Goal: Information Seeking & Learning: Learn about a topic

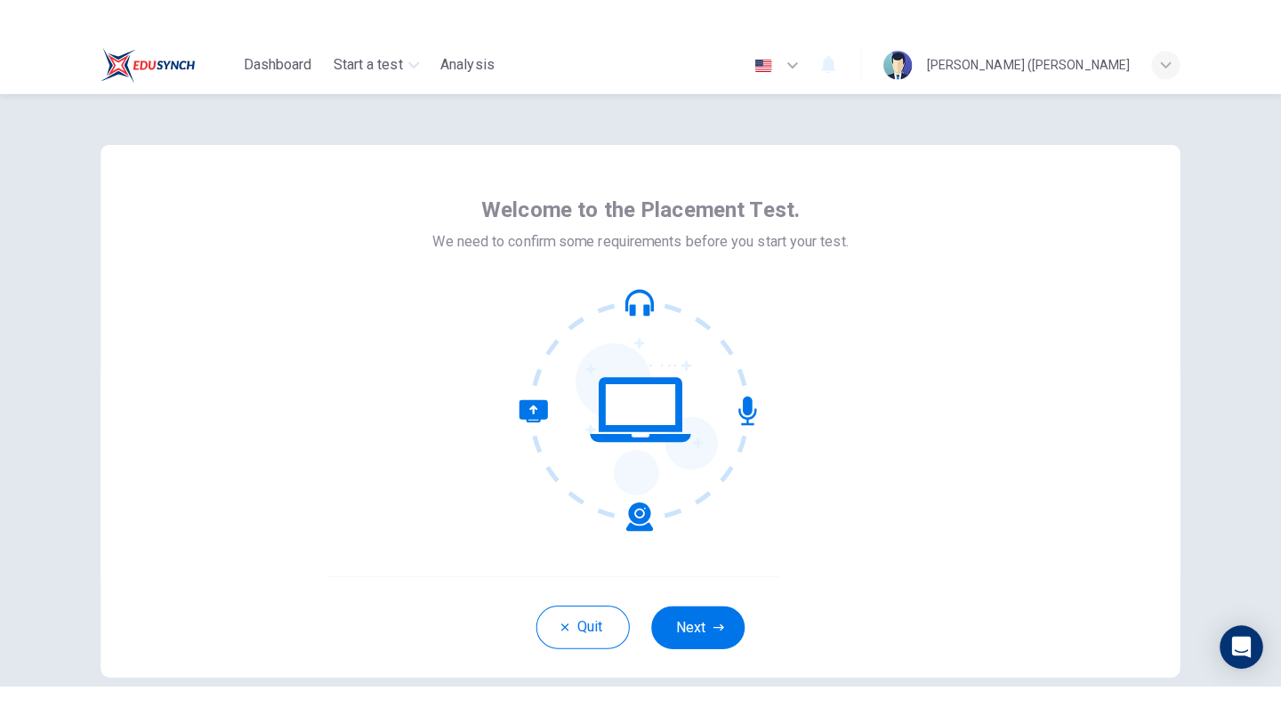
scroll to position [37, 0]
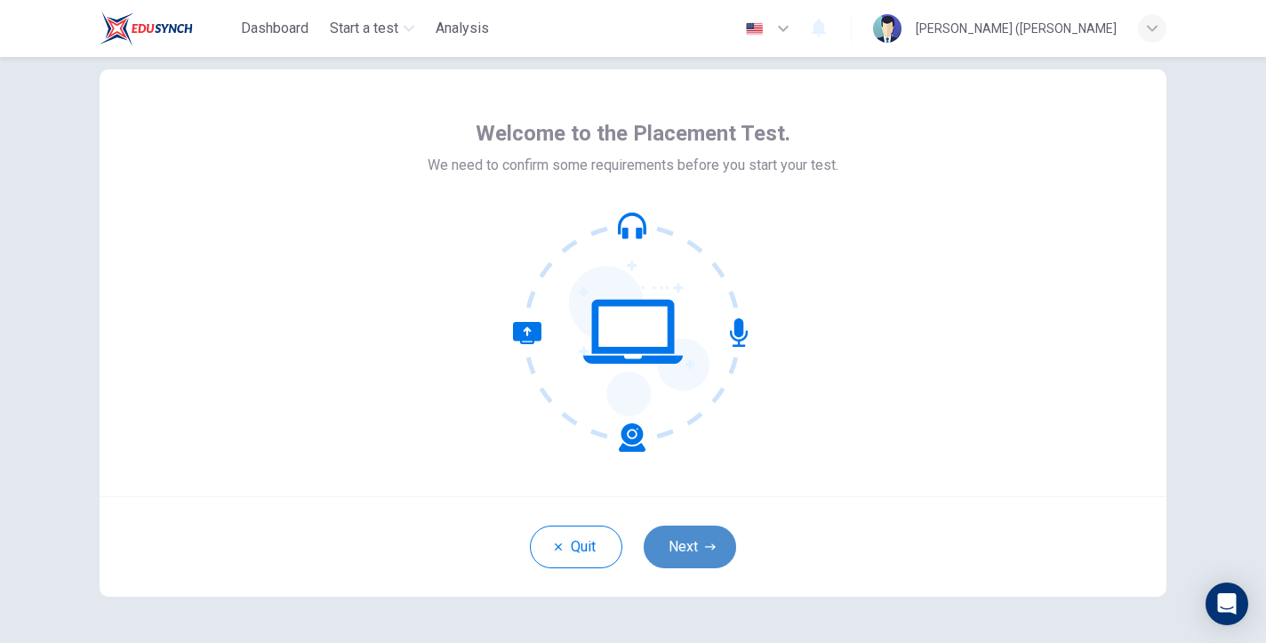
click at [686, 537] on button "Next" at bounding box center [690, 547] width 92 height 43
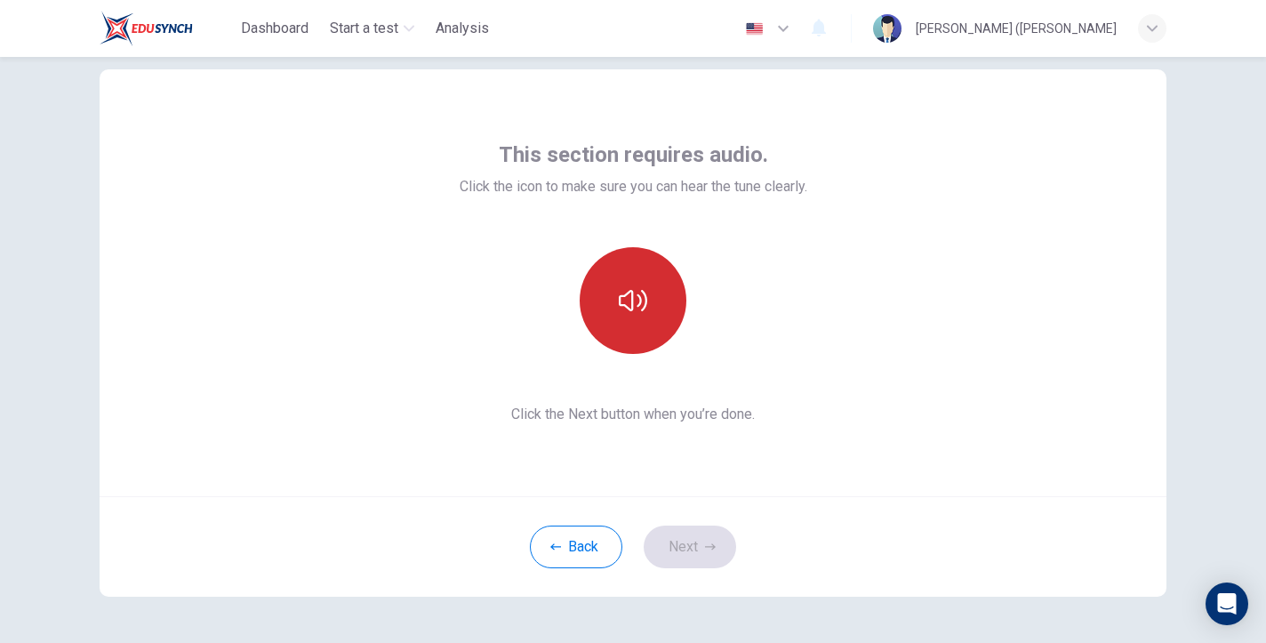
click at [639, 311] on icon "button" at bounding box center [633, 300] width 28 height 28
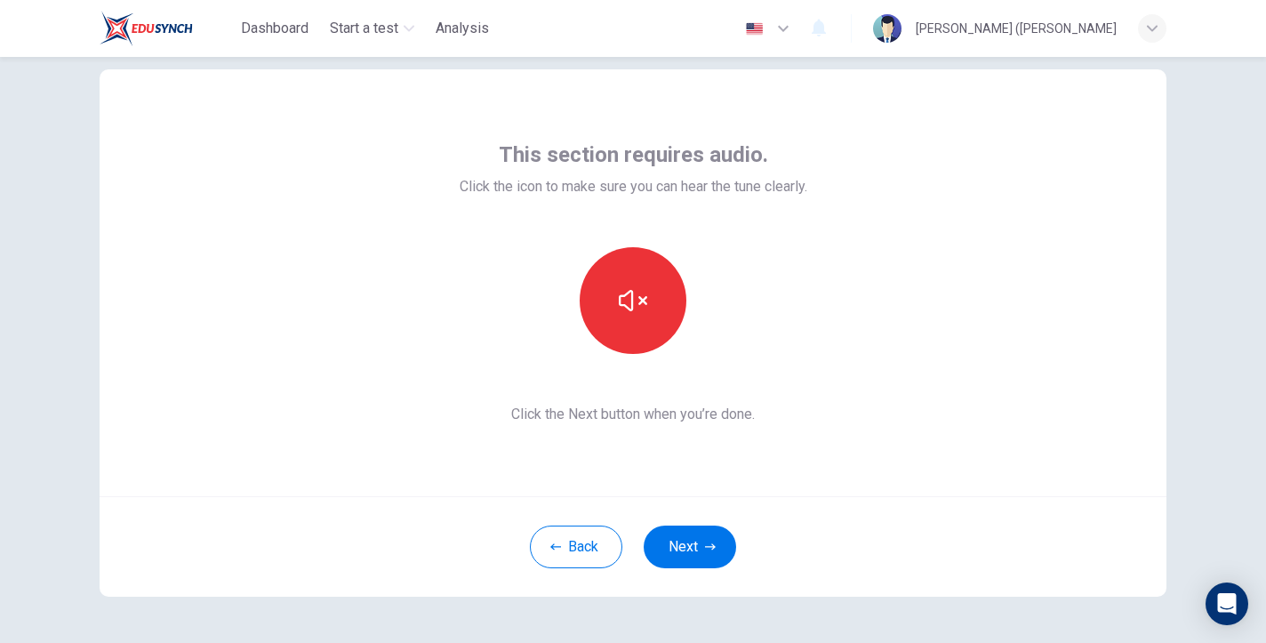
click at [1017, 179] on div "This section requires audio. Click the icon to make sure you can hear the tune …" at bounding box center [633, 282] width 1067 height 427
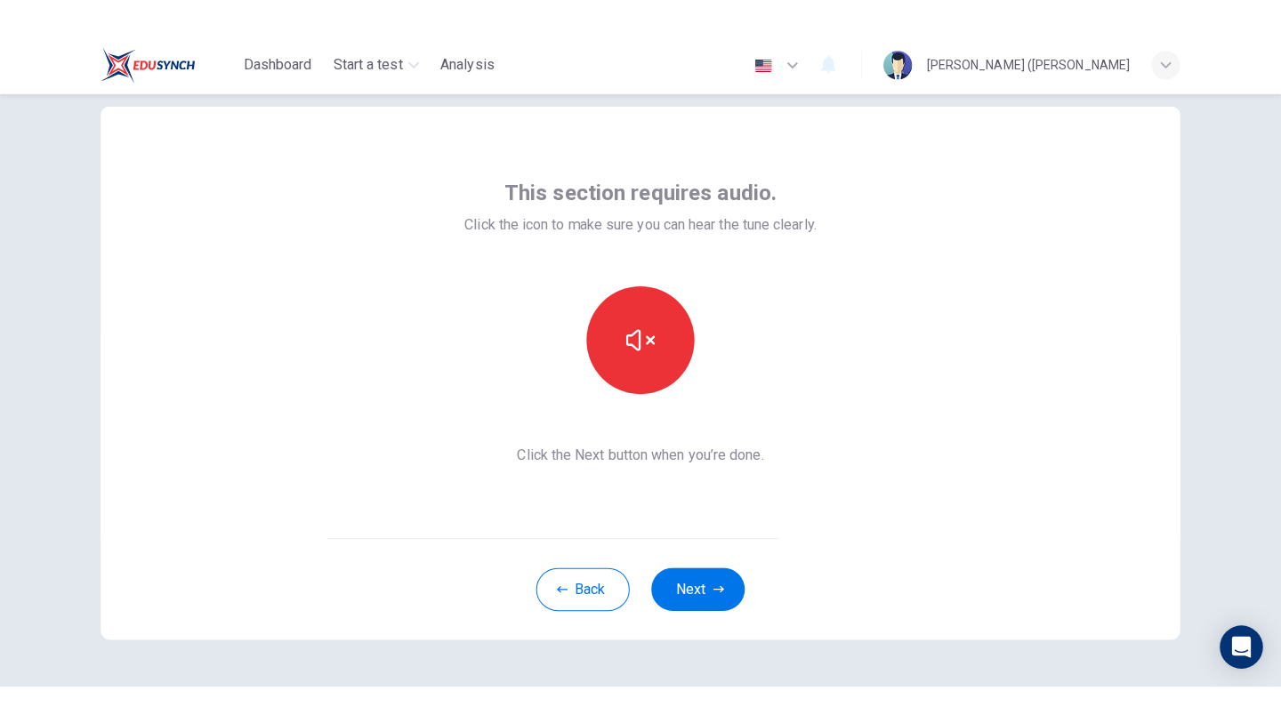
scroll to position [18, 0]
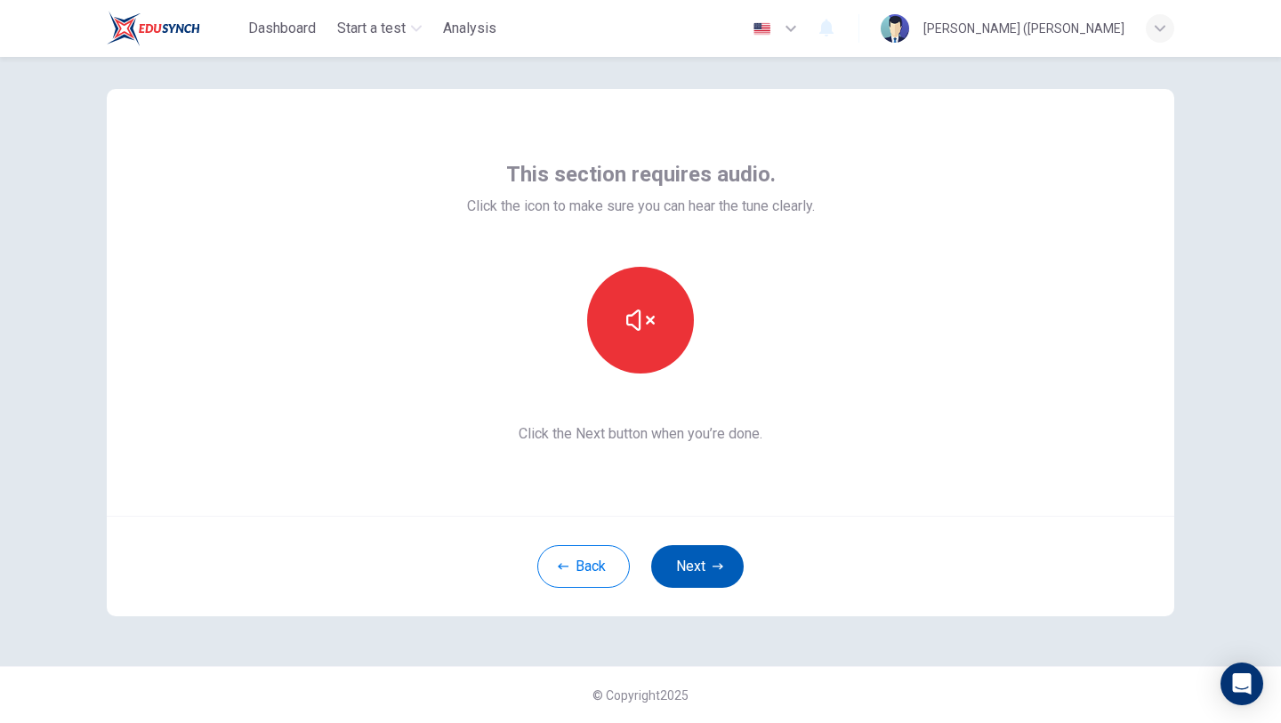
click at [703, 582] on button "Next" at bounding box center [697, 566] width 92 height 43
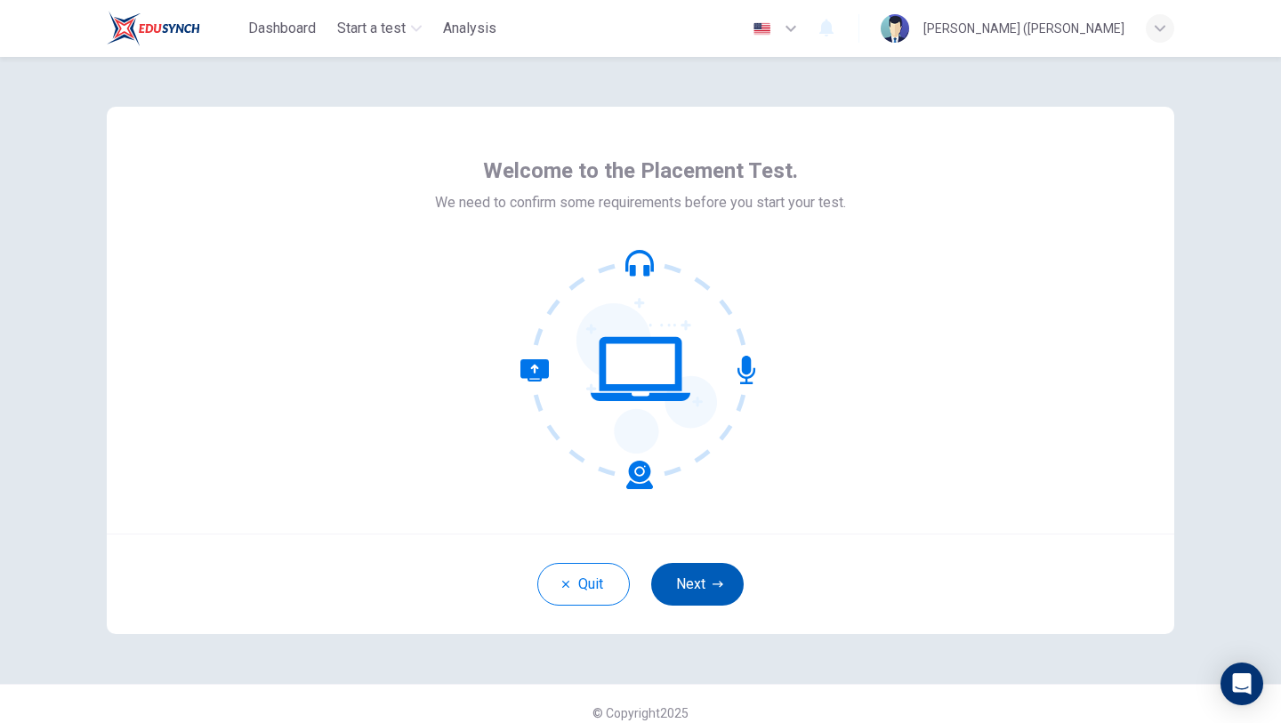
click at [716, 590] on button "Next" at bounding box center [697, 584] width 92 height 43
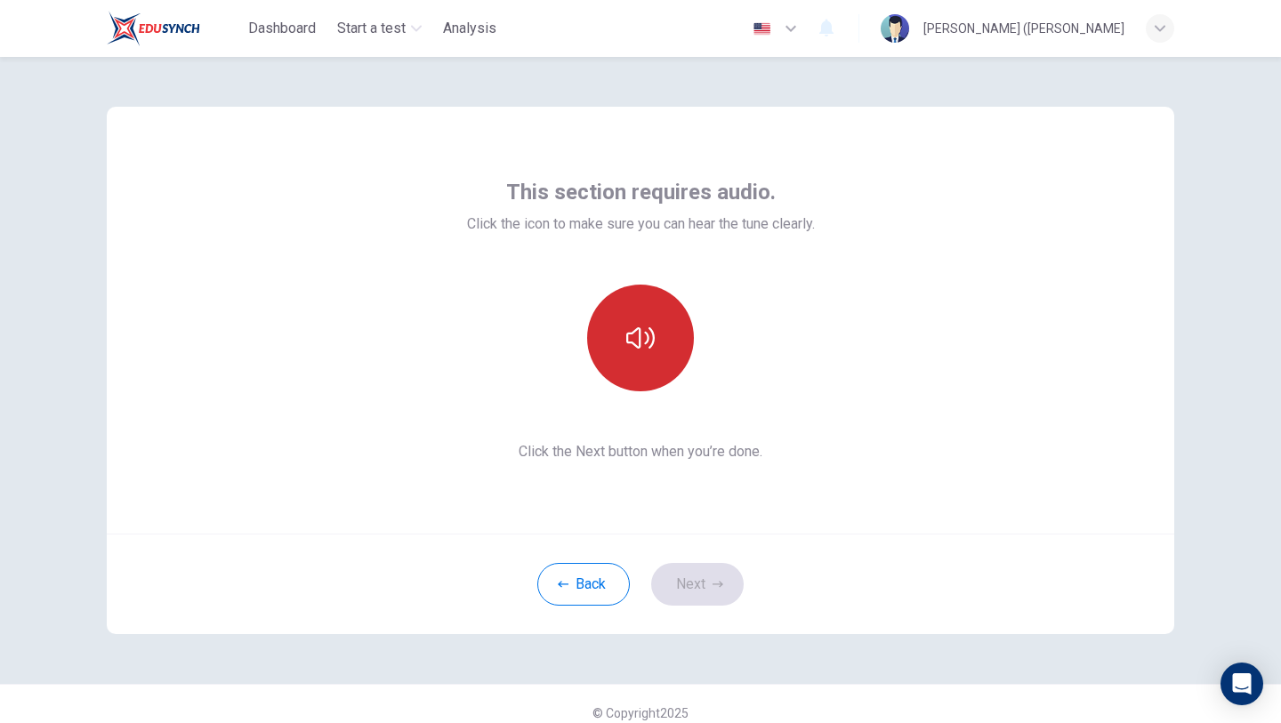
click at [644, 360] on button "button" at bounding box center [640, 338] width 107 height 107
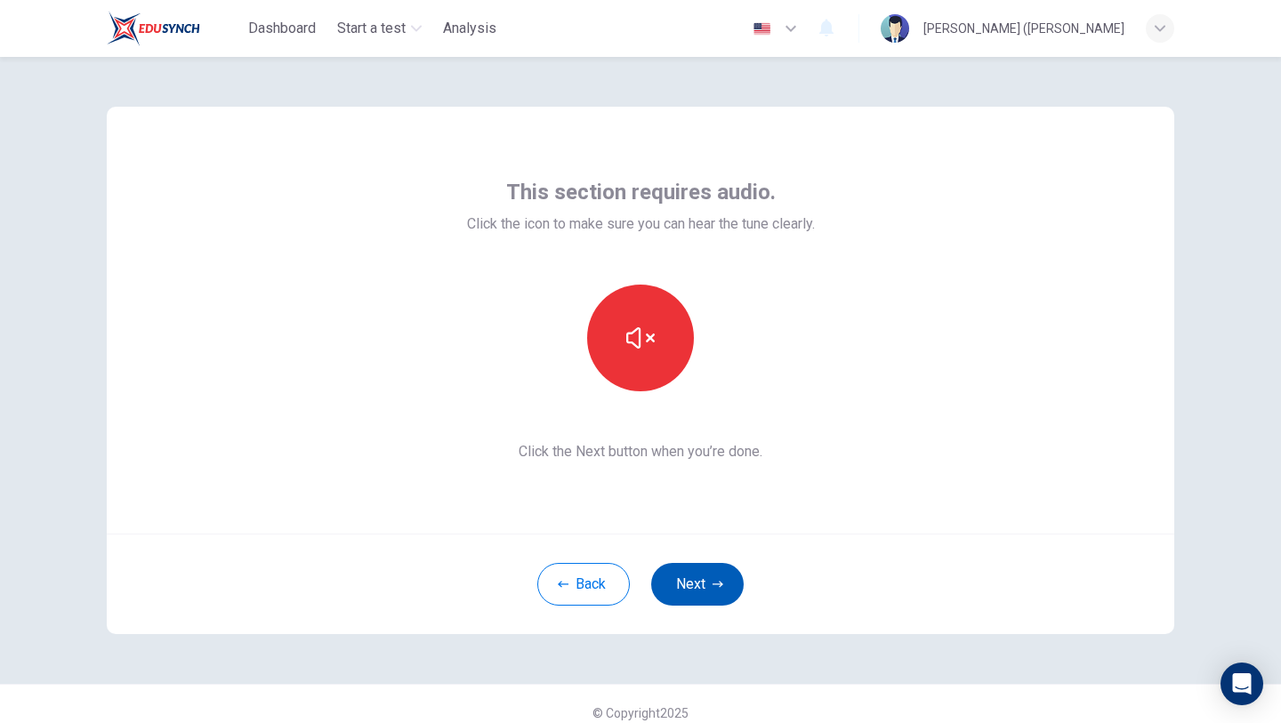
click at [719, 592] on button "Next" at bounding box center [697, 584] width 92 height 43
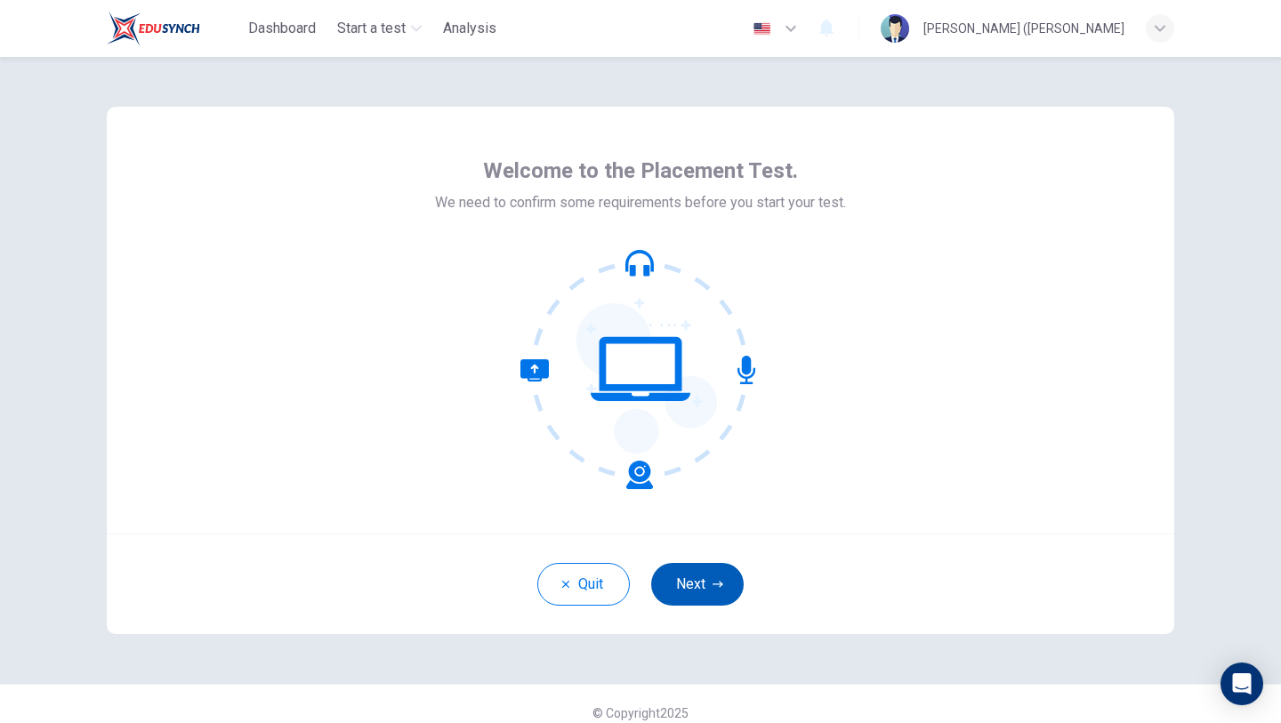
click at [703, 571] on button "Next" at bounding box center [697, 584] width 92 height 43
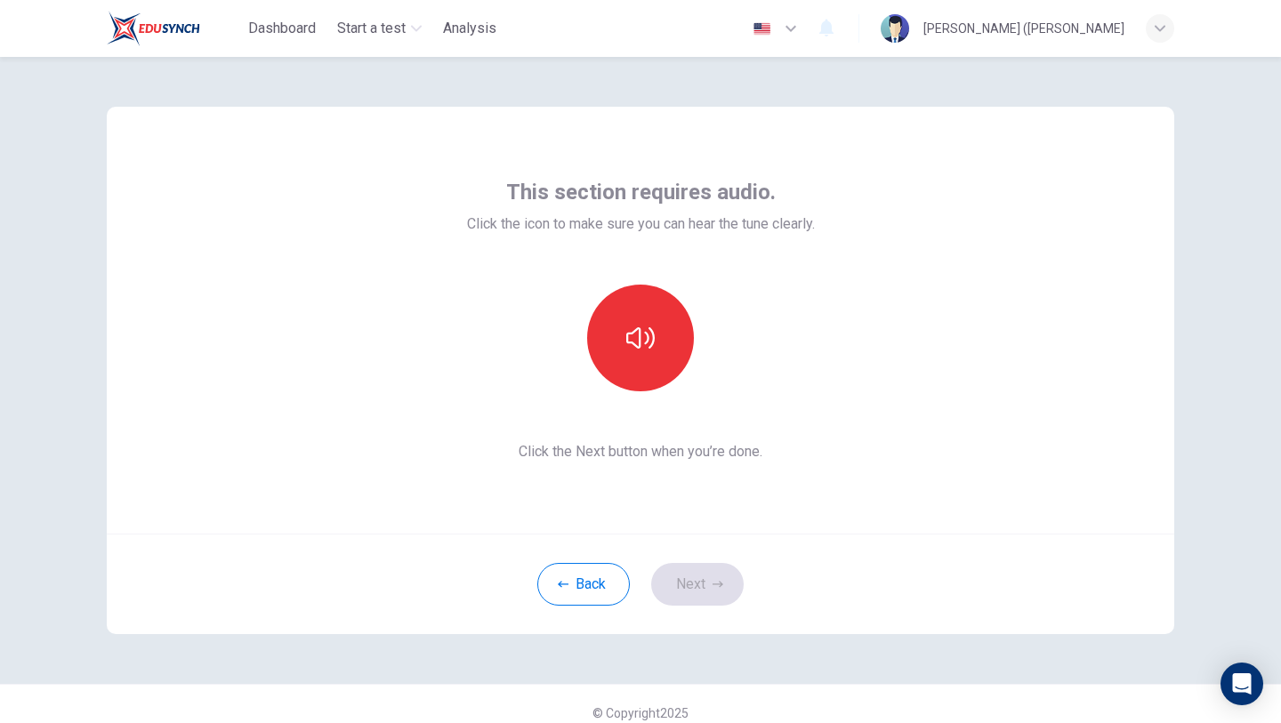
click at [606, 287] on div at bounding box center [640, 338] width 192 height 107
click at [625, 309] on button "button" at bounding box center [640, 338] width 107 height 107
click at [705, 597] on button "Next" at bounding box center [697, 584] width 92 height 43
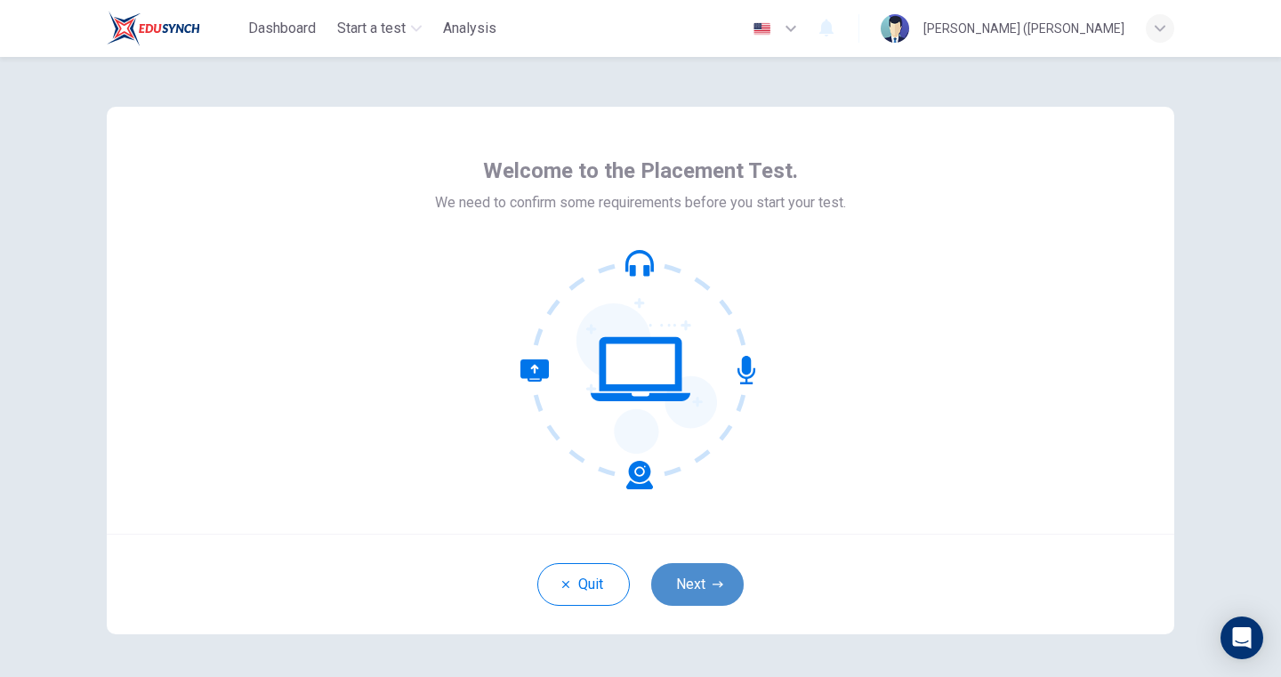
click at [677, 582] on button "Next" at bounding box center [697, 584] width 92 height 43
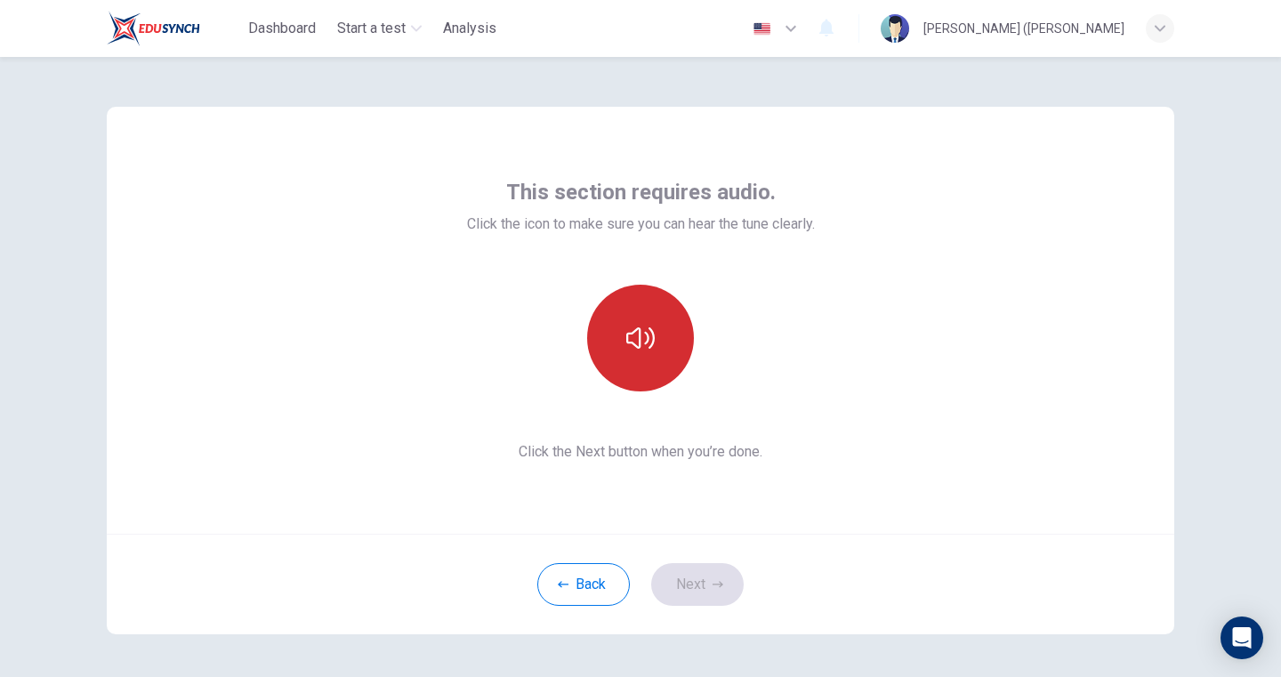
click at [660, 363] on button "button" at bounding box center [640, 338] width 107 height 107
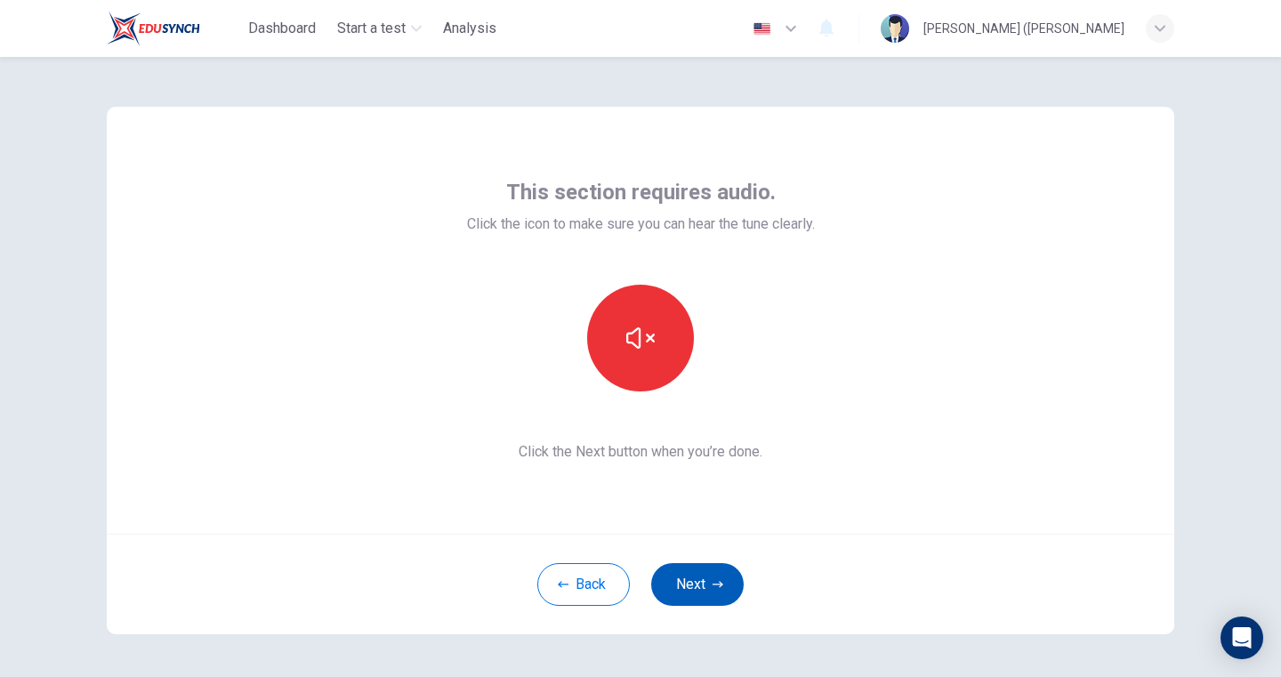
click at [701, 598] on button "Next" at bounding box center [697, 584] width 92 height 43
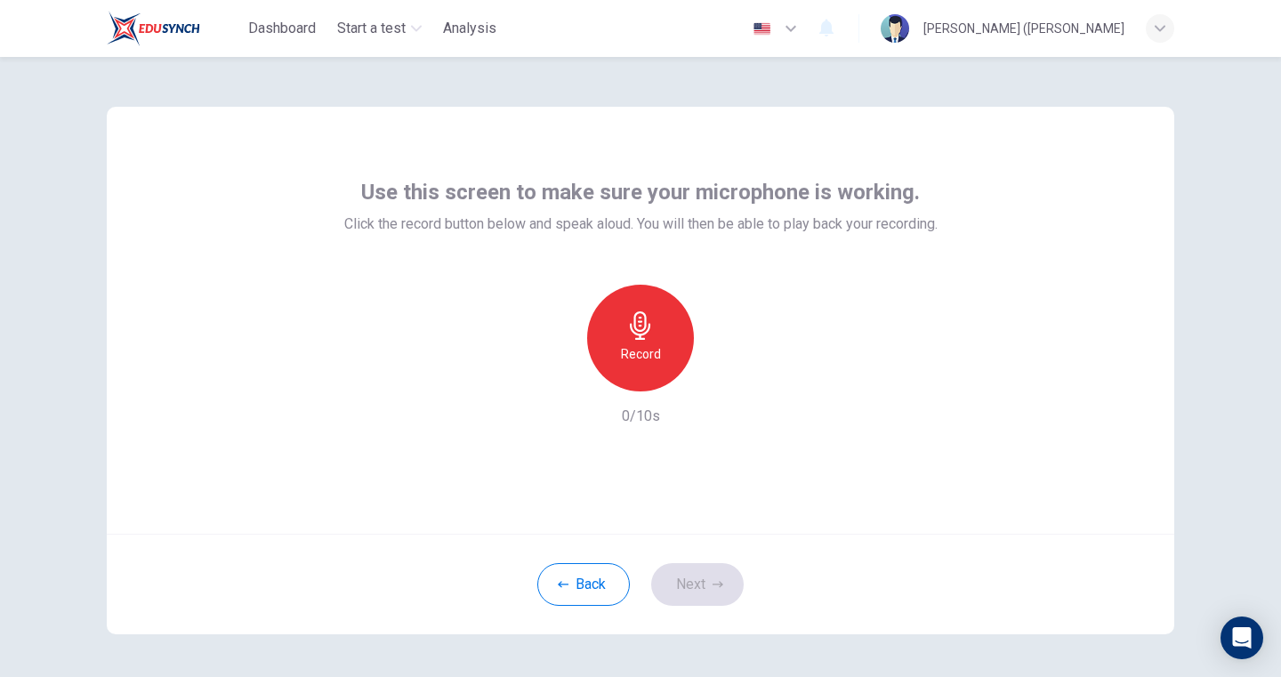
click at [653, 347] on h6 "Record" at bounding box center [641, 353] width 40 height 21
click at [662, 338] on div "Stop" at bounding box center [640, 338] width 107 height 107
click at [726, 365] on div "button" at bounding box center [722, 377] width 28 height 28
click at [711, 597] on button "Next" at bounding box center [697, 584] width 92 height 43
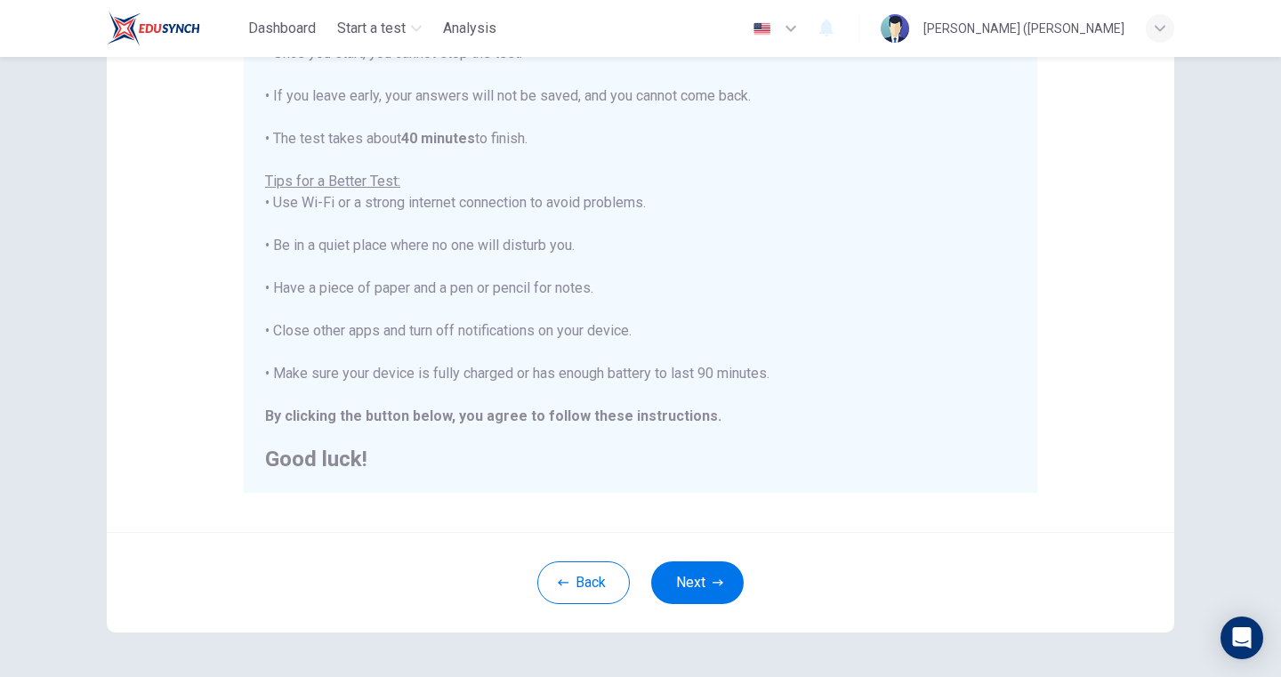
scroll to position [251, 0]
click at [697, 568] on button "Next" at bounding box center [697, 581] width 92 height 43
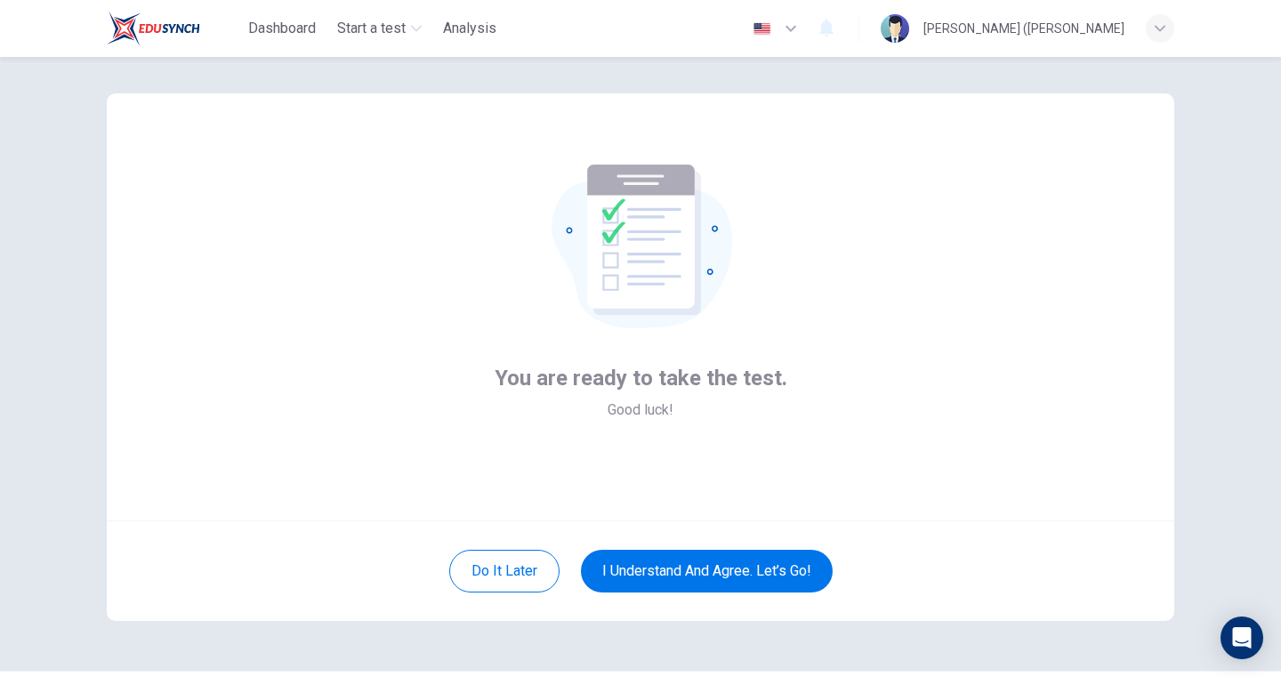
scroll to position [14, 0]
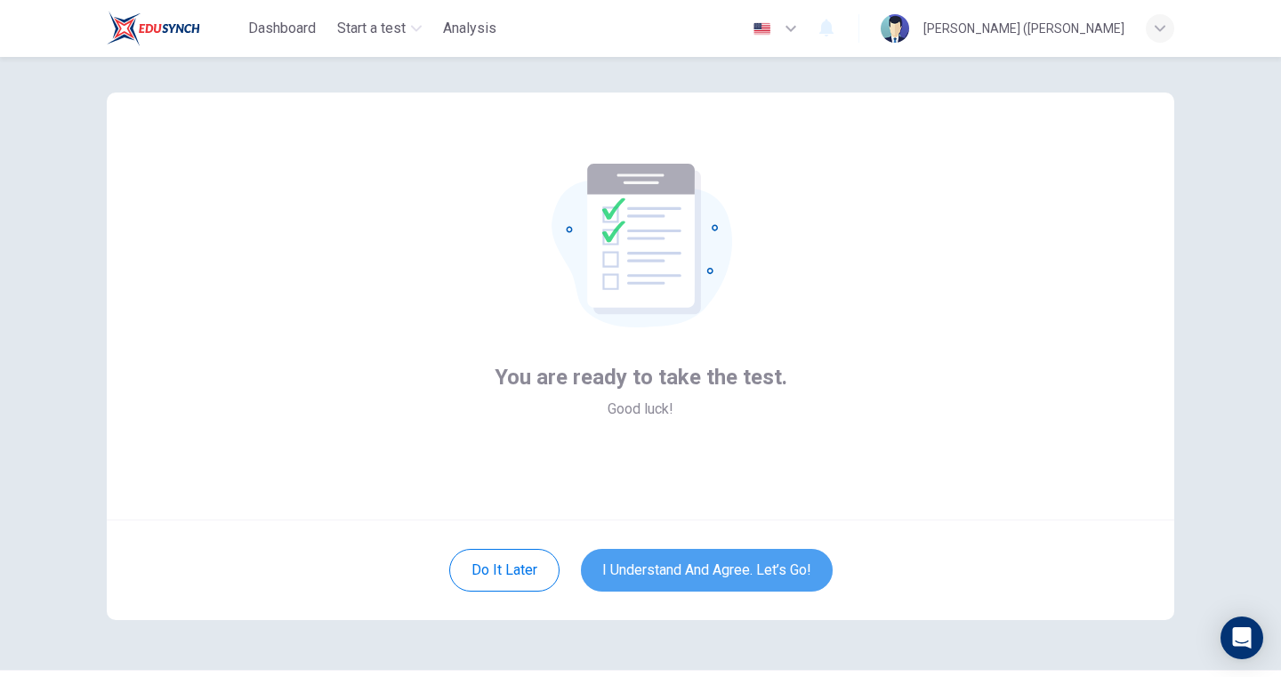
click at [692, 568] on button "I understand and agree. Let’s go!" at bounding box center [707, 570] width 252 height 43
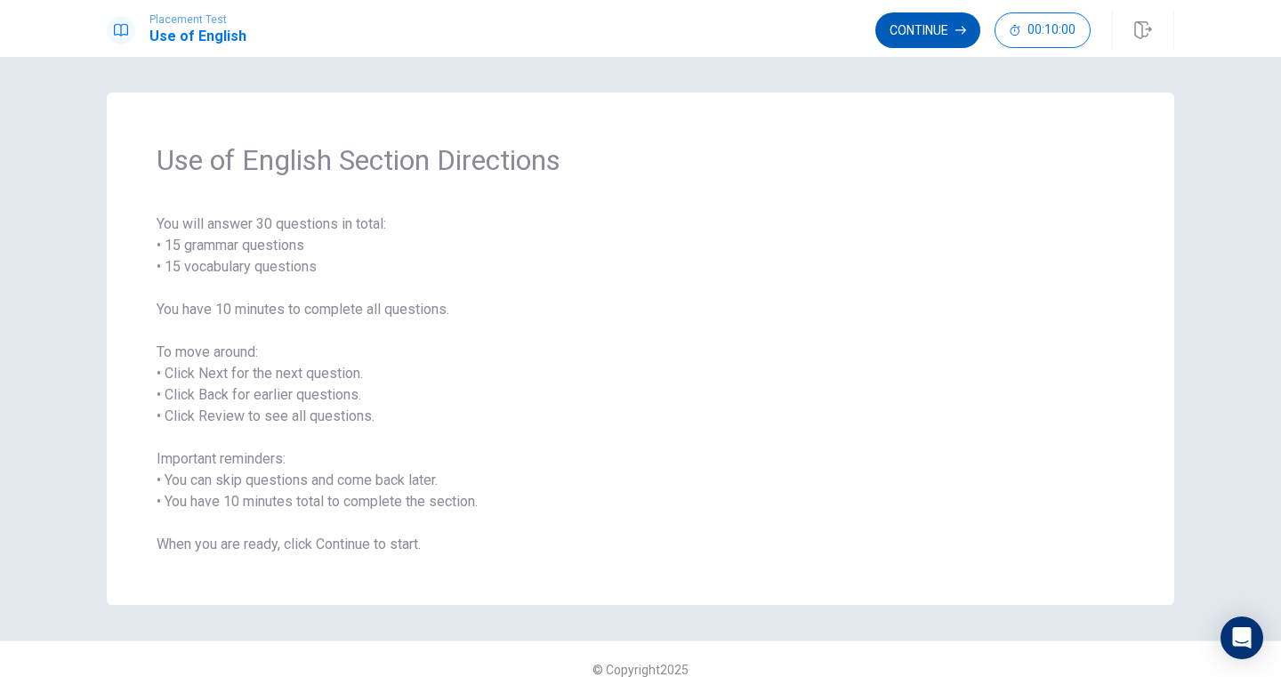
click at [933, 28] on button "Continue" at bounding box center [927, 30] width 105 height 36
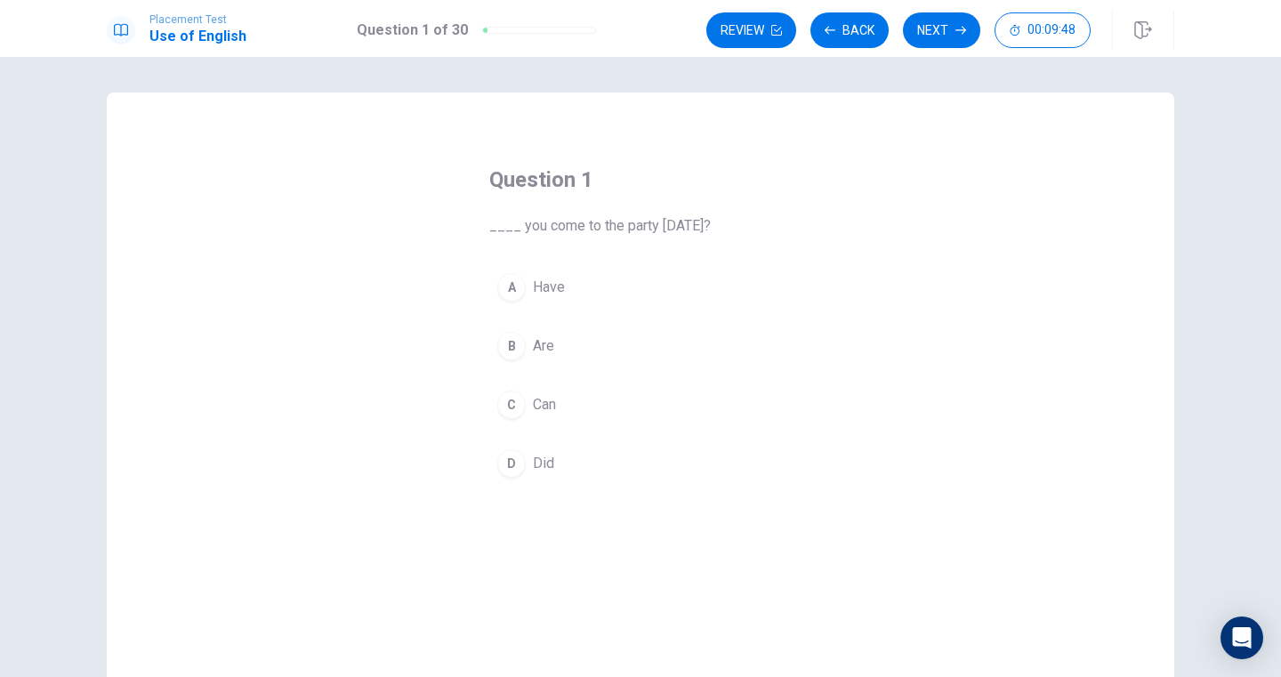
drag, startPoint x: 656, startPoint y: 223, endPoint x: 590, endPoint y: 354, distance: 146.8
click at [590, 354] on div "Question 1 ____ you come to the party tomorrow? A Have B Are C Can D Did" at bounding box center [640, 325] width 373 height 377
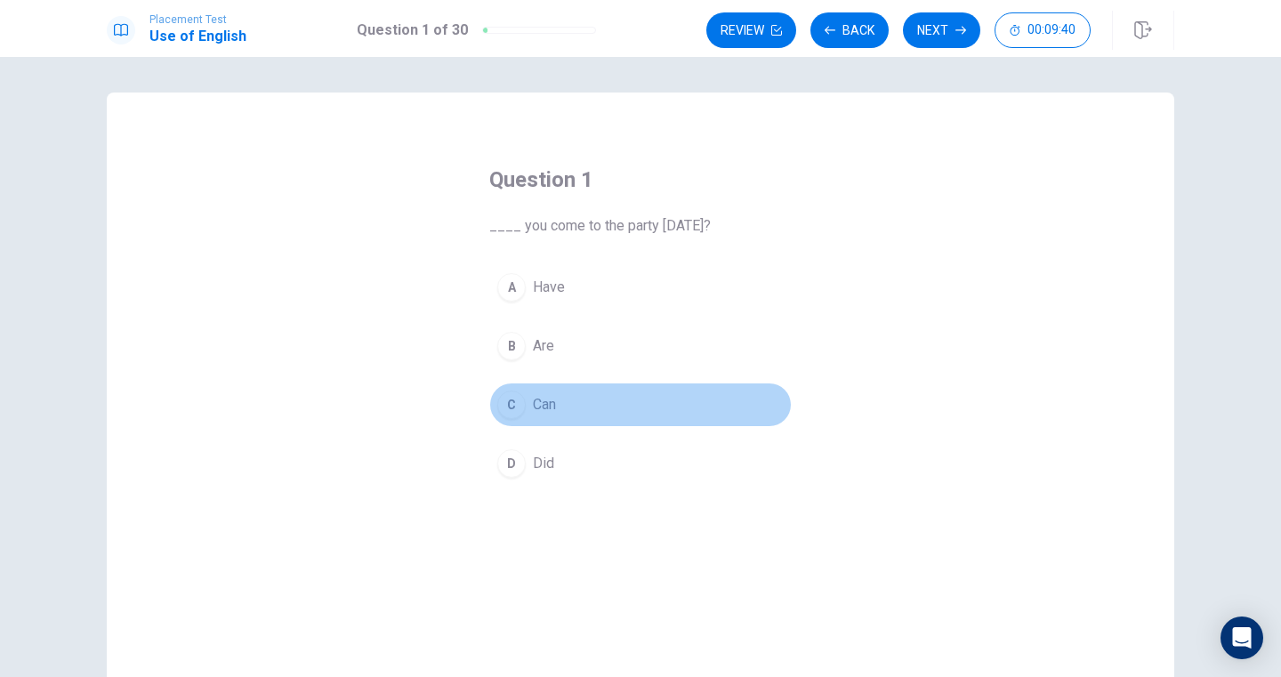
click at [558, 404] on button "C Can" at bounding box center [640, 404] width 302 height 44
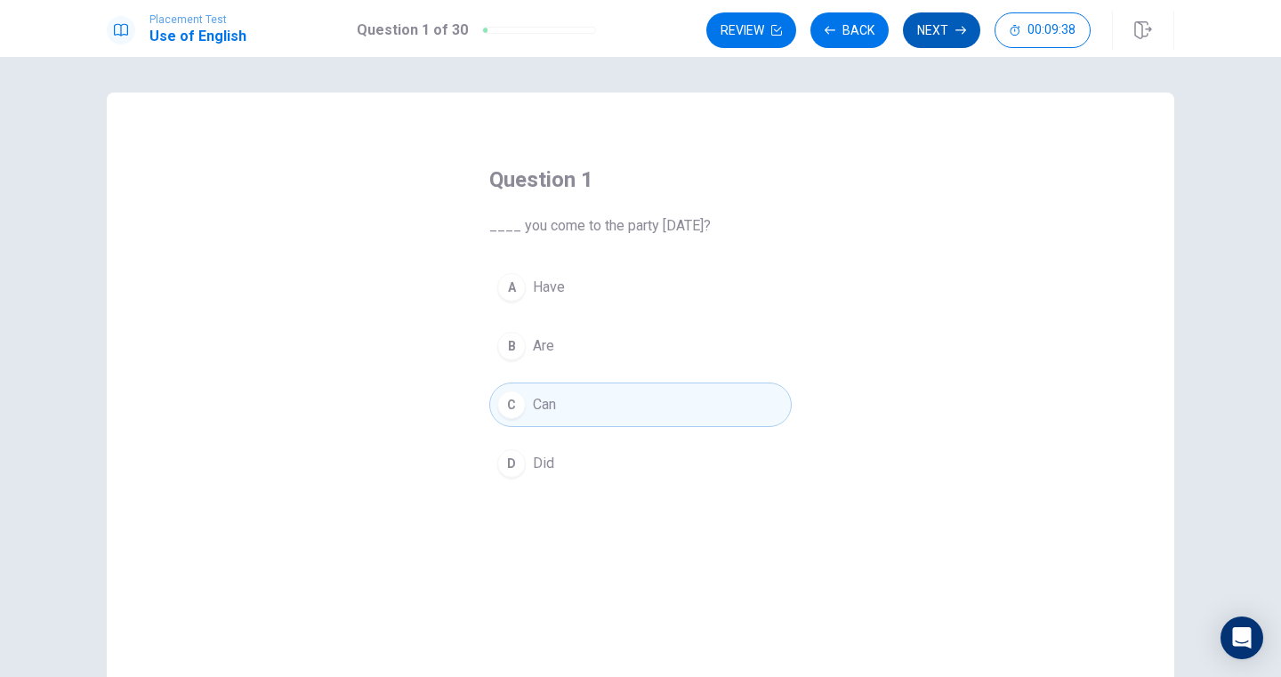
click at [941, 28] on button "Next" at bounding box center [941, 30] width 77 height 36
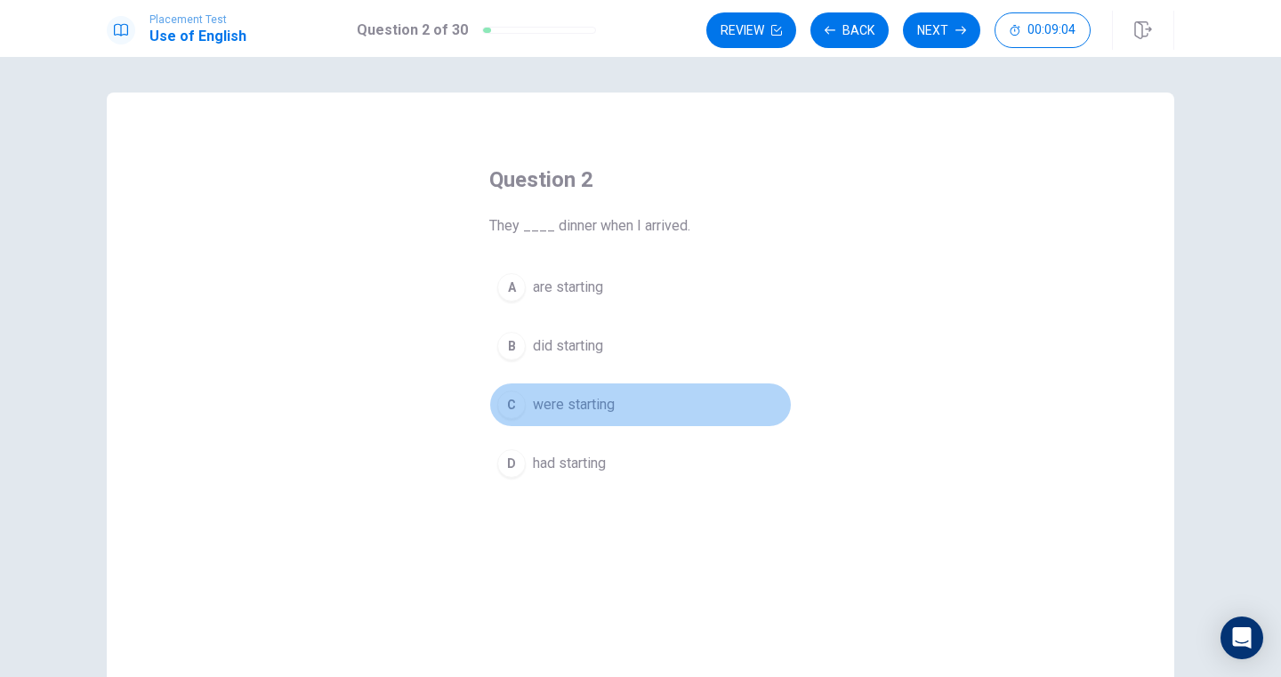
click at [598, 400] on span "were starting" at bounding box center [574, 404] width 82 height 21
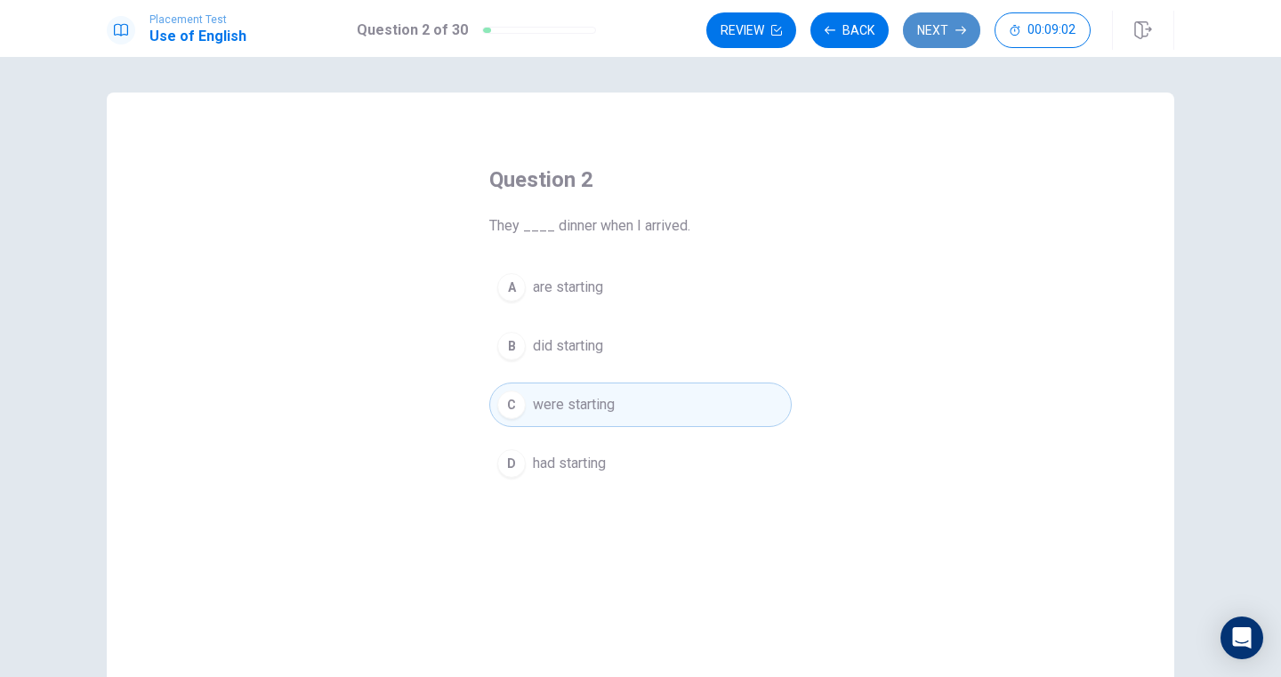
click at [931, 17] on button "Next" at bounding box center [941, 30] width 77 height 36
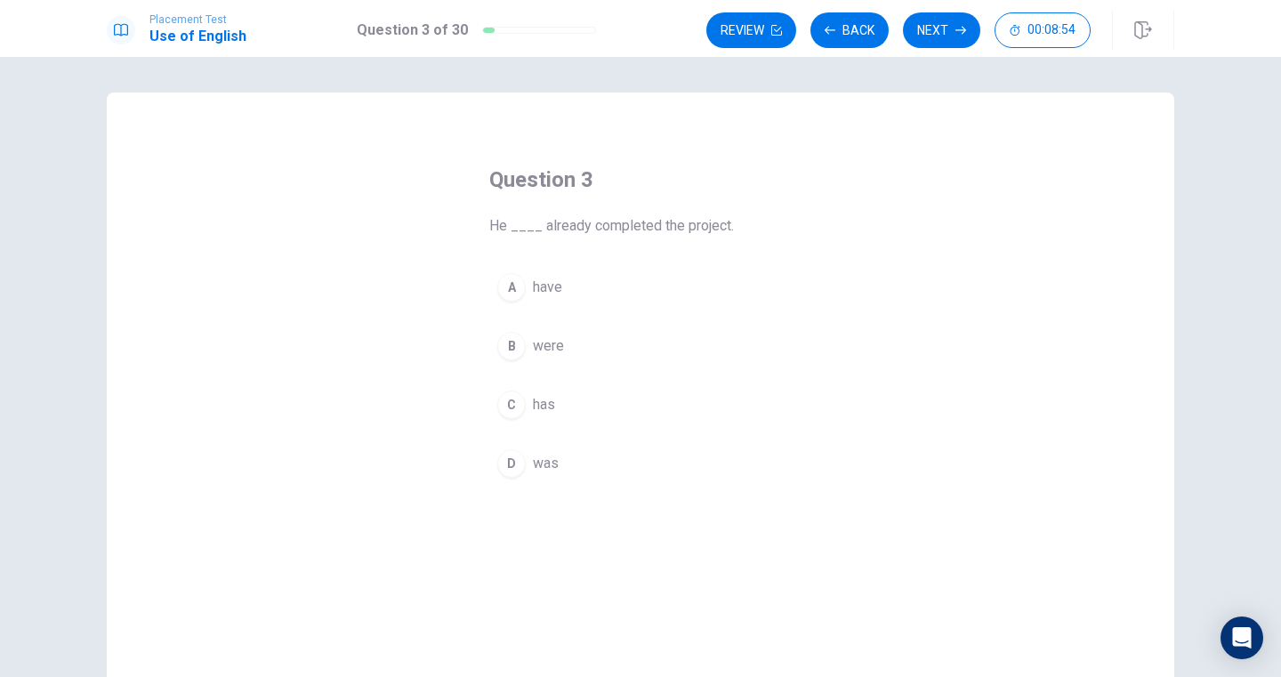
click at [550, 398] on span "has" at bounding box center [544, 404] width 22 height 21
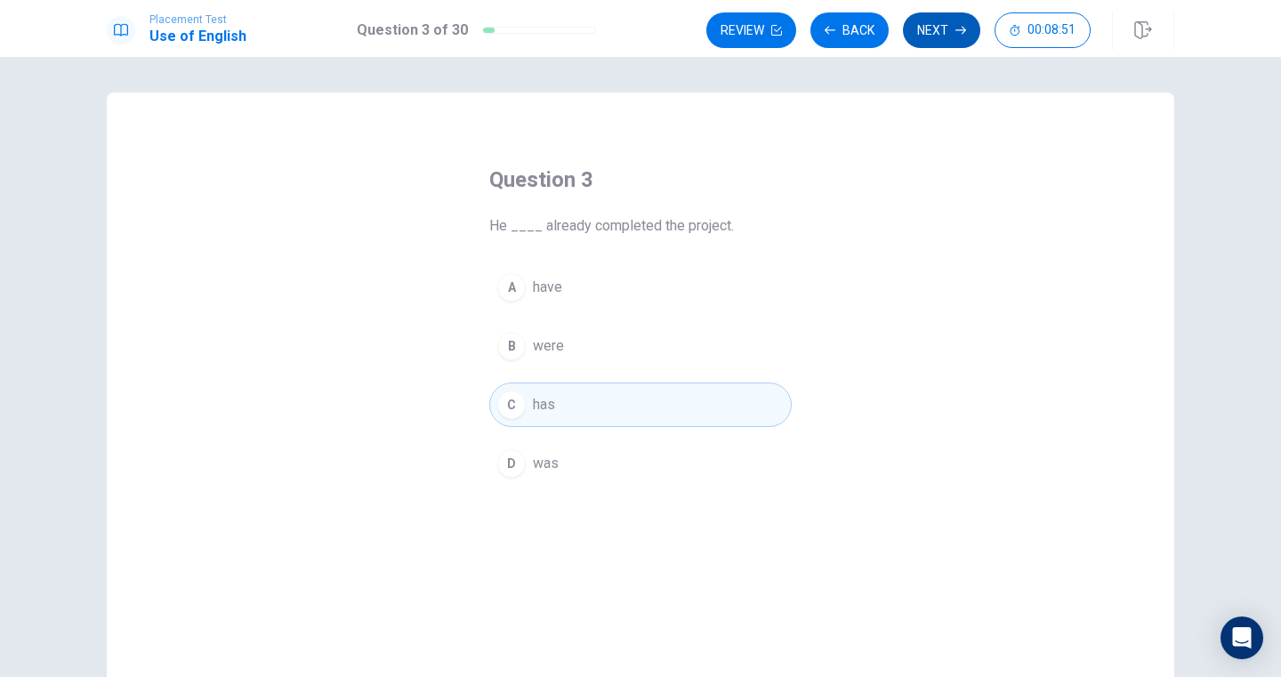
click at [937, 21] on button "Next" at bounding box center [941, 30] width 77 height 36
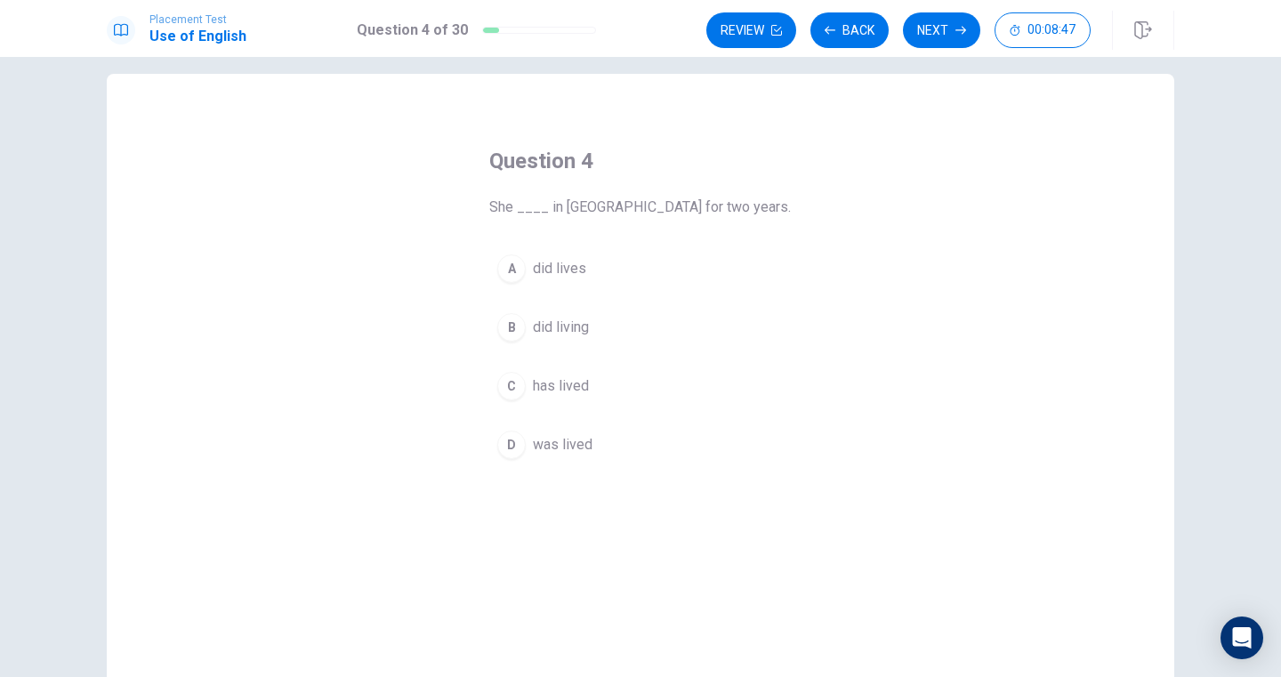
scroll to position [4, 0]
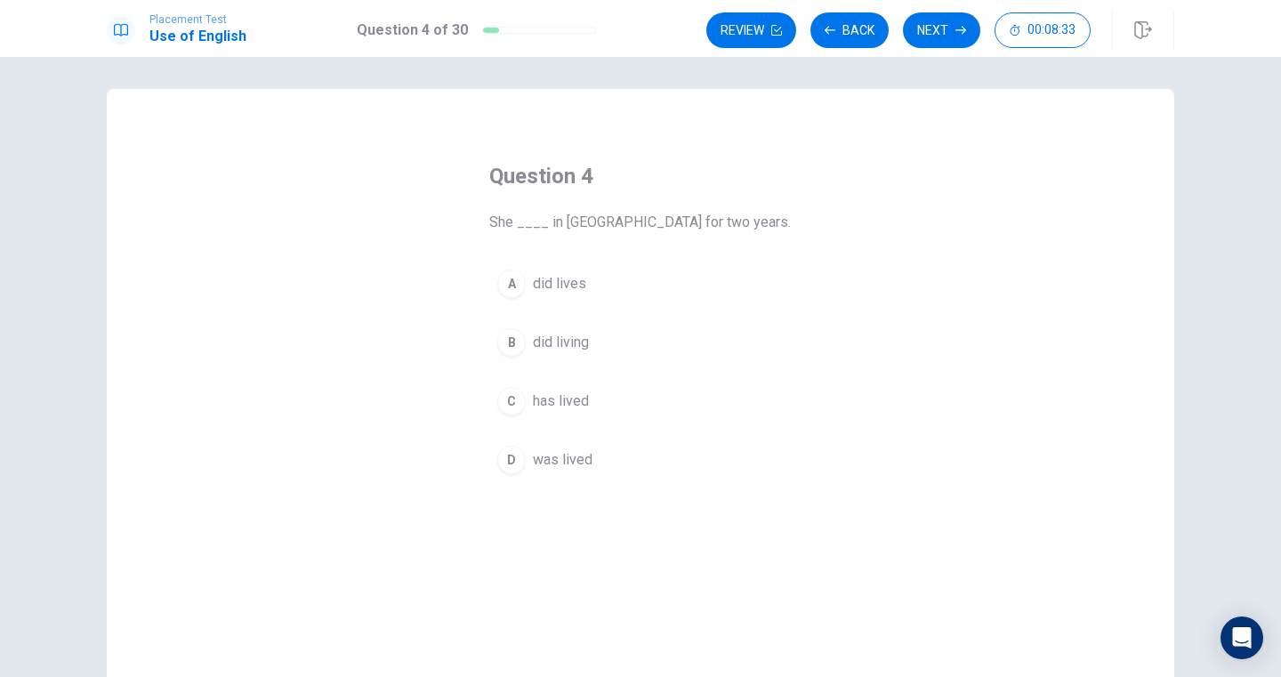
click at [587, 458] on span "was lived" at bounding box center [563, 459] width 60 height 21
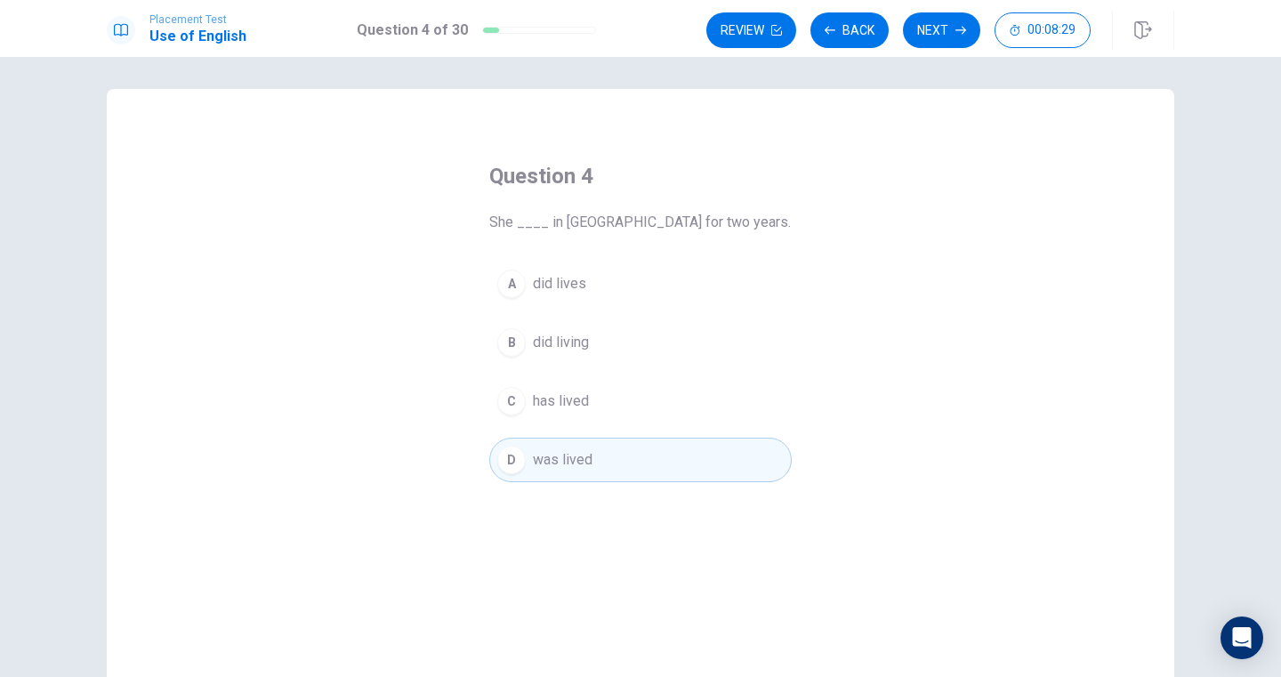
click at [605, 402] on button "C has lived" at bounding box center [640, 401] width 302 height 44
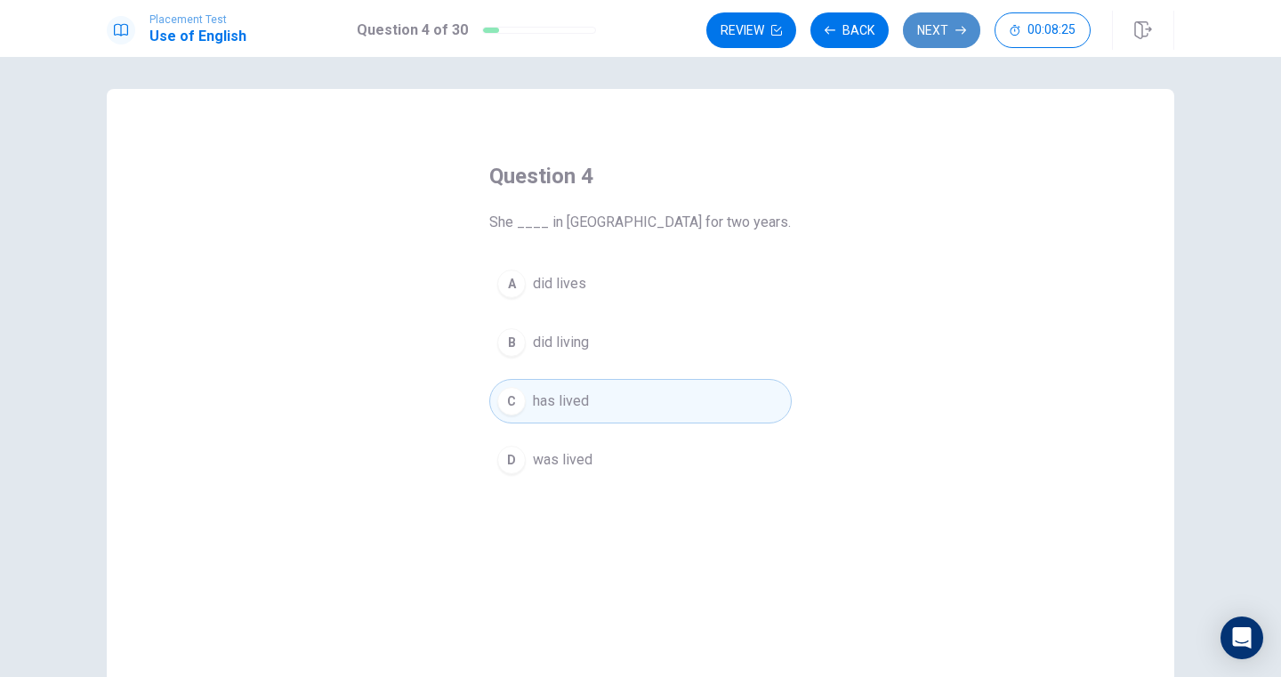
click at [935, 31] on button "Next" at bounding box center [941, 30] width 77 height 36
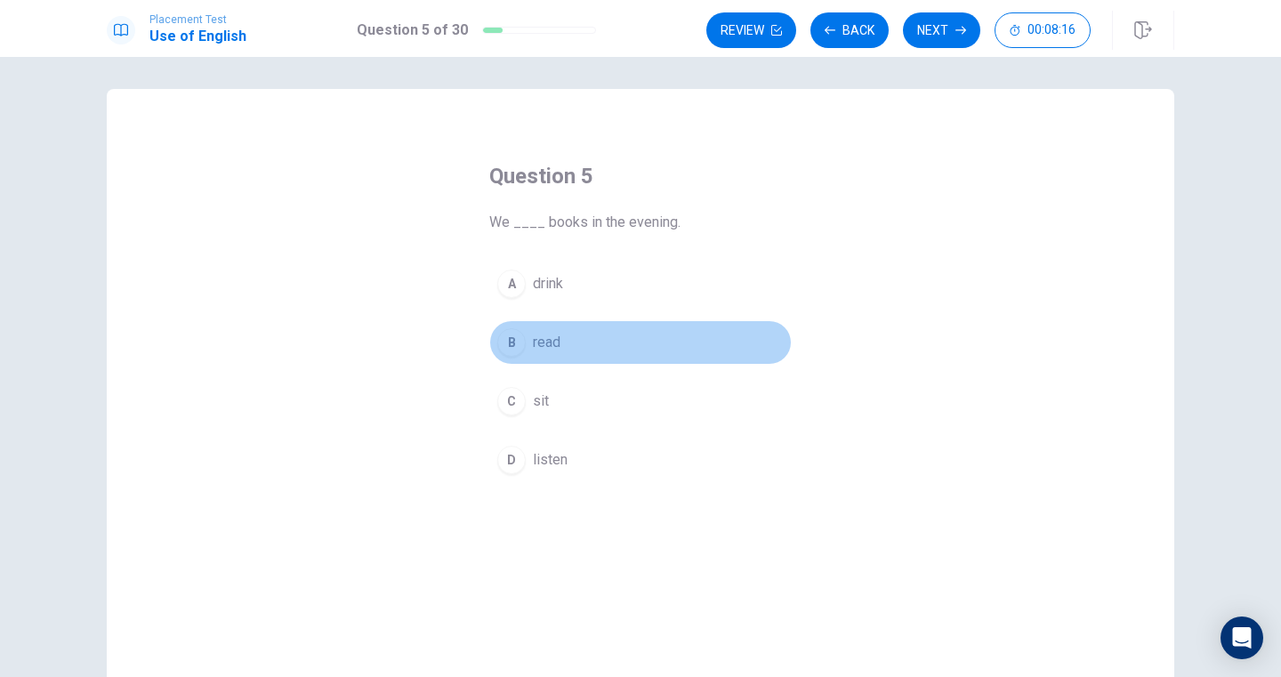
click at [571, 341] on button "B read" at bounding box center [640, 342] width 302 height 44
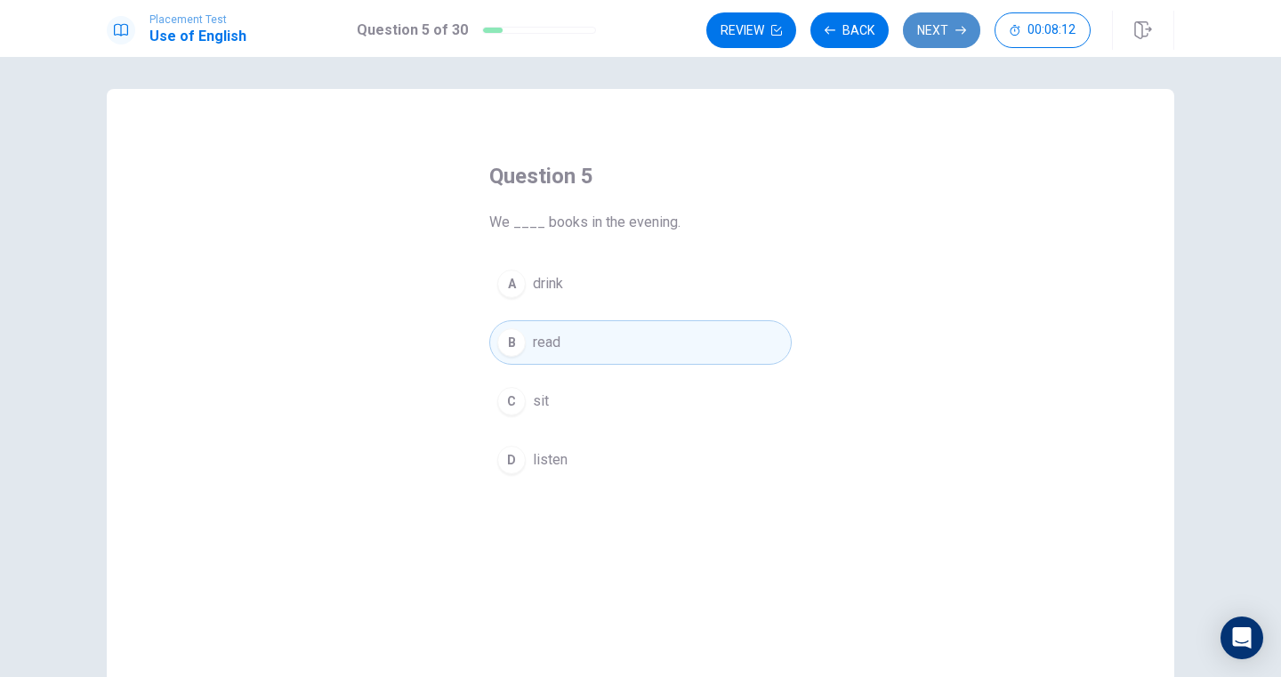
click at [960, 27] on icon "button" at bounding box center [960, 30] width 11 height 11
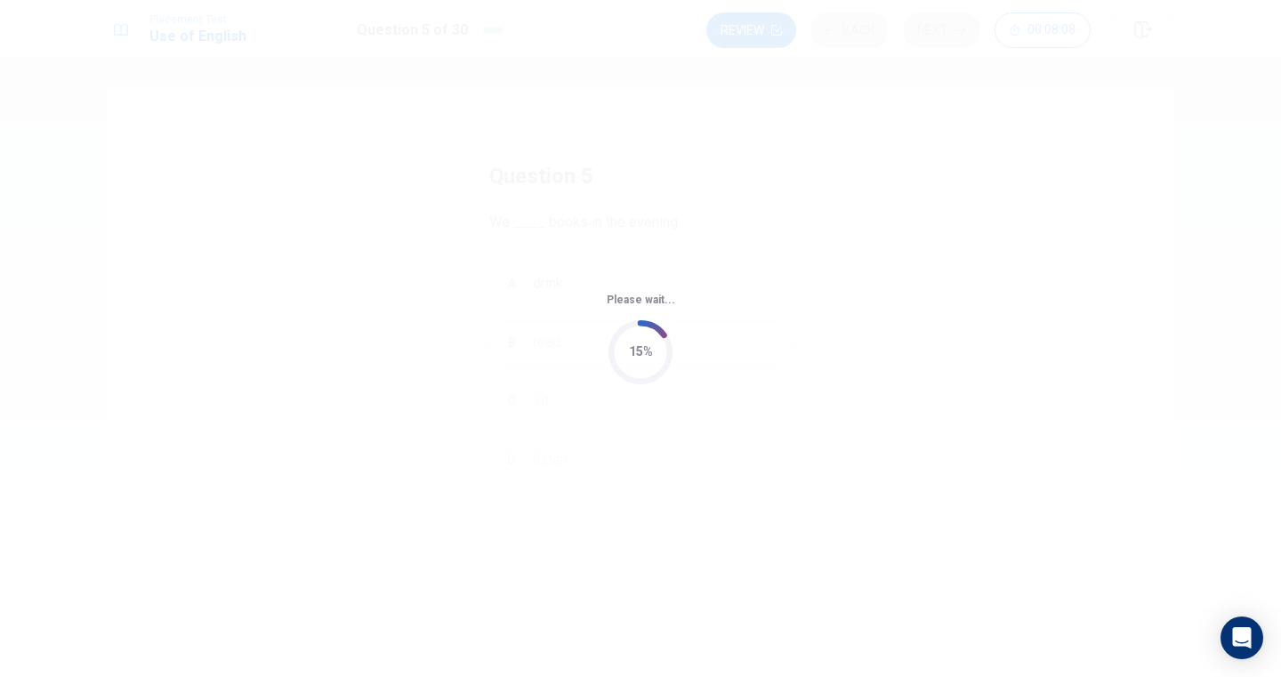
scroll to position [0, 0]
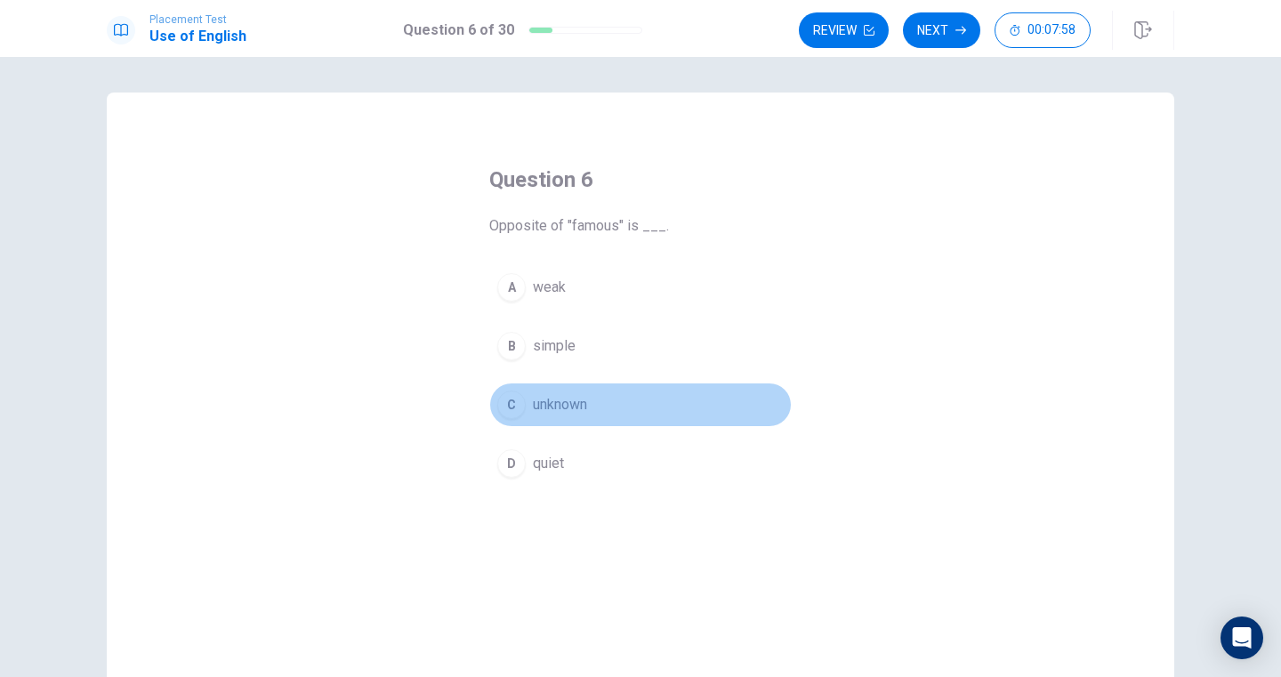
click at [586, 397] on span "unknown" at bounding box center [560, 404] width 54 height 21
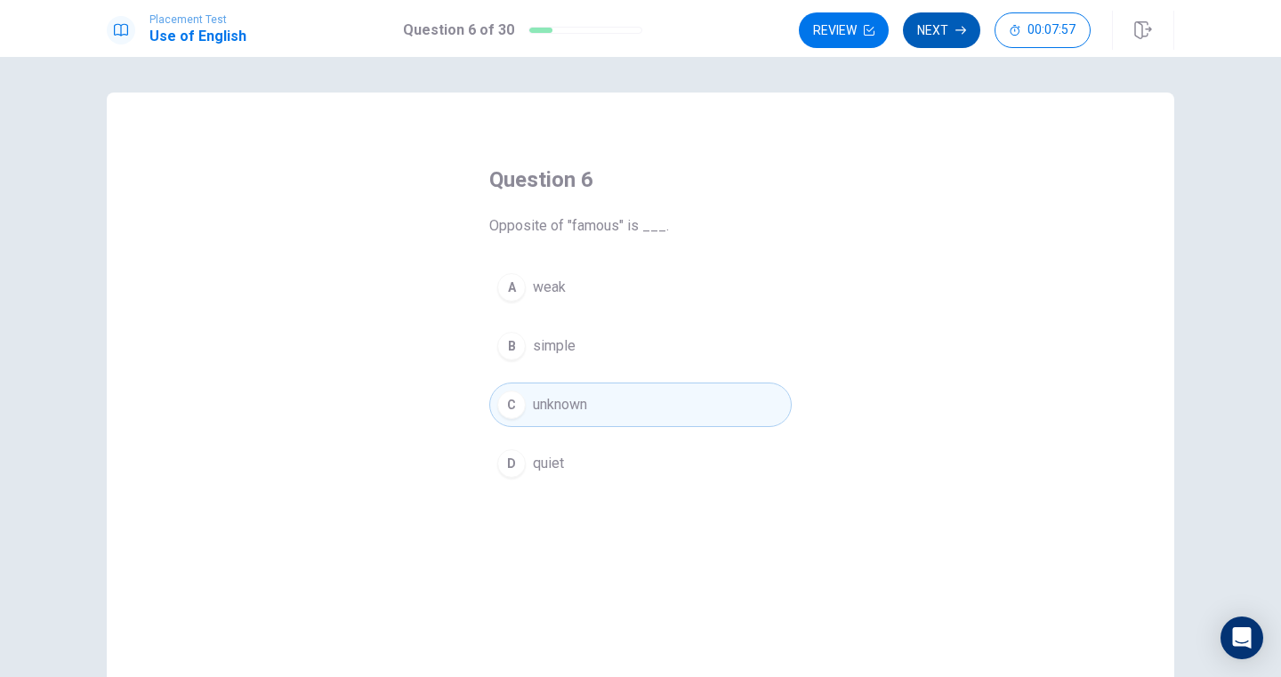
click at [936, 26] on button "Next" at bounding box center [941, 30] width 77 height 36
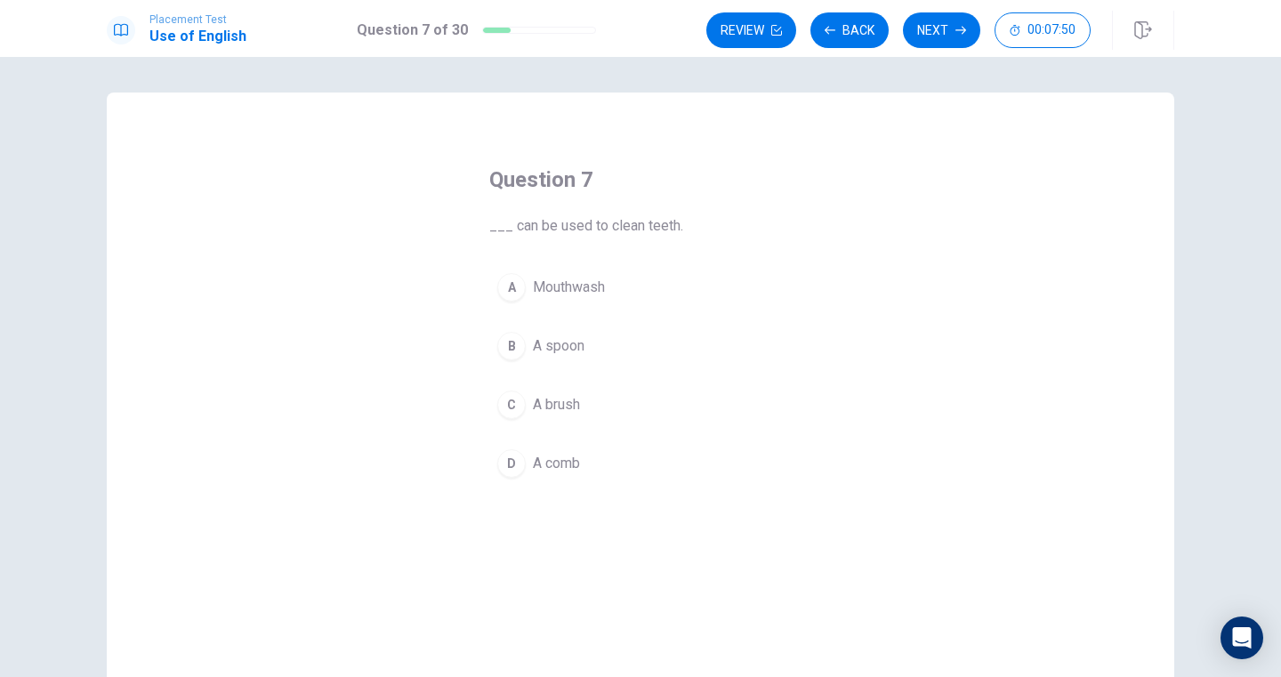
click at [590, 399] on button "C A brush" at bounding box center [640, 404] width 302 height 44
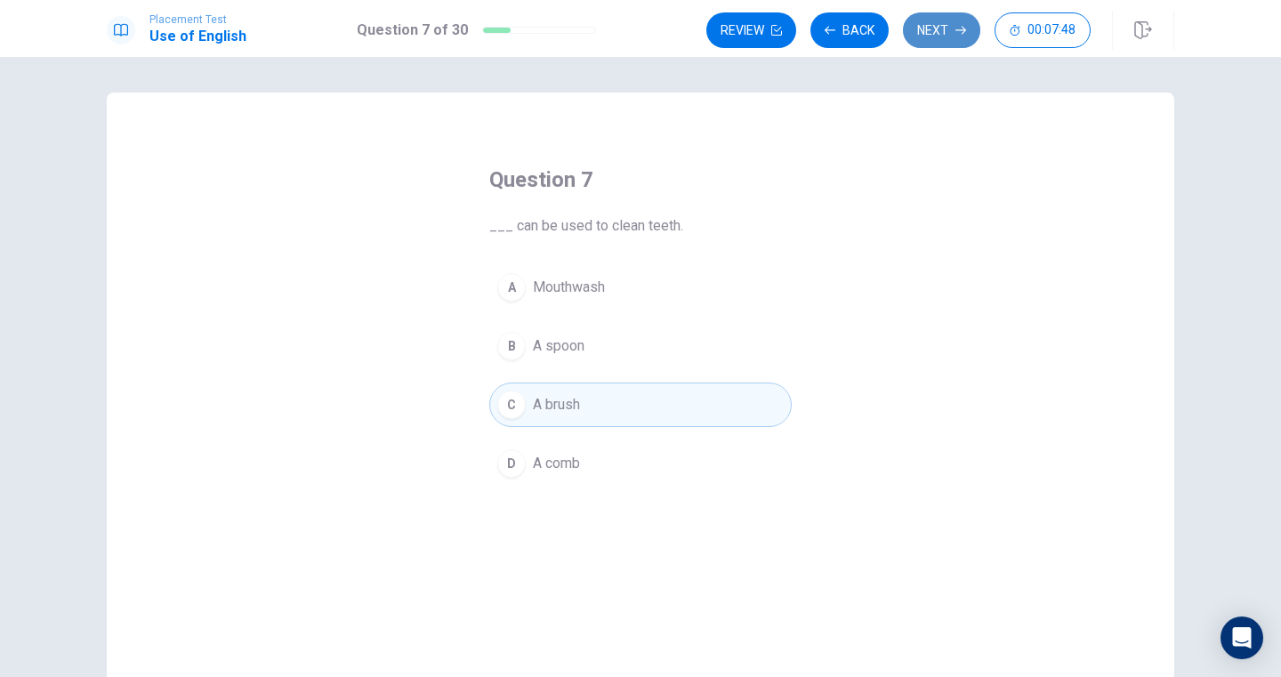
click at [926, 23] on button "Next" at bounding box center [941, 30] width 77 height 36
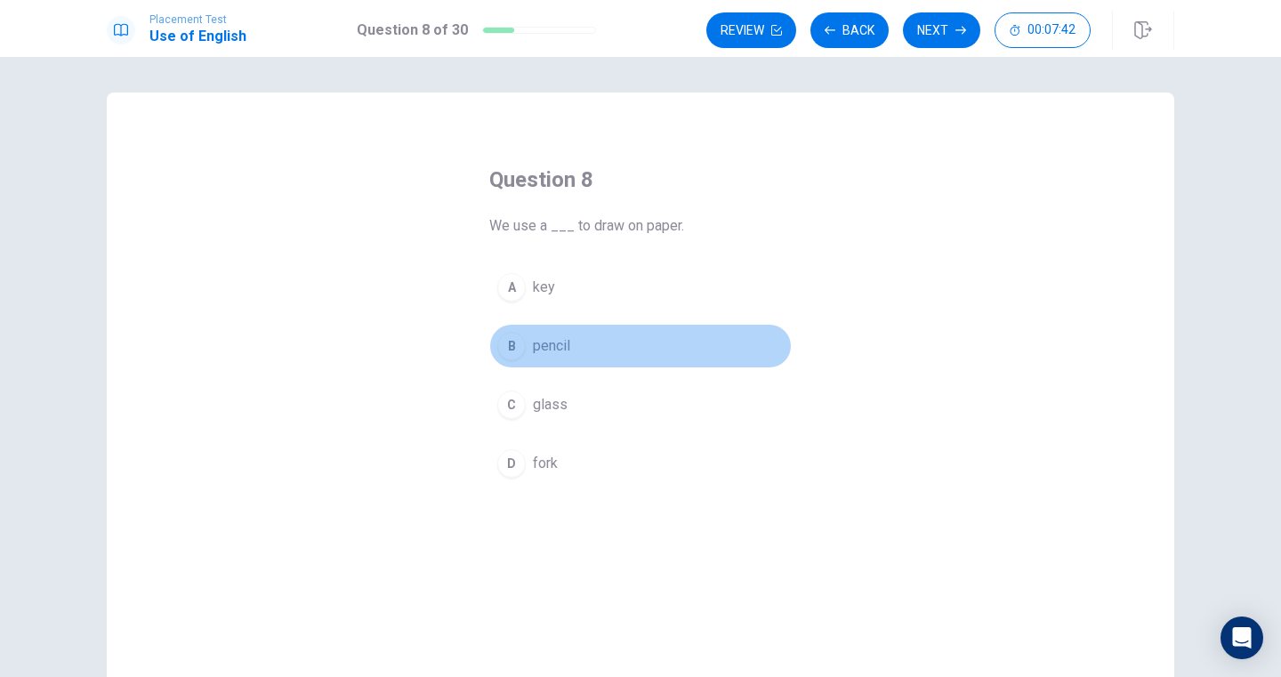
click at [609, 348] on button "B pencil" at bounding box center [640, 346] width 302 height 44
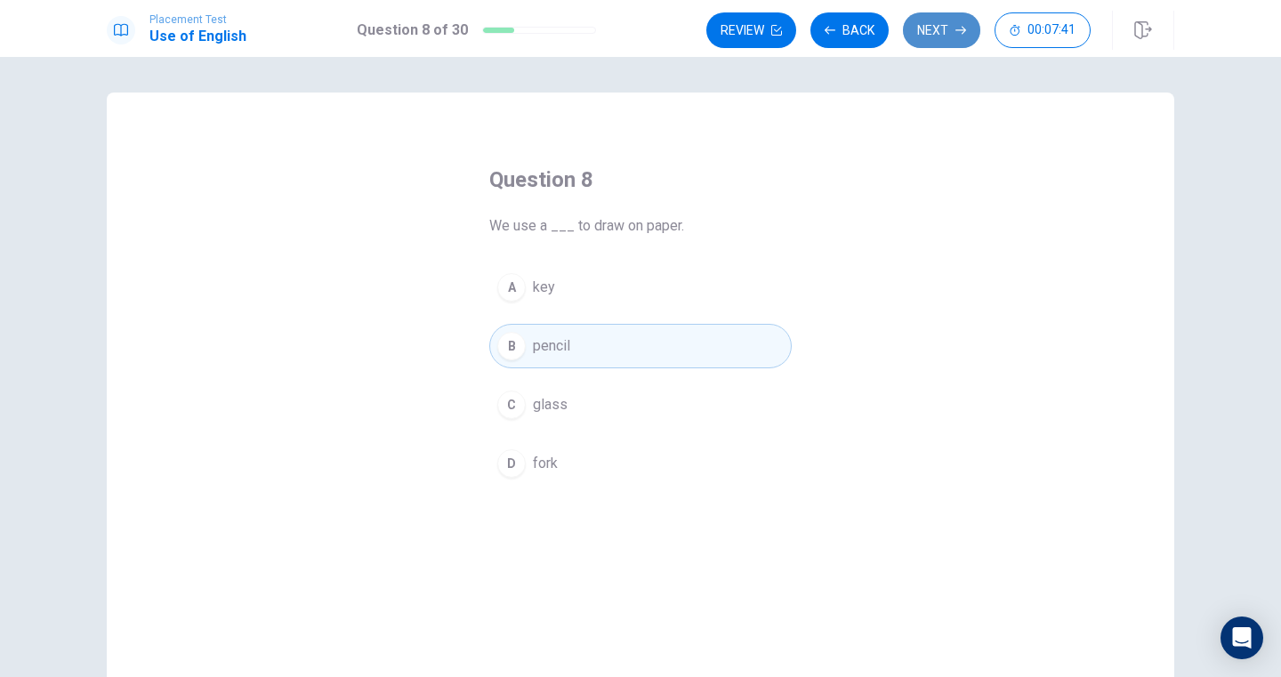
click at [932, 33] on button "Next" at bounding box center [941, 30] width 77 height 36
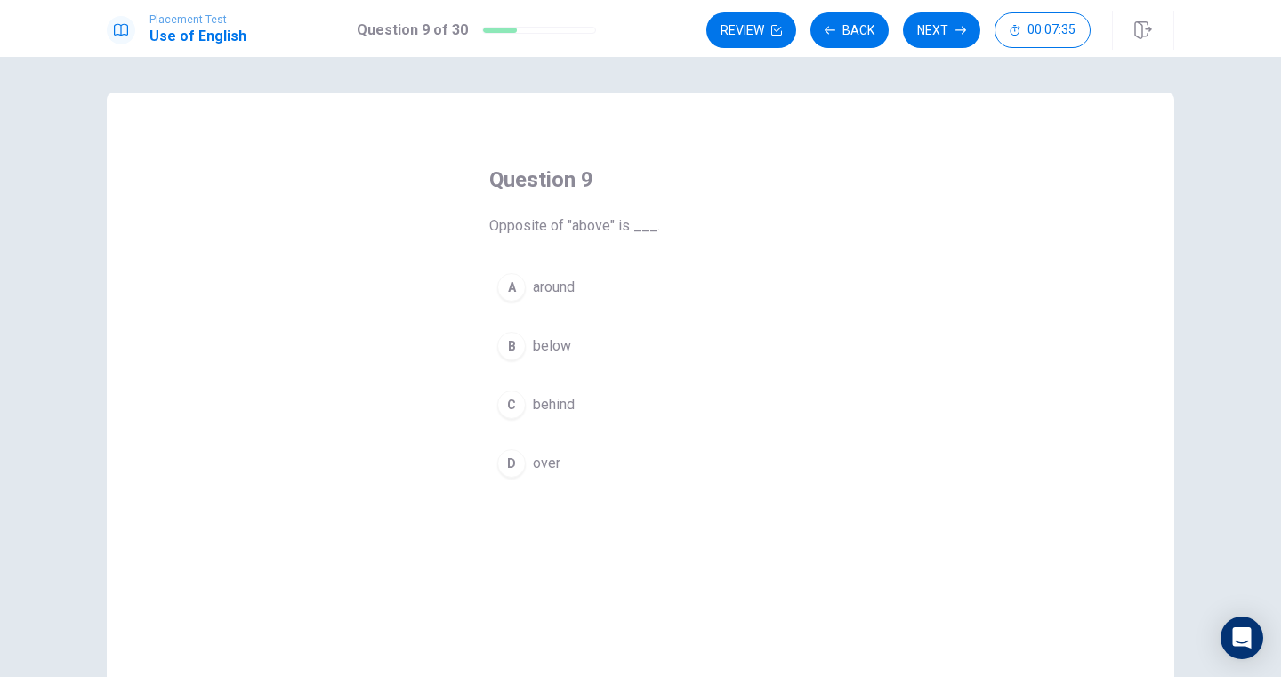
click at [597, 335] on button "B below" at bounding box center [640, 346] width 302 height 44
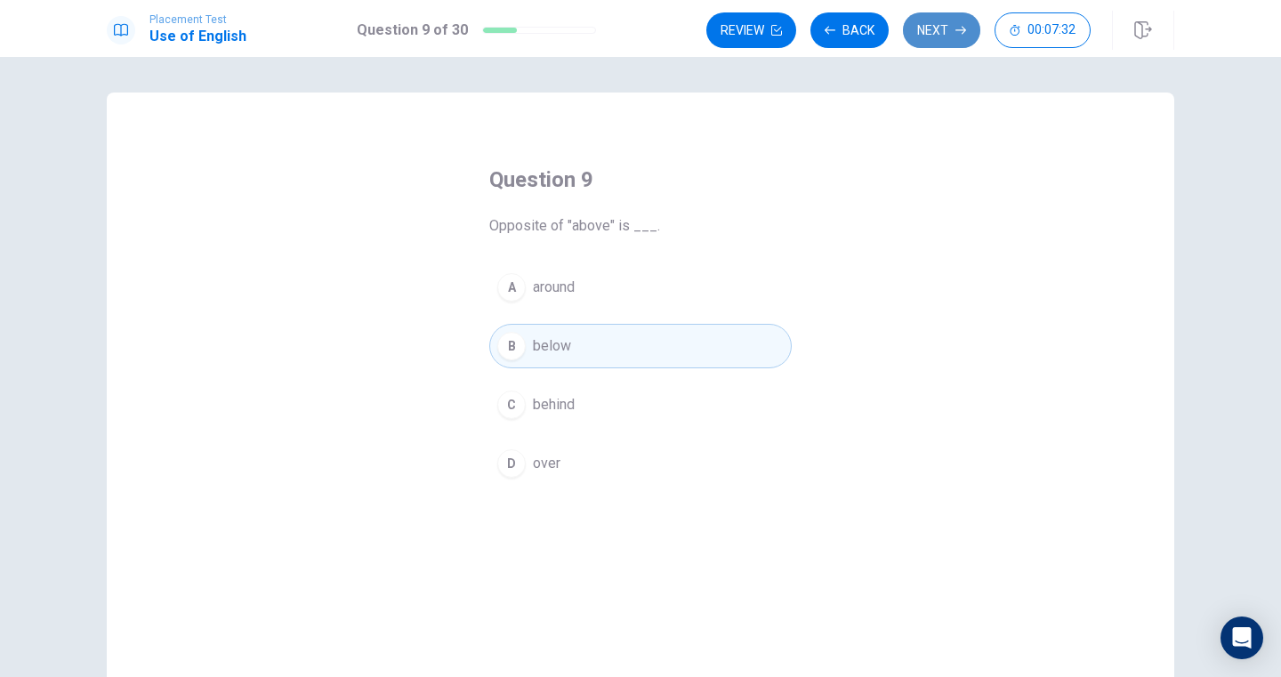
click at [956, 27] on icon "button" at bounding box center [960, 30] width 11 height 11
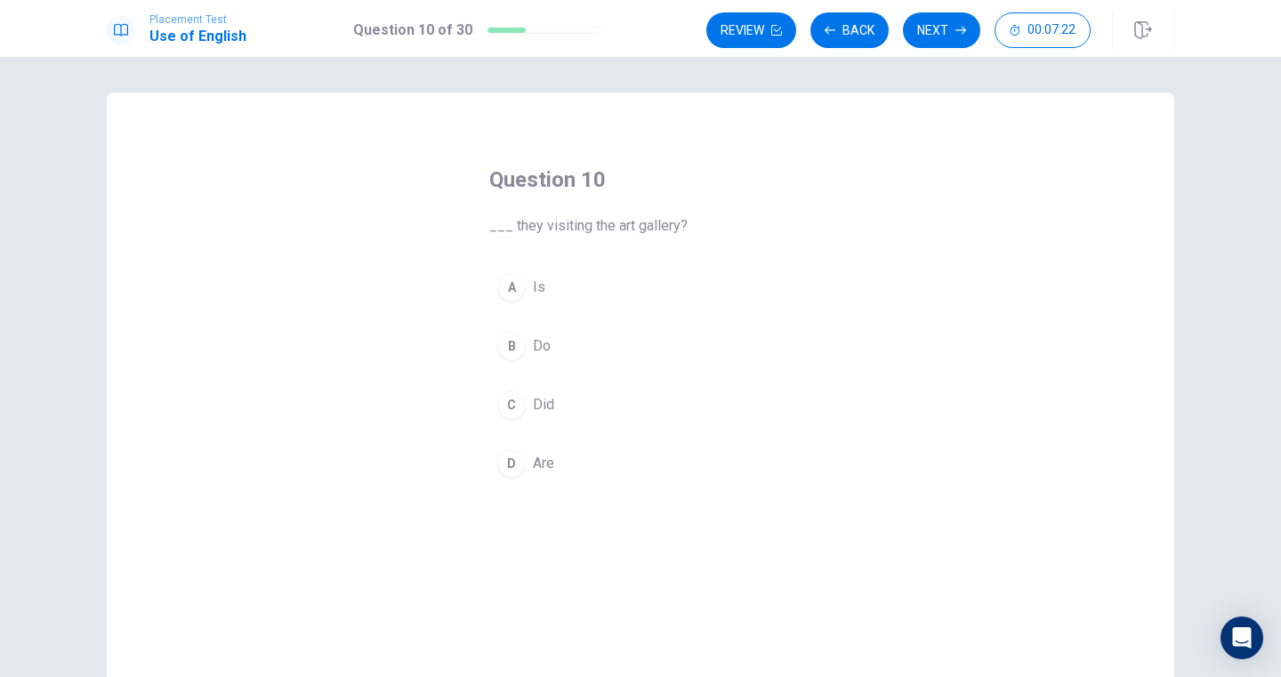
click at [578, 466] on button "D Are" at bounding box center [640, 463] width 302 height 44
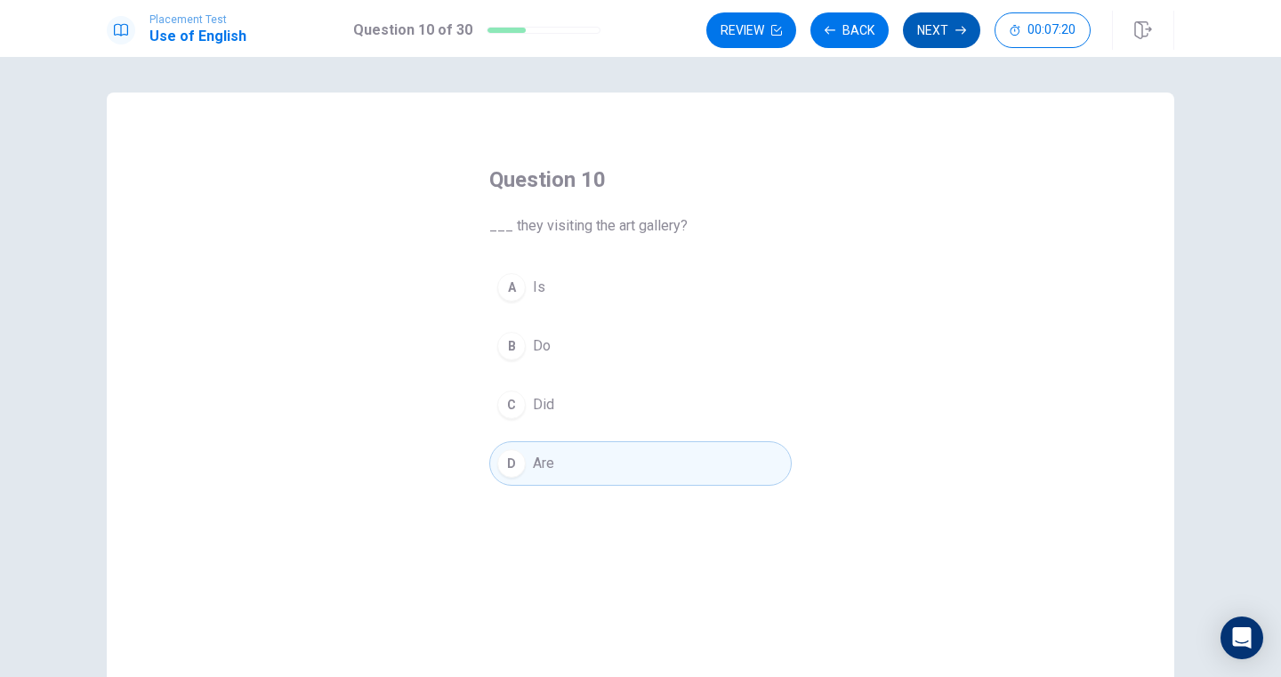
click at [938, 21] on button "Next" at bounding box center [941, 30] width 77 height 36
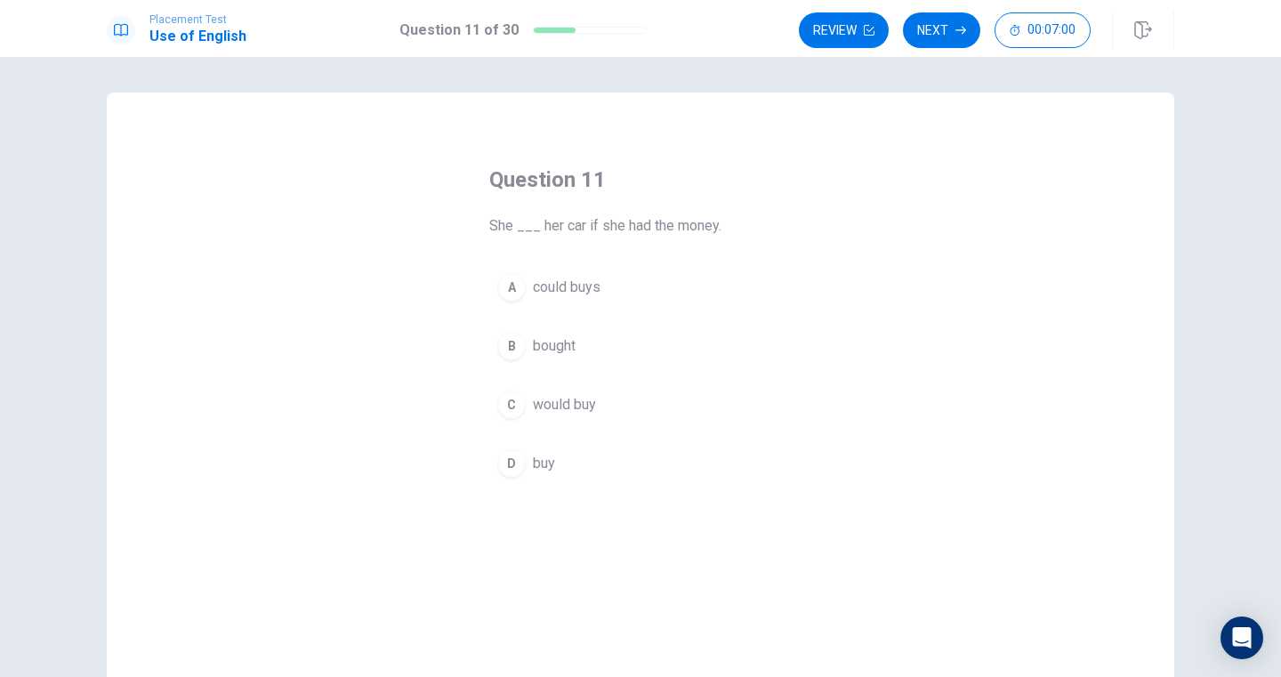
drag, startPoint x: 622, startPoint y: 226, endPoint x: 586, endPoint y: 341, distance: 120.4
click at [586, 337] on div "Question 11 She ___ her car if she had the money. A could buys B bought C would…" at bounding box center [640, 325] width 373 height 377
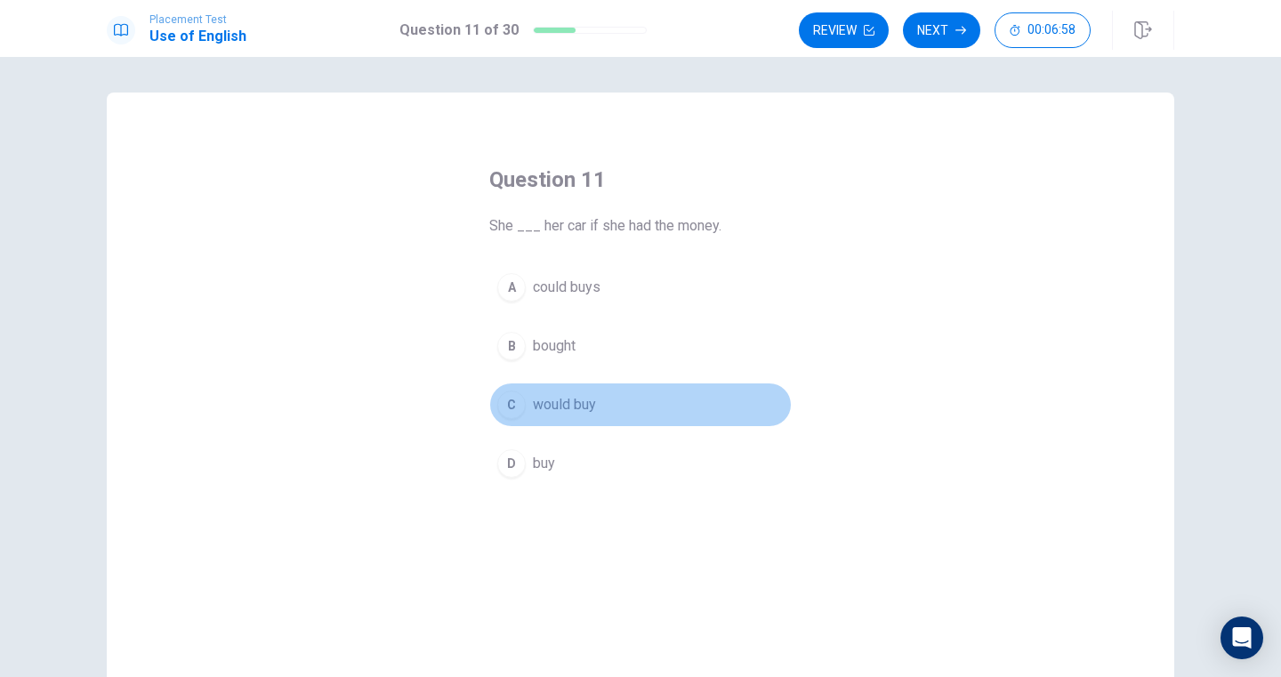
click at [573, 406] on span "would buy" at bounding box center [564, 404] width 63 height 21
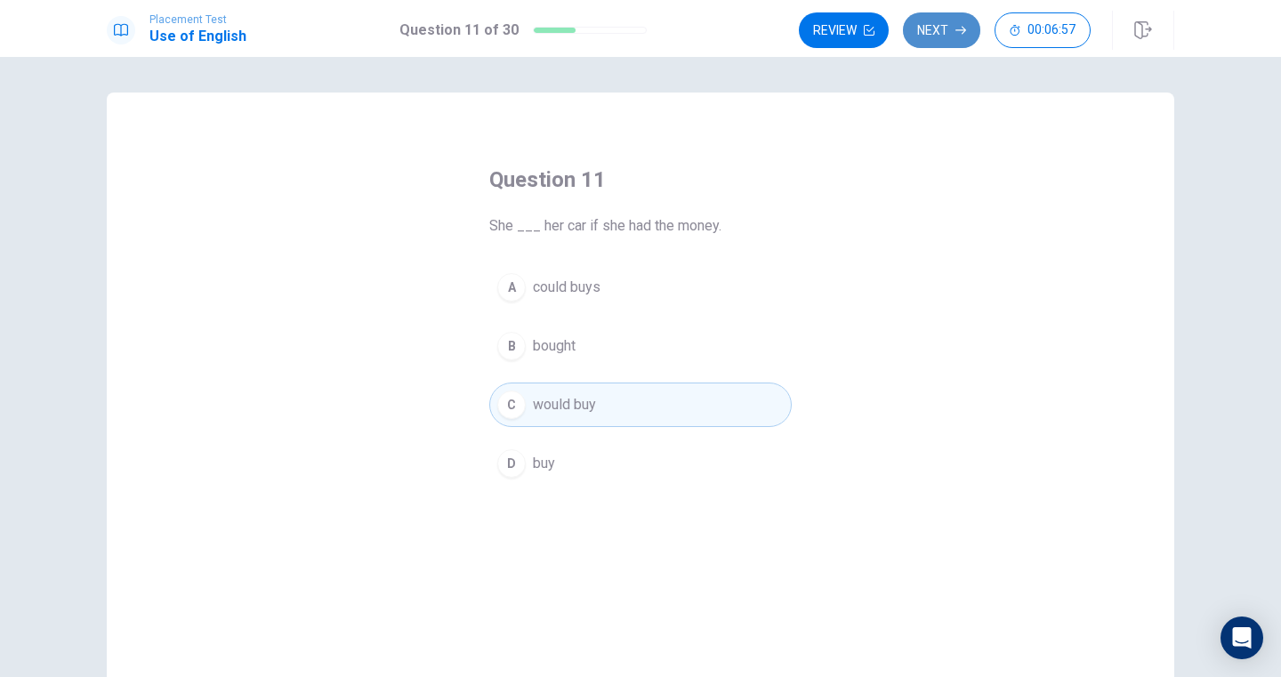
click at [948, 16] on button "Next" at bounding box center [941, 30] width 77 height 36
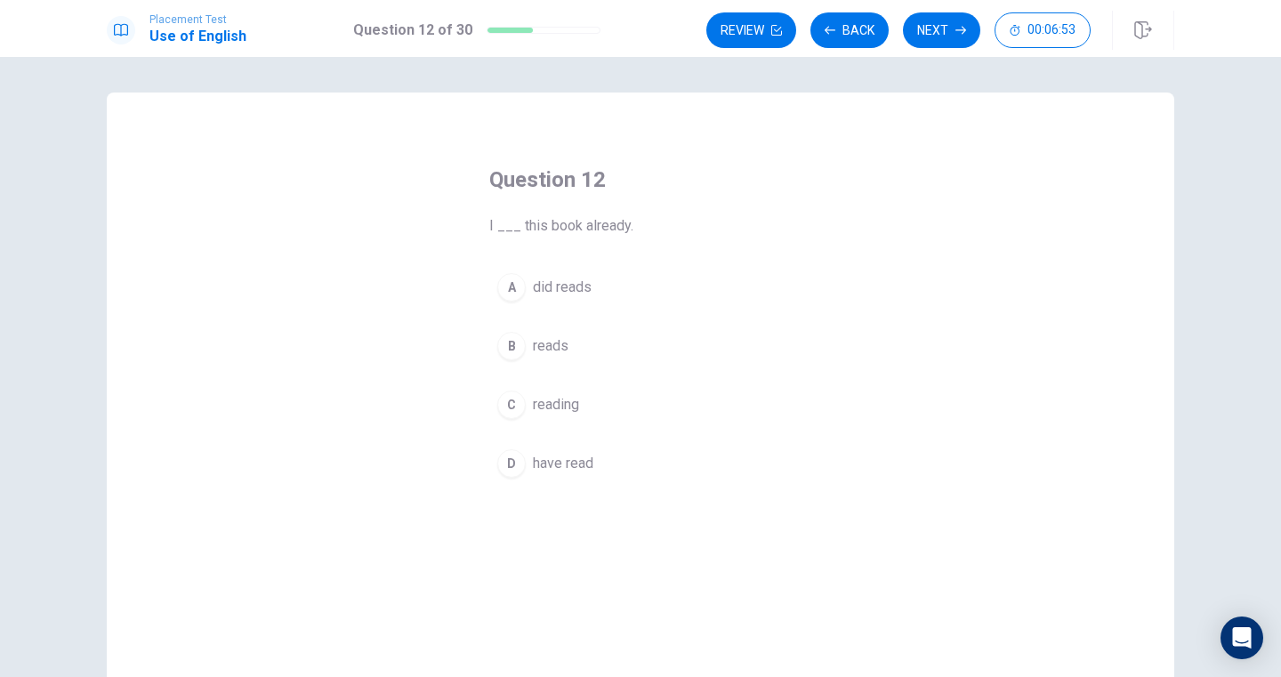
click at [578, 462] on span "have read" at bounding box center [563, 463] width 60 height 21
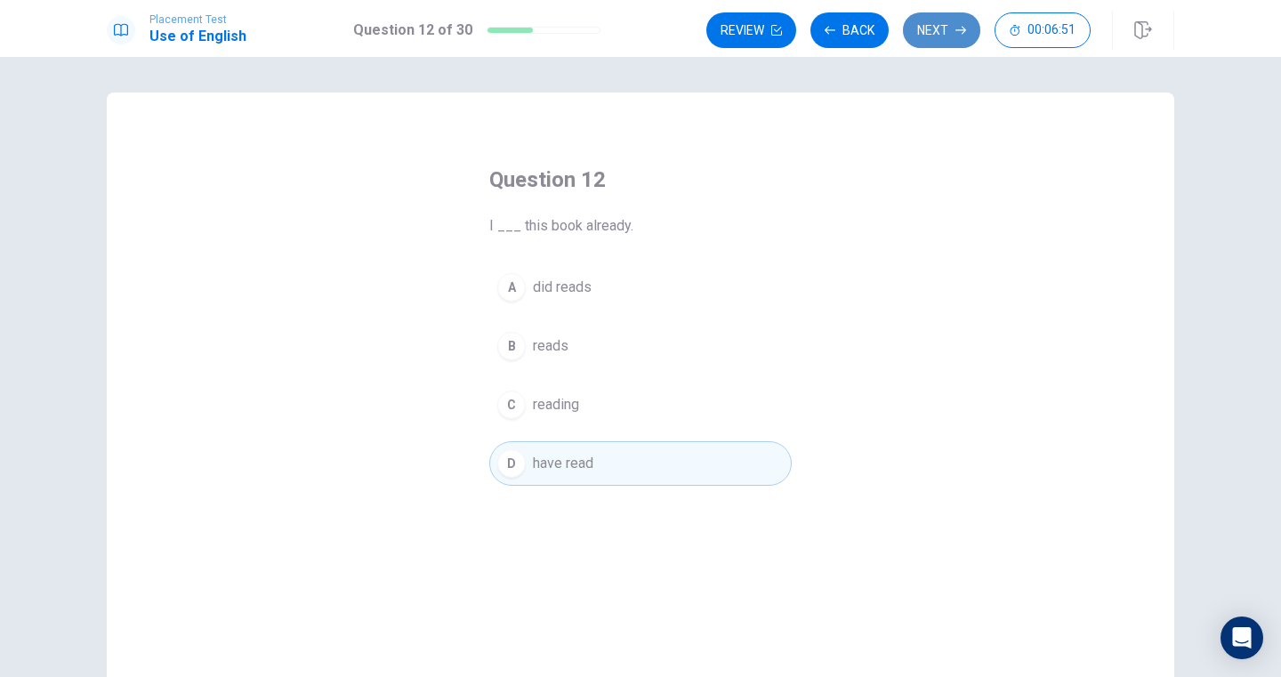
click at [928, 30] on button "Next" at bounding box center [941, 30] width 77 height 36
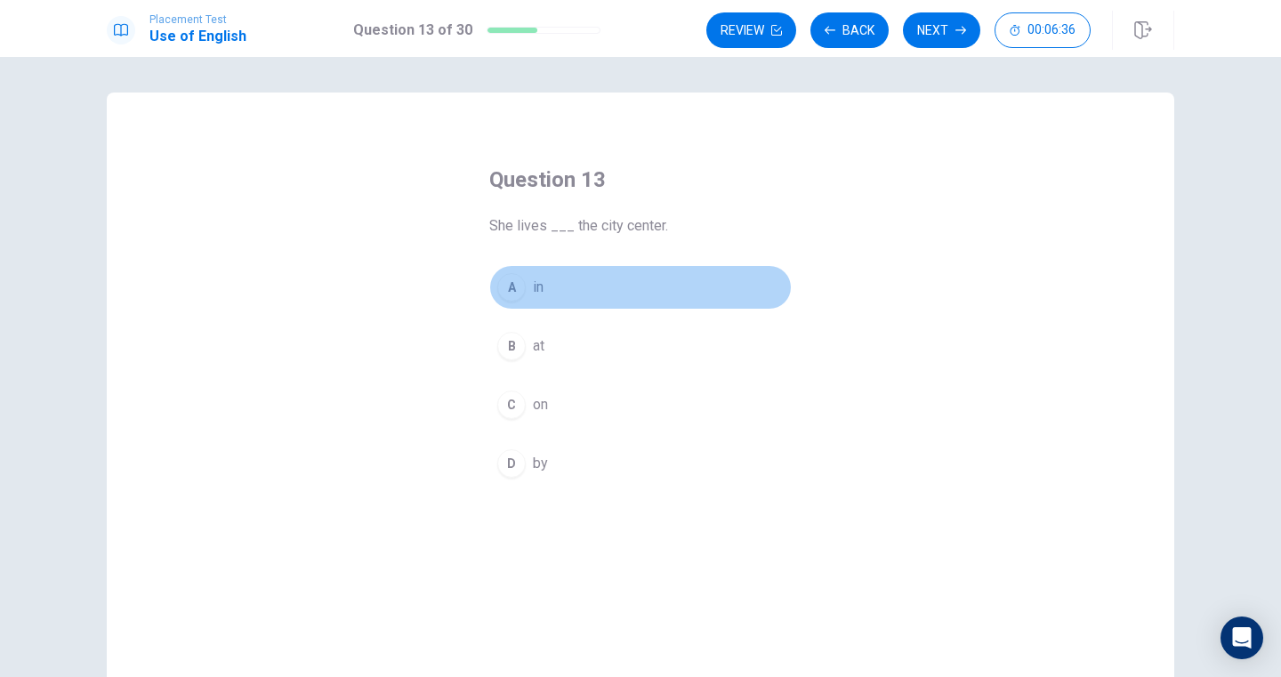
click at [554, 278] on button "A in" at bounding box center [640, 287] width 302 height 44
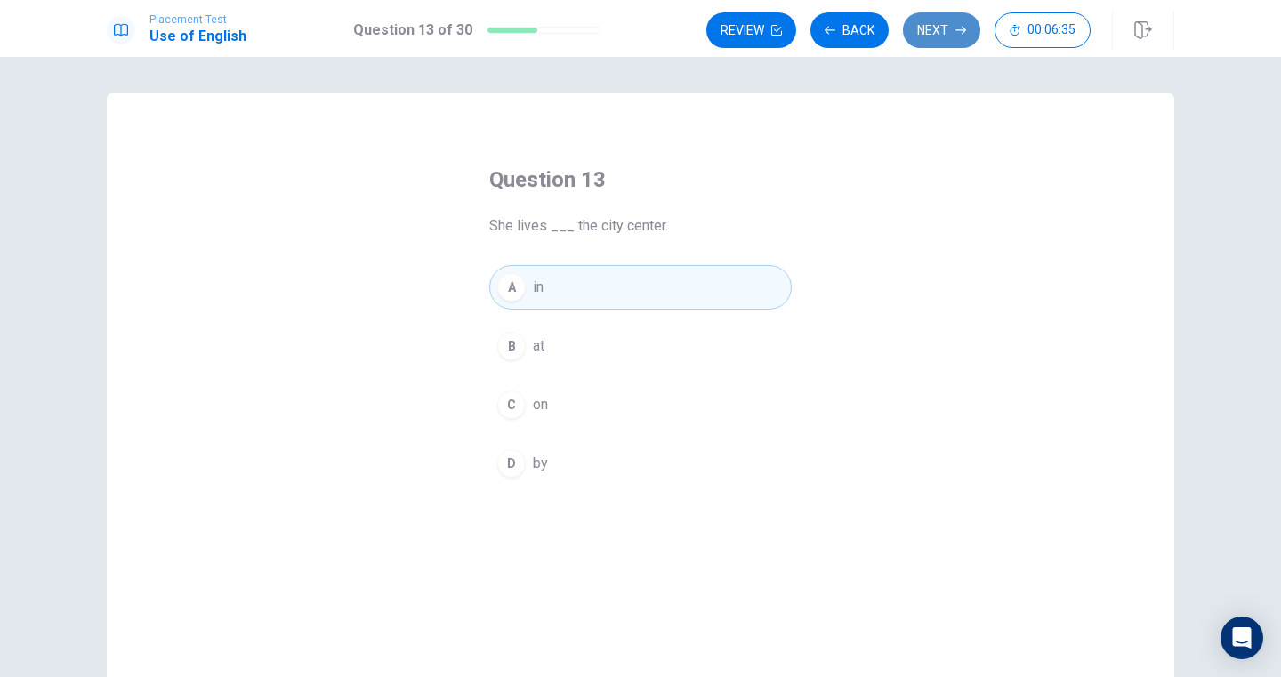
click at [931, 34] on button "Next" at bounding box center [941, 30] width 77 height 36
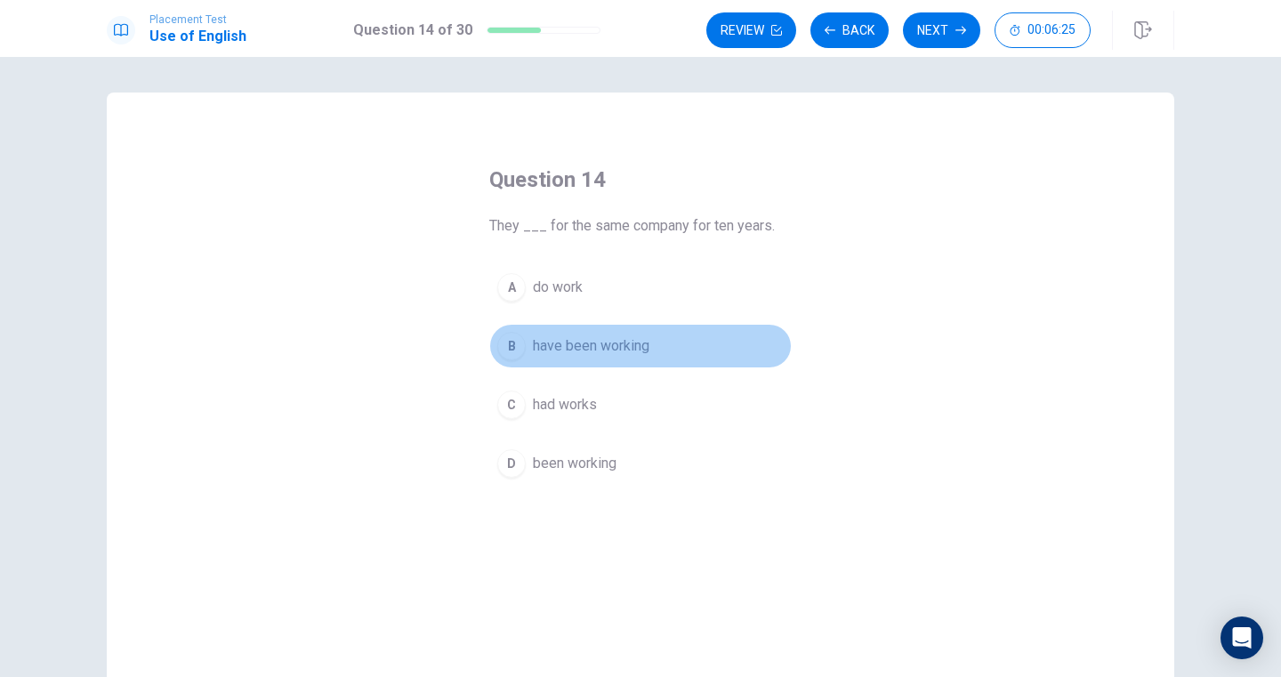
click at [644, 354] on span "have been working" at bounding box center [591, 345] width 116 height 21
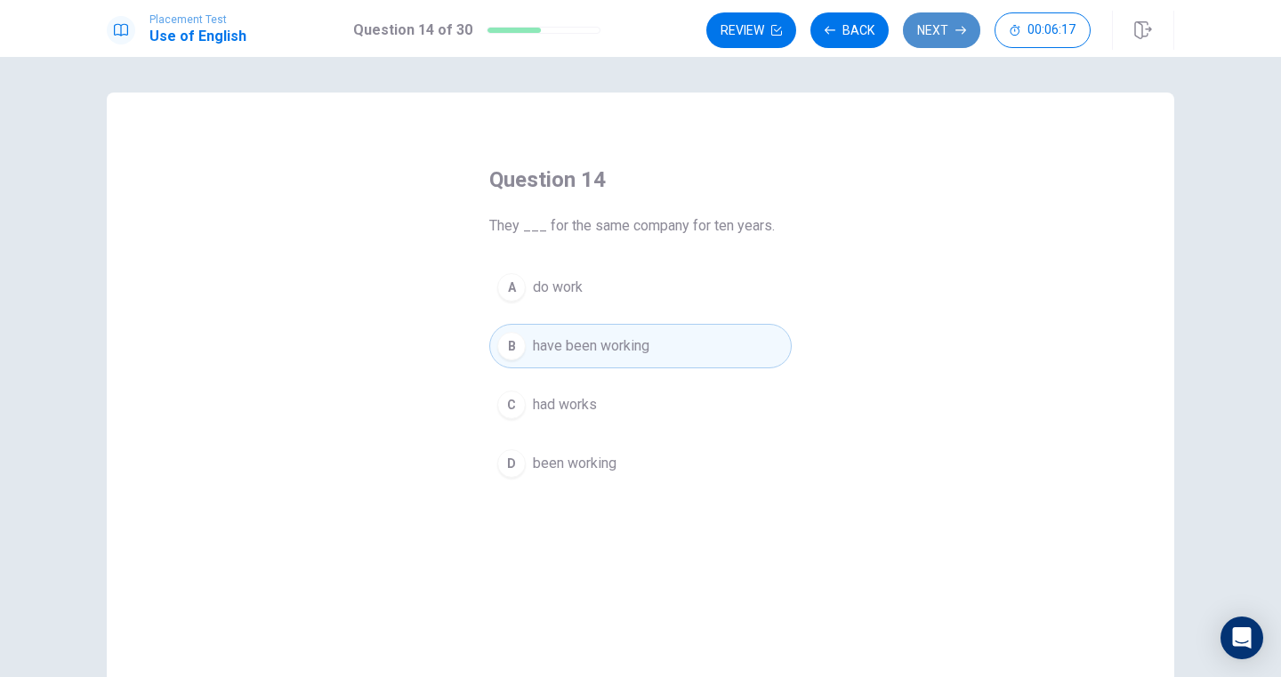
click at [934, 28] on button "Next" at bounding box center [941, 30] width 77 height 36
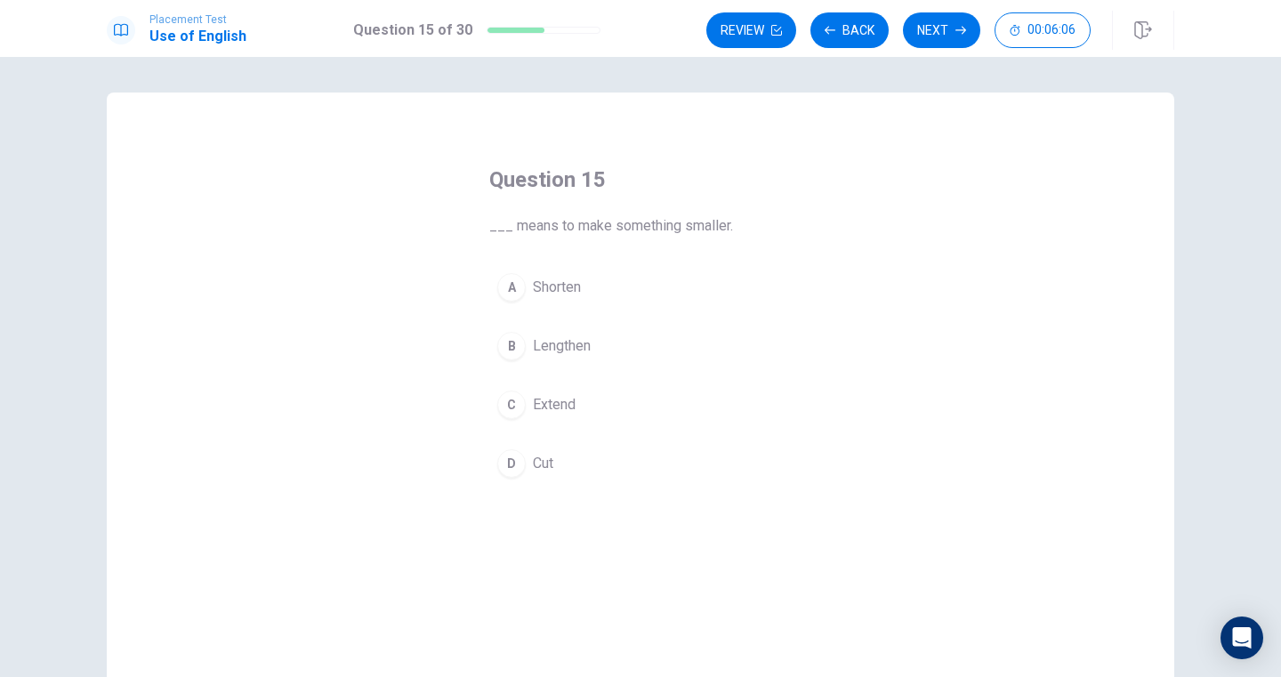
click at [565, 466] on button "D Cut" at bounding box center [640, 463] width 302 height 44
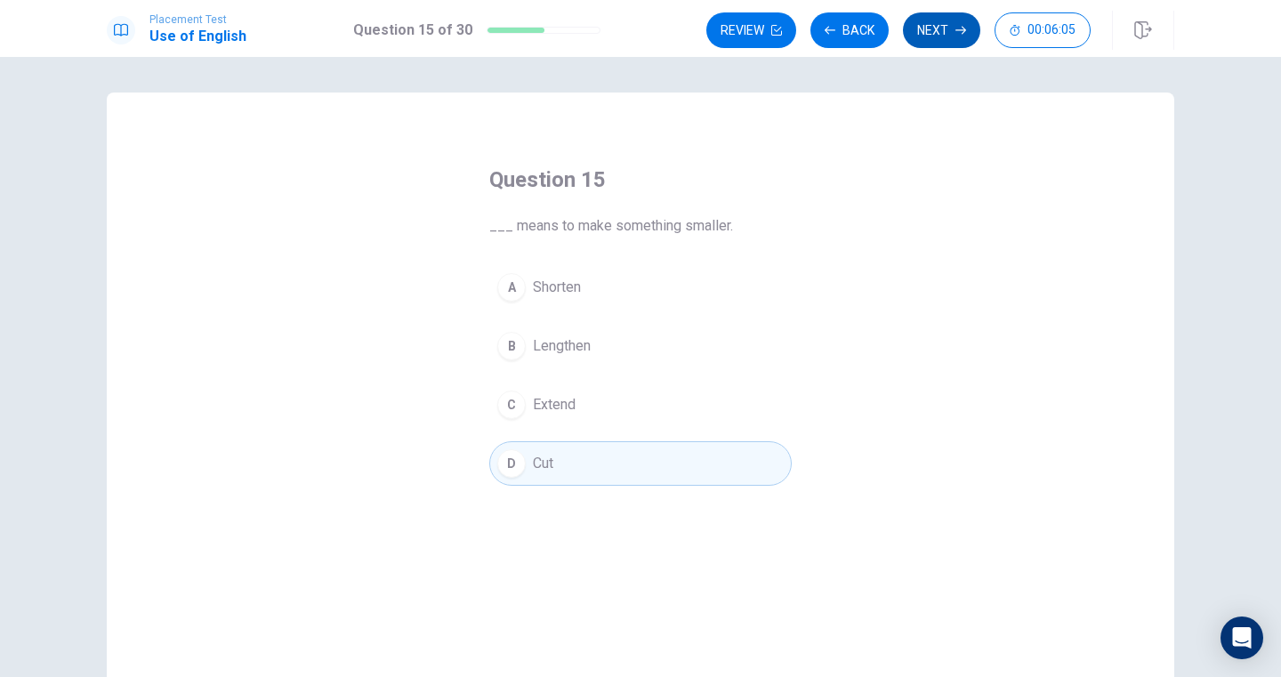
click at [949, 25] on button "Next" at bounding box center [941, 30] width 77 height 36
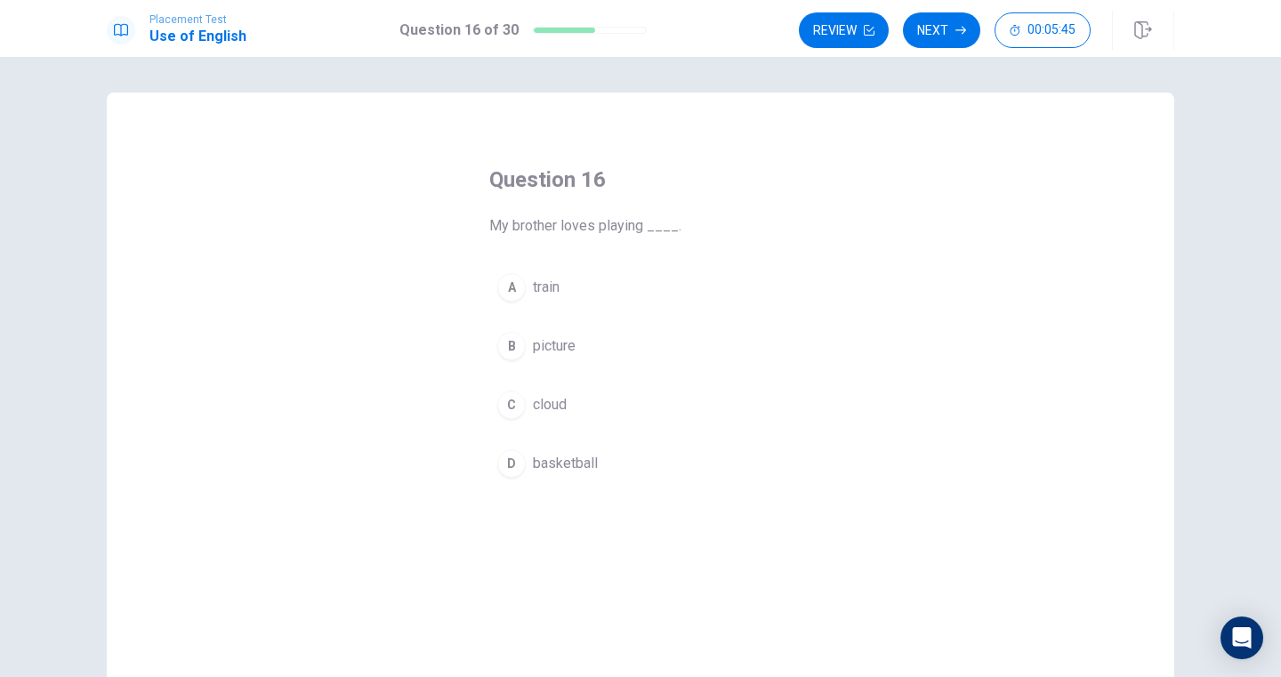
click at [580, 462] on span "basketball" at bounding box center [565, 463] width 65 height 21
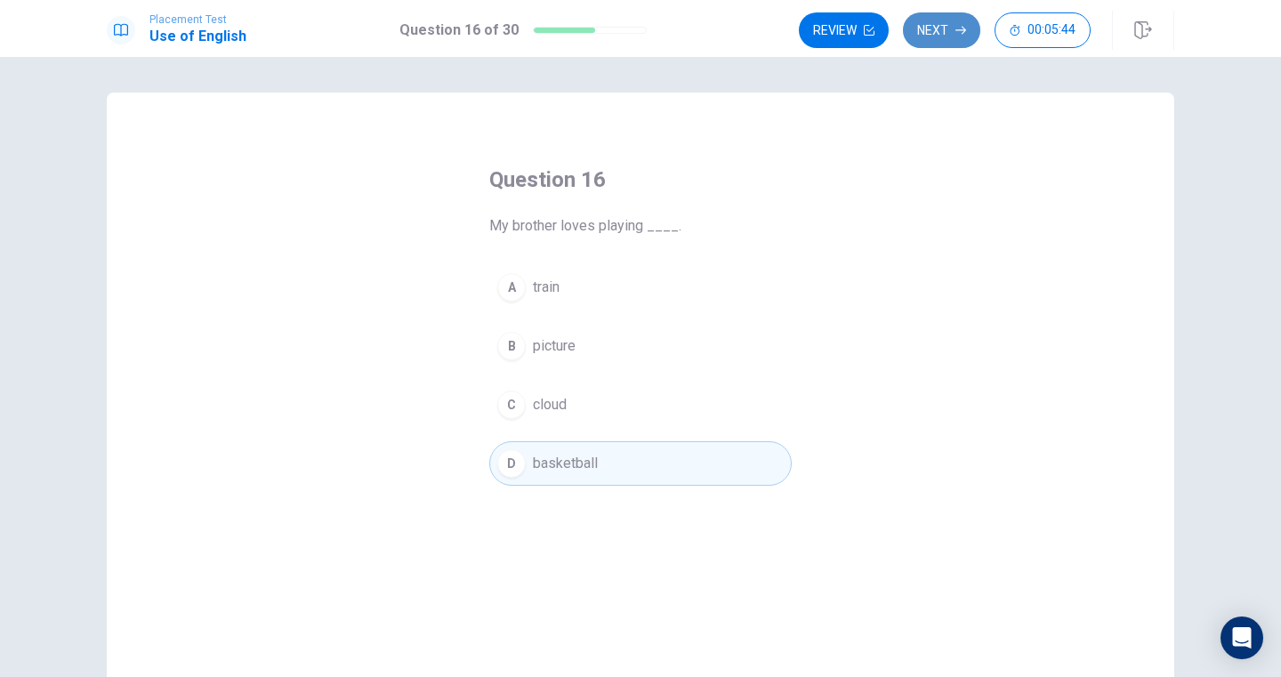
click at [940, 25] on button "Next" at bounding box center [941, 30] width 77 height 36
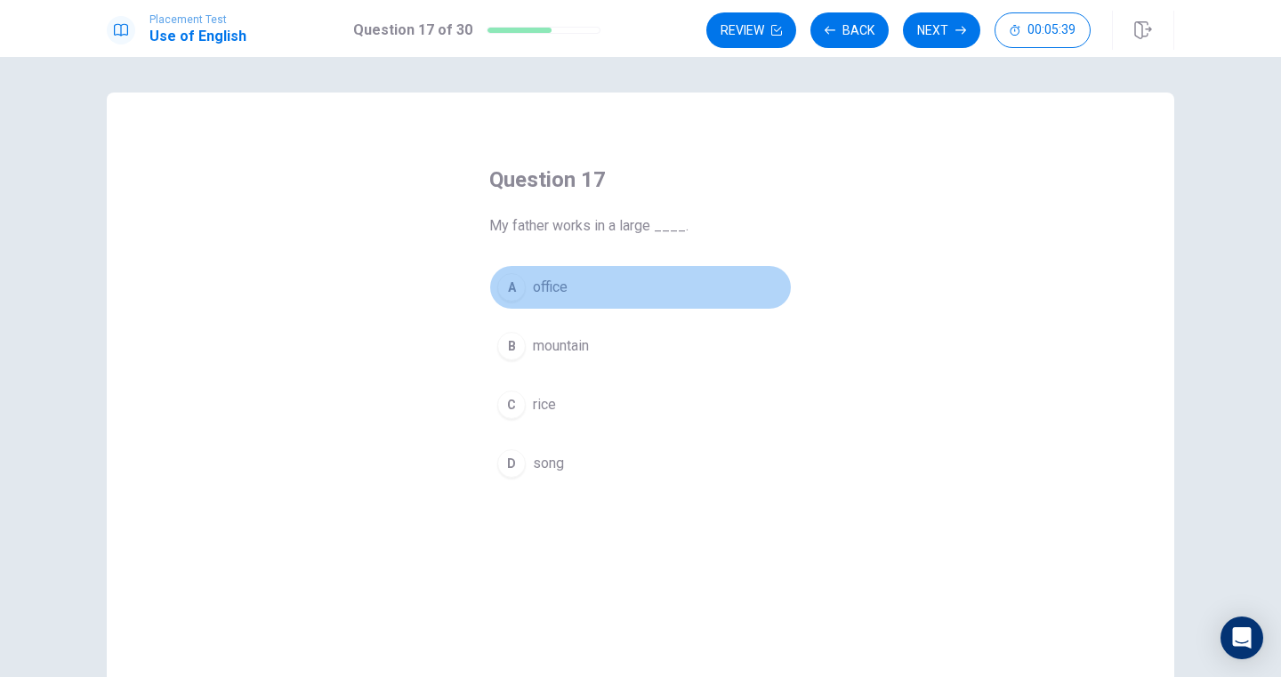
click at [571, 277] on button "A office" at bounding box center [640, 287] width 302 height 44
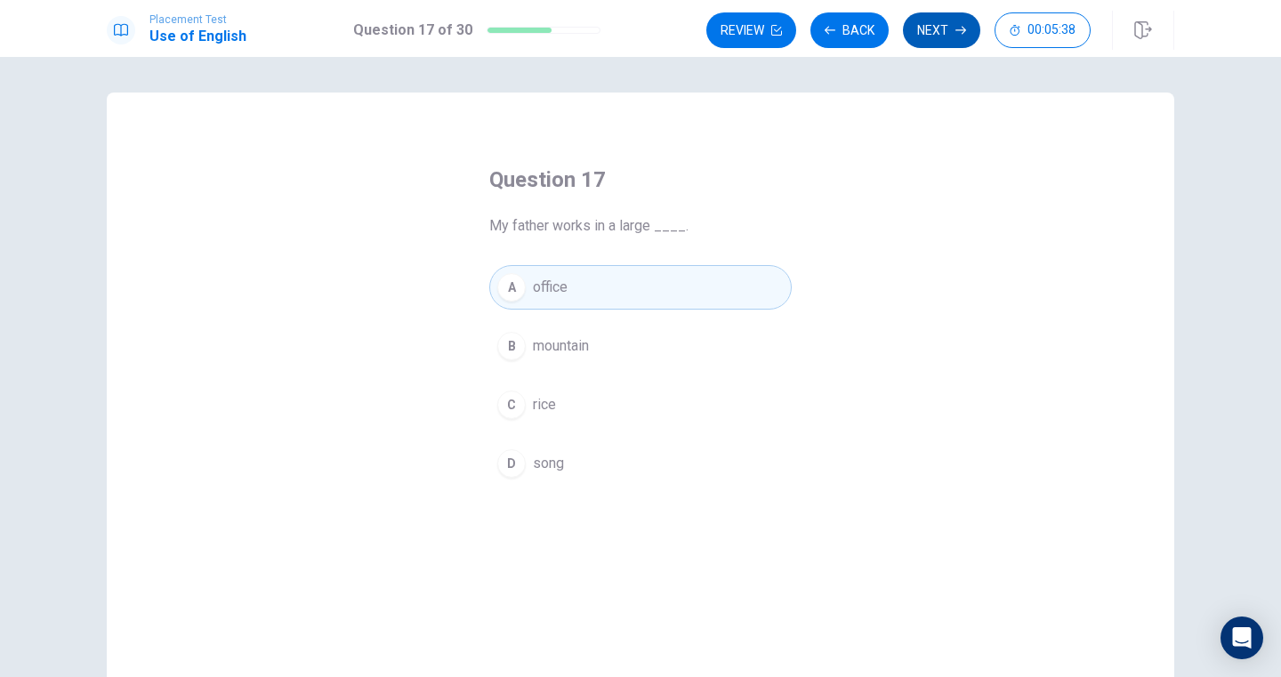
click at [913, 29] on button "Next" at bounding box center [941, 30] width 77 height 36
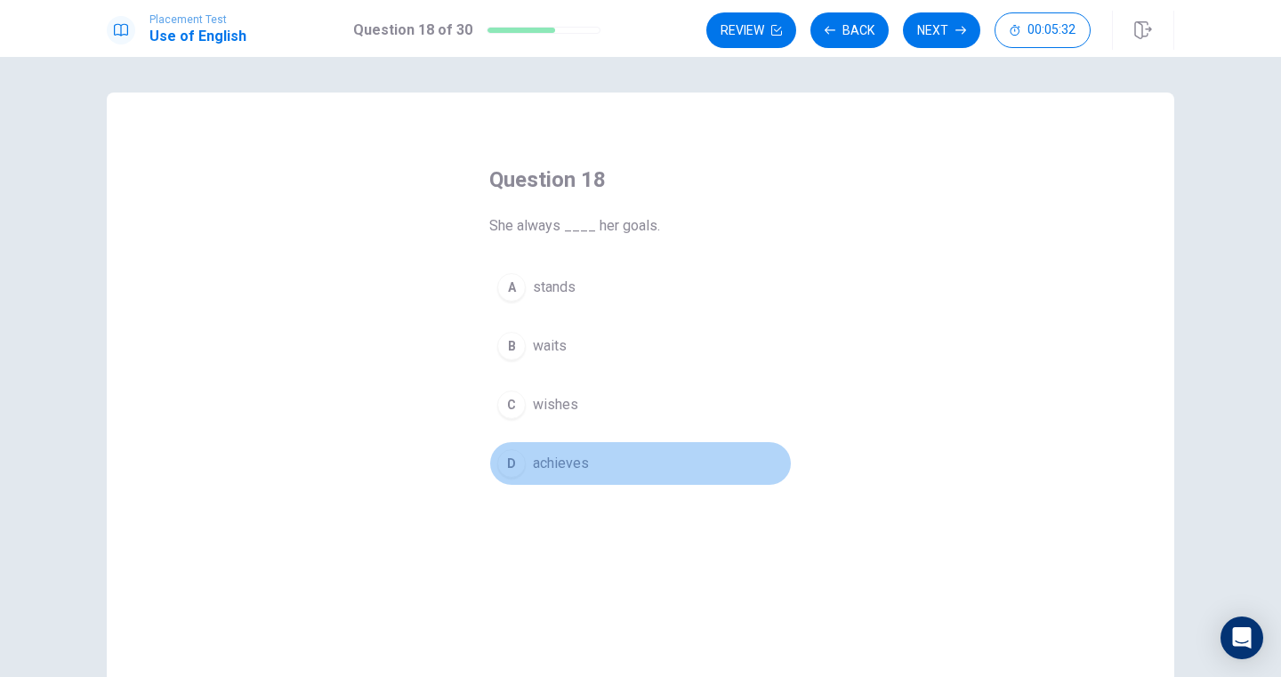
click at [596, 457] on button "D achieves" at bounding box center [640, 463] width 302 height 44
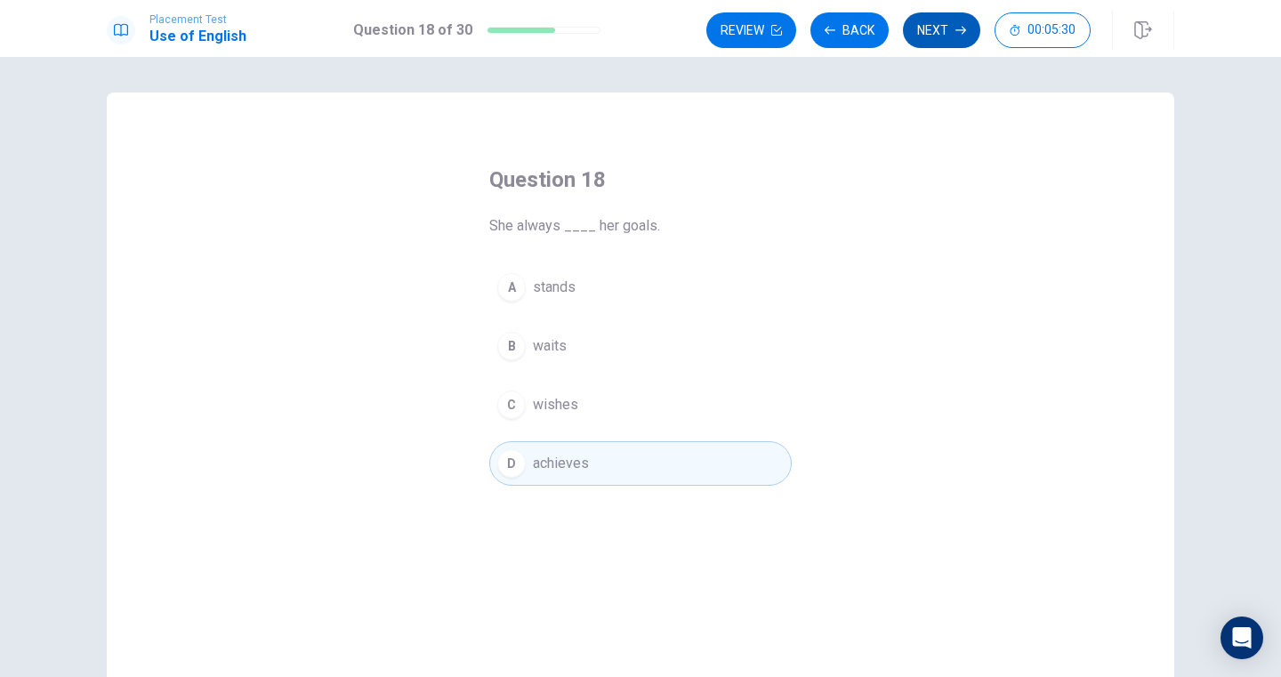
click at [945, 30] on button "Next" at bounding box center [941, 30] width 77 height 36
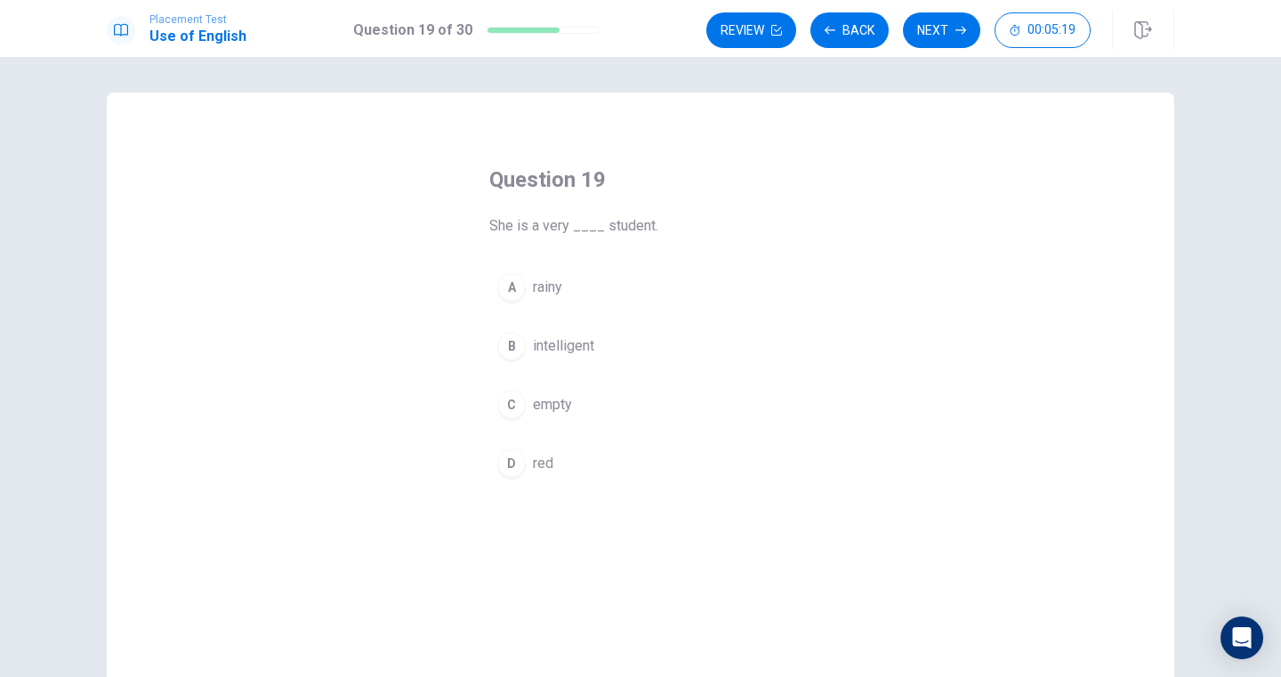
click at [583, 343] on span "intelligent" at bounding box center [563, 345] width 61 height 21
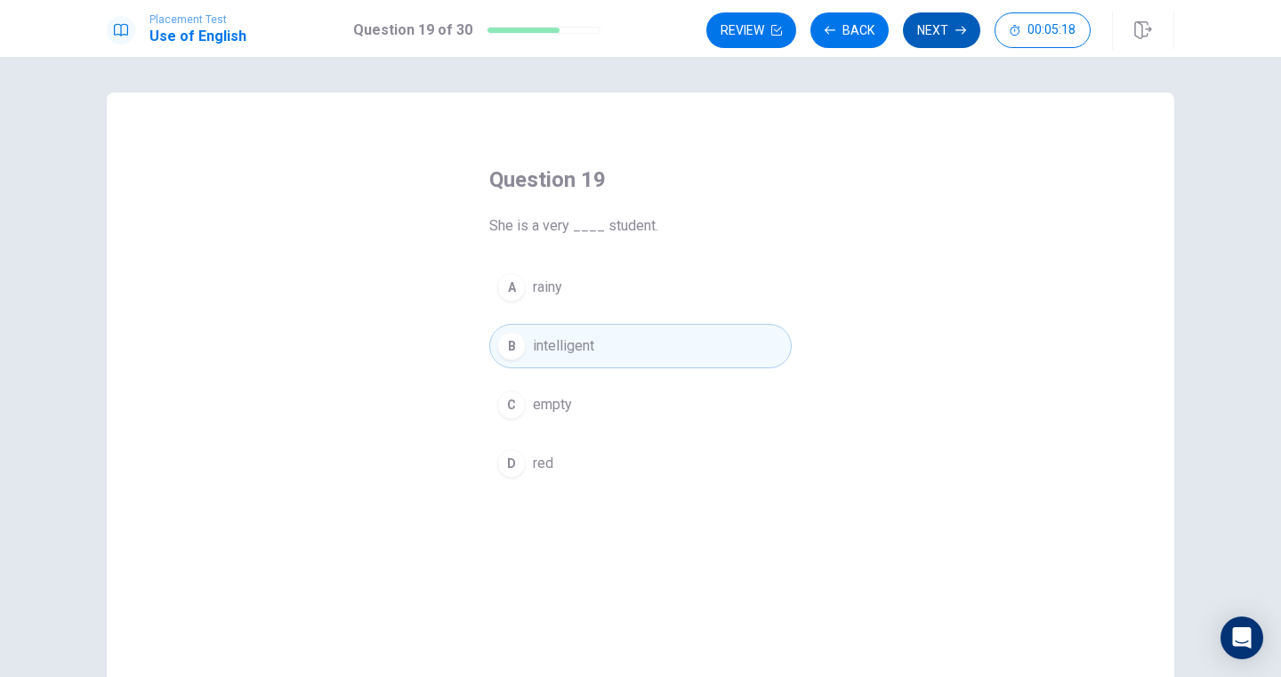
click at [920, 31] on button "Next" at bounding box center [941, 30] width 77 height 36
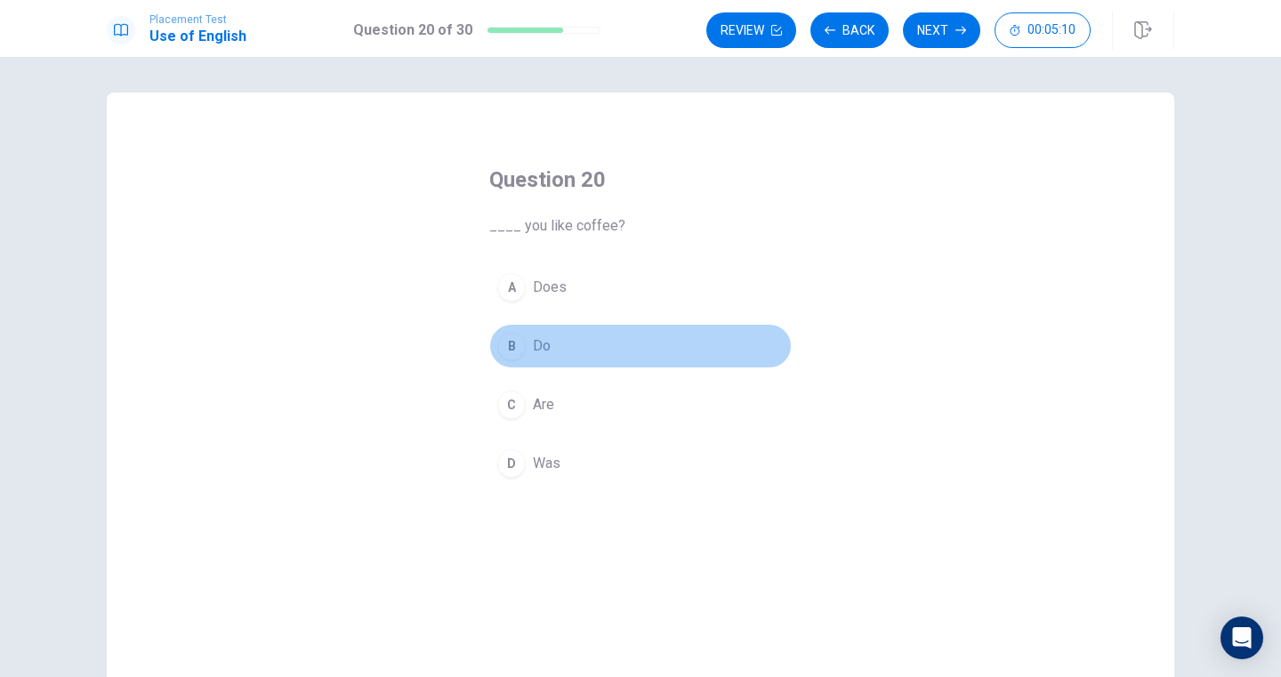
click at [548, 359] on button "B Do" at bounding box center [640, 346] width 302 height 44
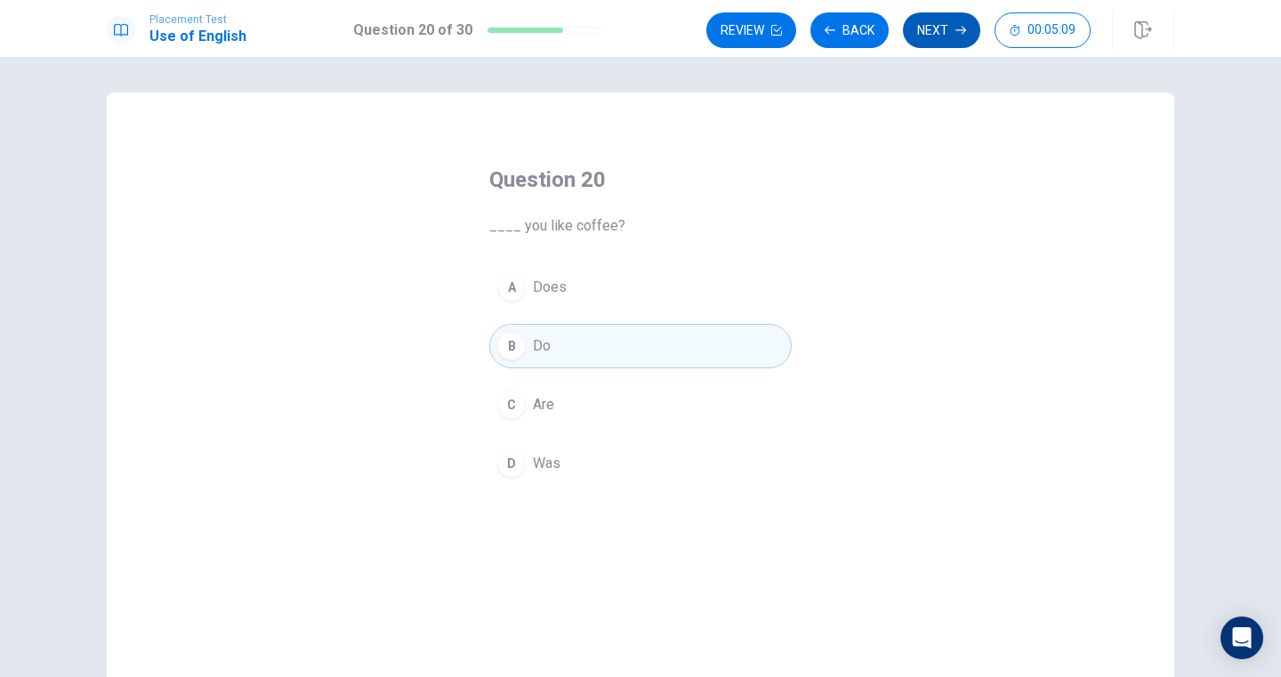
click at [924, 42] on button "Next" at bounding box center [941, 30] width 77 height 36
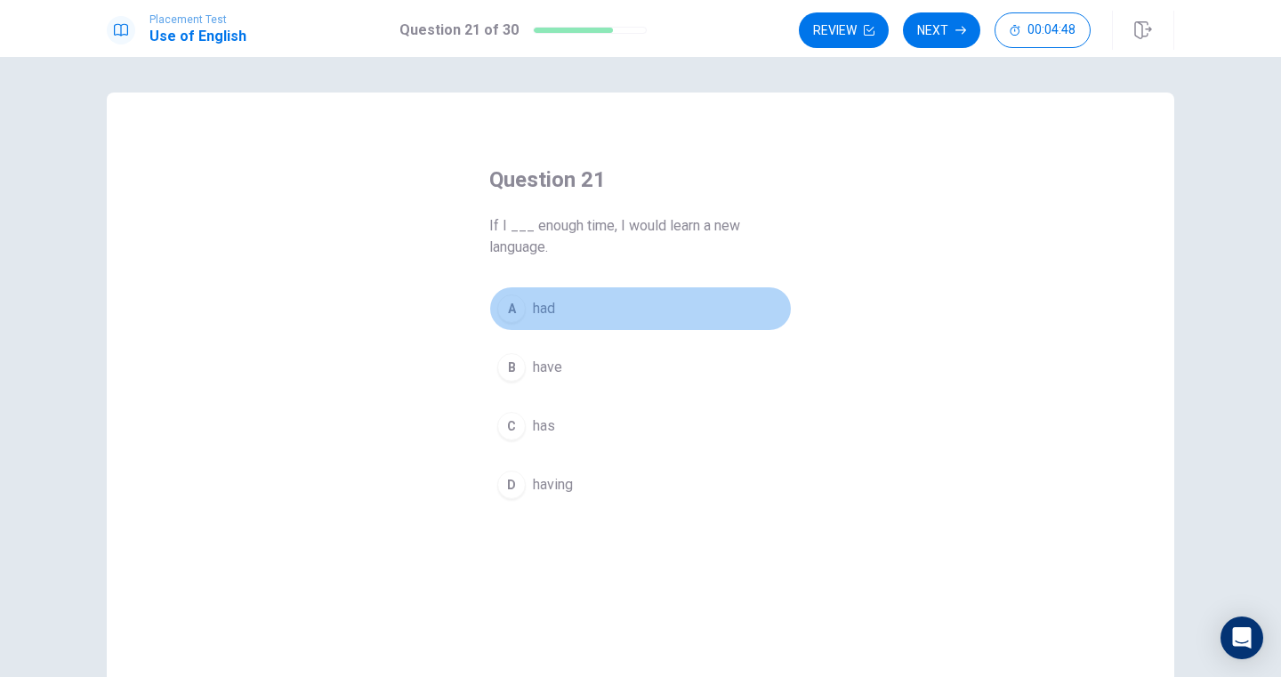
click at [560, 308] on button "A had" at bounding box center [640, 308] width 302 height 44
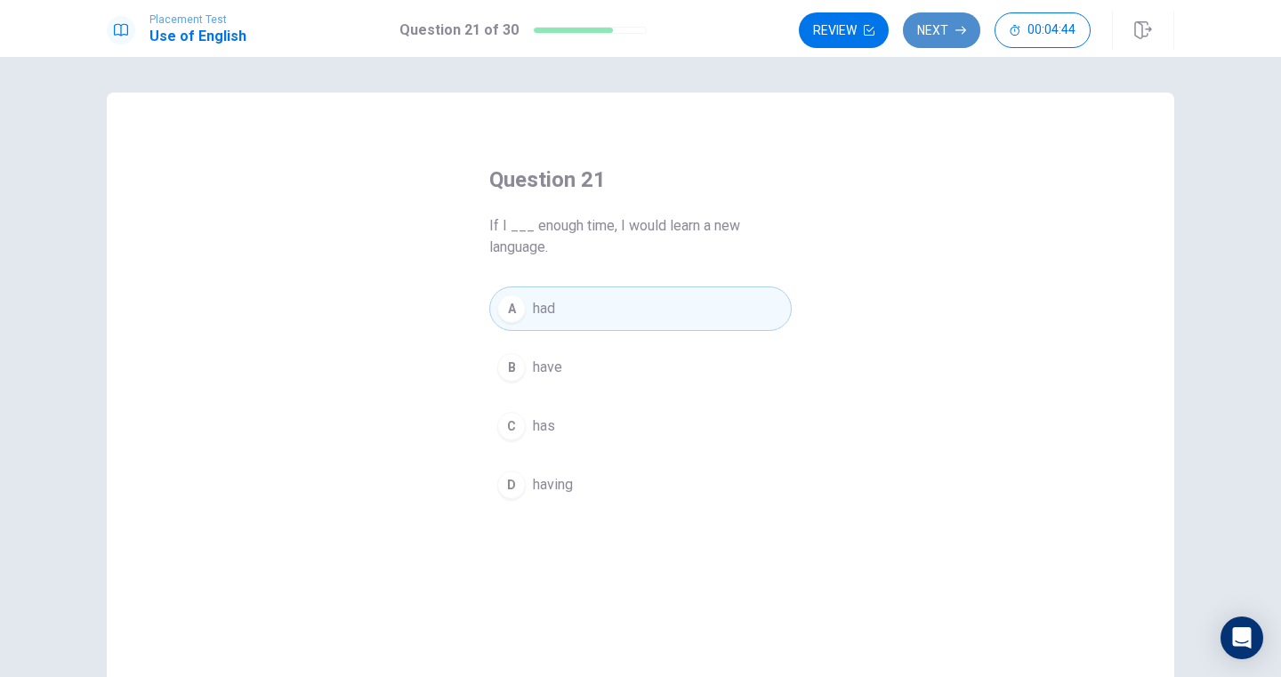
click at [968, 30] on button "Next" at bounding box center [941, 30] width 77 height 36
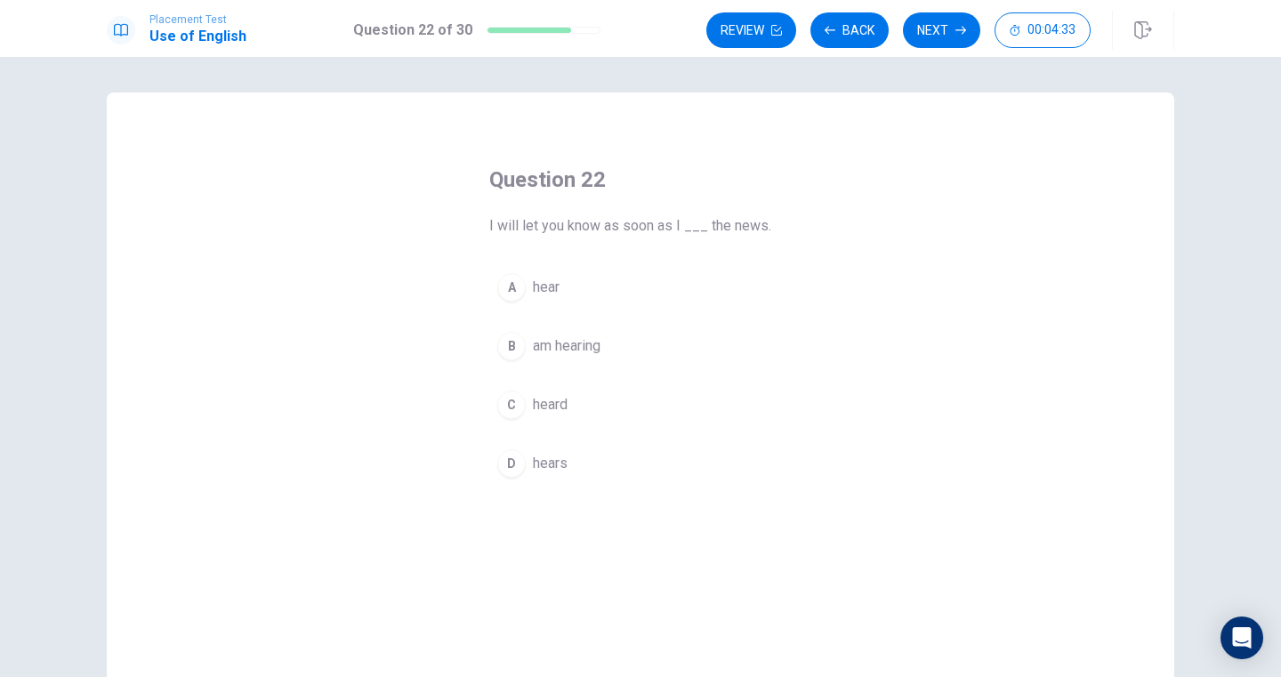
drag, startPoint x: 492, startPoint y: 223, endPoint x: 604, endPoint y: 240, distance: 113.3
click at [604, 240] on div "Question 22 I will let you know as soon as I ___ the news. A hear B am hearing …" at bounding box center [640, 325] width 373 height 377
click at [583, 284] on button "A hear" at bounding box center [640, 287] width 302 height 44
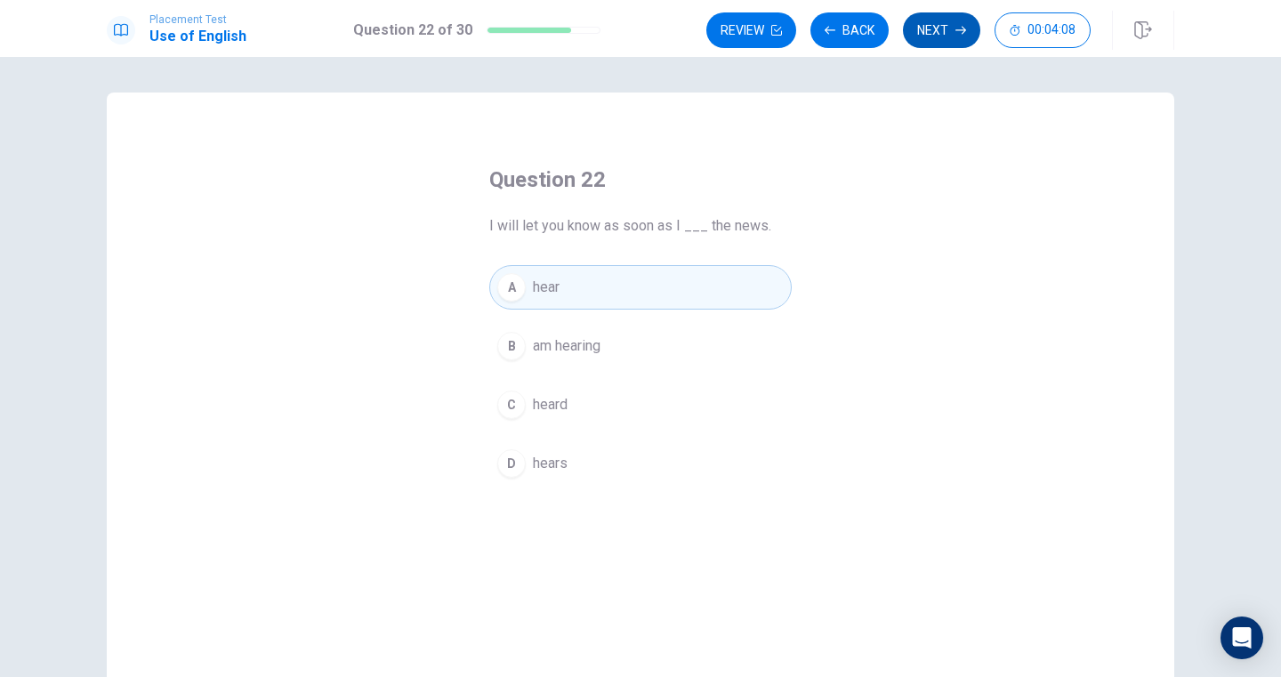
click at [949, 29] on button "Next" at bounding box center [941, 30] width 77 height 36
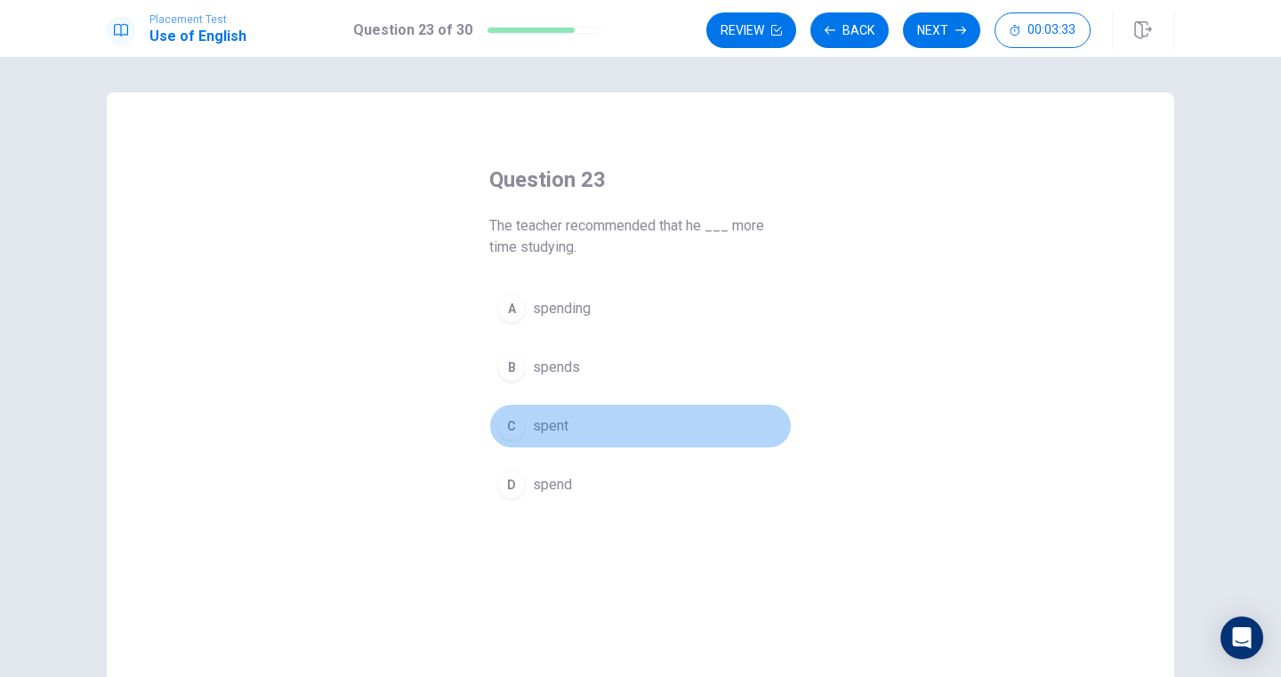
click at [574, 420] on button "C spent" at bounding box center [640, 426] width 302 height 44
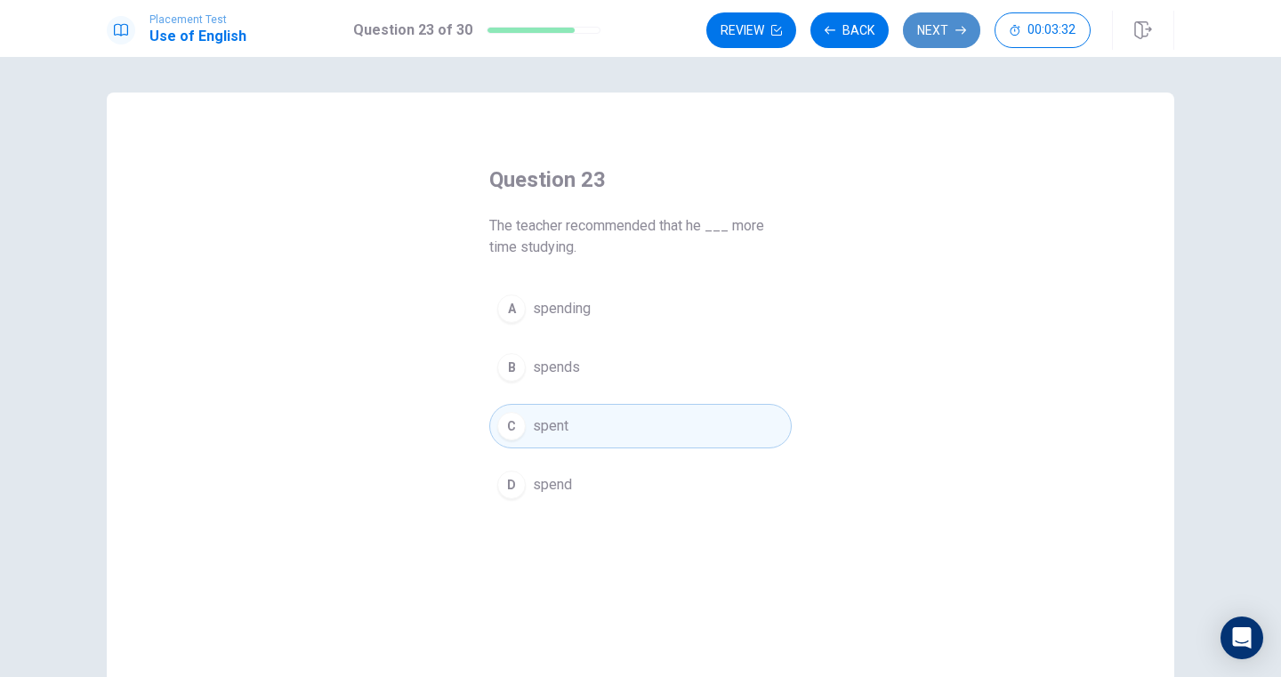
click at [953, 37] on button "Next" at bounding box center [941, 30] width 77 height 36
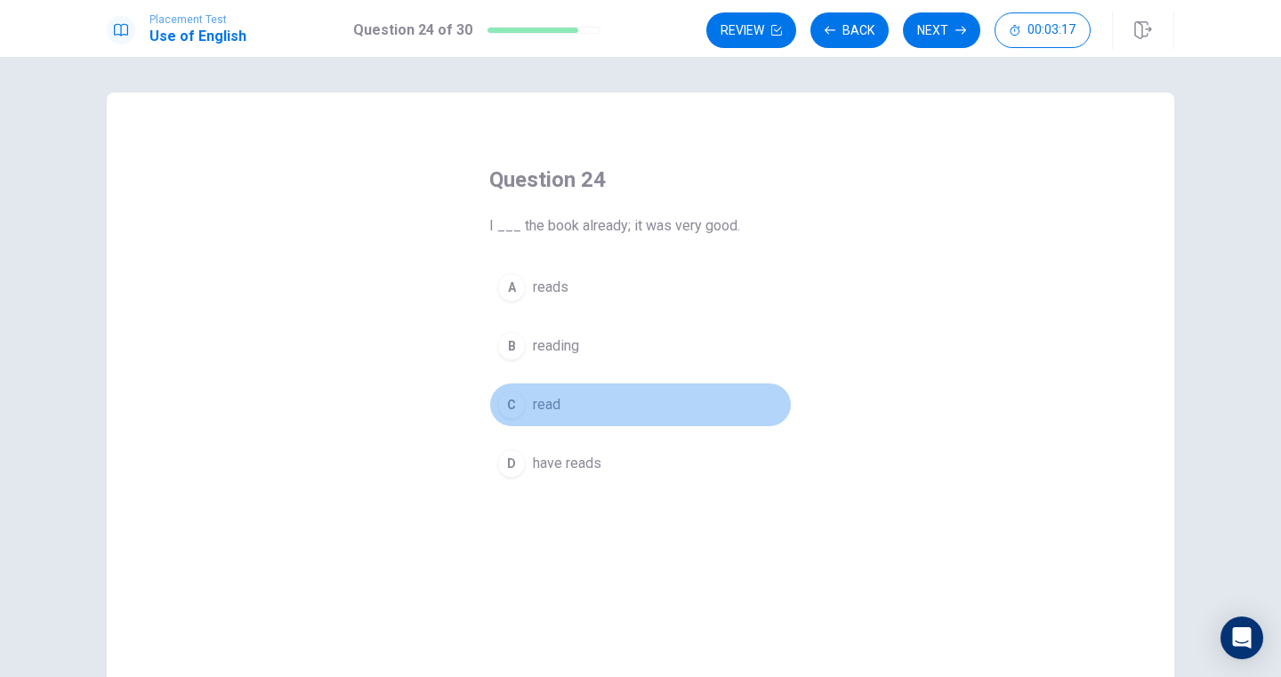
click at [582, 396] on button "C read" at bounding box center [640, 404] width 302 height 44
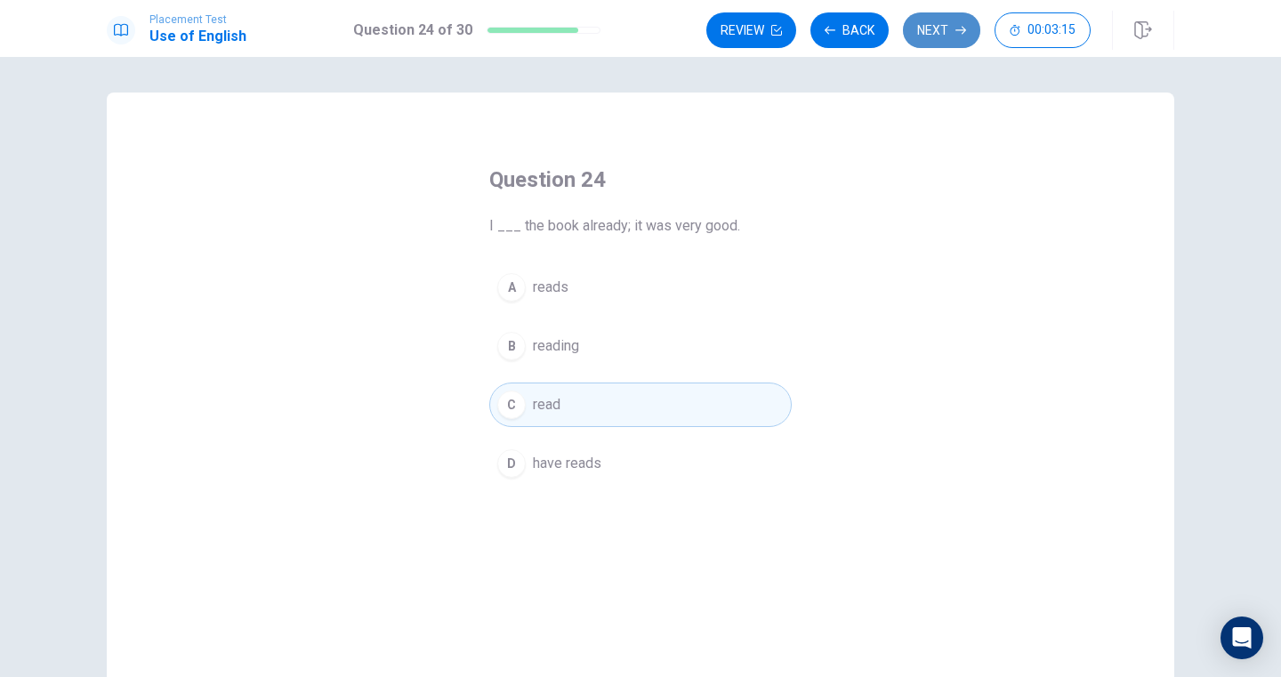
click at [930, 23] on button "Next" at bounding box center [941, 30] width 77 height 36
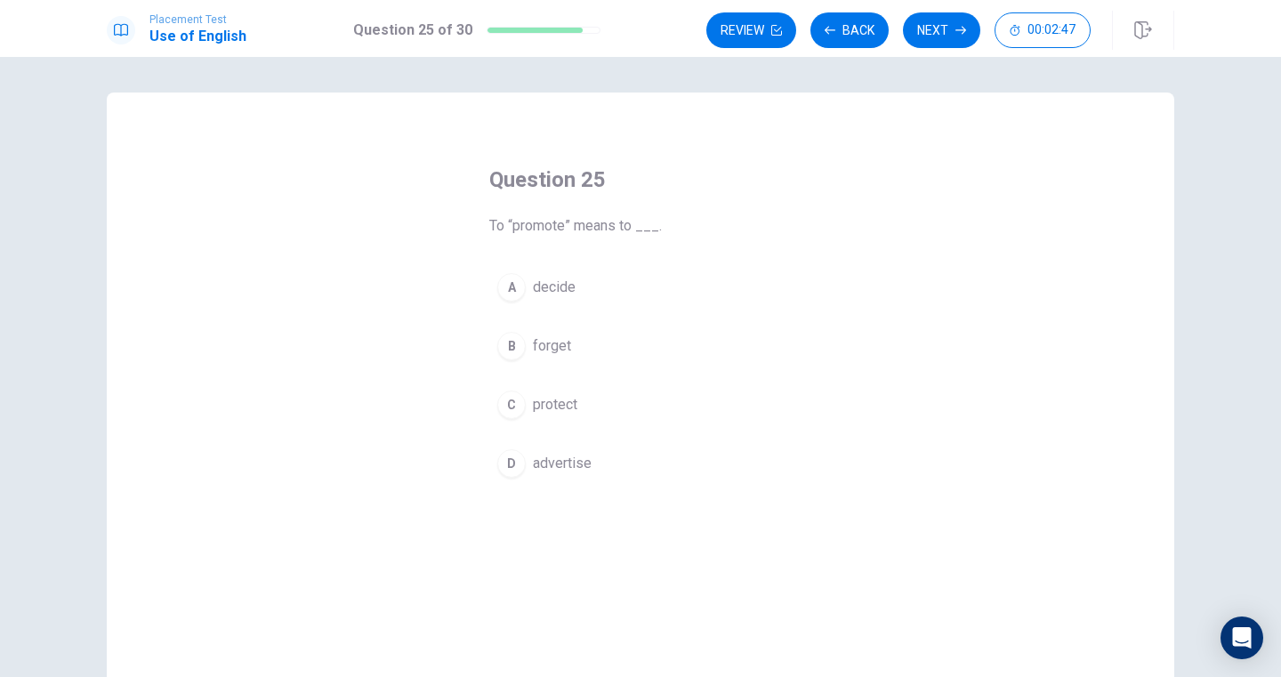
click at [525, 292] on button "A decide" at bounding box center [640, 287] width 302 height 44
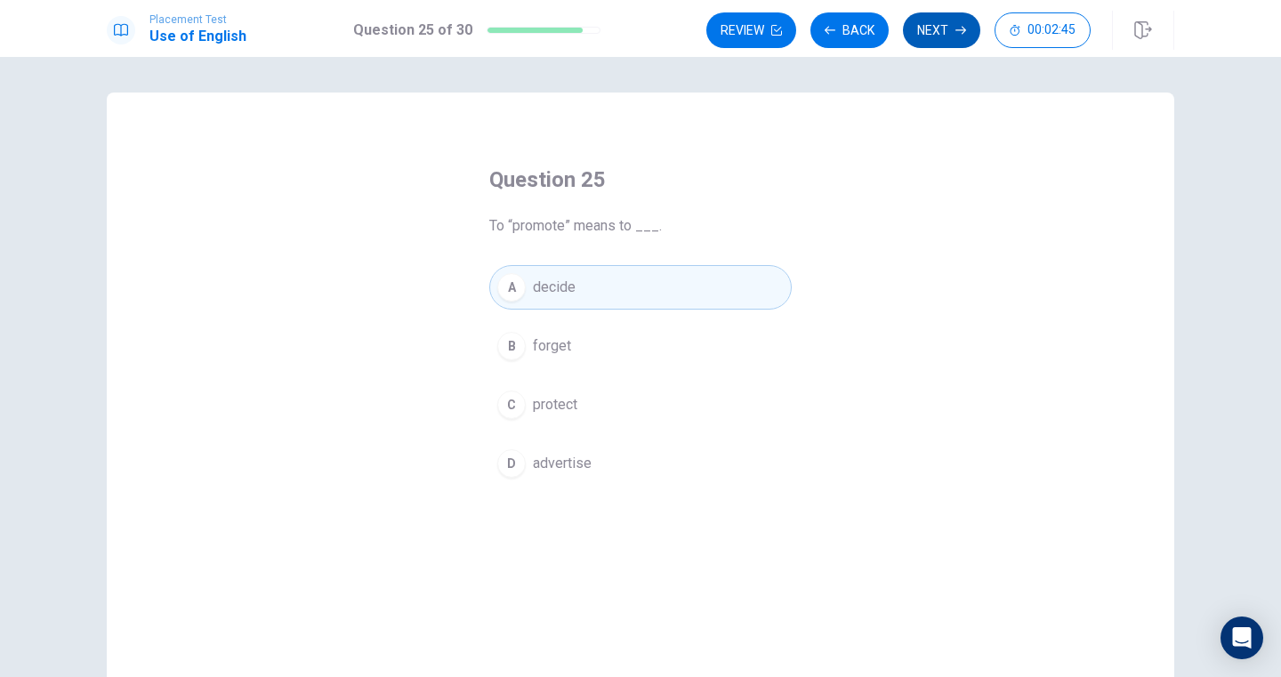
click at [944, 29] on button "Next" at bounding box center [941, 30] width 77 height 36
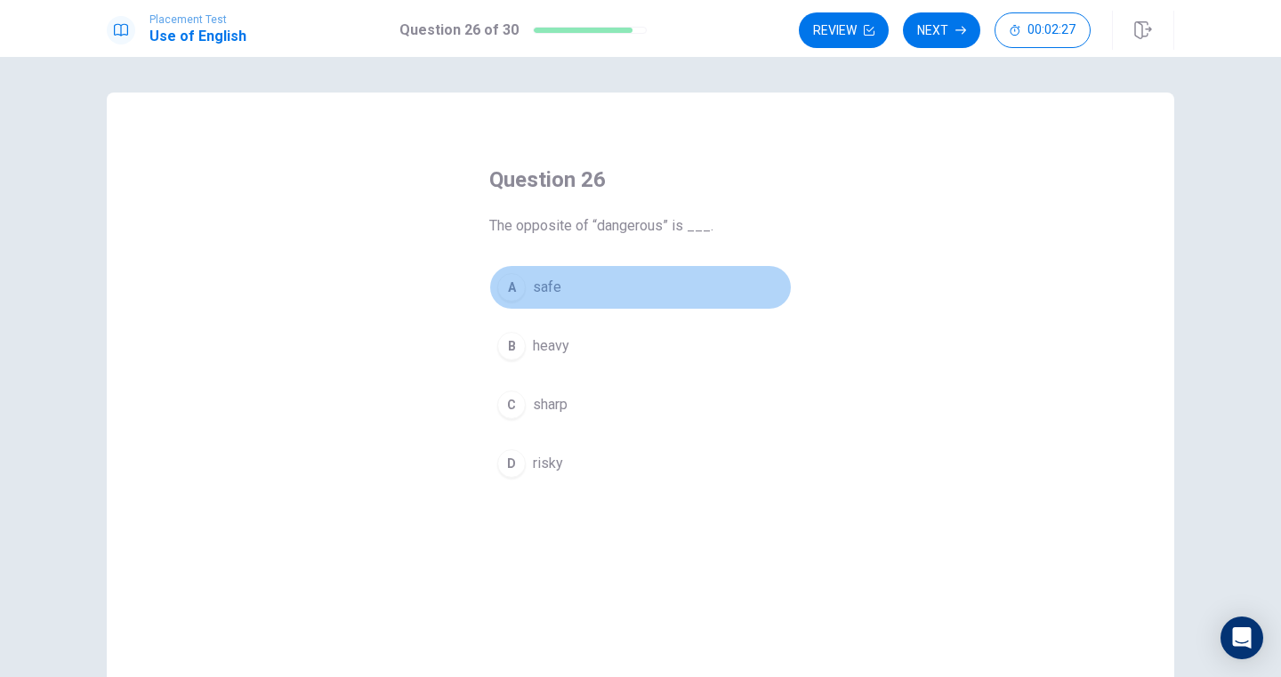
click at [590, 277] on button "A safe" at bounding box center [640, 287] width 302 height 44
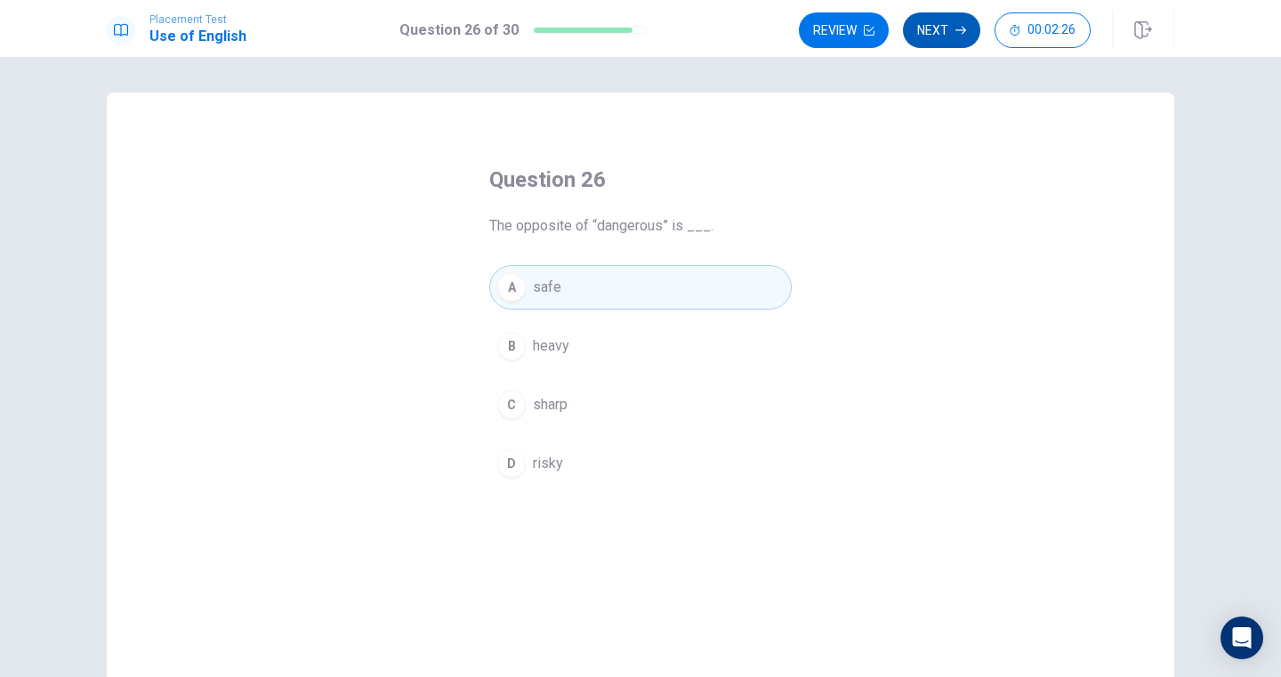
click at [931, 27] on button "Next" at bounding box center [941, 30] width 77 height 36
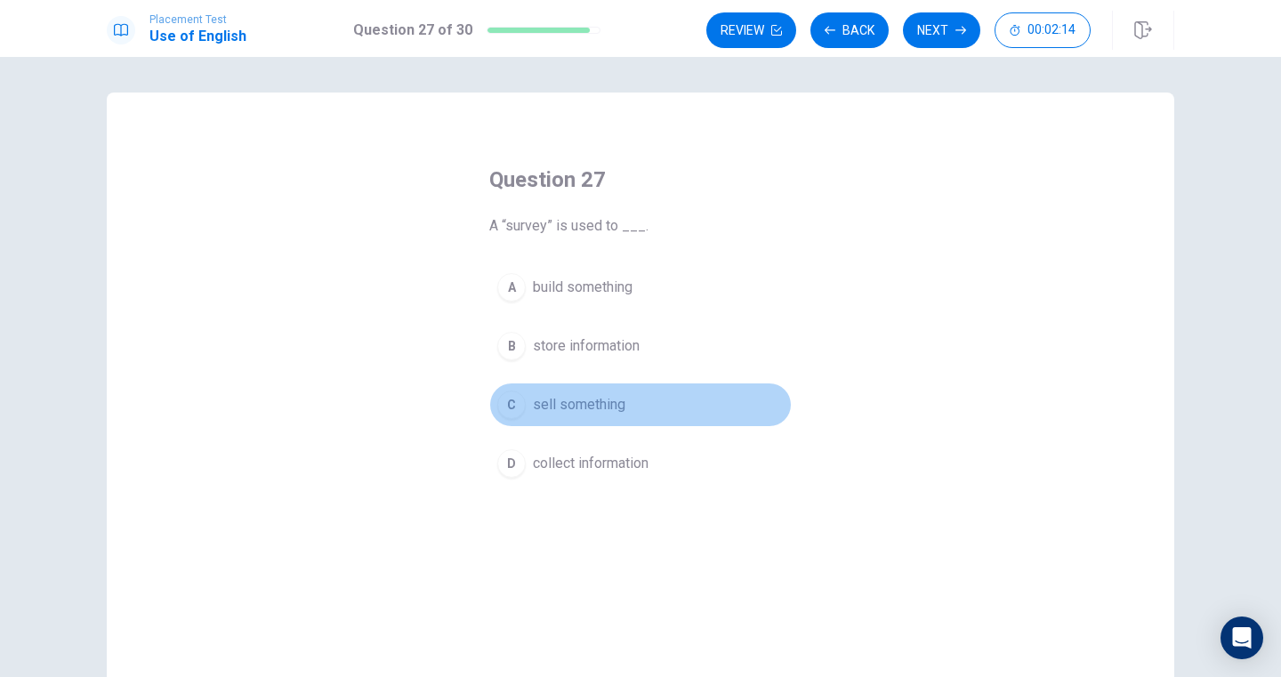
click at [598, 398] on span "sell something" at bounding box center [579, 404] width 92 height 21
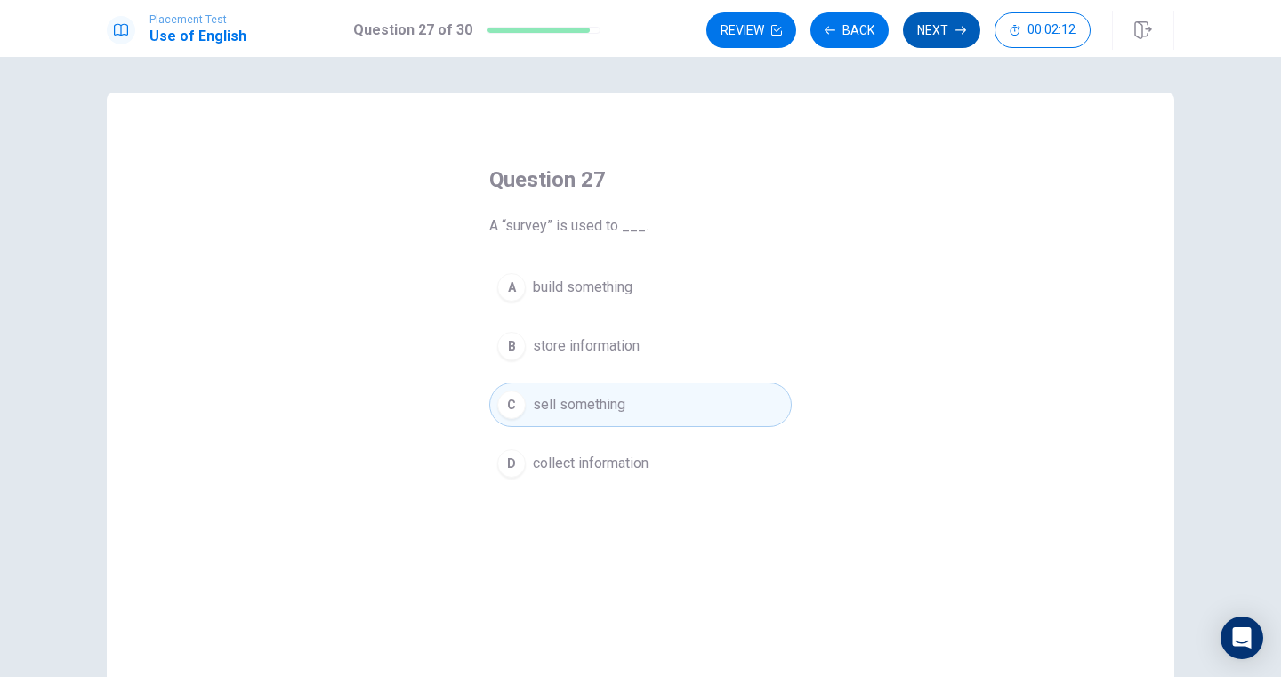
click at [923, 33] on button "Next" at bounding box center [941, 30] width 77 height 36
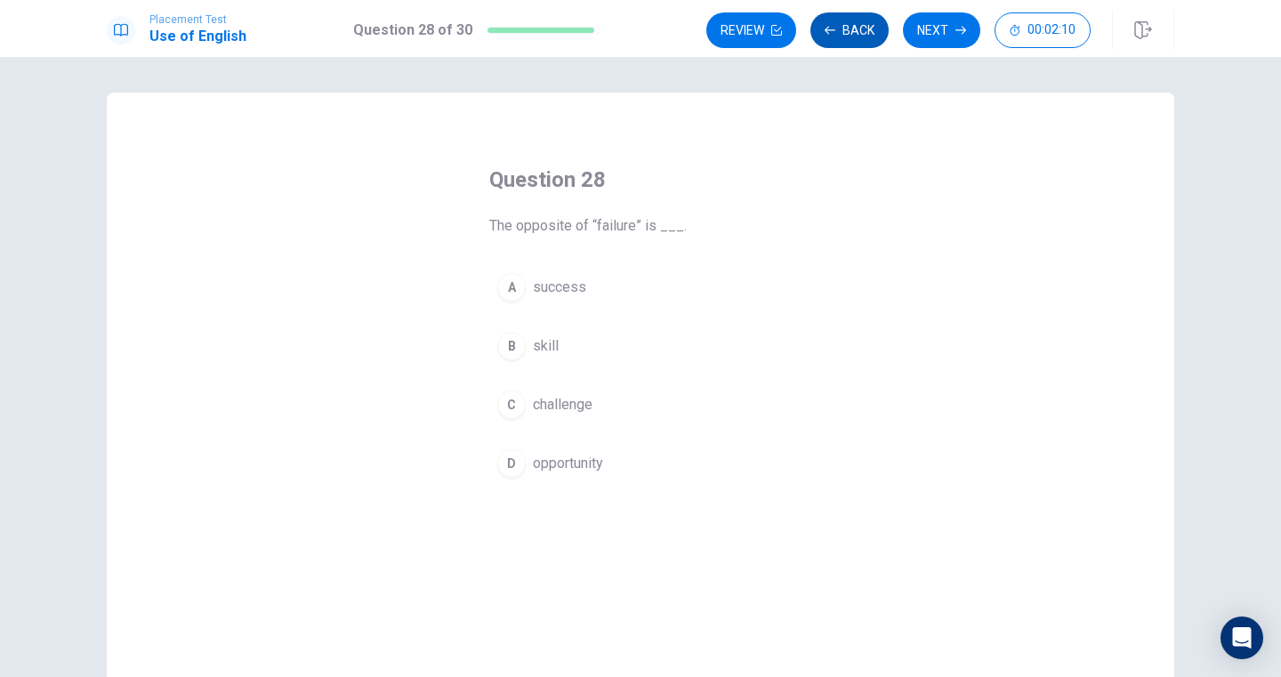
click at [855, 28] on button "Back" at bounding box center [849, 30] width 78 height 36
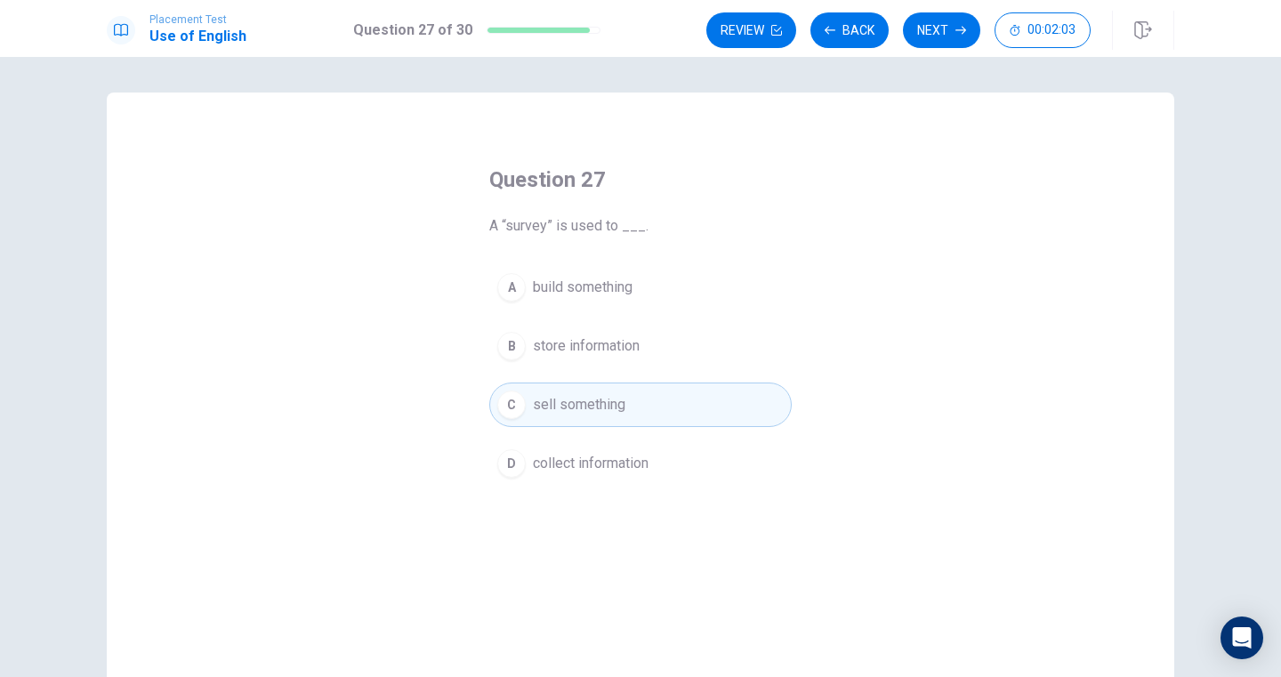
click at [618, 285] on span "build something" at bounding box center [583, 287] width 100 height 21
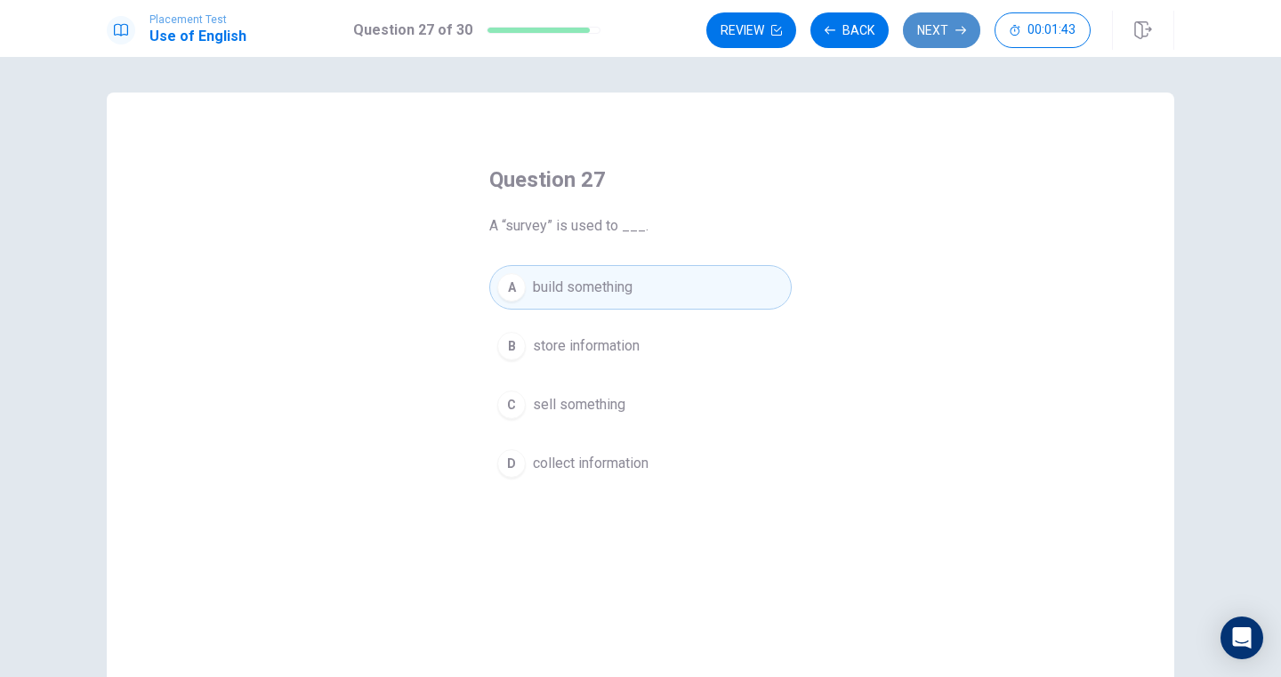
click at [926, 19] on button "Next" at bounding box center [941, 30] width 77 height 36
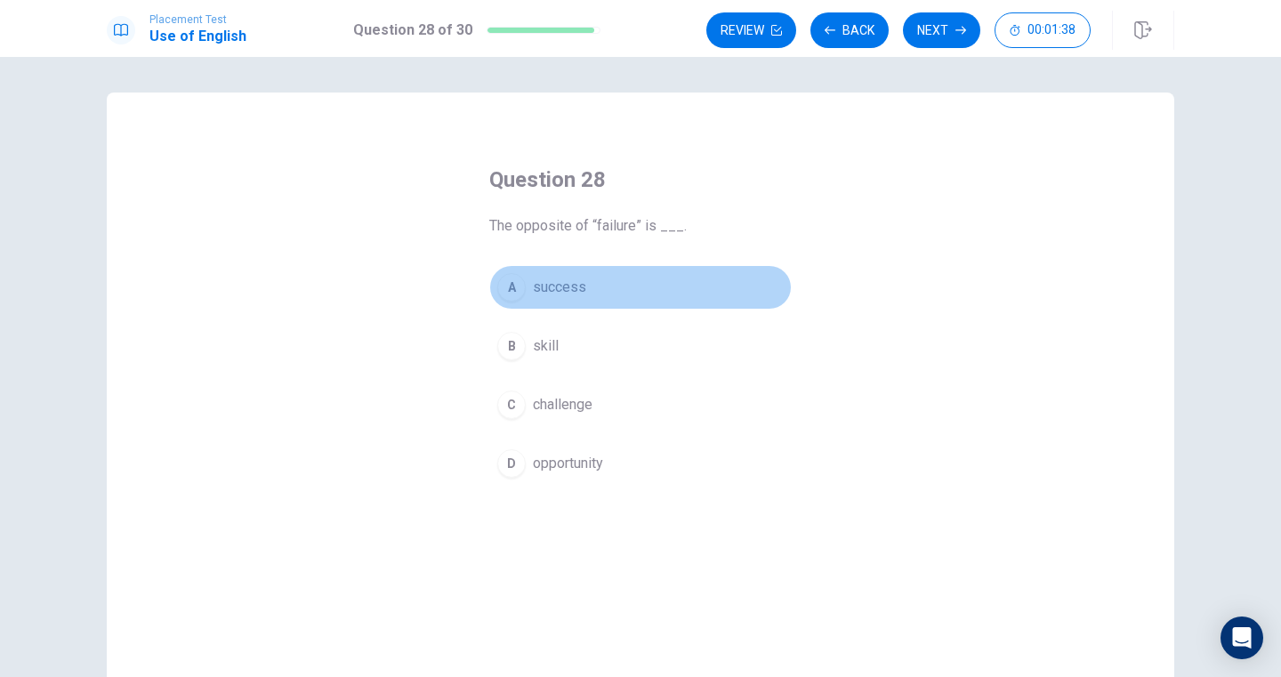
click at [608, 283] on button "A success" at bounding box center [640, 287] width 302 height 44
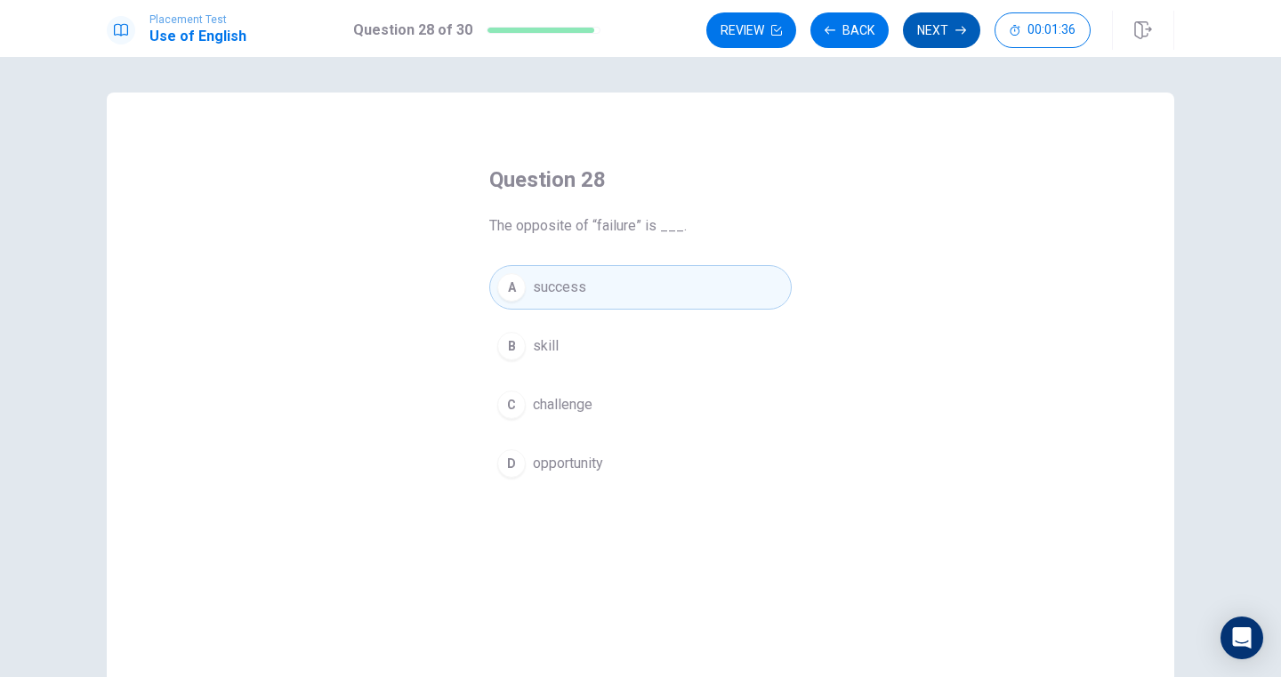
click at [933, 36] on button "Next" at bounding box center [941, 30] width 77 height 36
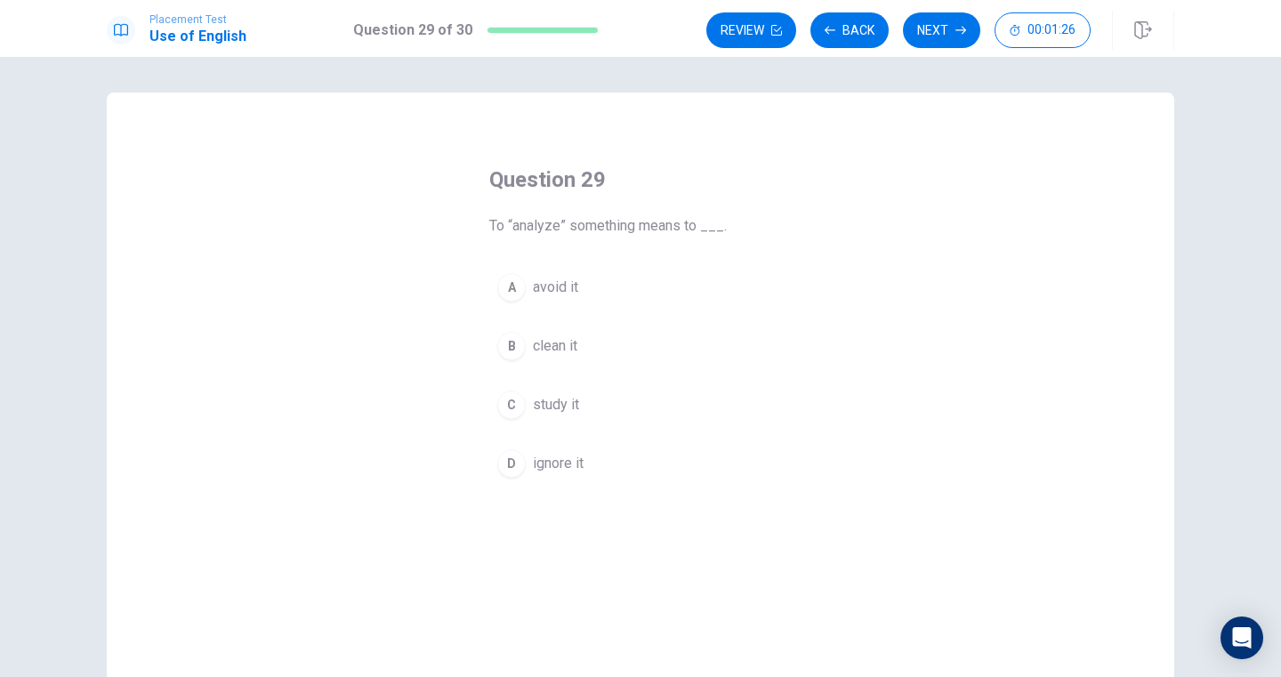
click at [565, 462] on span "ignore it" at bounding box center [558, 463] width 51 height 21
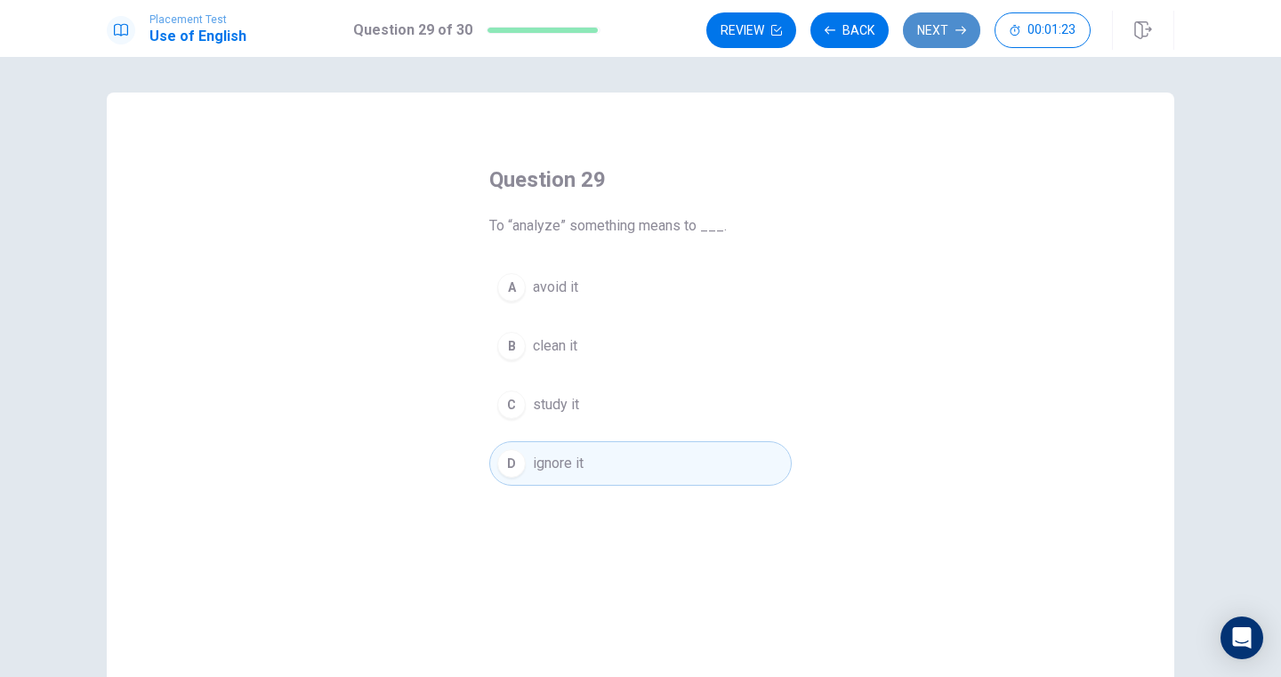
click at [946, 27] on button "Next" at bounding box center [941, 30] width 77 height 36
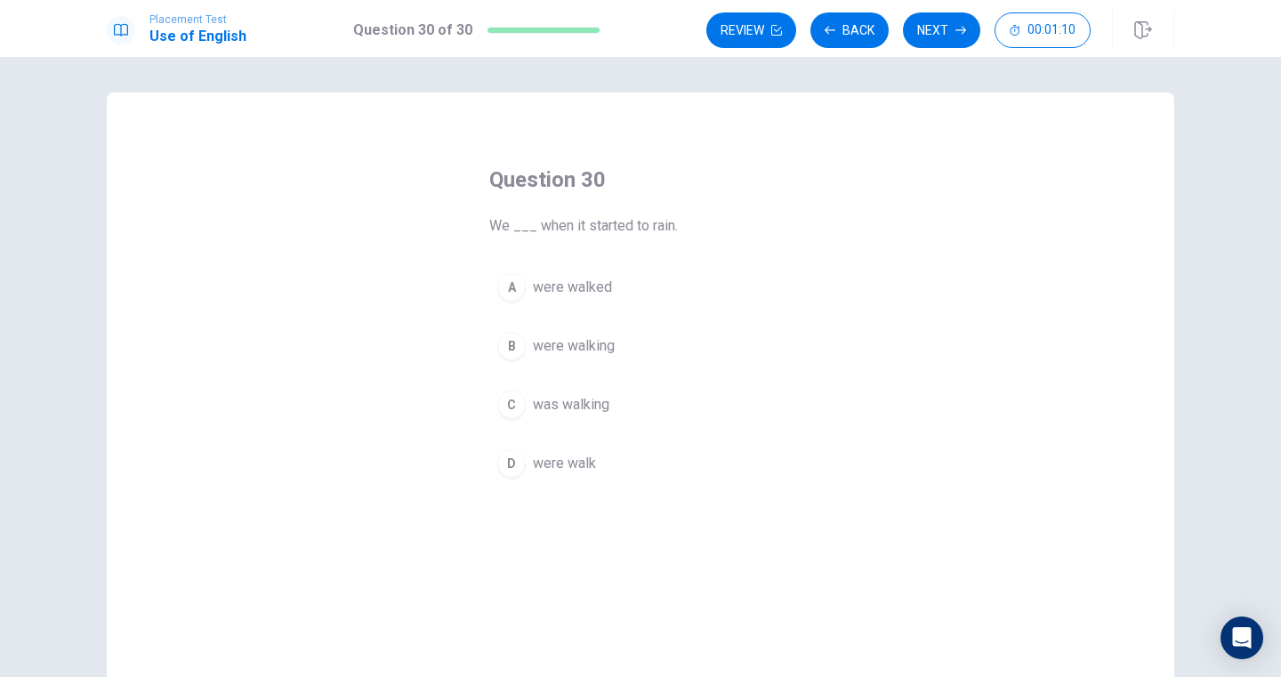
click at [617, 351] on button "B were walking" at bounding box center [640, 346] width 302 height 44
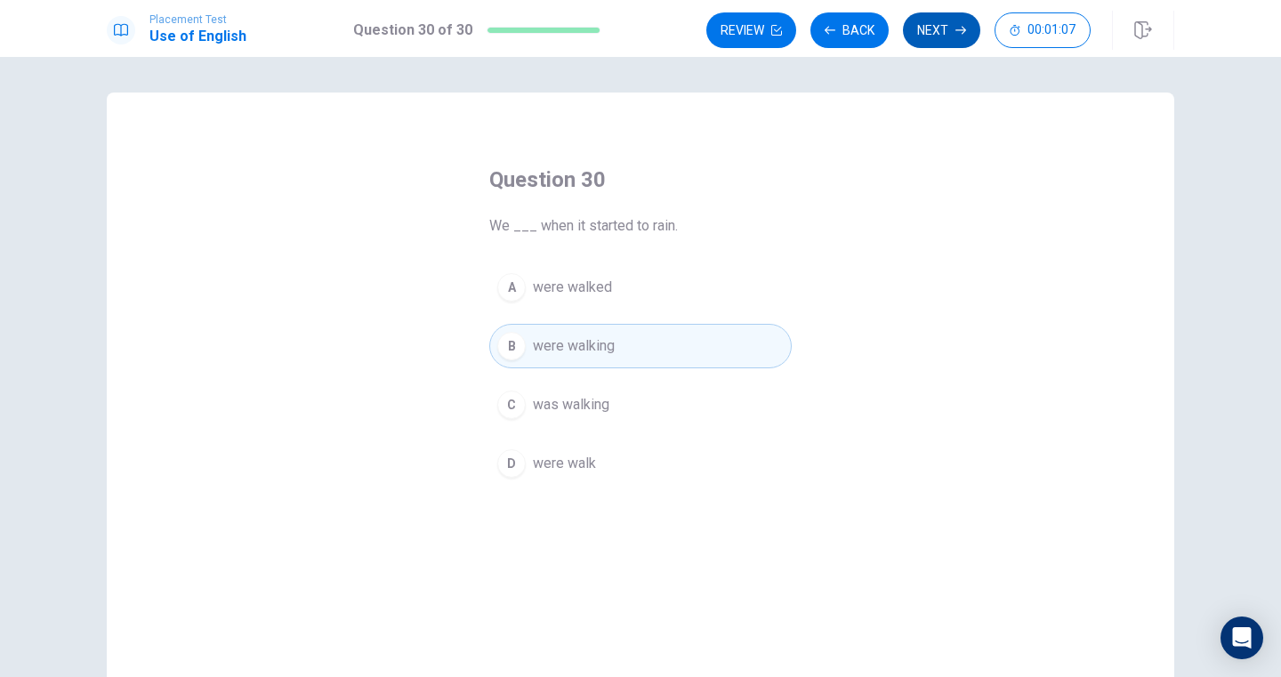
click at [939, 26] on button "Next" at bounding box center [941, 30] width 77 height 36
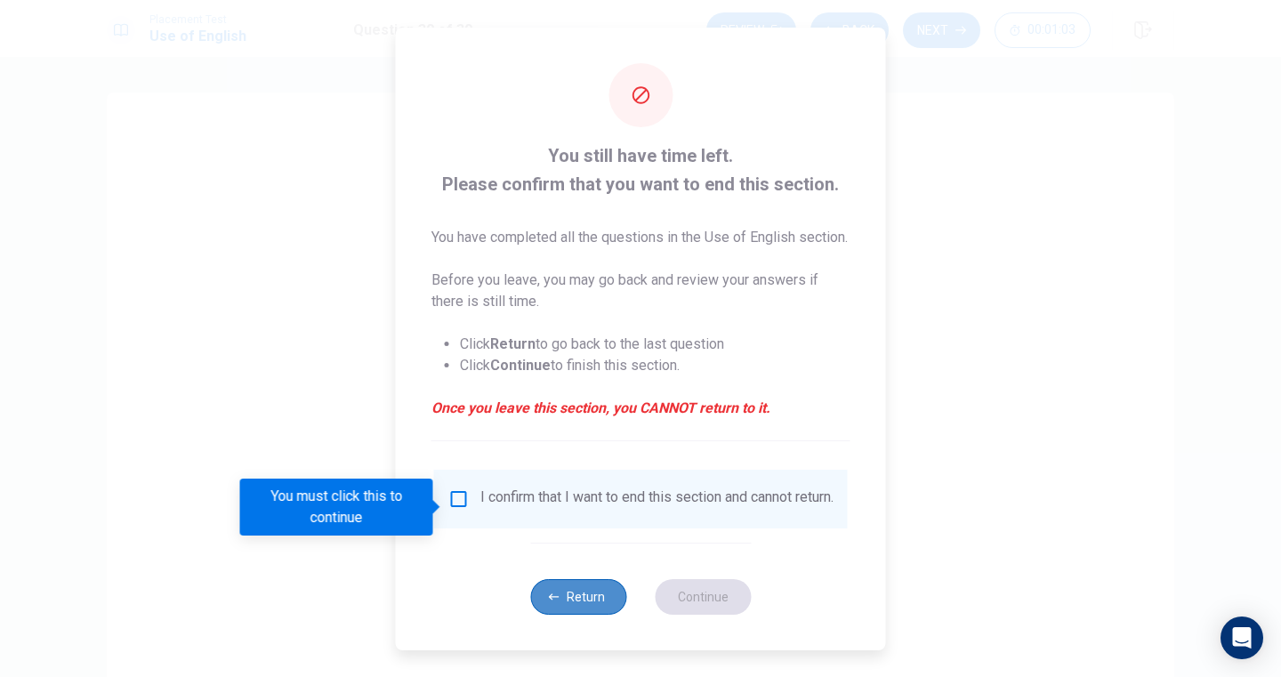
click at [566, 614] on button "Return" at bounding box center [578, 597] width 96 height 36
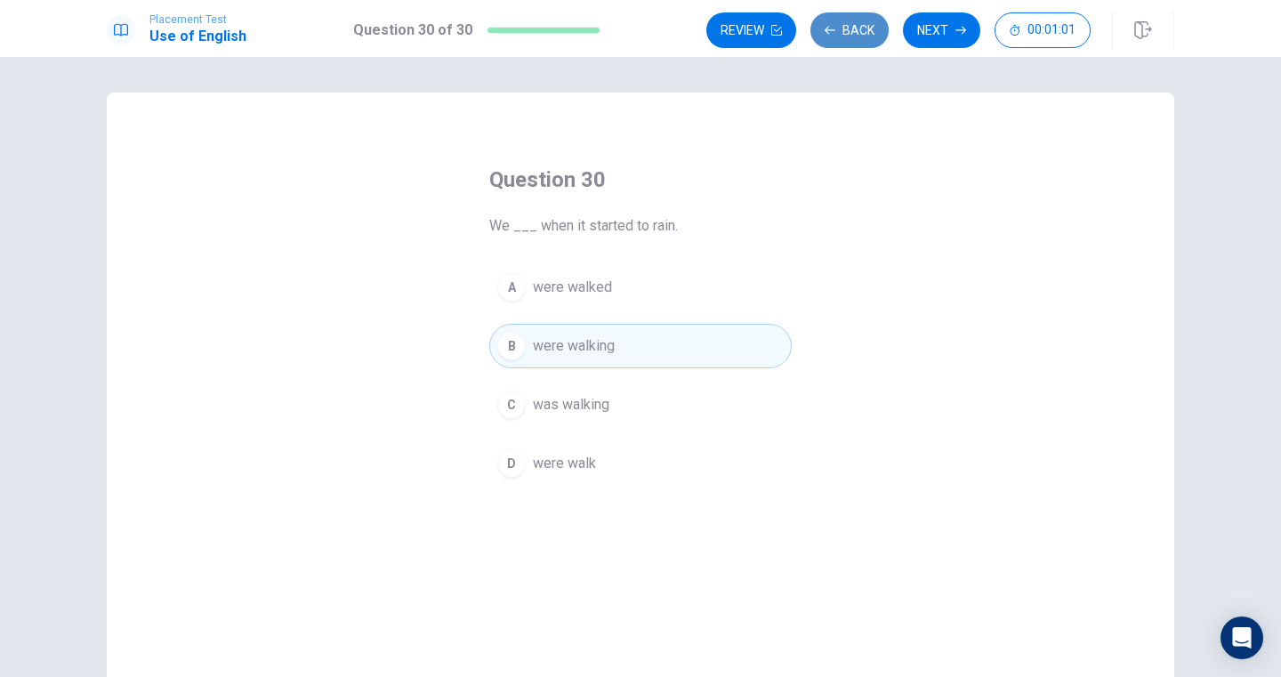
click at [873, 19] on button "Back" at bounding box center [849, 30] width 78 height 36
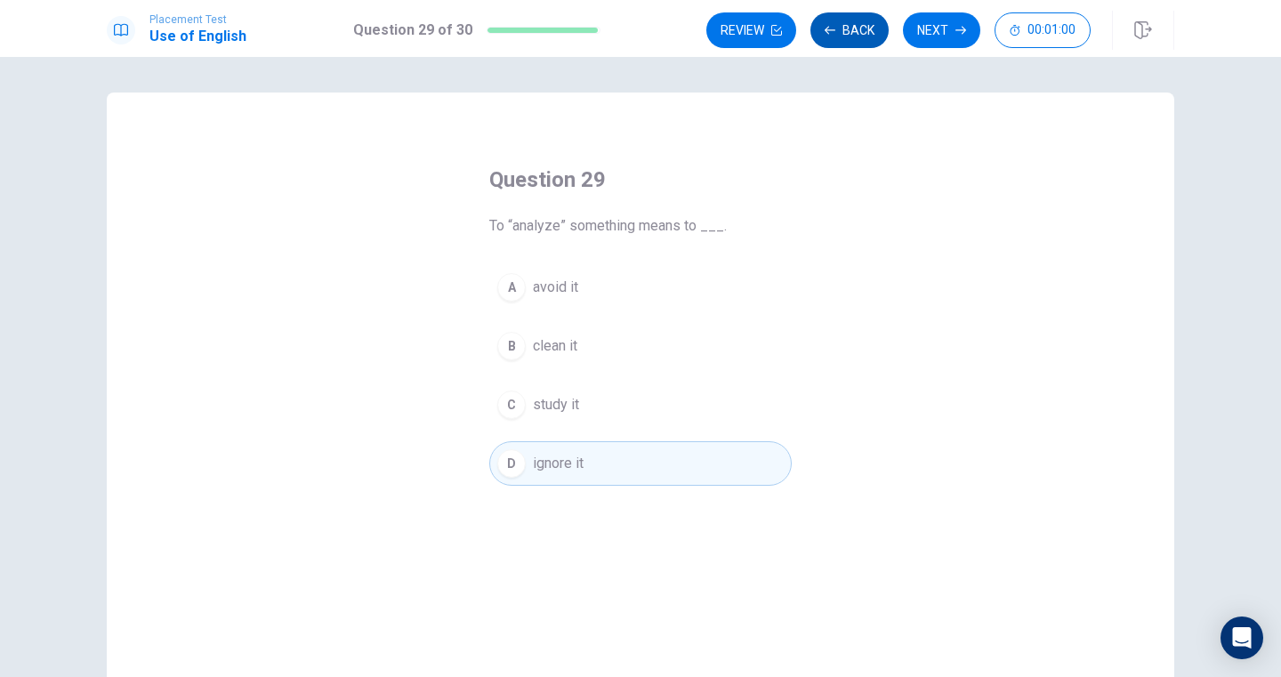
click at [870, 20] on button "Back" at bounding box center [849, 30] width 78 height 36
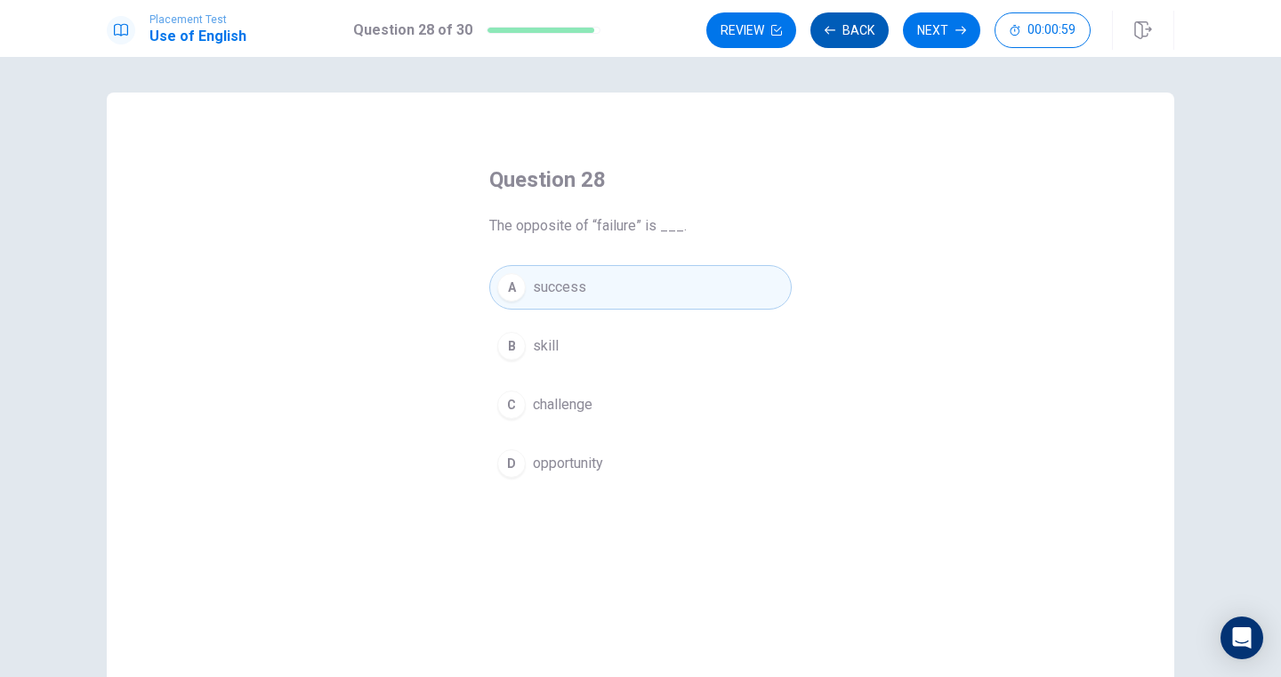
click at [870, 20] on button "Back" at bounding box center [849, 30] width 78 height 36
click at [542, 400] on span "sell something" at bounding box center [579, 404] width 92 height 21
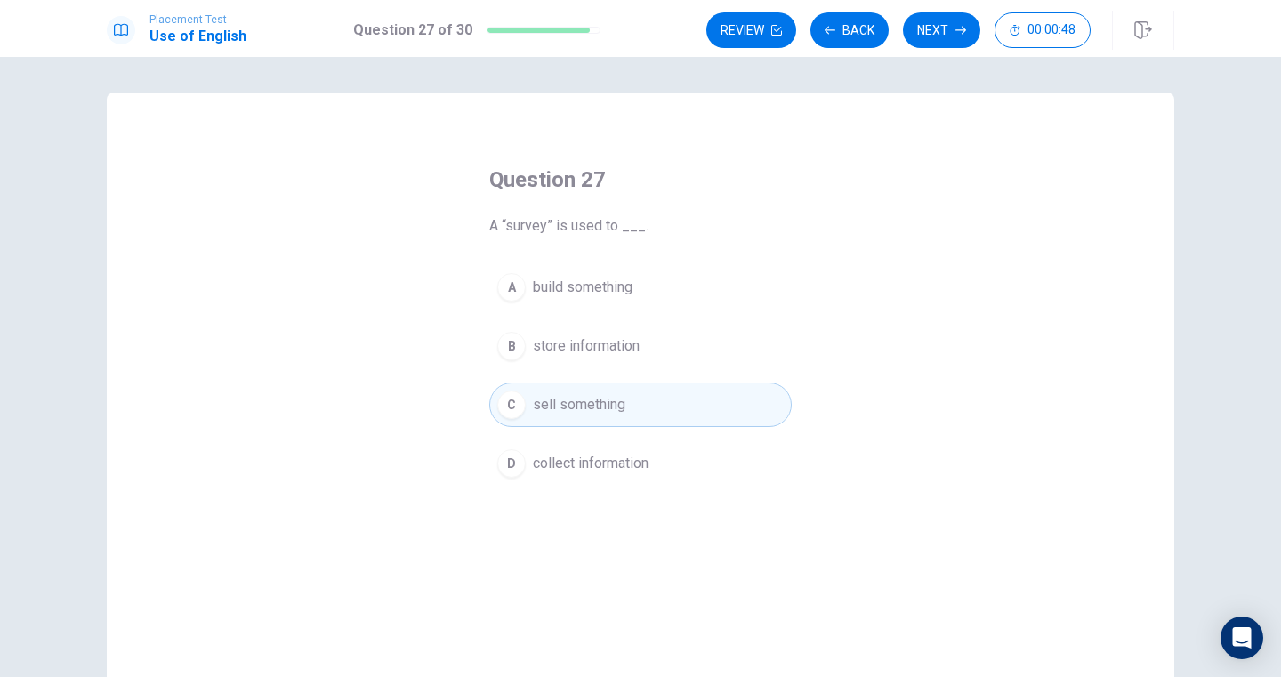
click at [582, 277] on span "build something" at bounding box center [583, 287] width 100 height 21
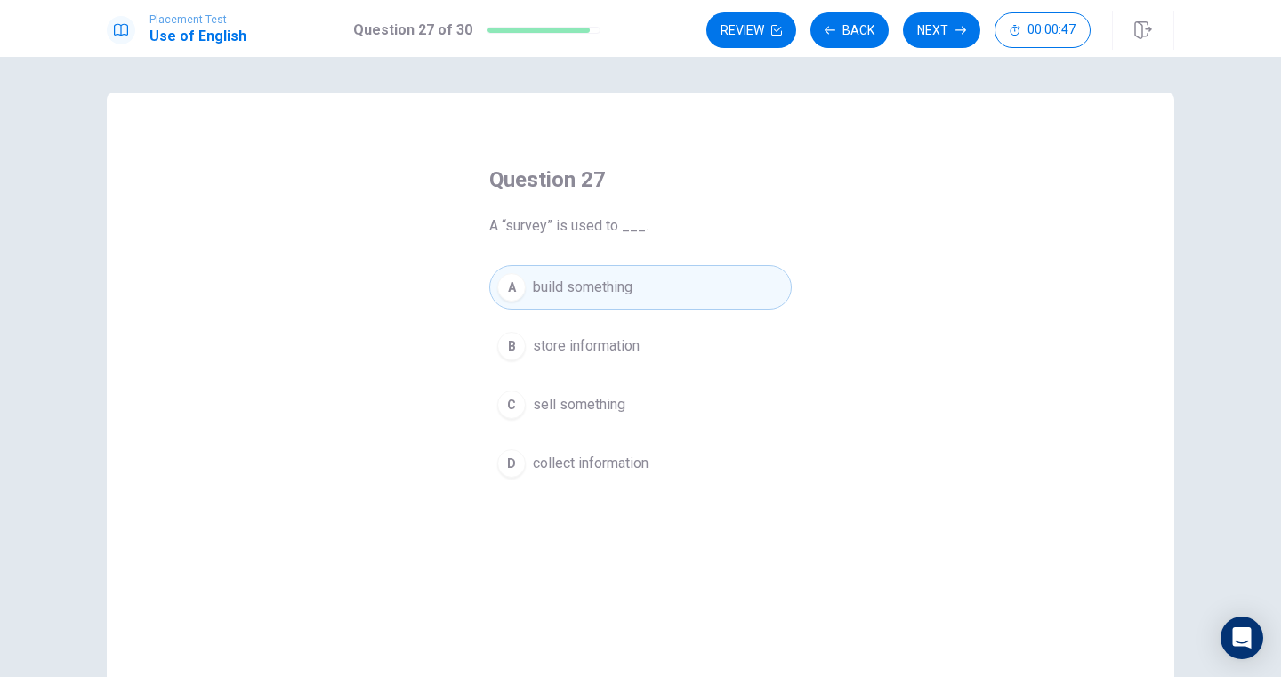
click at [574, 395] on span "sell something" at bounding box center [579, 404] width 92 height 21
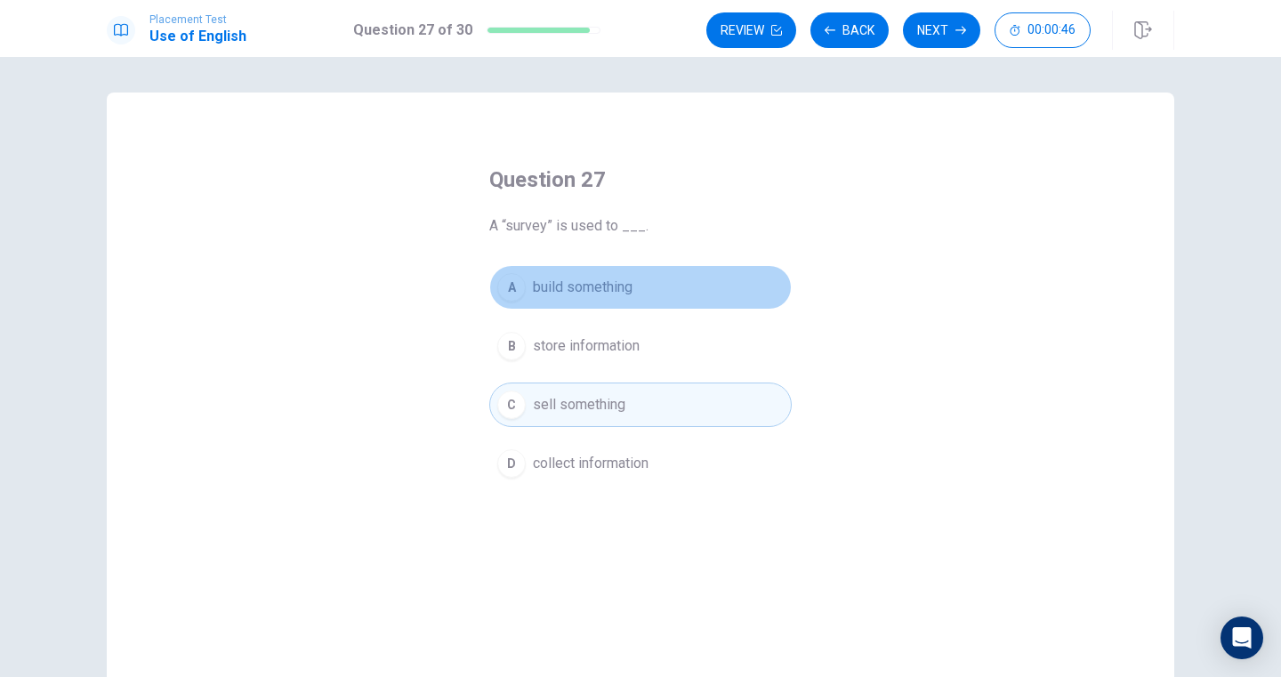
click at [614, 305] on button "A build something" at bounding box center [640, 287] width 302 height 44
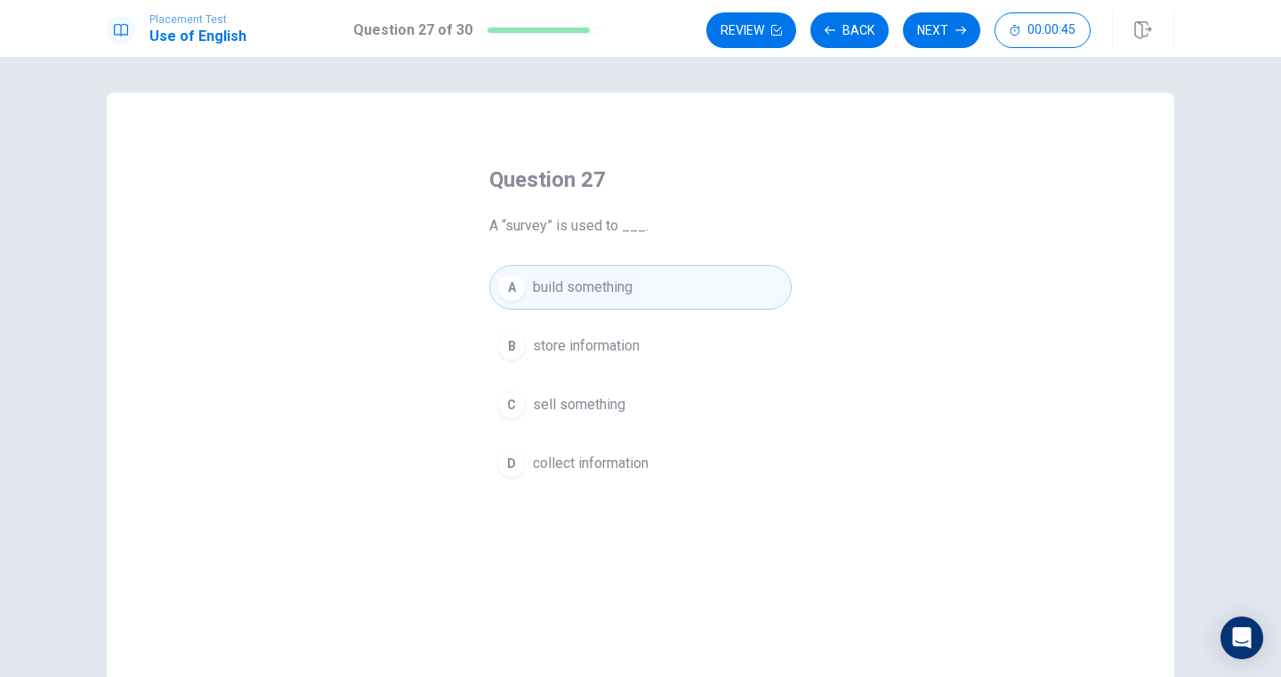
click at [611, 416] on button "C sell something" at bounding box center [640, 404] width 302 height 44
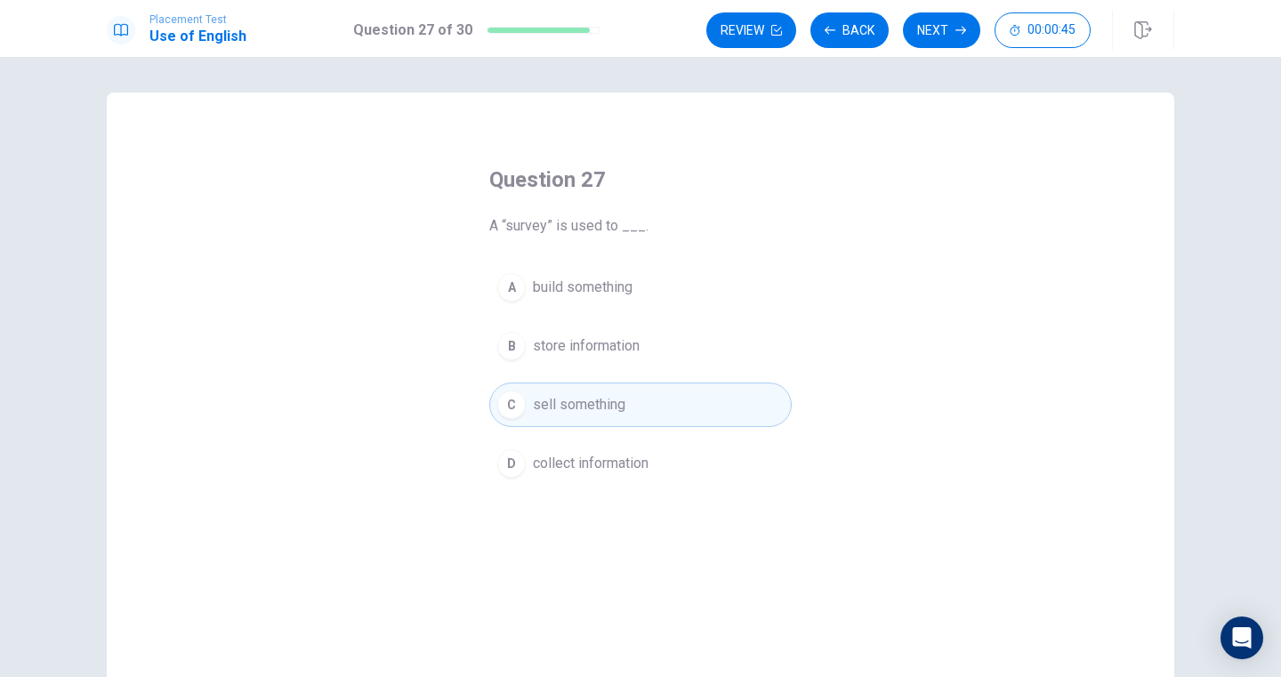
click at [617, 297] on span "build something" at bounding box center [583, 287] width 100 height 21
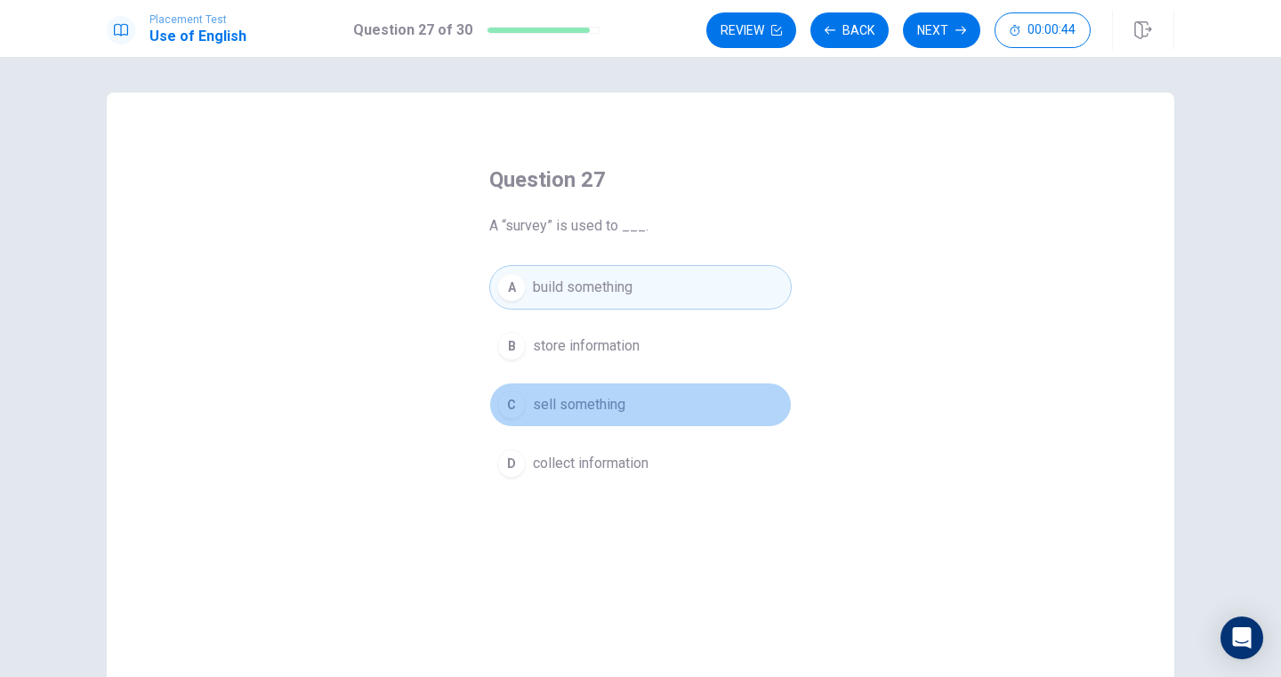
click at [608, 392] on button "C sell something" at bounding box center [640, 404] width 302 height 44
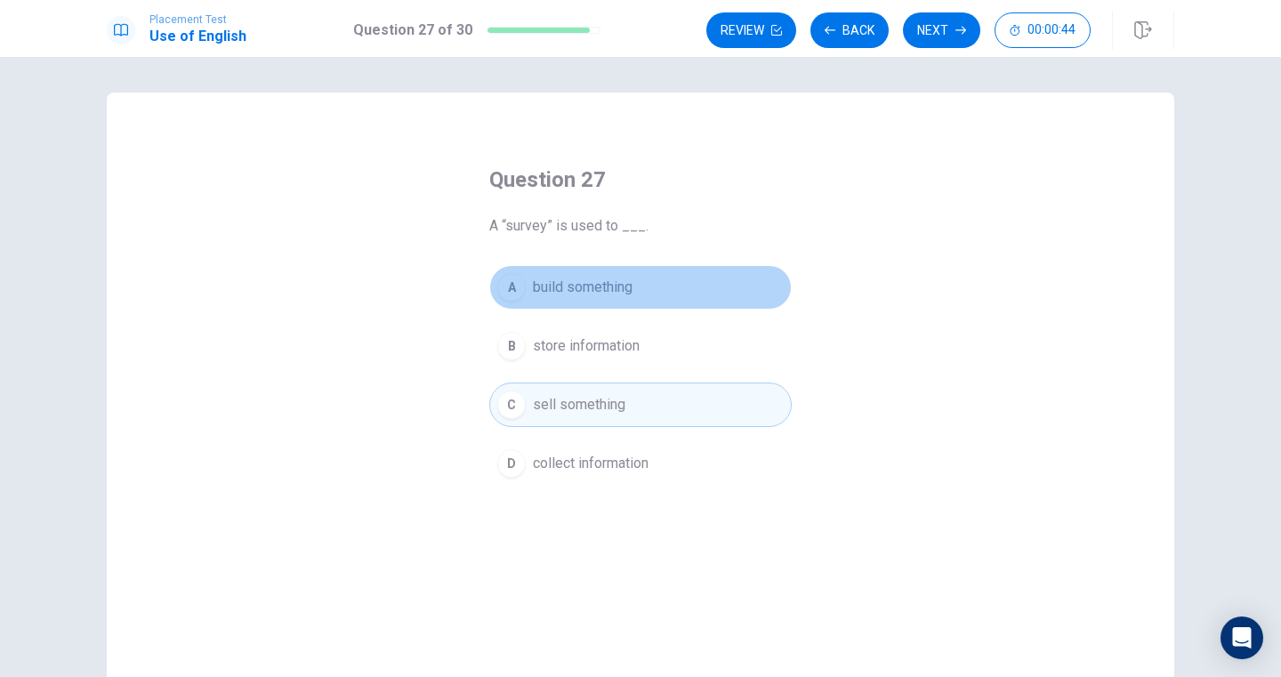
click at [607, 300] on button "A build something" at bounding box center [640, 287] width 302 height 44
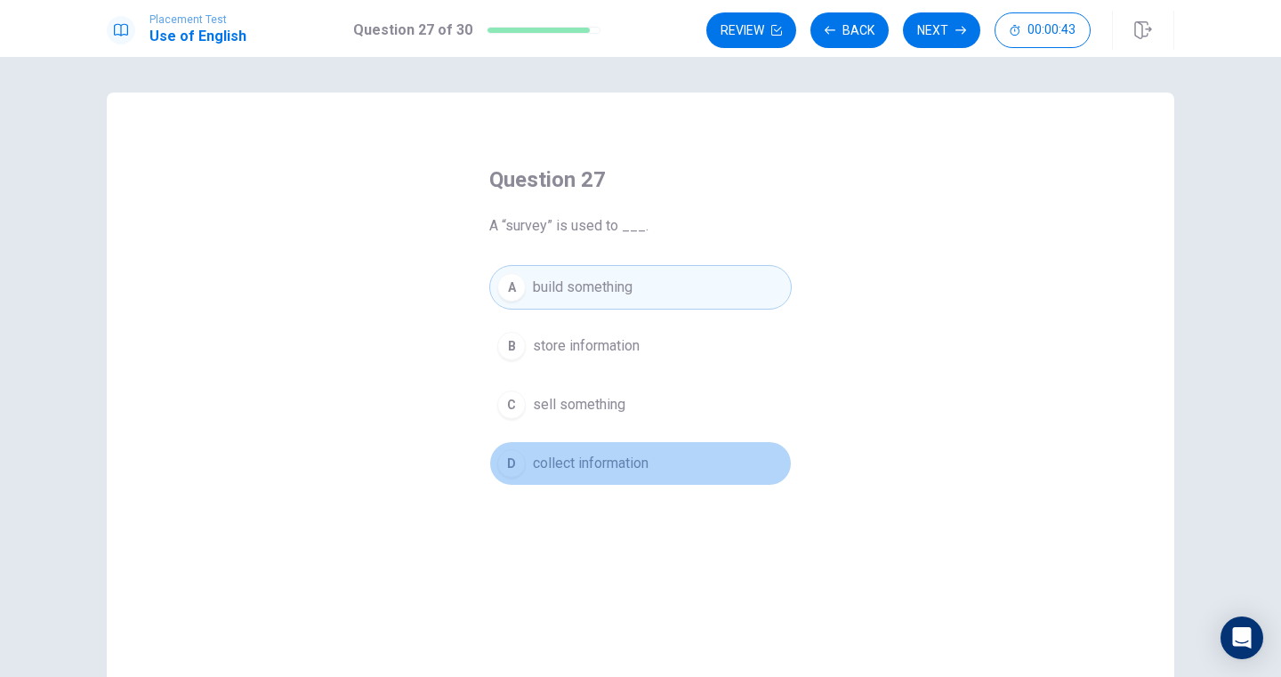
click at [608, 457] on span "collect information" at bounding box center [591, 463] width 116 height 21
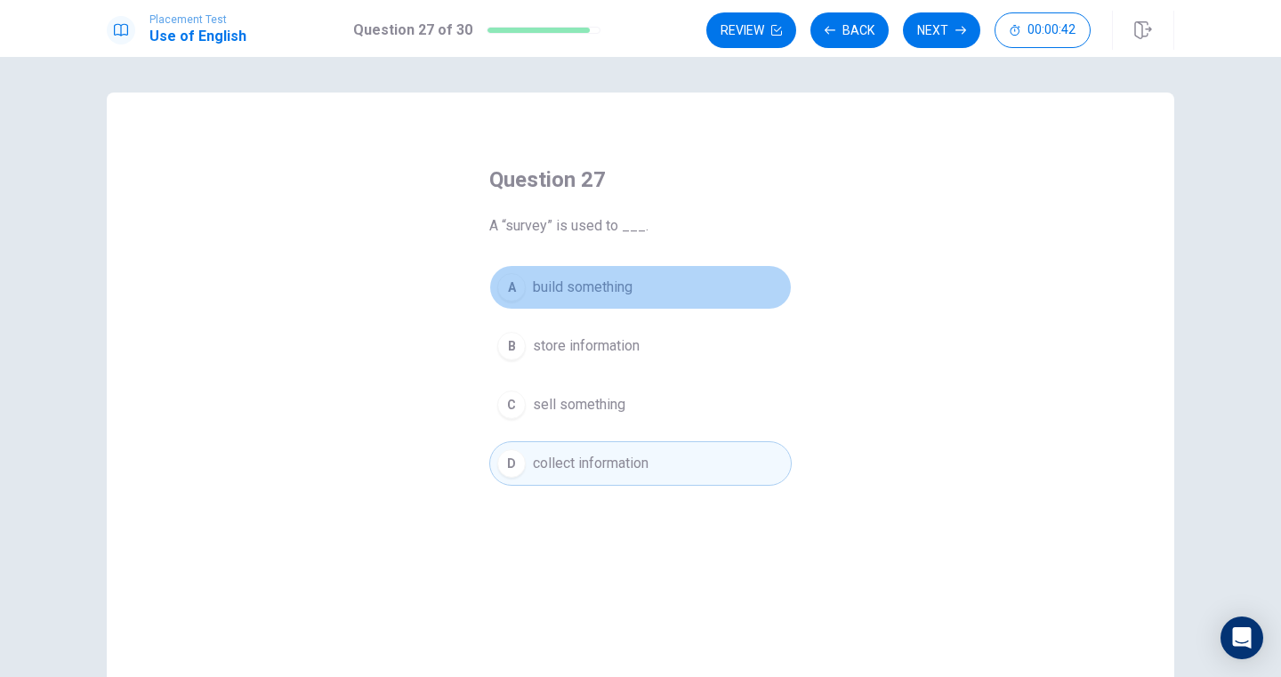
click at [630, 290] on span "build something" at bounding box center [583, 287] width 100 height 21
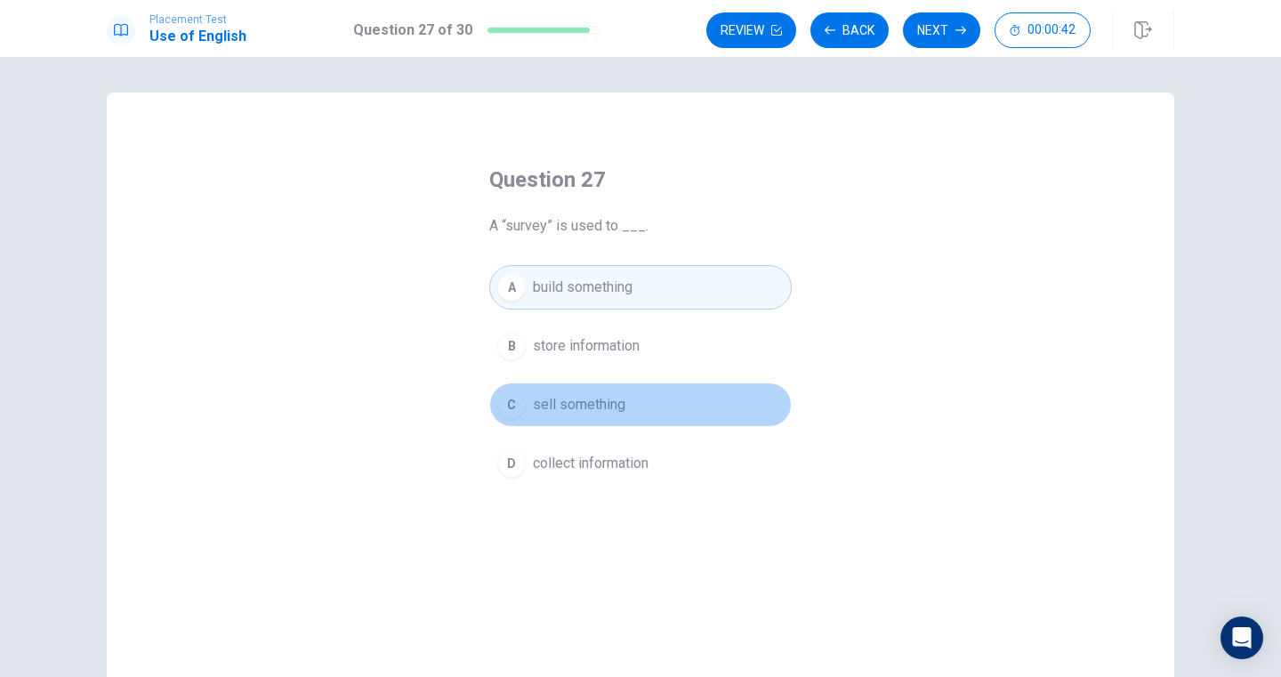
click at [630, 401] on button "C sell something" at bounding box center [640, 404] width 302 height 44
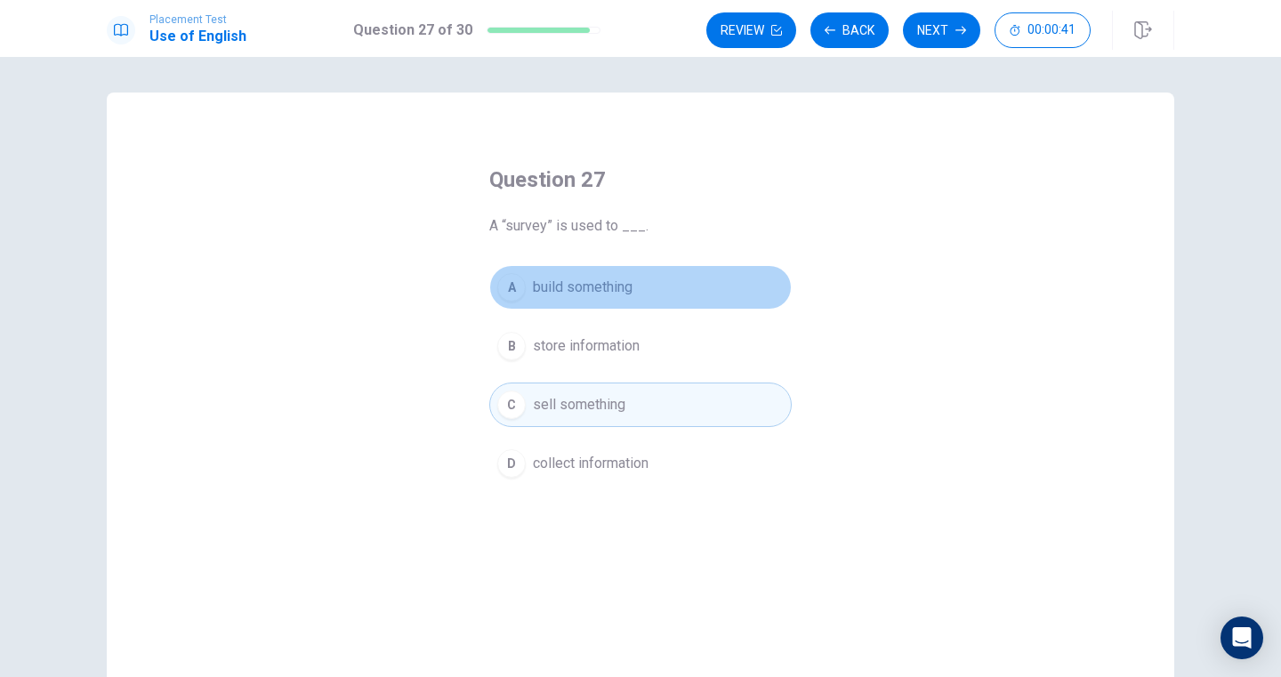
click at [630, 308] on button "A build something" at bounding box center [640, 287] width 302 height 44
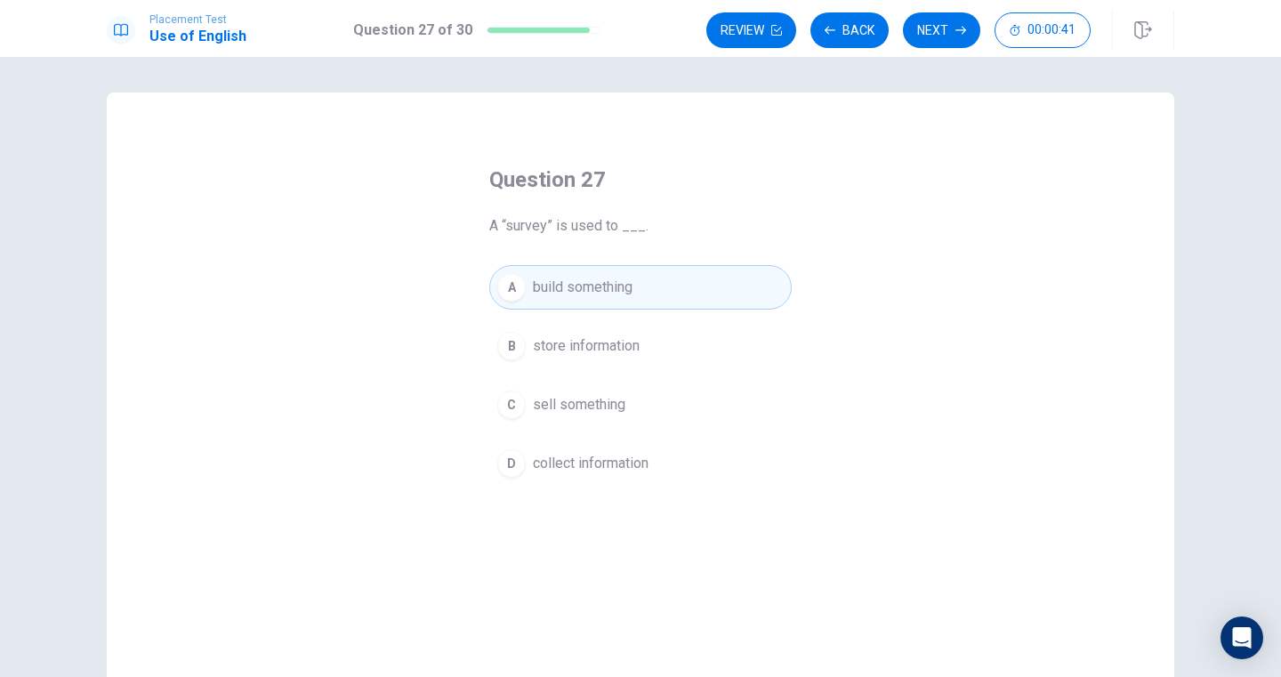
click at [630, 433] on div "A build something B store information C sell something D collect information" at bounding box center [640, 375] width 302 height 221
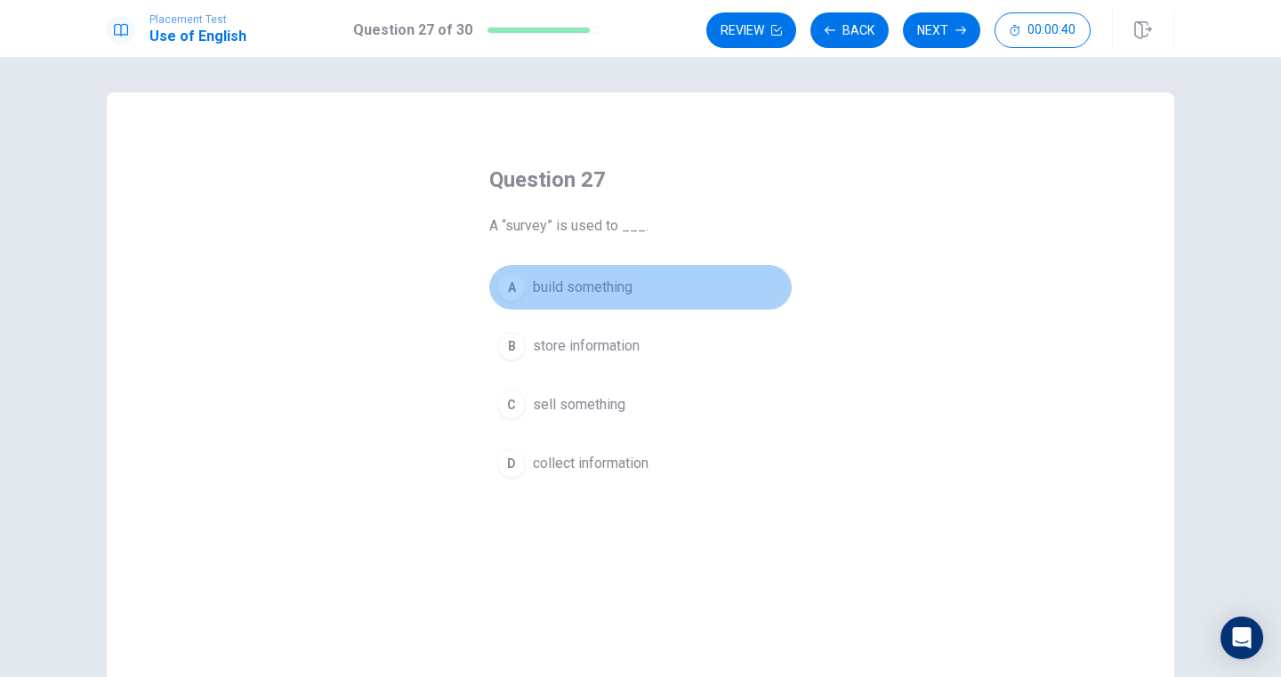
click at [635, 300] on button "A build something" at bounding box center [640, 287] width 302 height 44
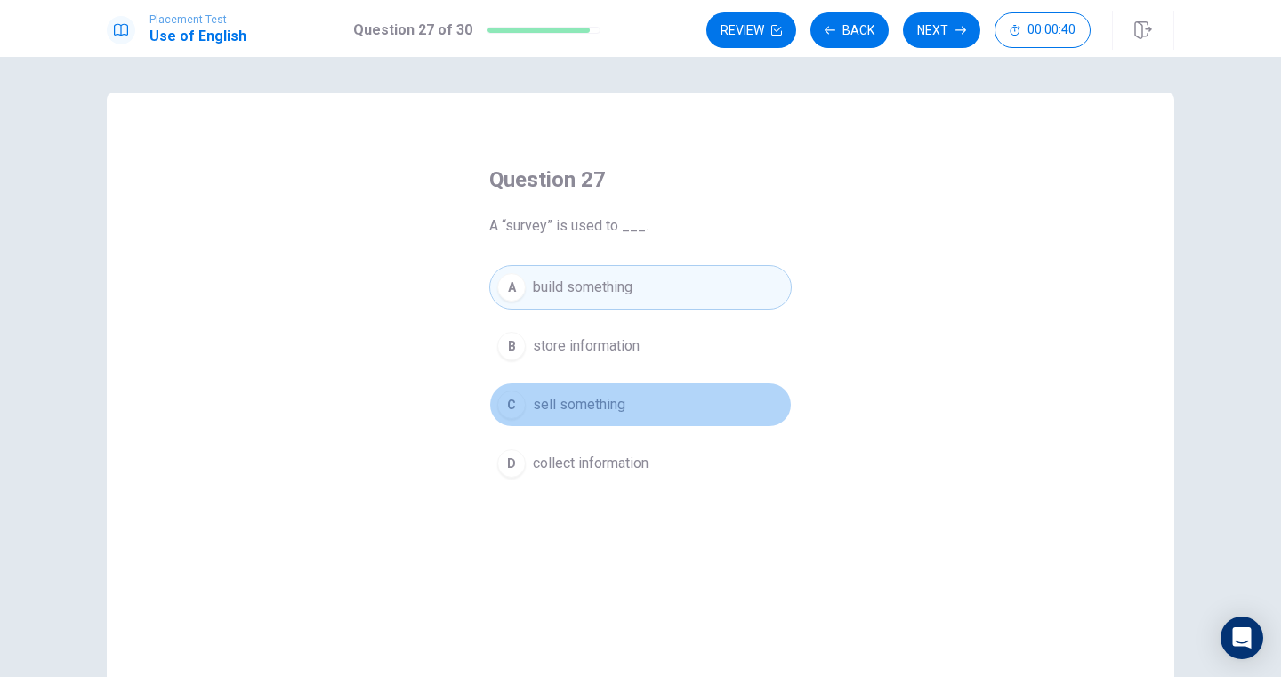
click at [627, 408] on button "C sell something" at bounding box center [640, 404] width 302 height 44
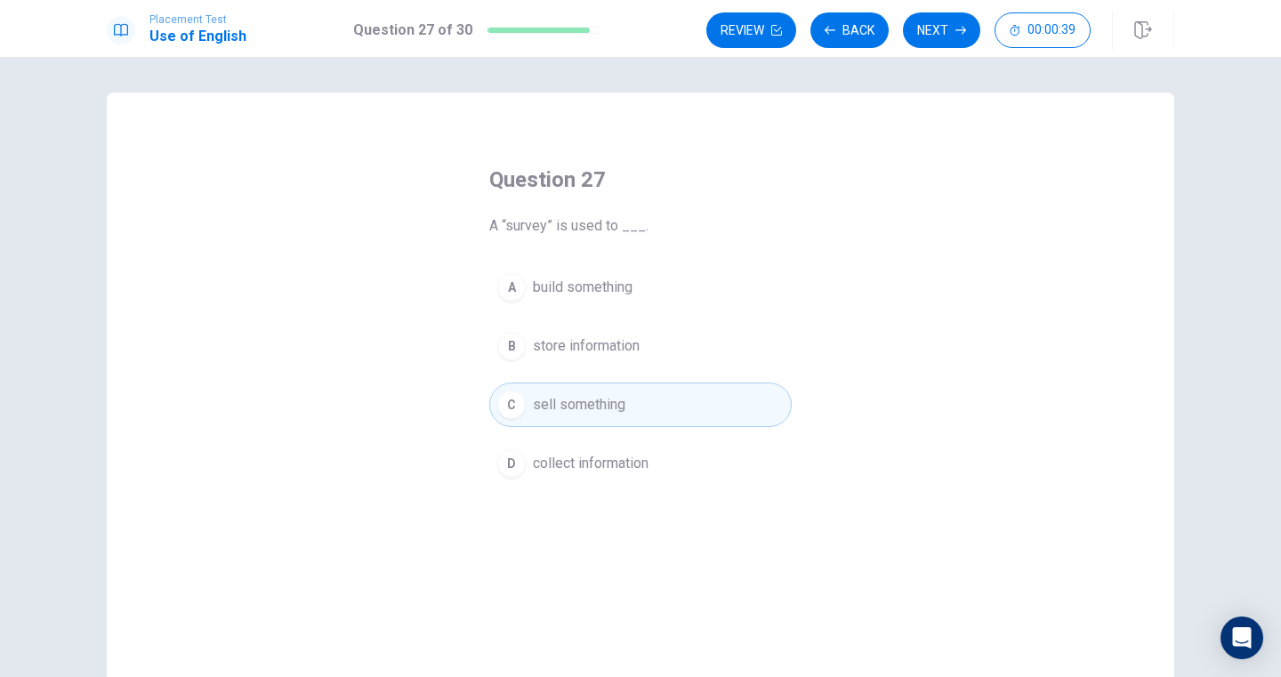
click at [628, 301] on button "A build something" at bounding box center [640, 287] width 302 height 44
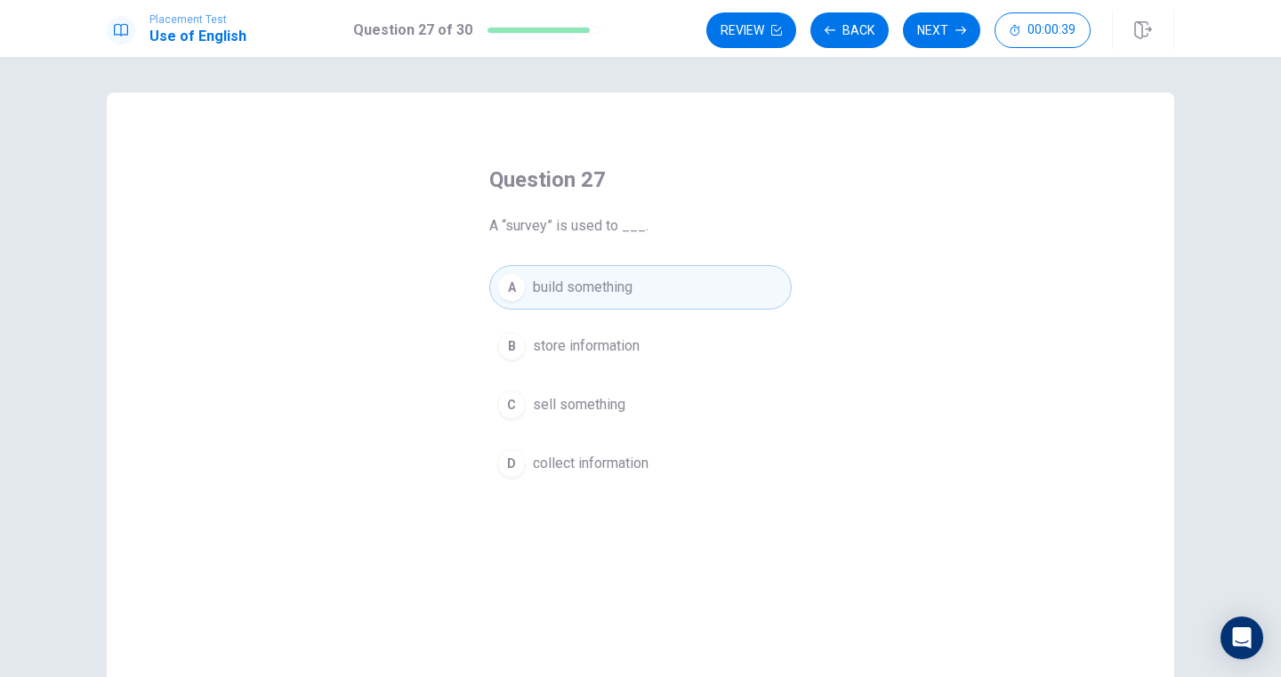
click at [624, 379] on div "A build something B store information C sell something D collect information" at bounding box center [640, 375] width 302 height 221
click at [622, 394] on span "sell something" at bounding box center [579, 404] width 92 height 21
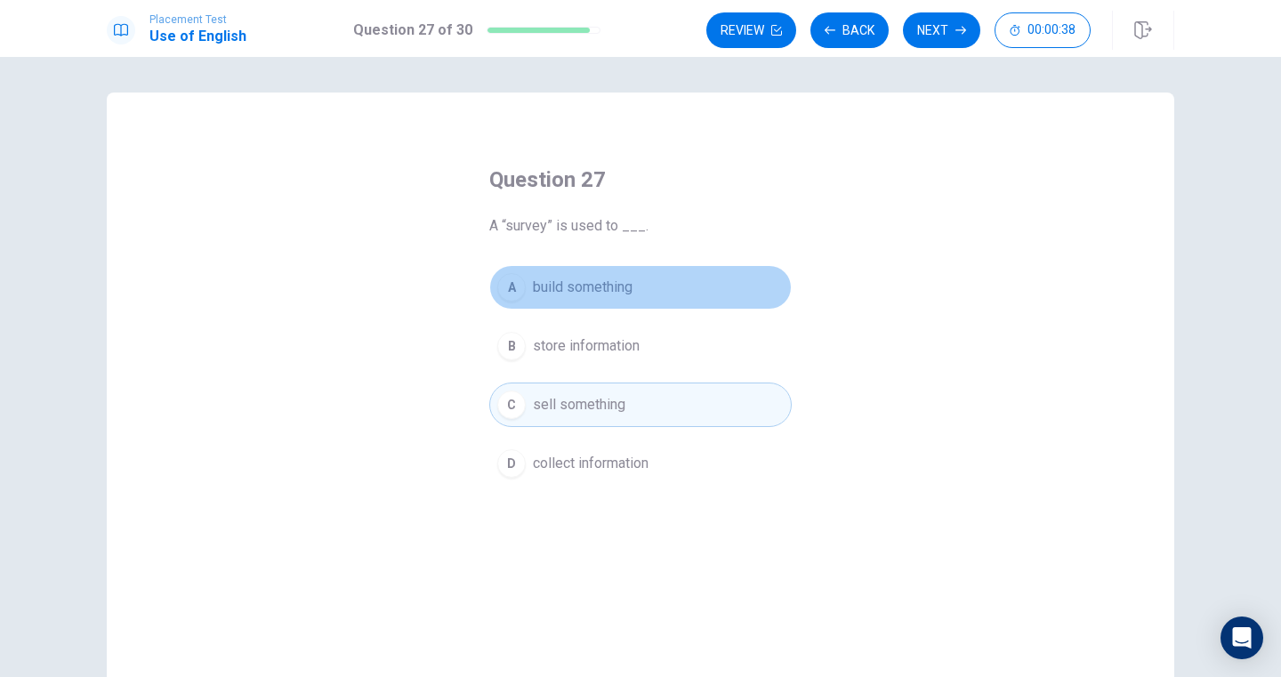
click at [624, 302] on button "A build something" at bounding box center [640, 287] width 302 height 44
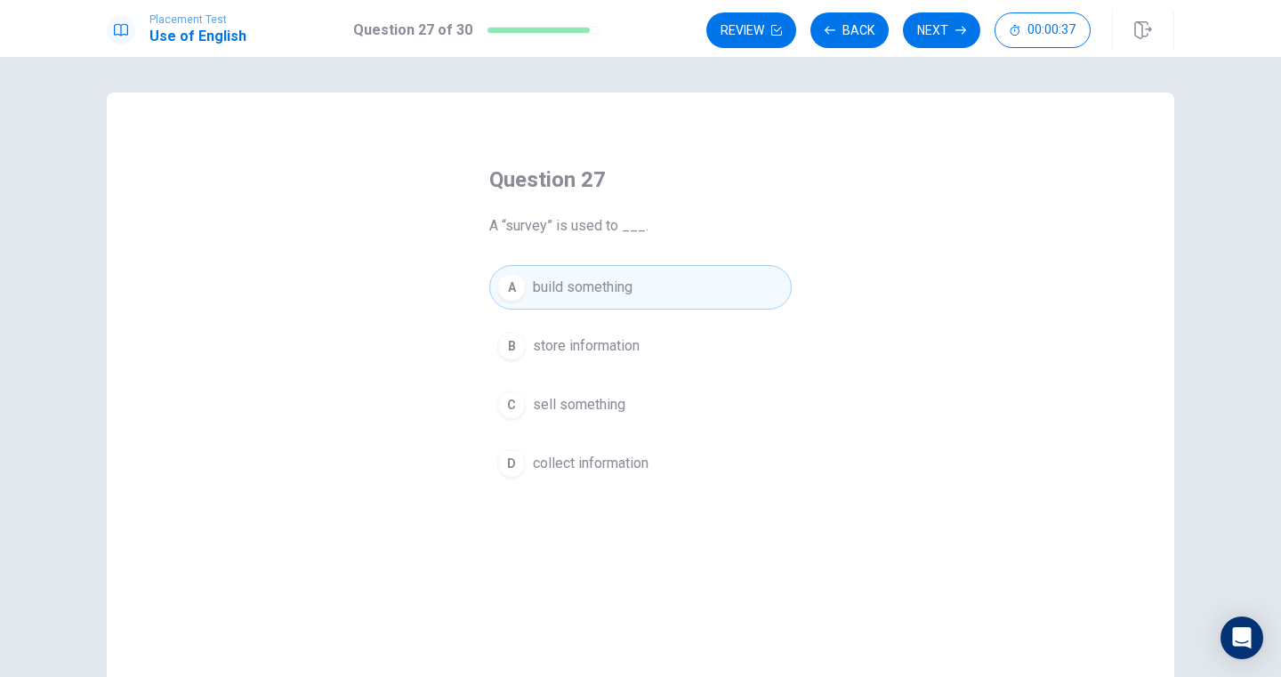
click at [612, 378] on div "A build something B store information C sell something D collect information" at bounding box center [640, 375] width 302 height 221
click at [613, 287] on span "build something" at bounding box center [583, 287] width 100 height 21
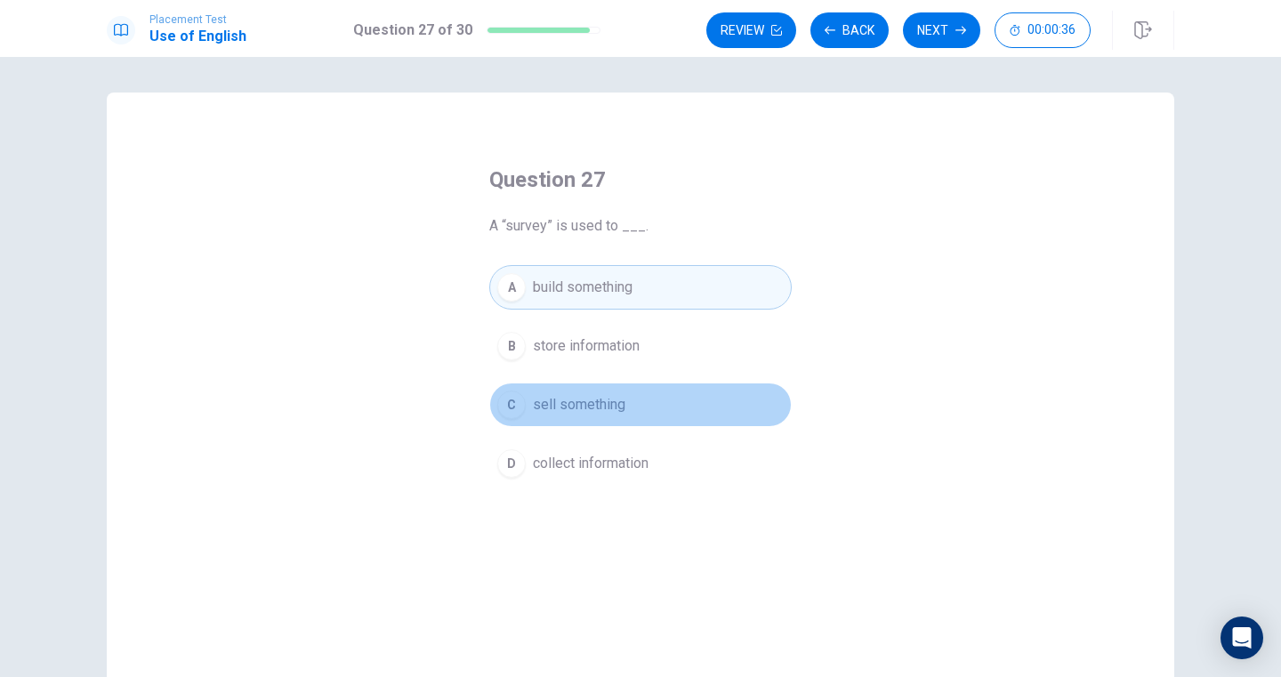
click at [603, 391] on button "C sell something" at bounding box center [640, 404] width 302 height 44
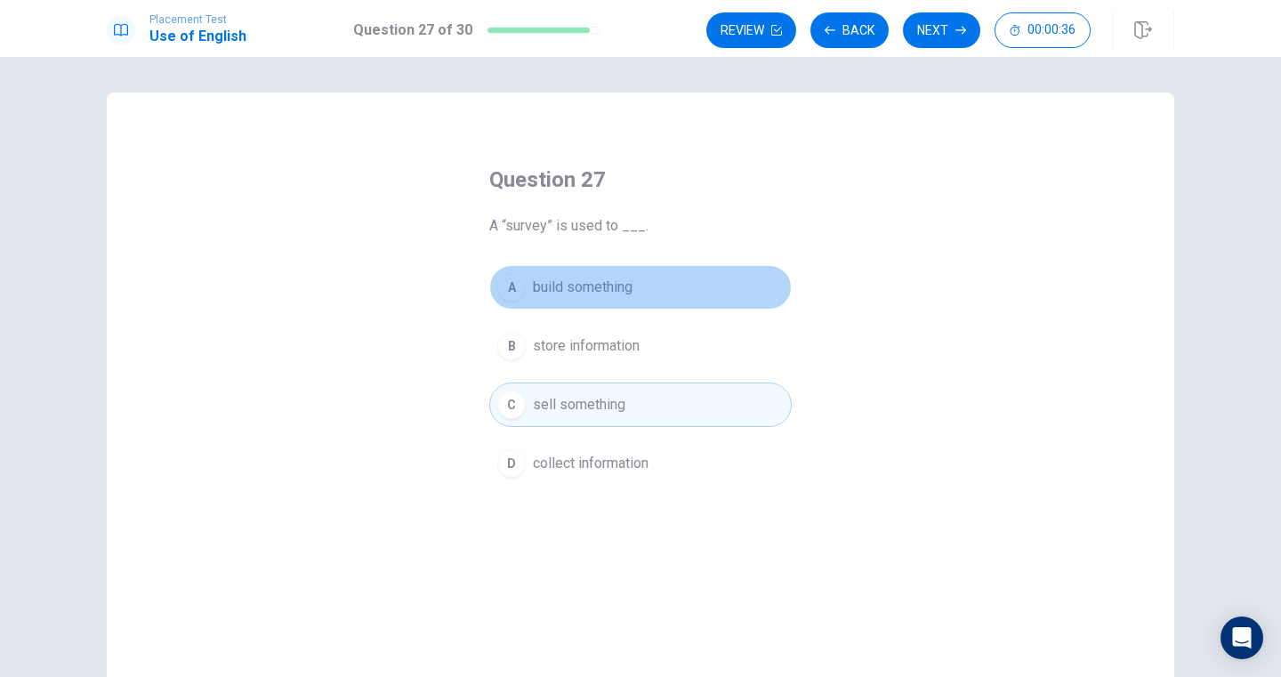
click at [614, 290] on span "build something" at bounding box center [583, 287] width 100 height 21
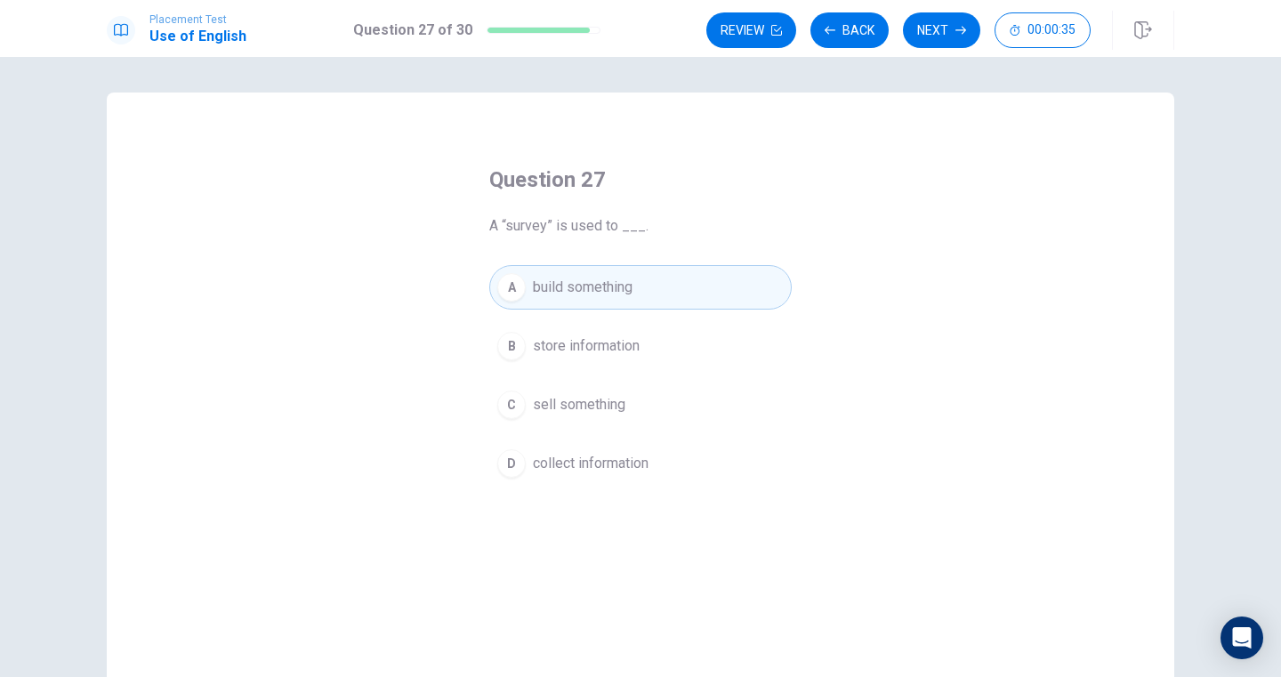
click at [613, 374] on div "A build something B store information C sell something D collect information" at bounding box center [640, 375] width 302 height 221
click at [614, 288] on span "build something" at bounding box center [583, 287] width 100 height 21
drag, startPoint x: 606, startPoint y: 374, endPoint x: 606, endPoint y: 388, distance: 13.3
click at [606, 375] on div "A build something B store information C sell something D collect information" at bounding box center [640, 375] width 302 height 221
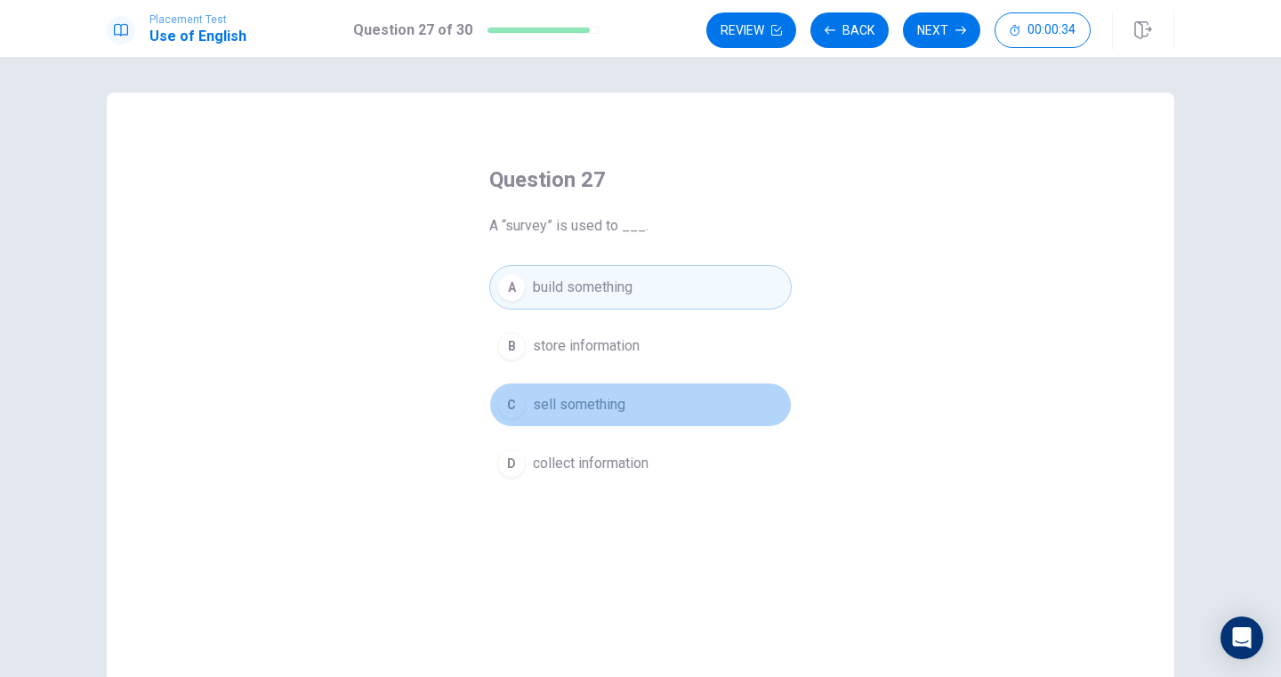
click at [606, 388] on button "C sell something" at bounding box center [640, 404] width 302 height 44
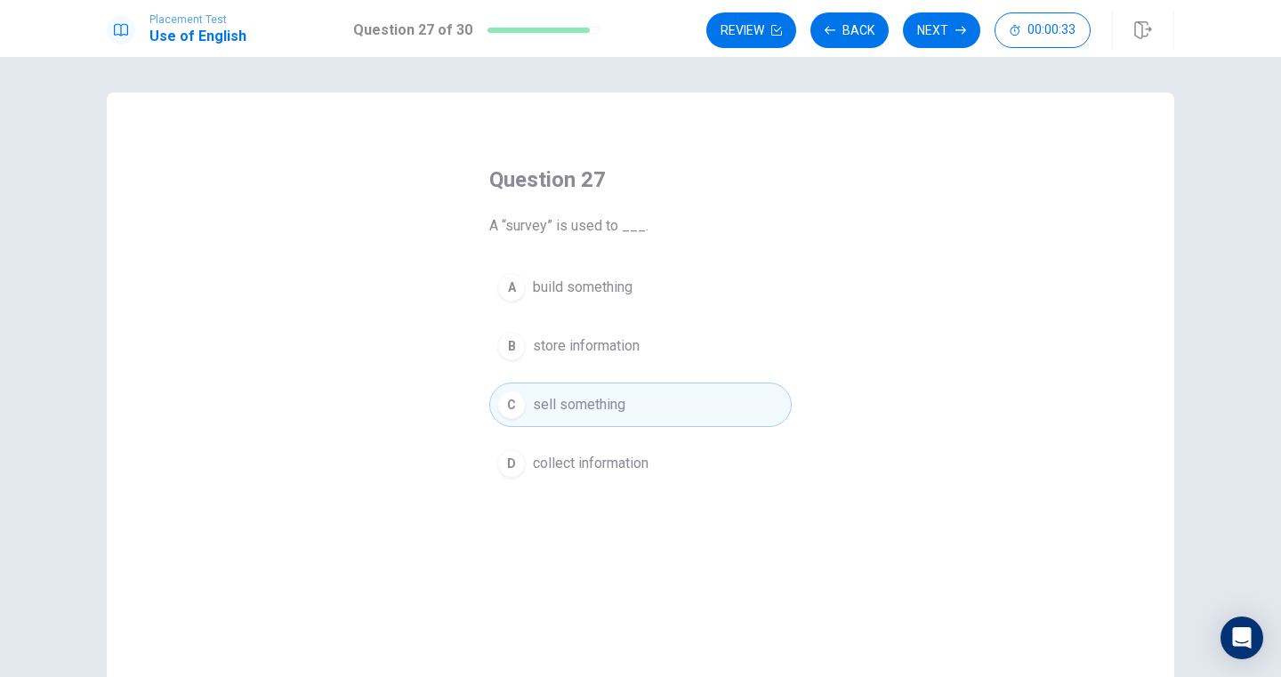
click at [606, 286] on span "build something" at bounding box center [583, 287] width 100 height 21
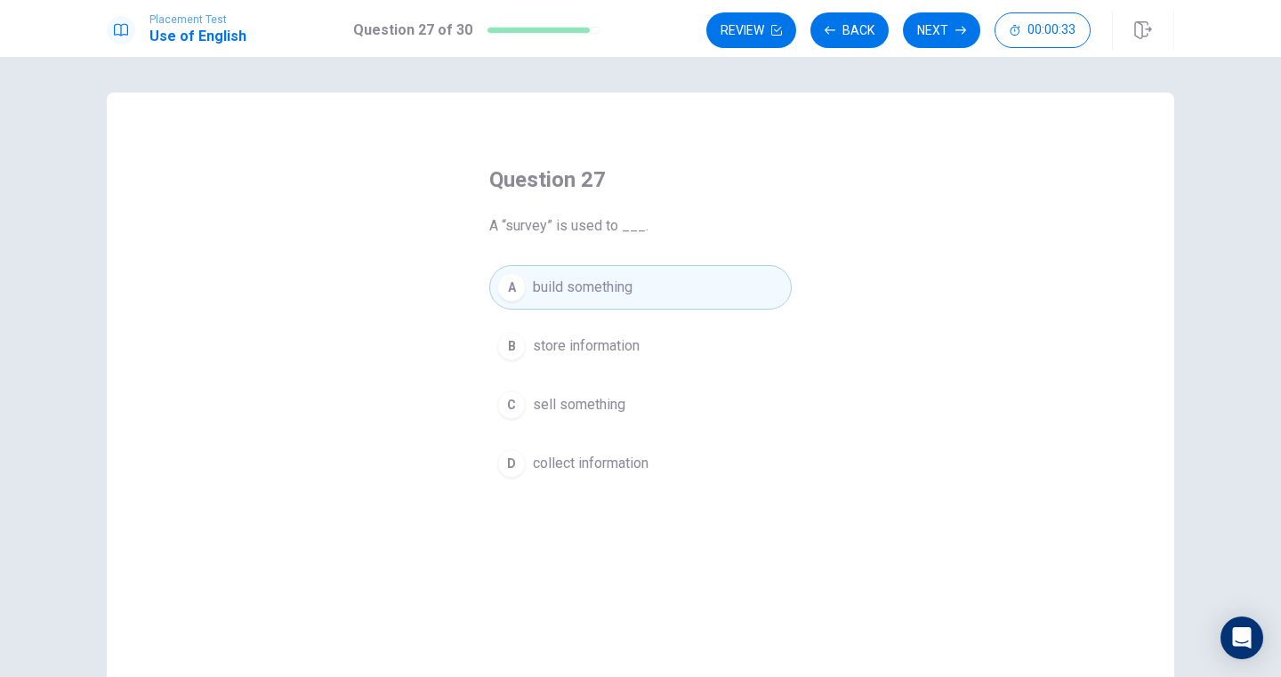
click at [600, 373] on div "A build something B store information C sell something D collect information" at bounding box center [640, 375] width 302 height 221
click at [600, 282] on span "build something" at bounding box center [583, 287] width 100 height 21
click at [600, 382] on button "C sell something" at bounding box center [640, 404] width 302 height 44
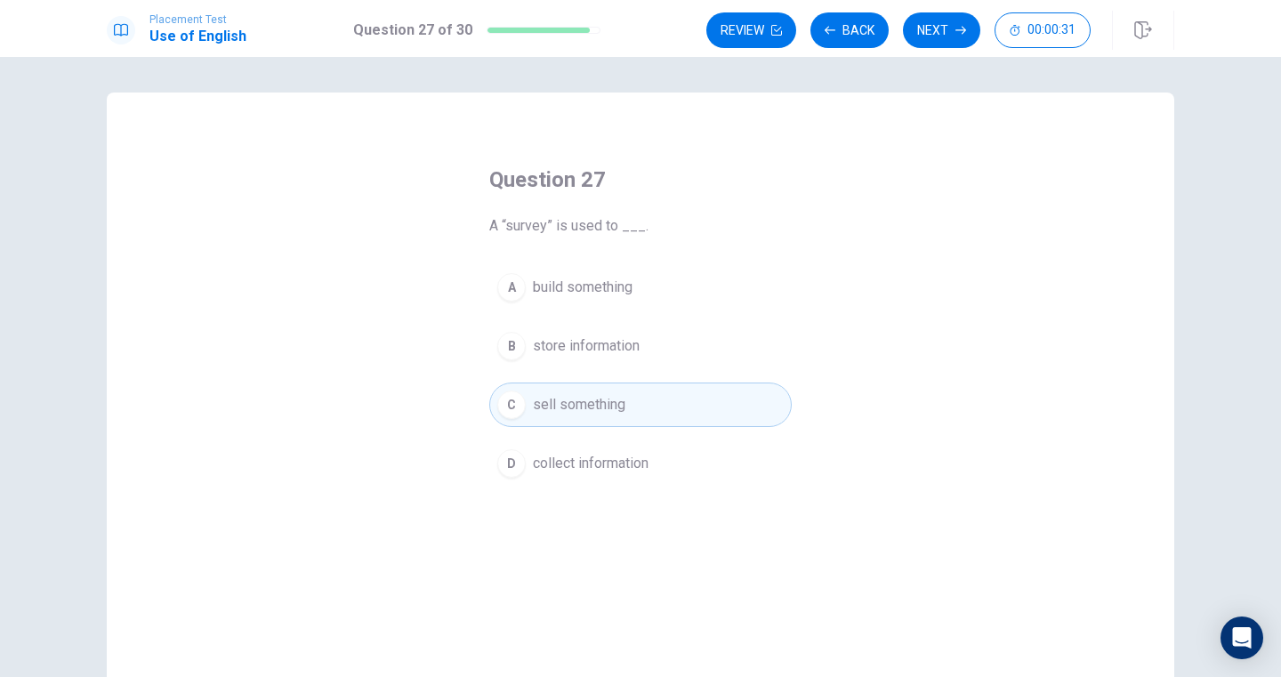
click at [613, 298] on button "A build something" at bounding box center [640, 287] width 302 height 44
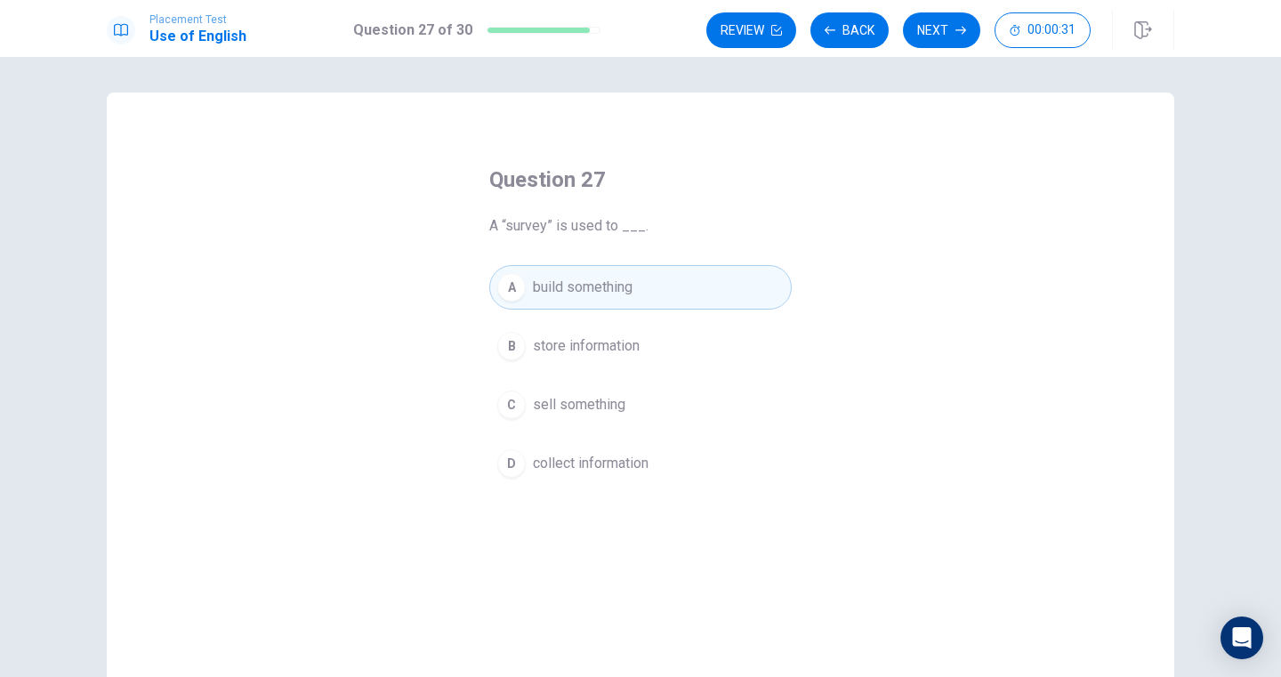
click at [613, 378] on div "A build something B store information C sell something D collect information" at bounding box center [640, 375] width 302 height 221
click at [613, 252] on div "Question 27 A “survey” is used to ___. A build something B store information C …" at bounding box center [640, 325] width 373 height 377
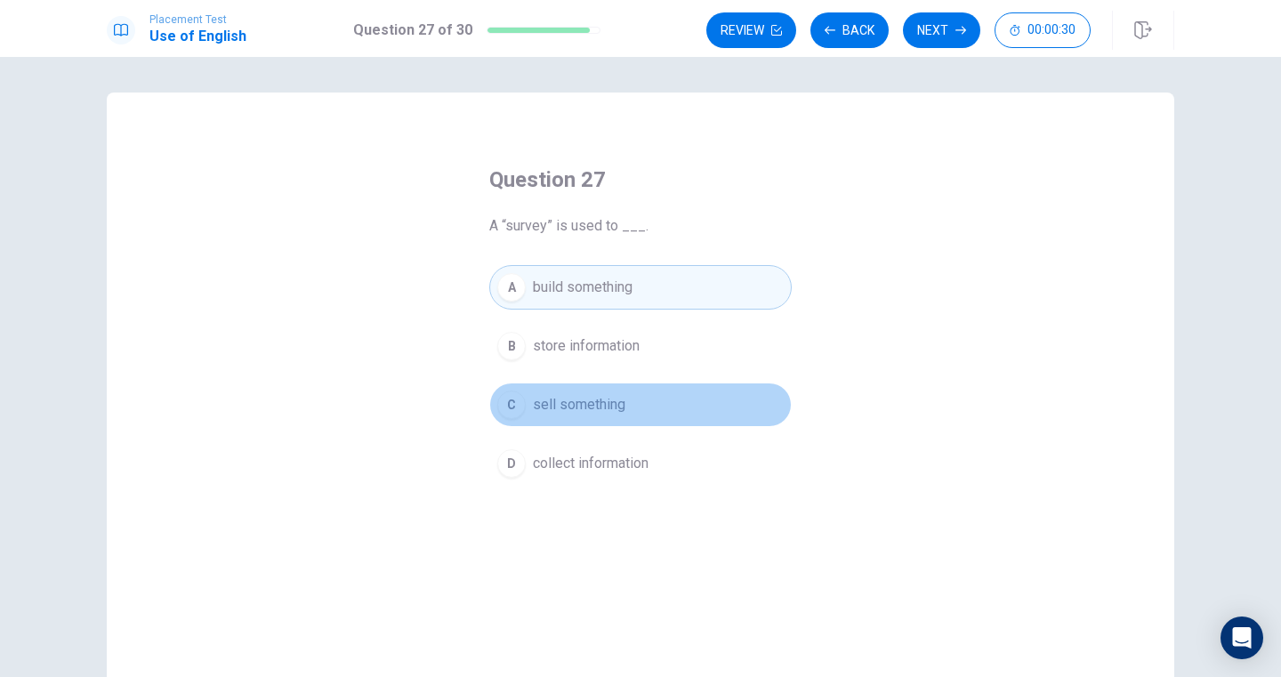
click at [606, 391] on button "C sell something" at bounding box center [640, 404] width 302 height 44
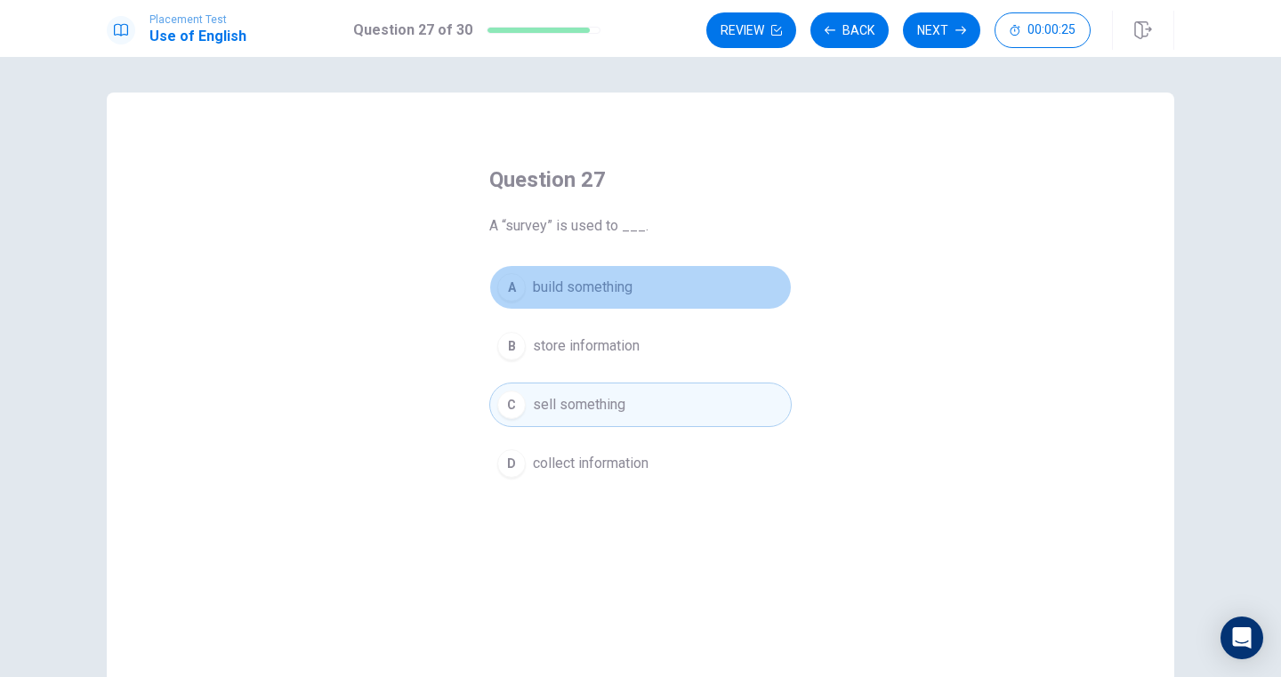
click at [659, 272] on button "A build something" at bounding box center [640, 287] width 302 height 44
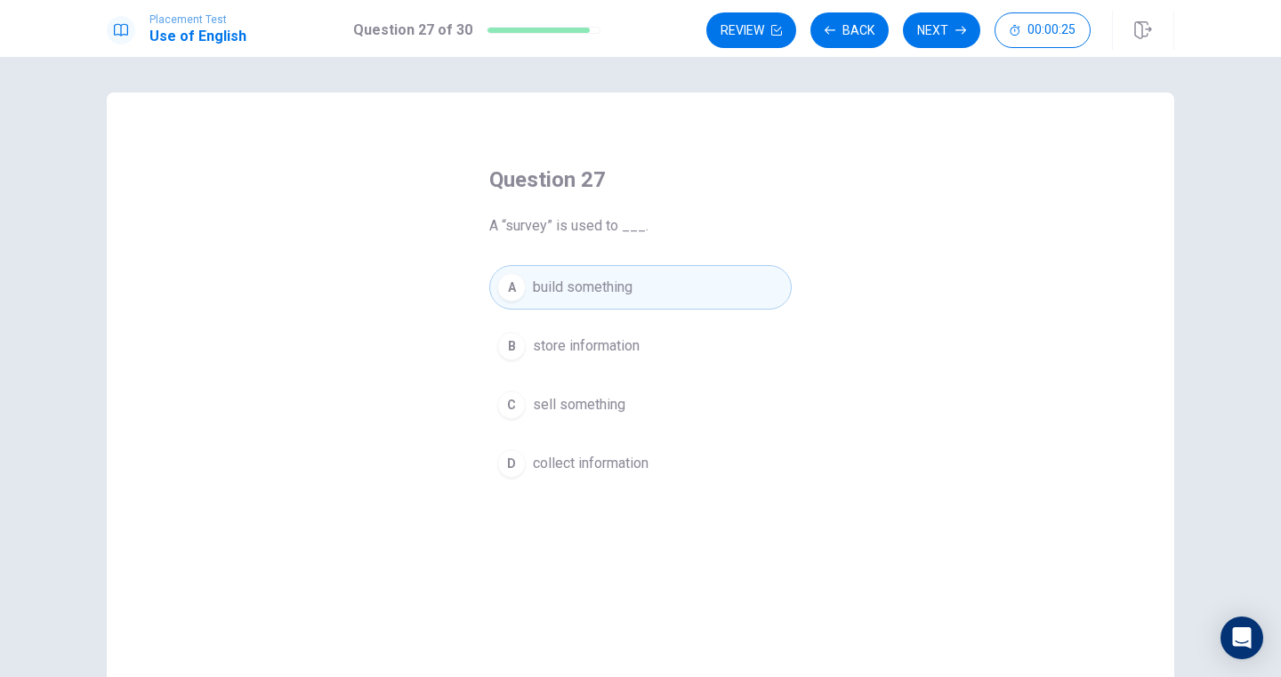
click at [650, 388] on button "C sell something" at bounding box center [640, 404] width 302 height 44
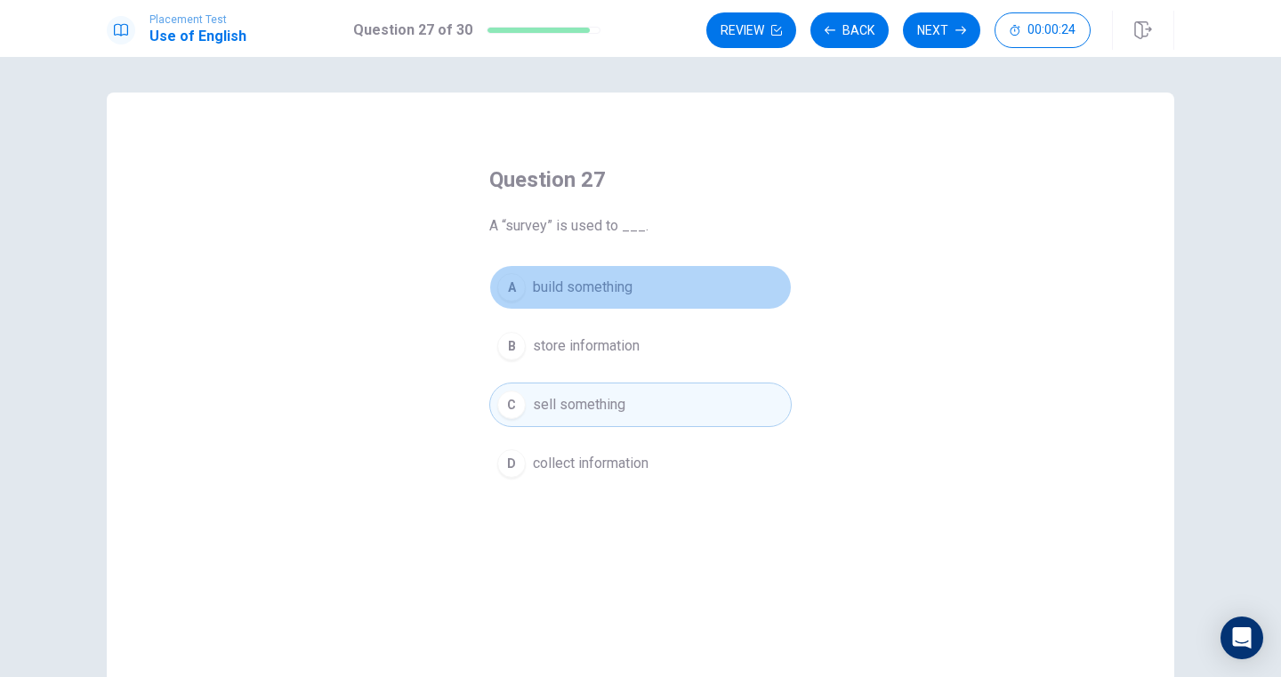
click at [655, 285] on button "A build something" at bounding box center [640, 287] width 302 height 44
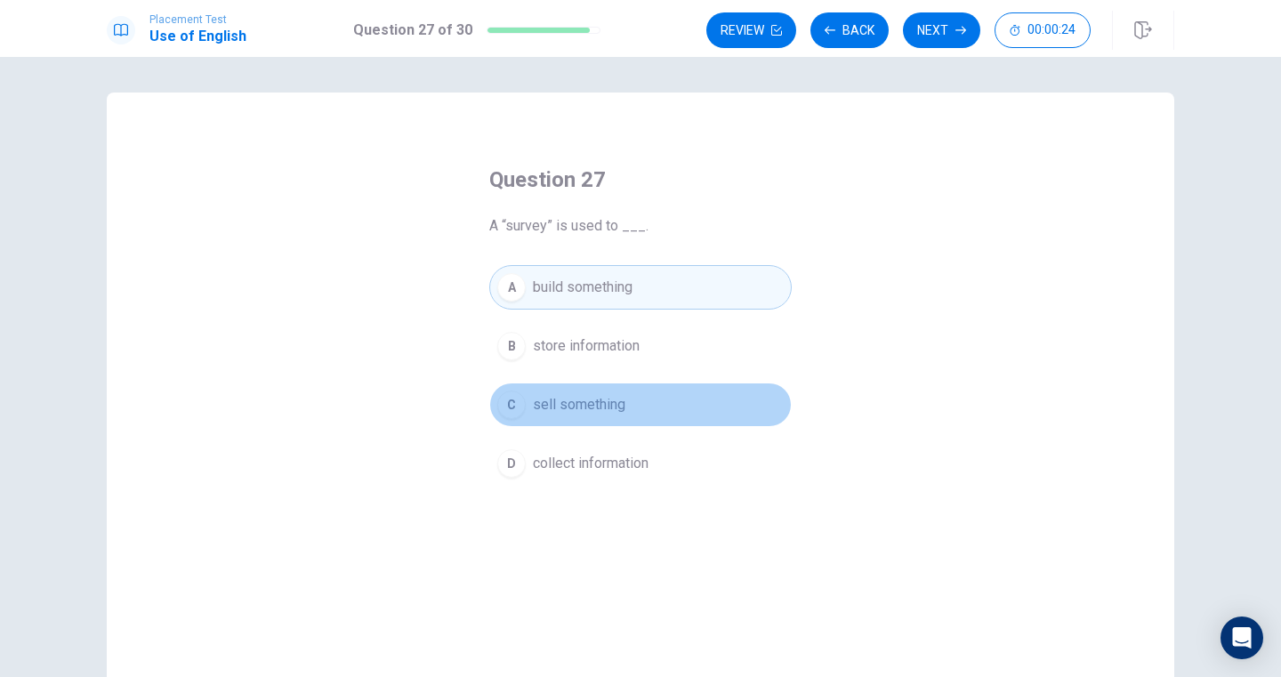
click at [653, 415] on button "C sell something" at bounding box center [640, 404] width 302 height 44
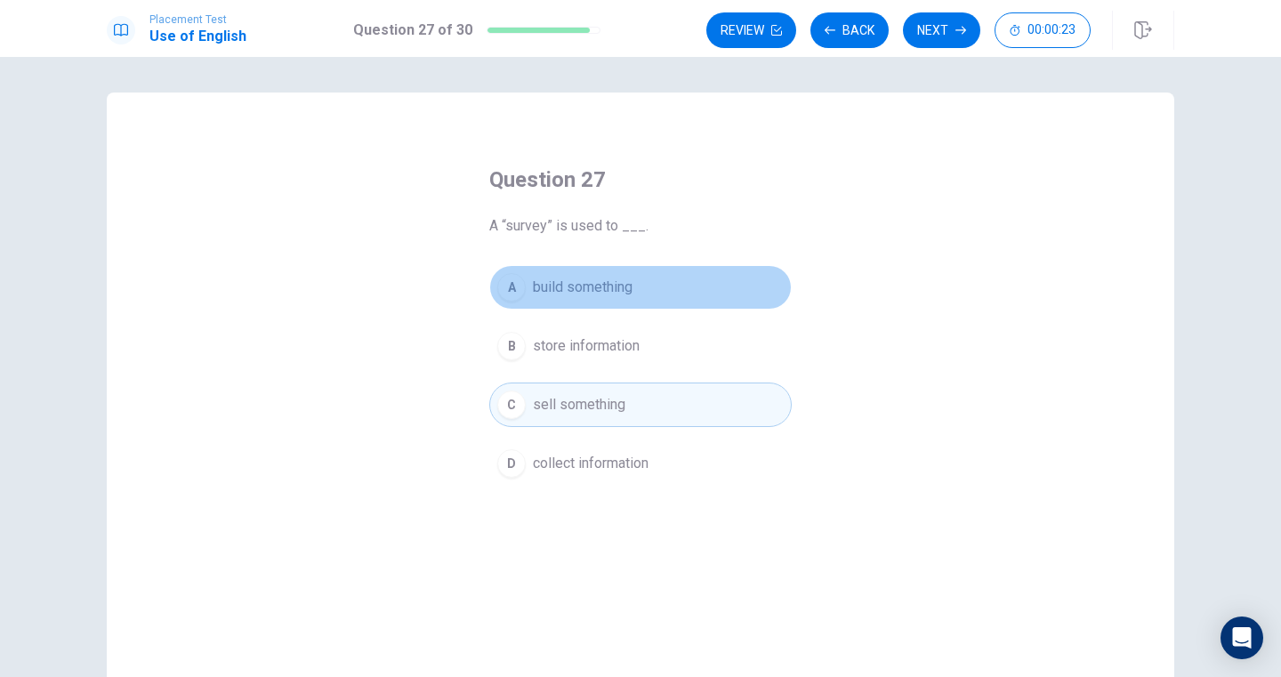
click at [653, 286] on button "A build something" at bounding box center [640, 287] width 302 height 44
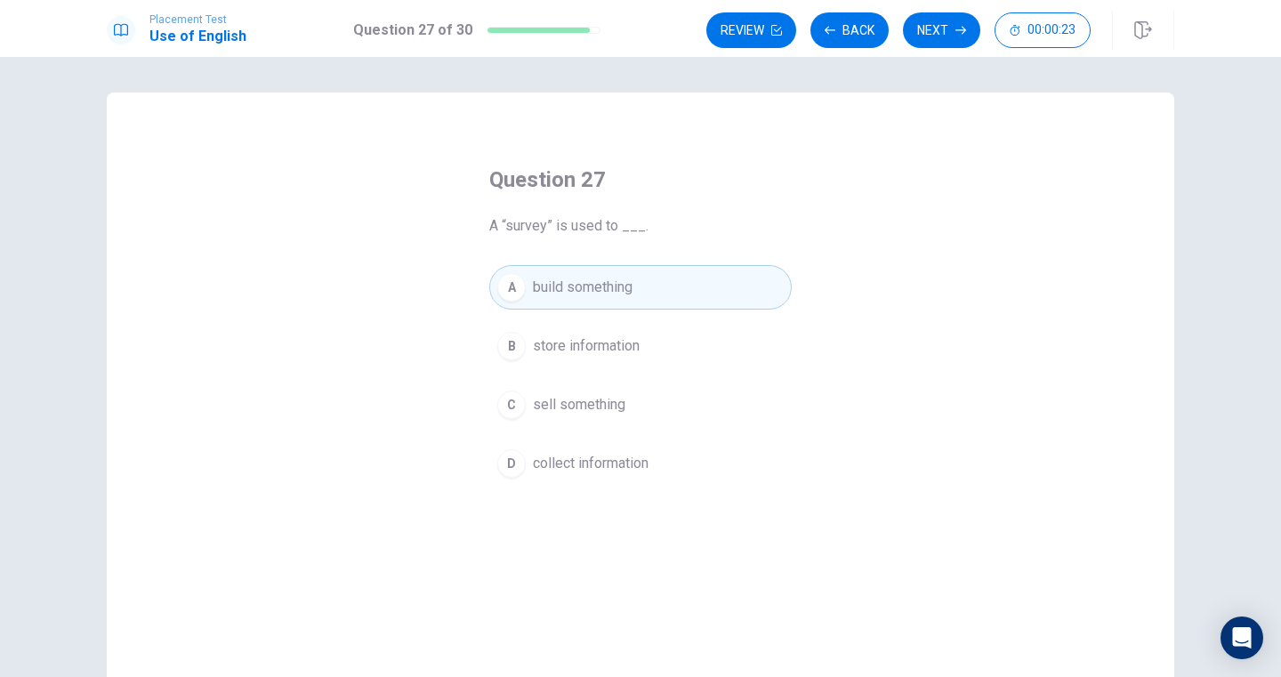
click at [653, 427] on div "A build something B store information C sell something D collect information" at bounding box center [640, 375] width 302 height 221
click at [653, 260] on div "Question 27 A “survey” is used to ___. A build something B store information C …" at bounding box center [640, 325] width 373 height 377
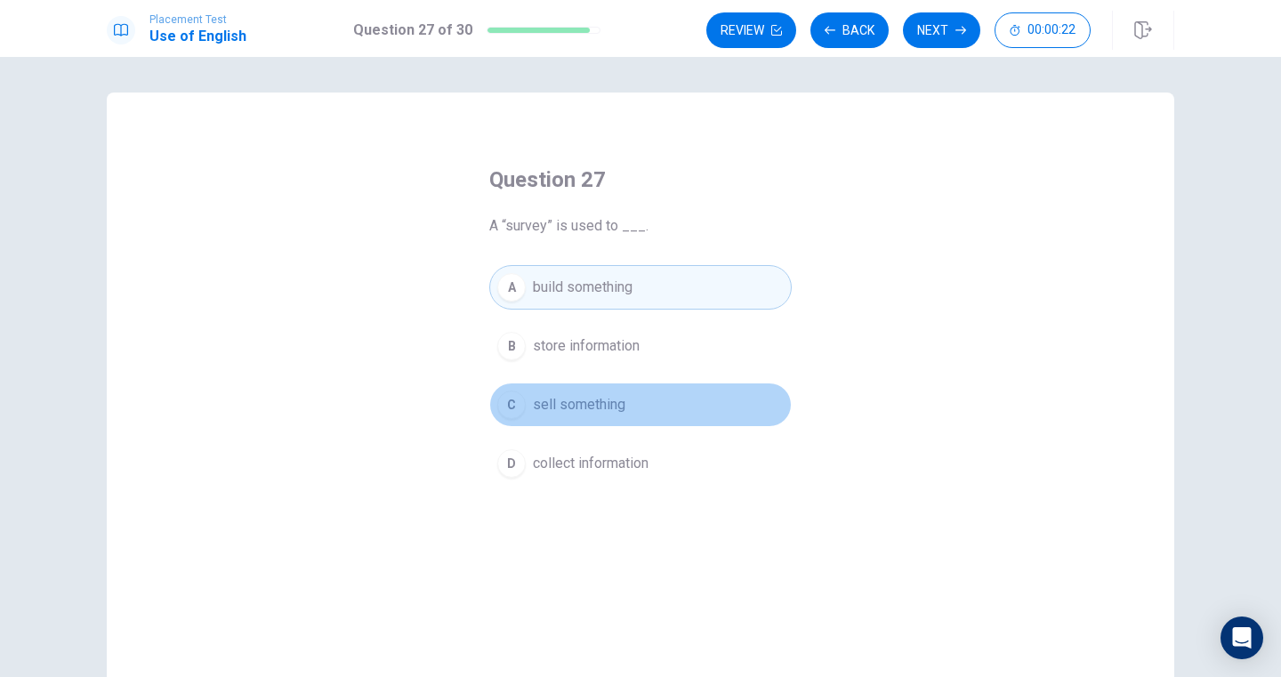
click at [651, 401] on button "C sell something" at bounding box center [640, 404] width 302 height 44
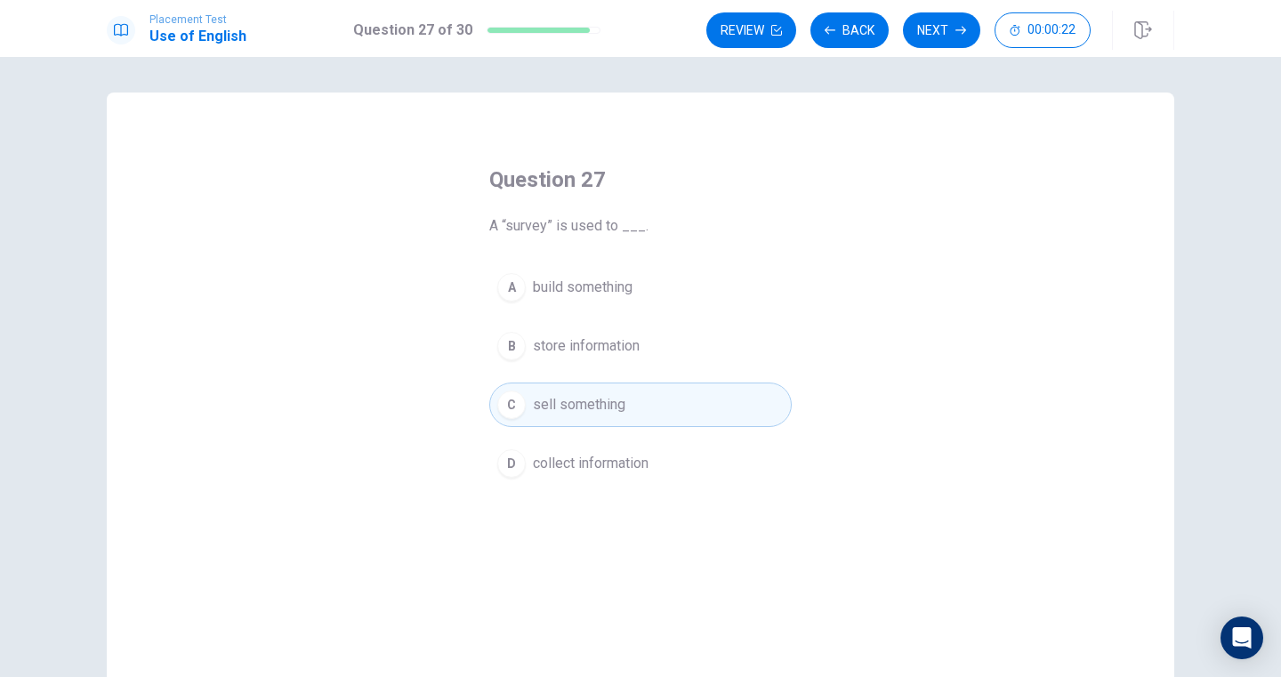
click at [658, 283] on button "A build something" at bounding box center [640, 287] width 302 height 44
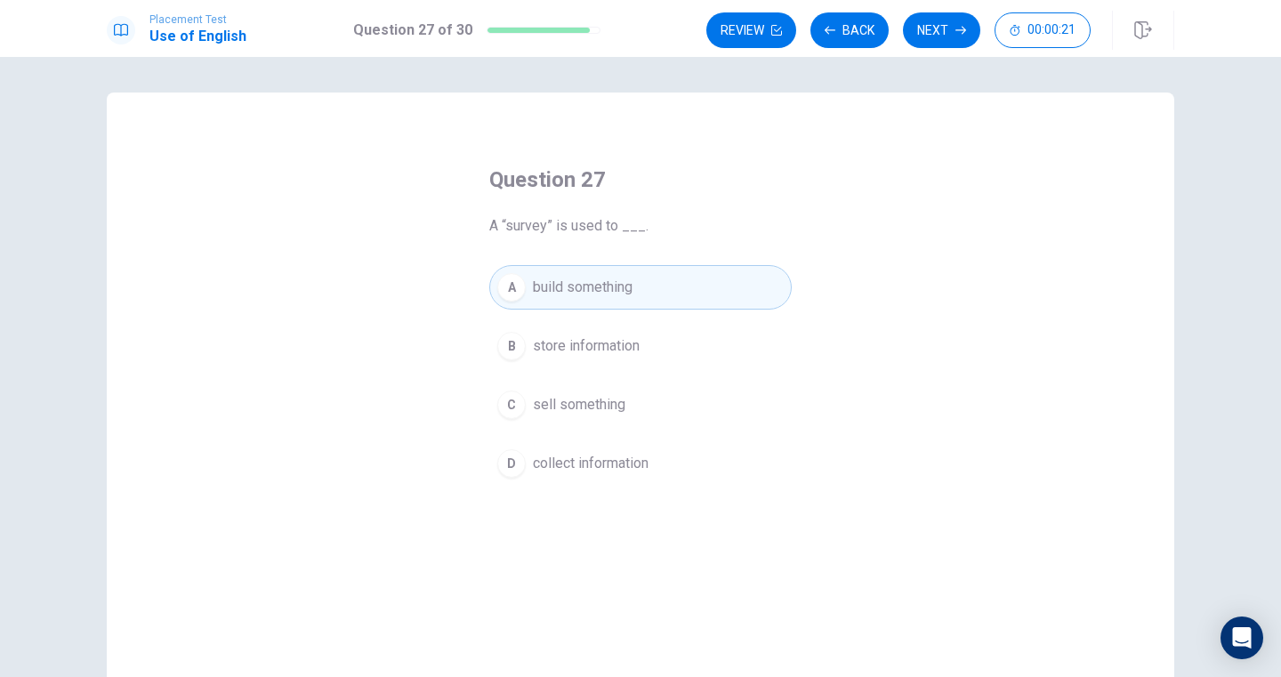
click at [658, 372] on div "A build something B store information C sell something D collect information" at bounding box center [640, 375] width 302 height 221
click at [658, 262] on div "Question 27 A “survey” is used to ___. A build something B store information C …" at bounding box center [640, 325] width 373 height 377
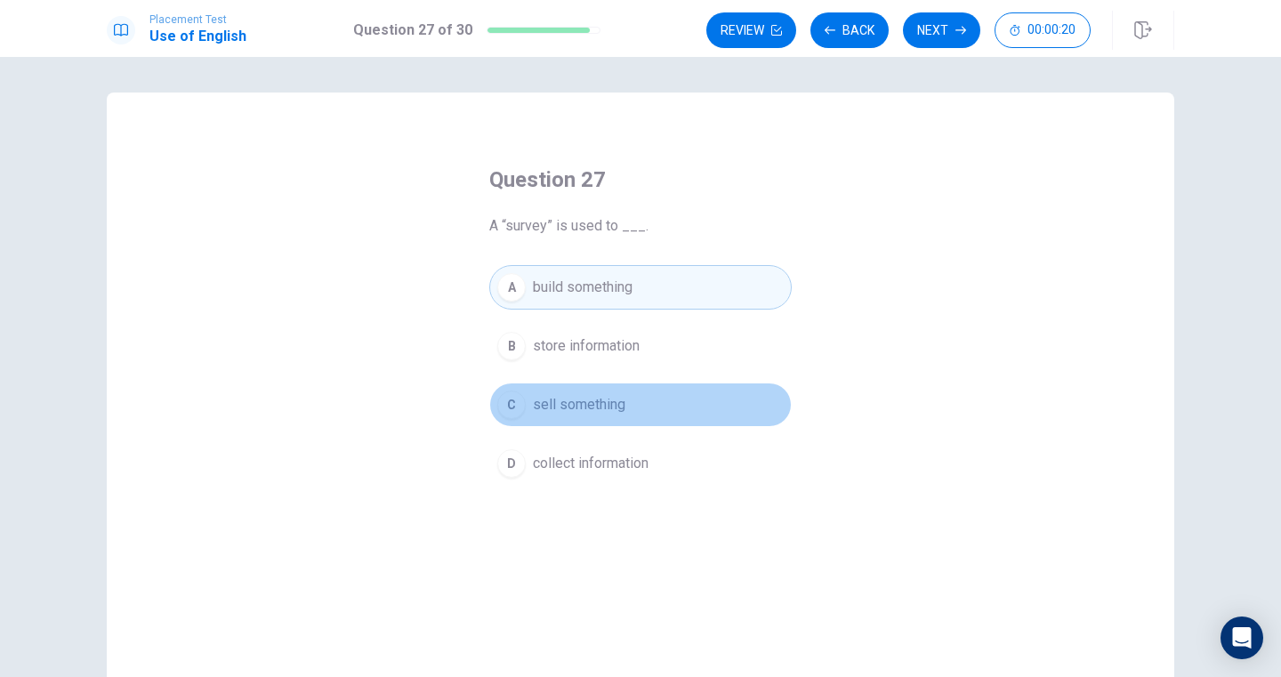
click at [658, 382] on button "C sell something" at bounding box center [640, 404] width 302 height 44
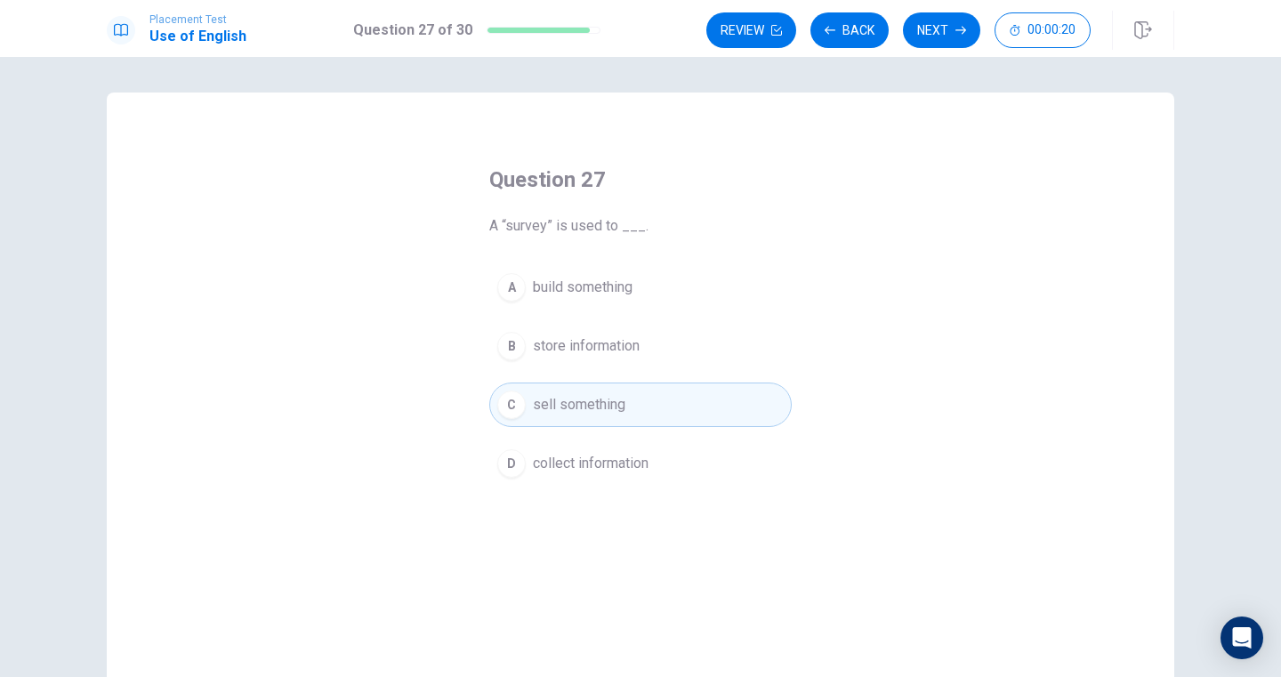
click at [658, 265] on button "A build something" at bounding box center [640, 287] width 302 height 44
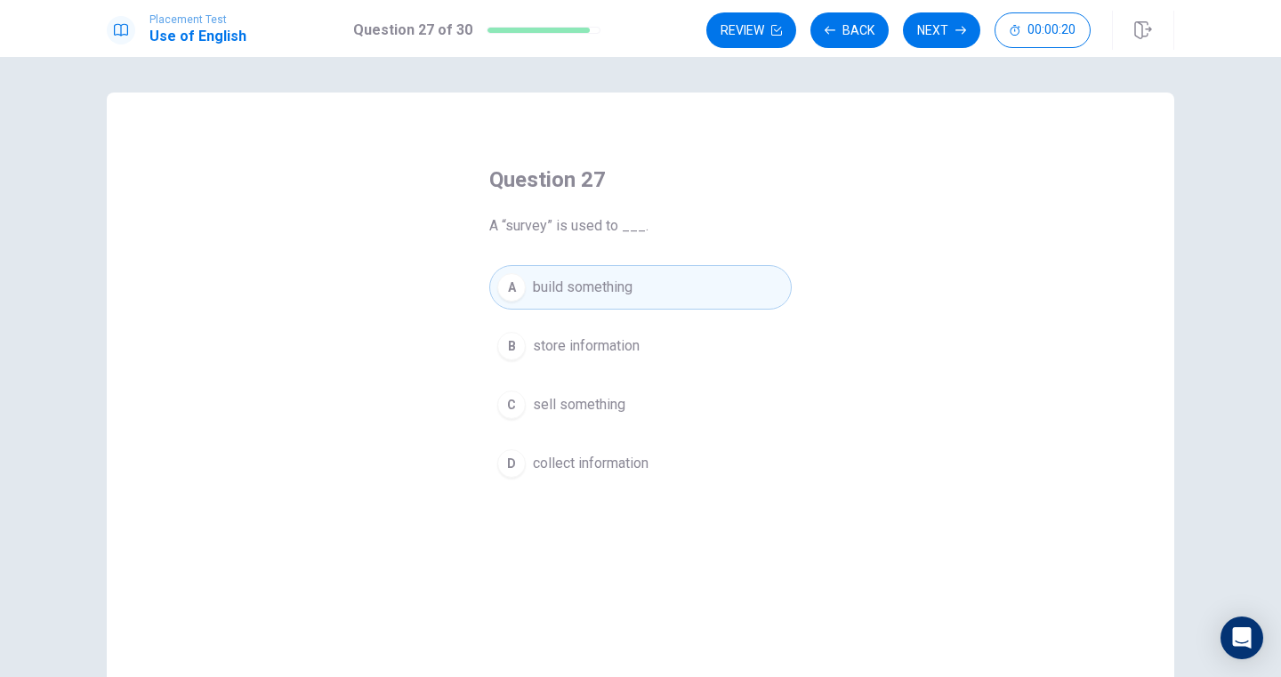
click at [658, 373] on div "A build something B store information C sell something D collect information" at bounding box center [640, 375] width 302 height 221
click at [658, 230] on span "A “survey” is used to ___." at bounding box center [640, 225] width 302 height 21
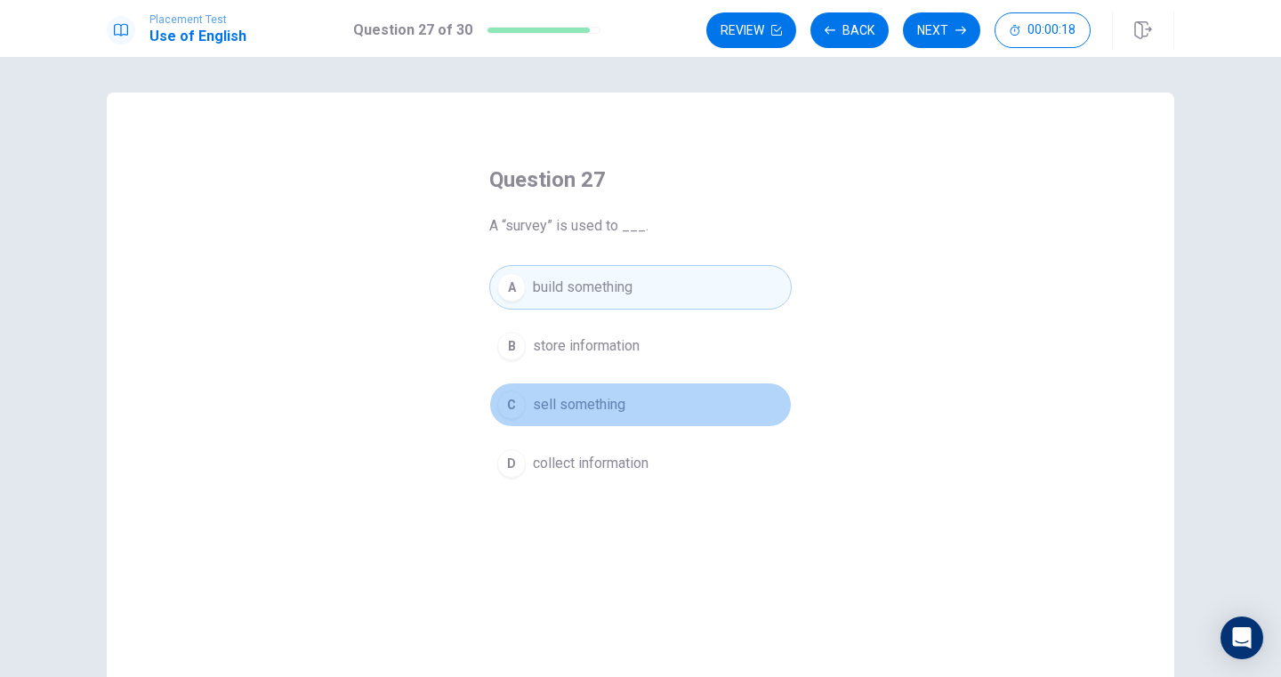
click at [654, 385] on button "C sell something" at bounding box center [640, 404] width 302 height 44
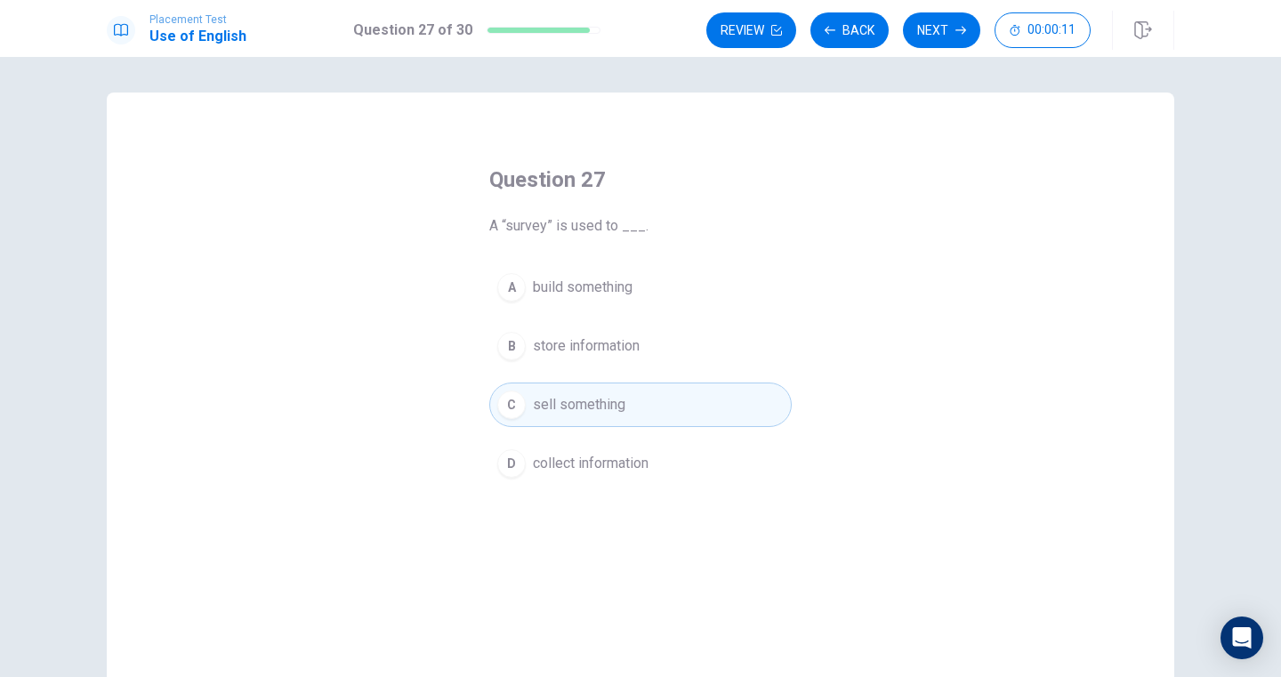
click at [639, 287] on button "A build something" at bounding box center [640, 287] width 302 height 44
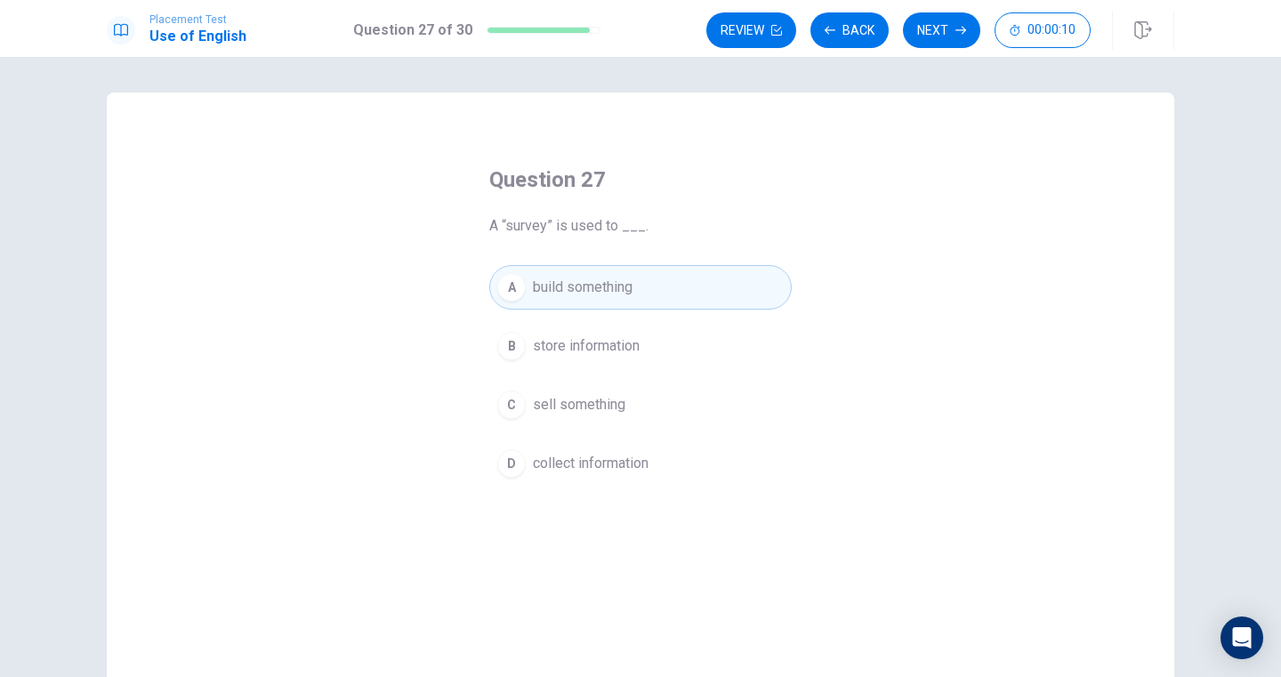
click at [638, 398] on button "C sell something" at bounding box center [640, 404] width 302 height 44
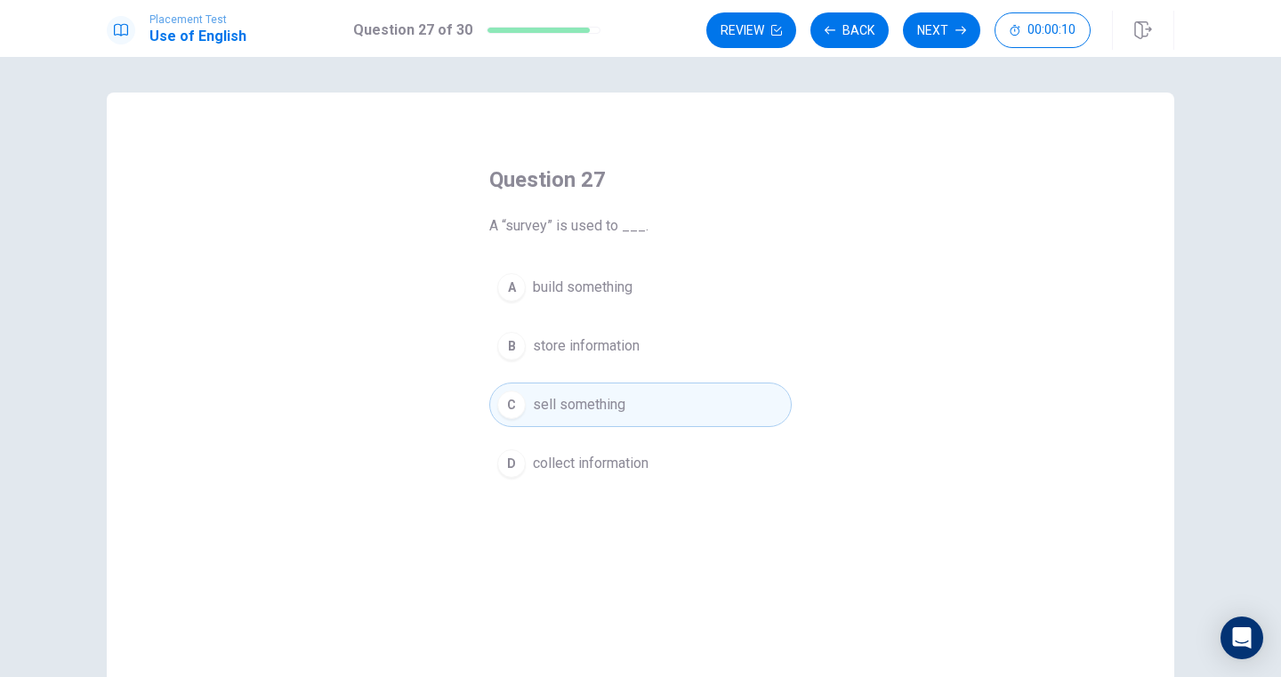
click at [648, 315] on div "A build something B store information C sell something D collect information" at bounding box center [640, 375] width 302 height 221
click at [643, 373] on div "A build something B store information C sell something D collect information" at bounding box center [640, 375] width 302 height 221
click at [643, 322] on div "A build something B store information C sell something D collect information" at bounding box center [640, 375] width 302 height 221
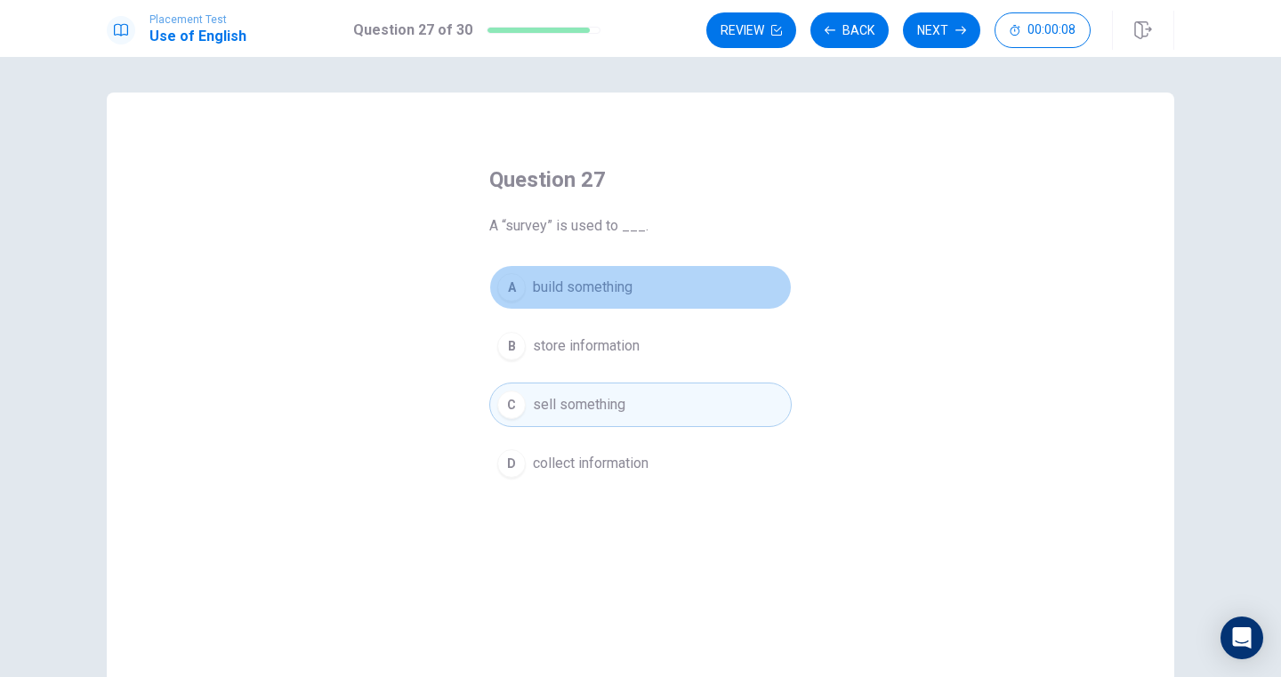
click at [643, 302] on button "A build something" at bounding box center [640, 287] width 302 height 44
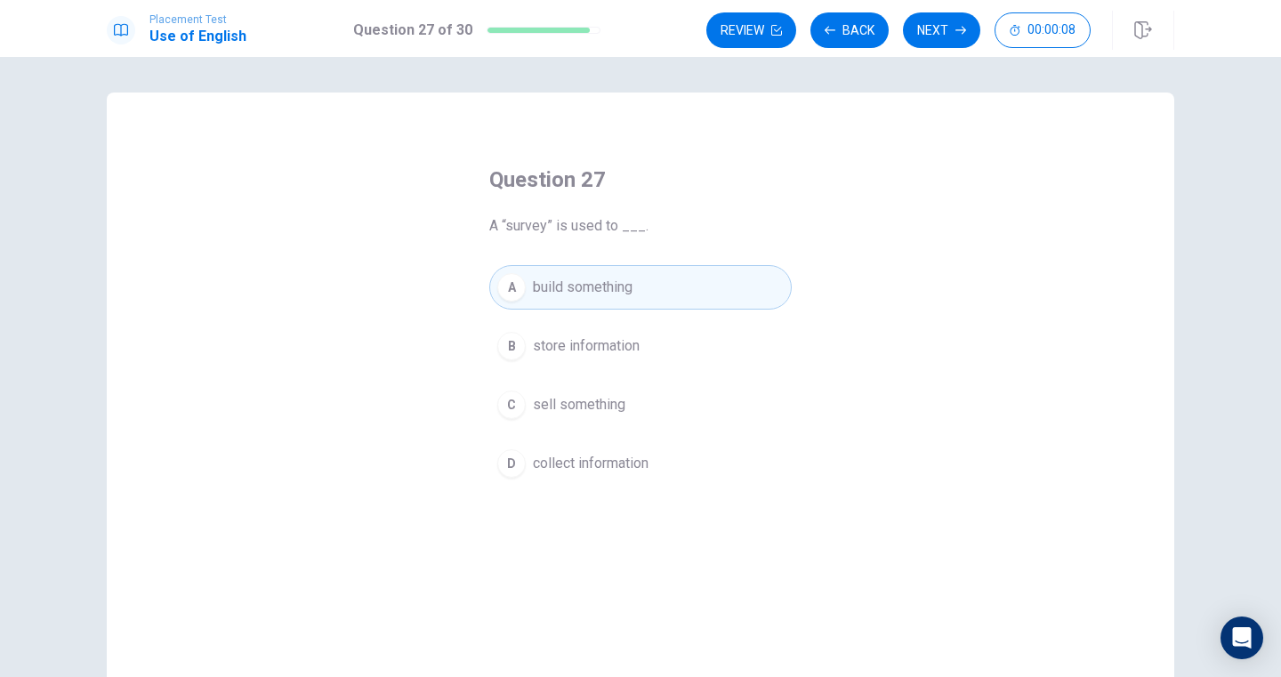
click at [639, 350] on span "store information" at bounding box center [586, 345] width 107 height 21
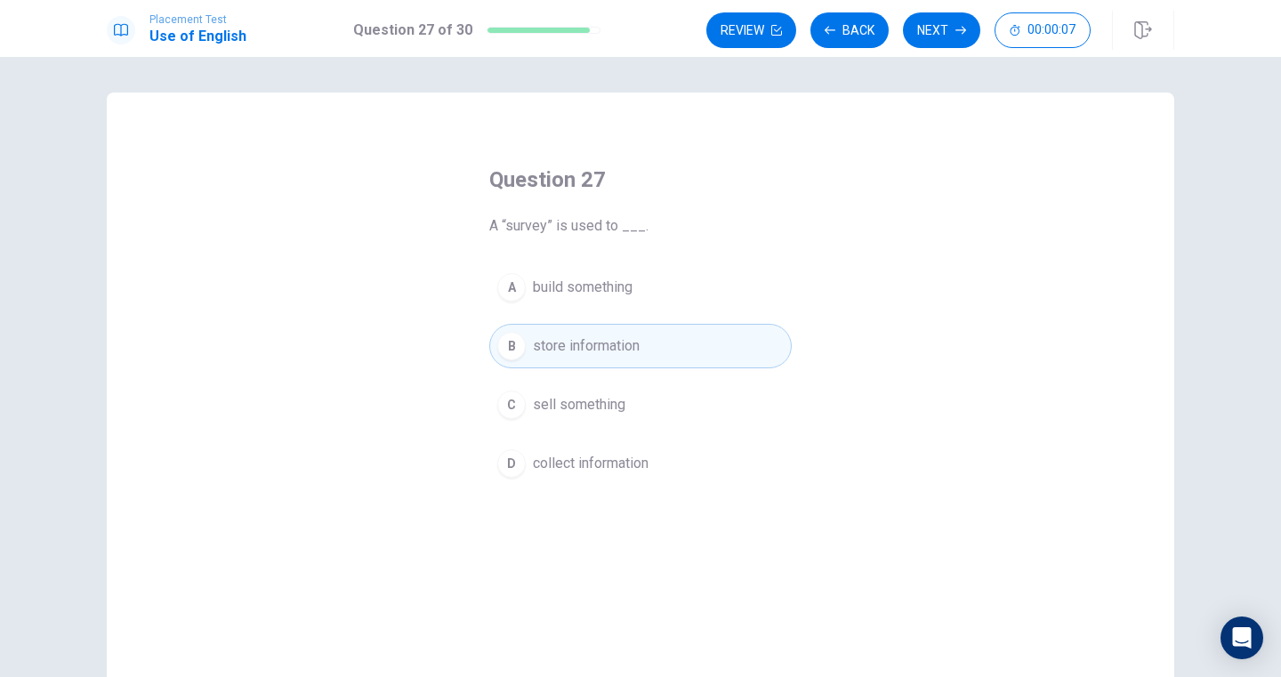
click at [644, 304] on button "A build something" at bounding box center [640, 287] width 302 height 44
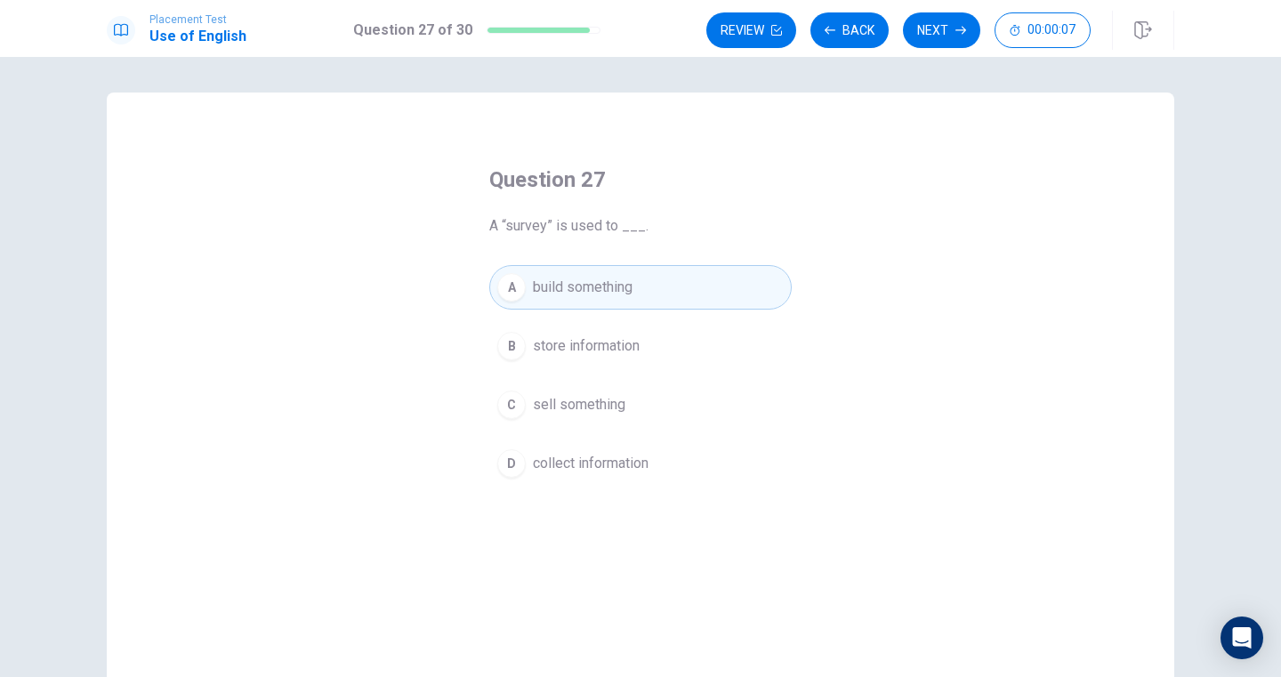
click at [642, 349] on button "B store information" at bounding box center [640, 346] width 302 height 44
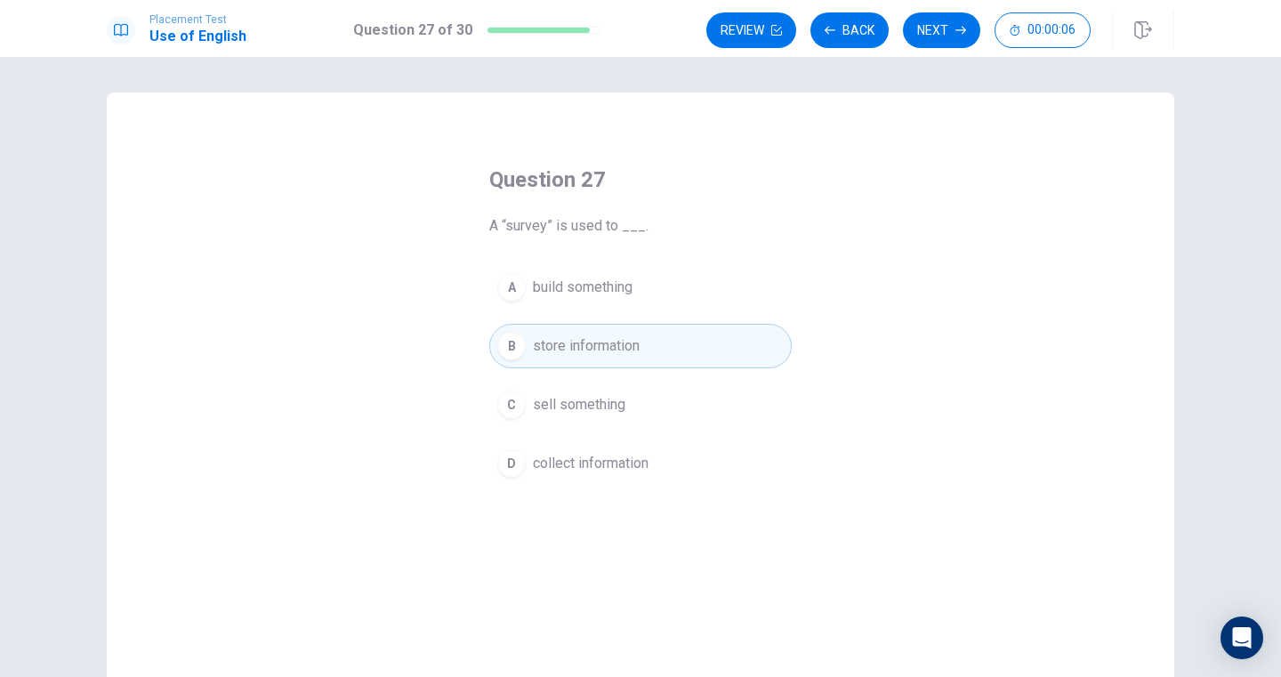
click at [648, 301] on button "A build something" at bounding box center [640, 287] width 302 height 44
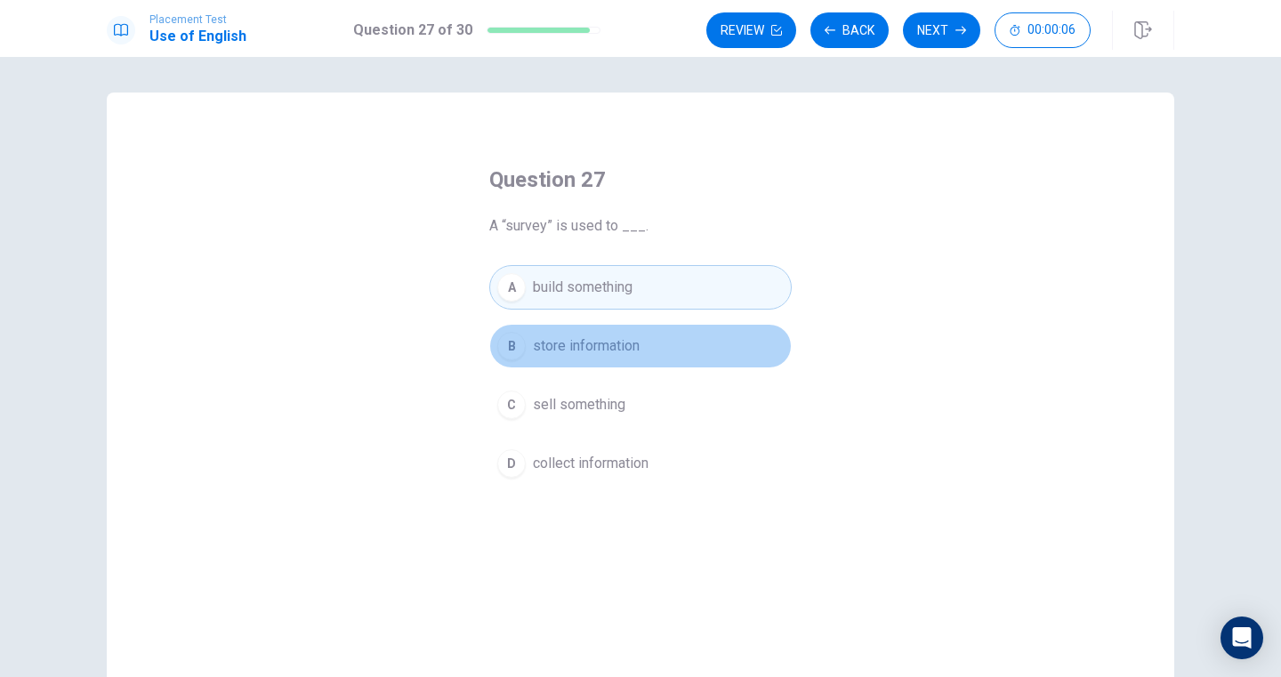
click at [648, 342] on button "B store information" at bounding box center [640, 346] width 302 height 44
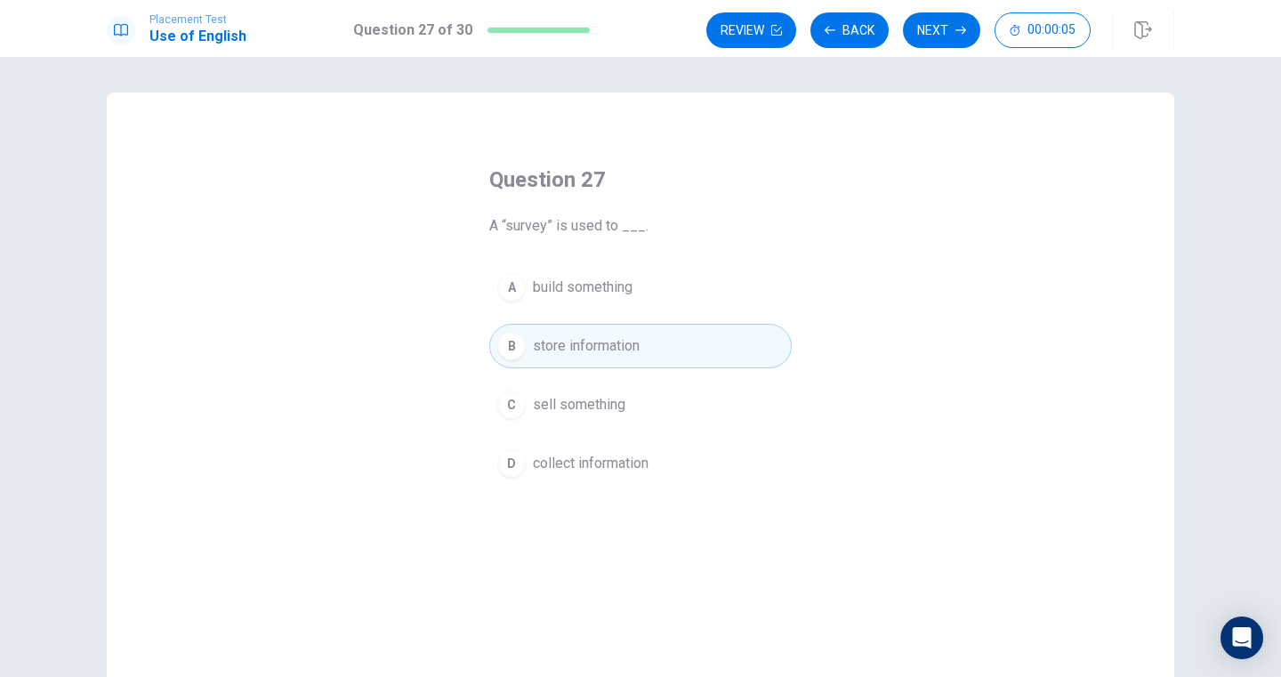
click at [648, 309] on button "A build something" at bounding box center [640, 287] width 302 height 44
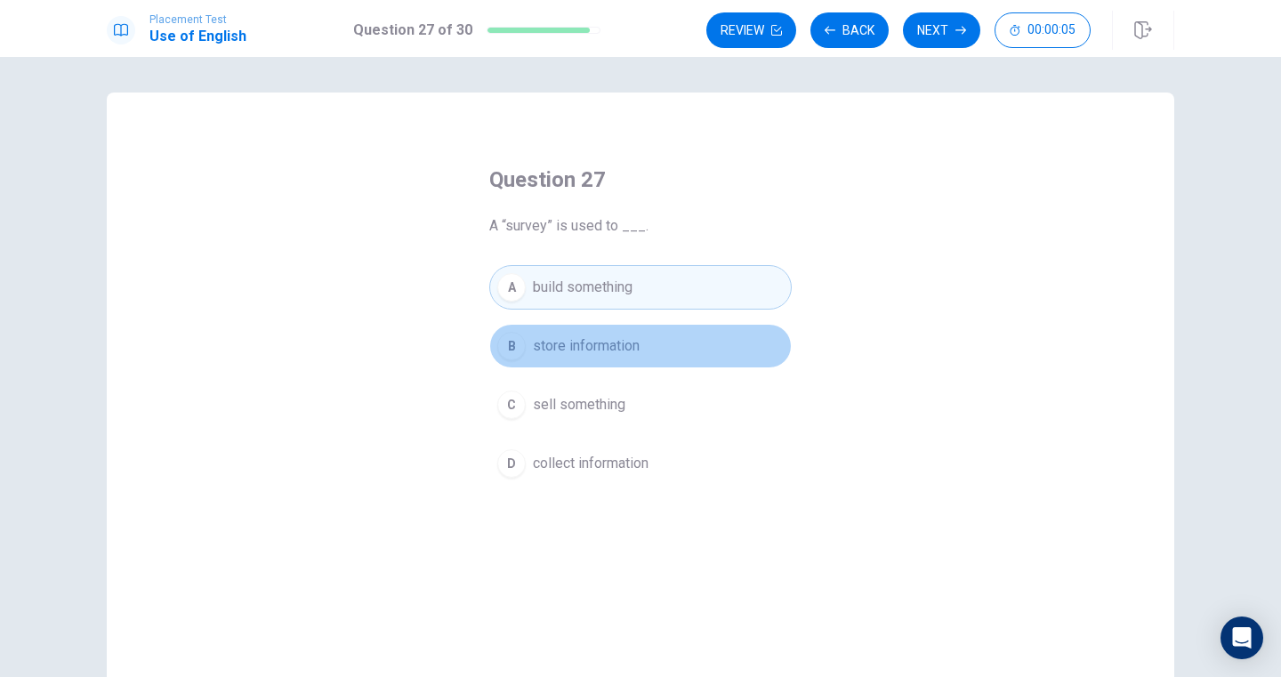
click at [648, 356] on button "B store information" at bounding box center [640, 346] width 302 height 44
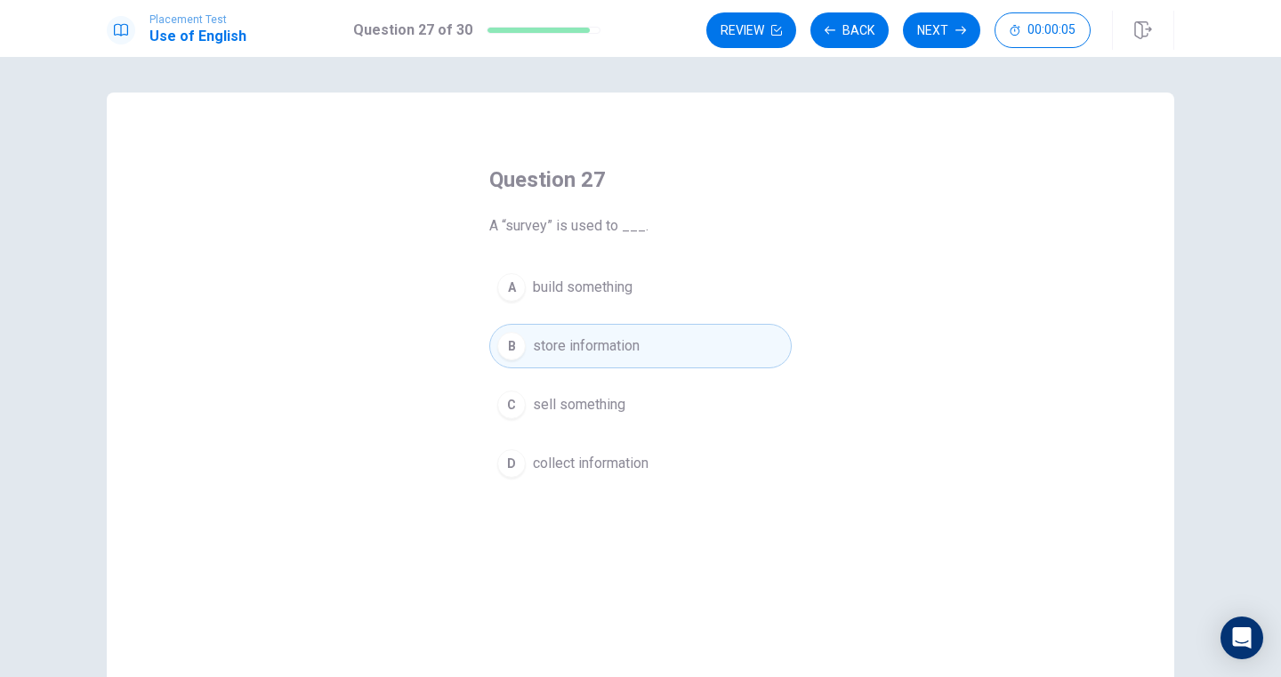
click at [648, 306] on button "A build something" at bounding box center [640, 287] width 302 height 44
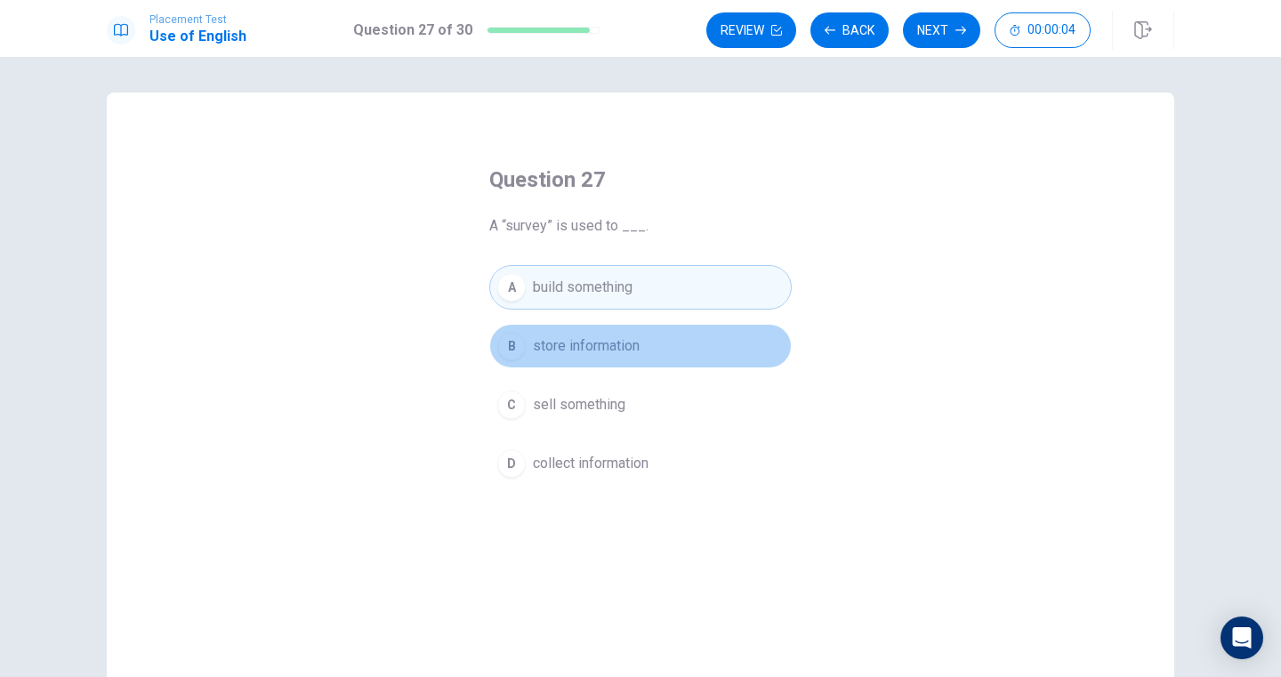
click at [646, 349] on button "B store information" at bounding box center [640, 346] width 302 height 44
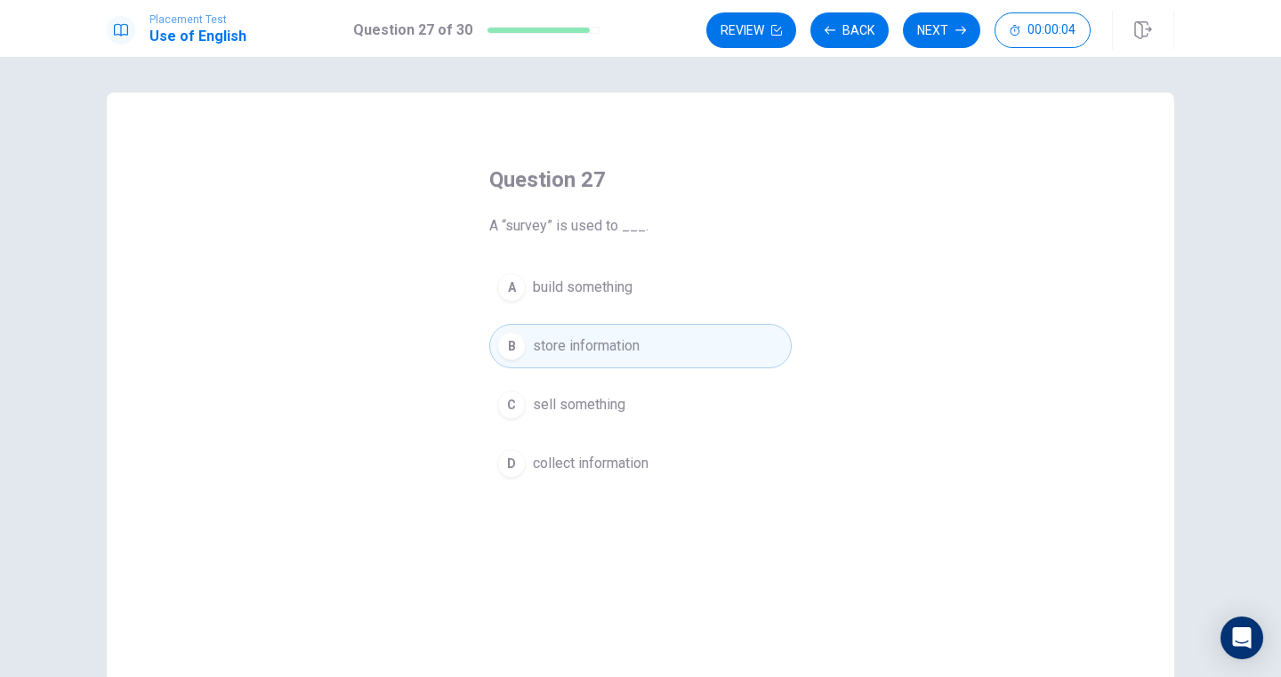
click at [646, 321] on div "A build something B store information C sell something D collect information" at bounding box center [640, 375] width 302 height 221
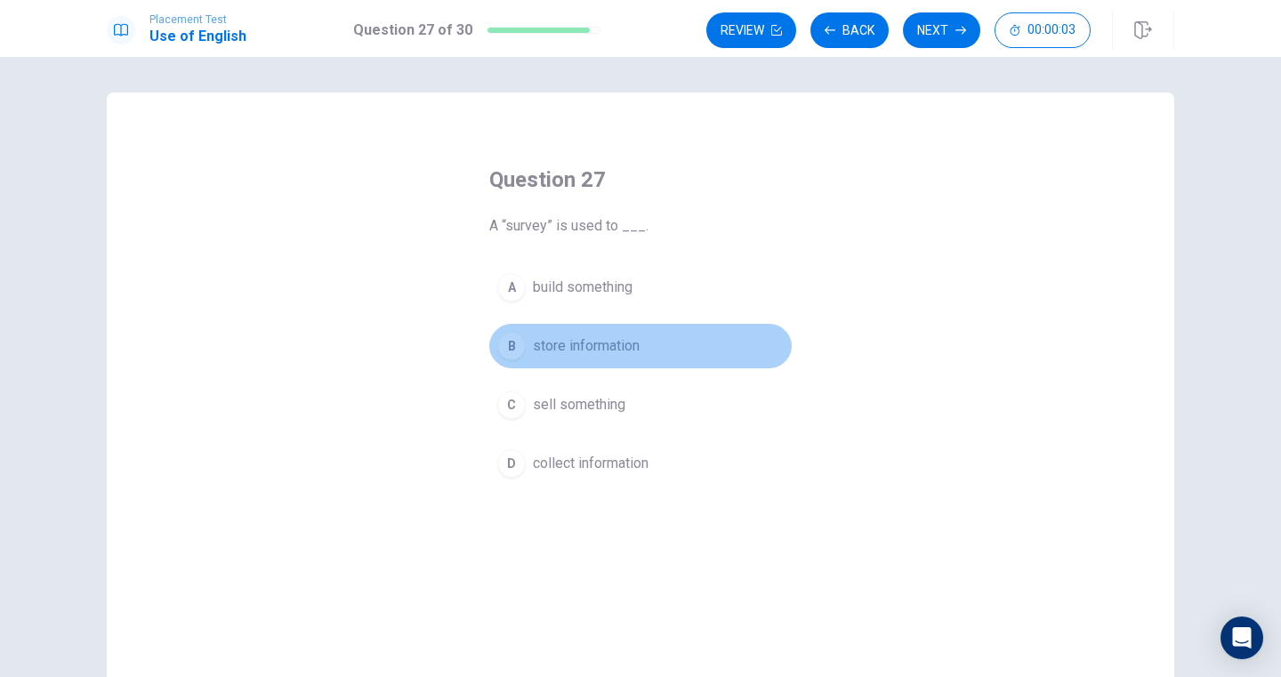
click at [646, 345] on button "B store information" at bounding box center [640, 346] width 302 height 44
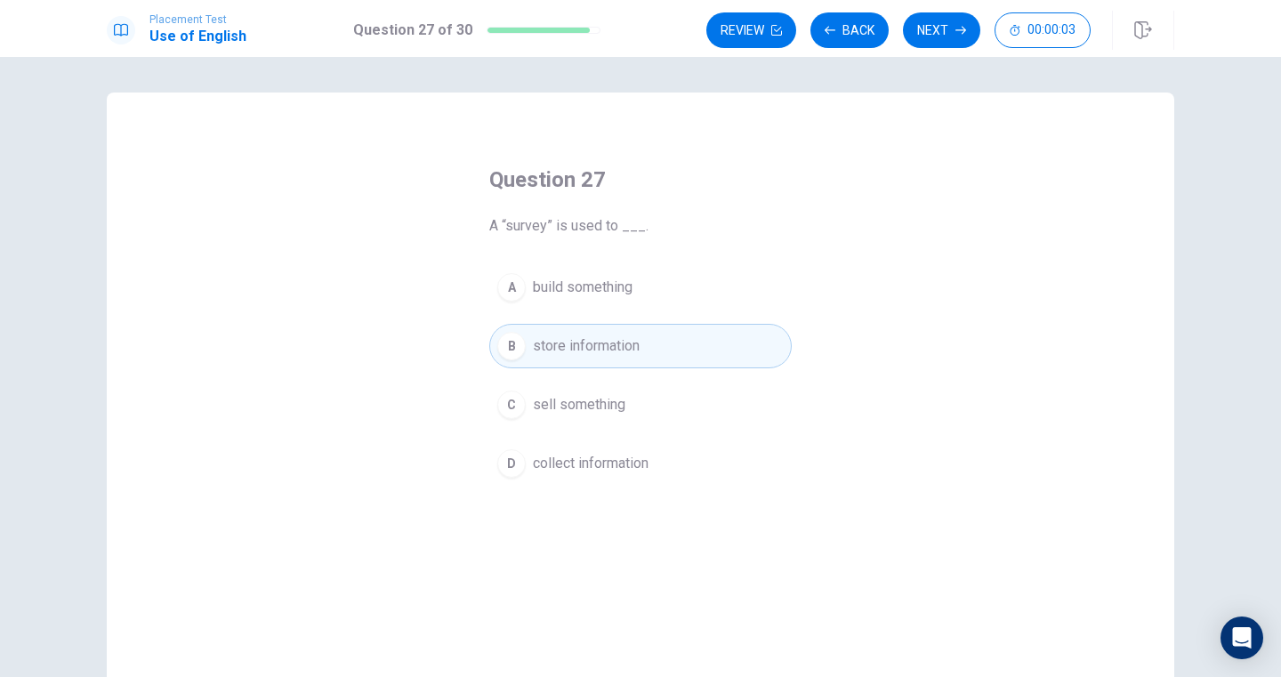
click at [646, 301] on button "A build something" at bounding box center [640, 287] width 302 height 44
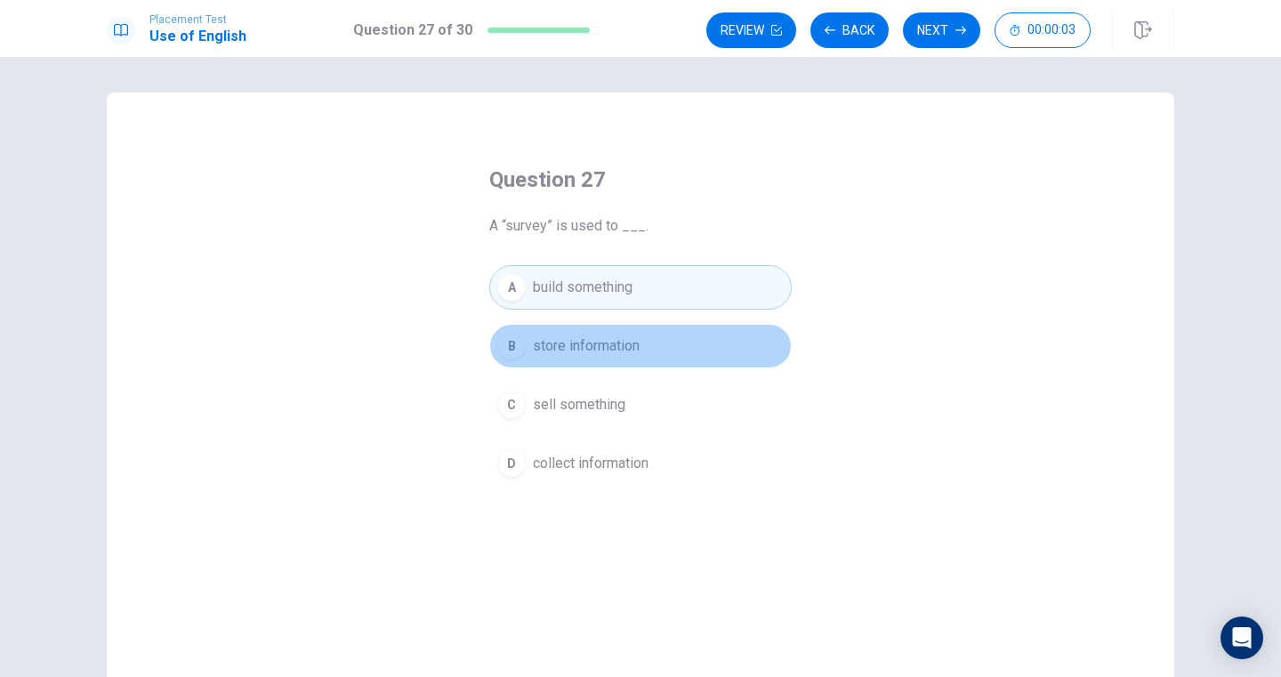
click at [646, 335] on button "B store information" at bounding box center [640, 346] width 302 height 44
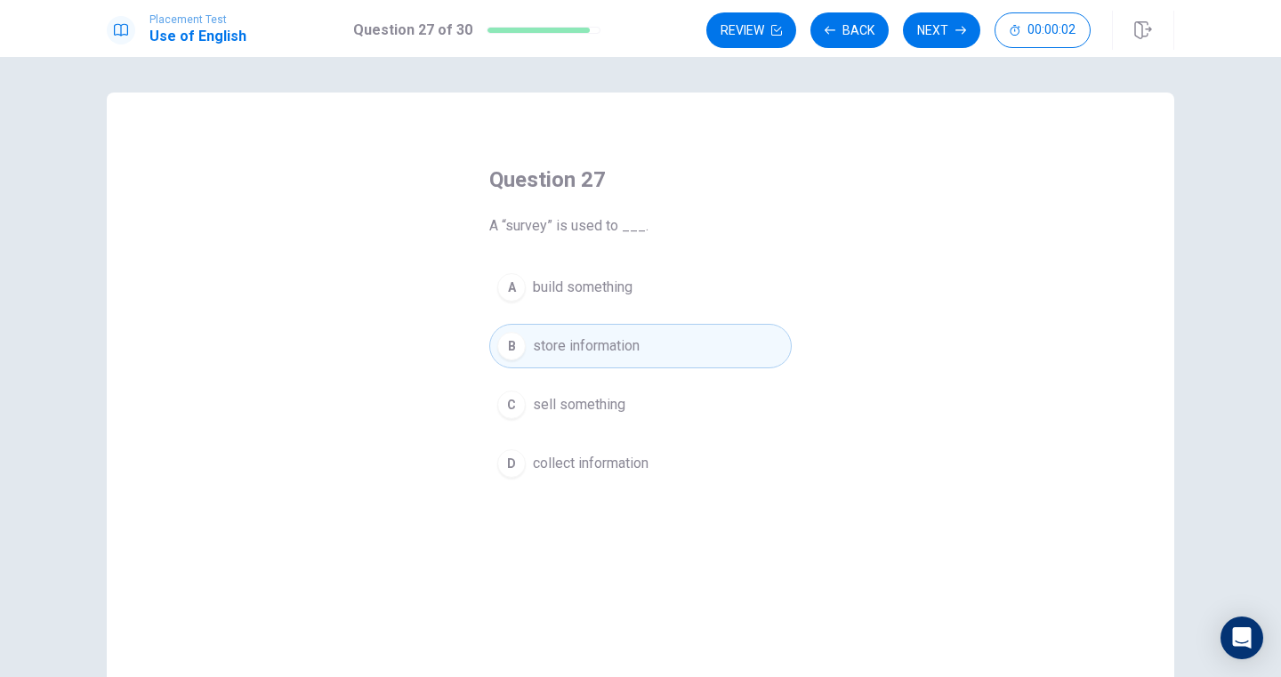
click at [646, 298] on button "A build something" at bounding box center [640, 287] width 302 height 44
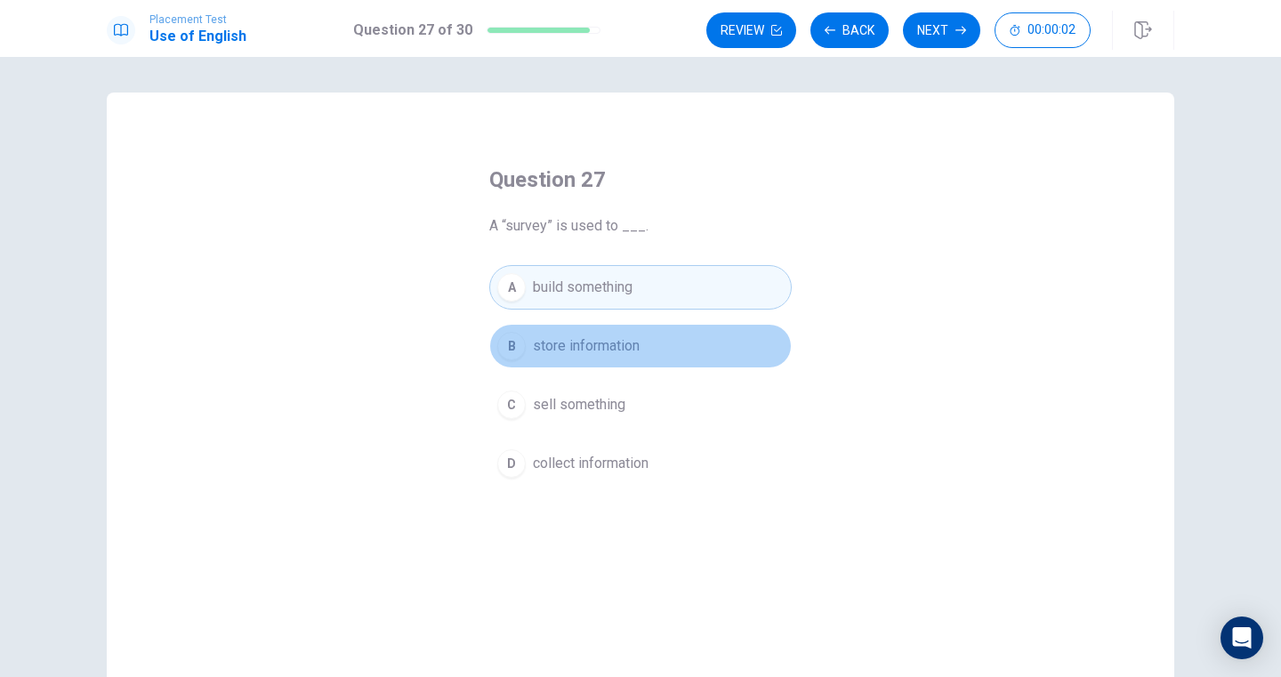
click at [646, 330] on button "B store information" at bounding box center [640, 346] width 302 height 44
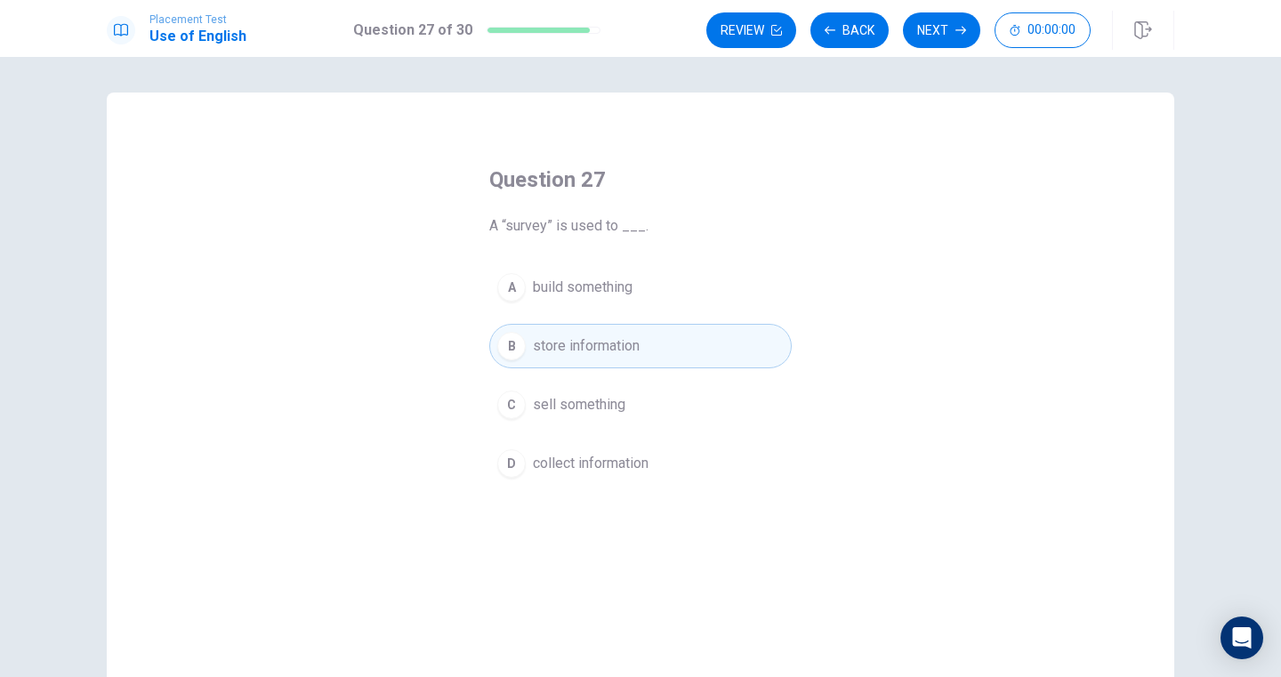
click at [646, 291] on button "A build something" at bounding box center [640, 287] width 302 height 44
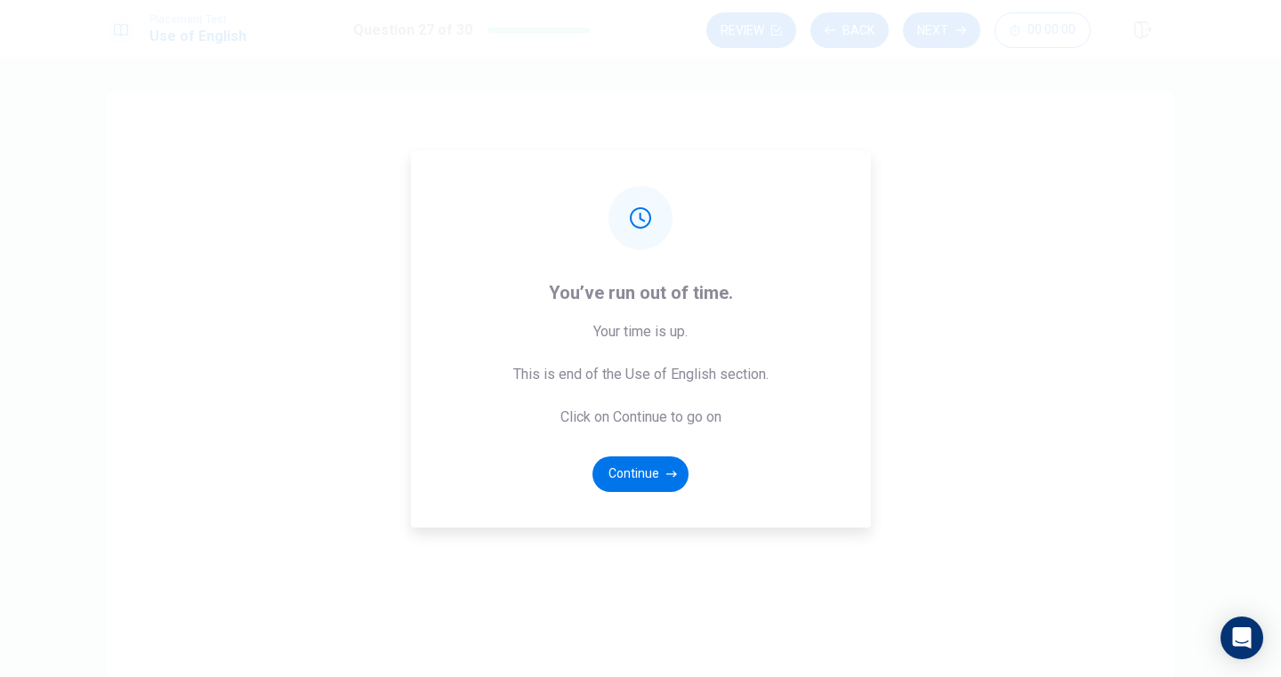
click at [642, 334] on div "Placement Test Use of English Question 27 of 30 Review Back Next 00:00:00 Quest…" at bounding box center [640, 338] width 1281 height 677
click at [642, 280] on span "You’ve run out of time." at bounding box center [640, 292] width 255 height 28
click at [658, 461] on button "Continue" at bounding box center [640, 474] width 96 height 36
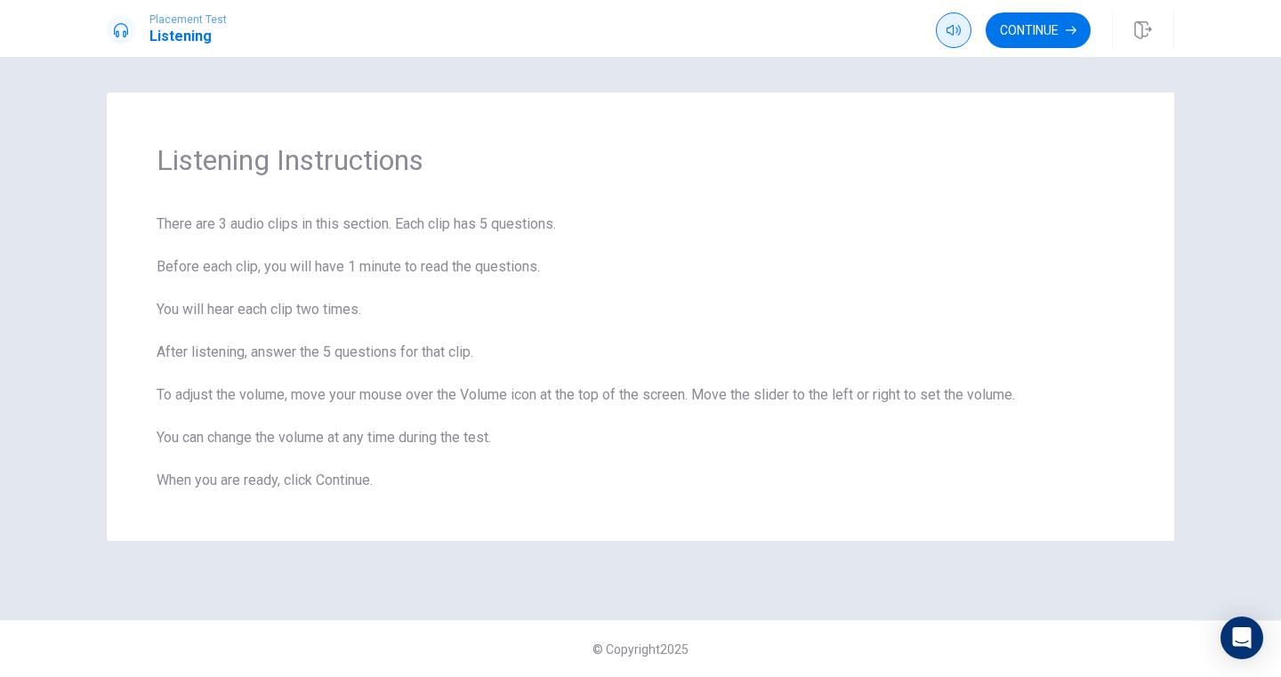
click at [957, 31] on icon "button" at bounding box center [953, 30] width 14 height 14
drag, startPoint x: 961, startPoint y: 35, endPoint x: 990, endPoint y: 62, distance: 39.6
click at [990, 62] on body "Placement Test Listening Continue Continue Listening Instructions There are 3 a…" at bounding box center [640, 338] width 1281 height 677
click at [1033, 27] on button "Continue" at bounding box center [1037, 30] width 105 height 36
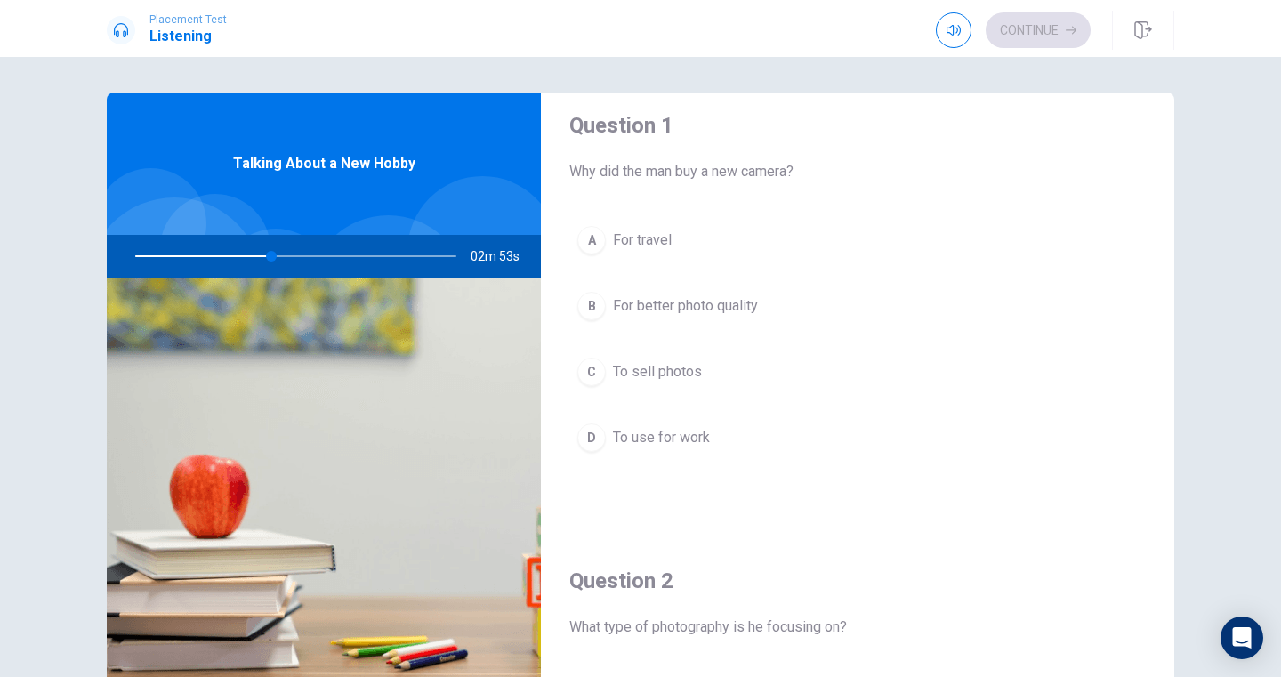
scroll to position [25, 0]
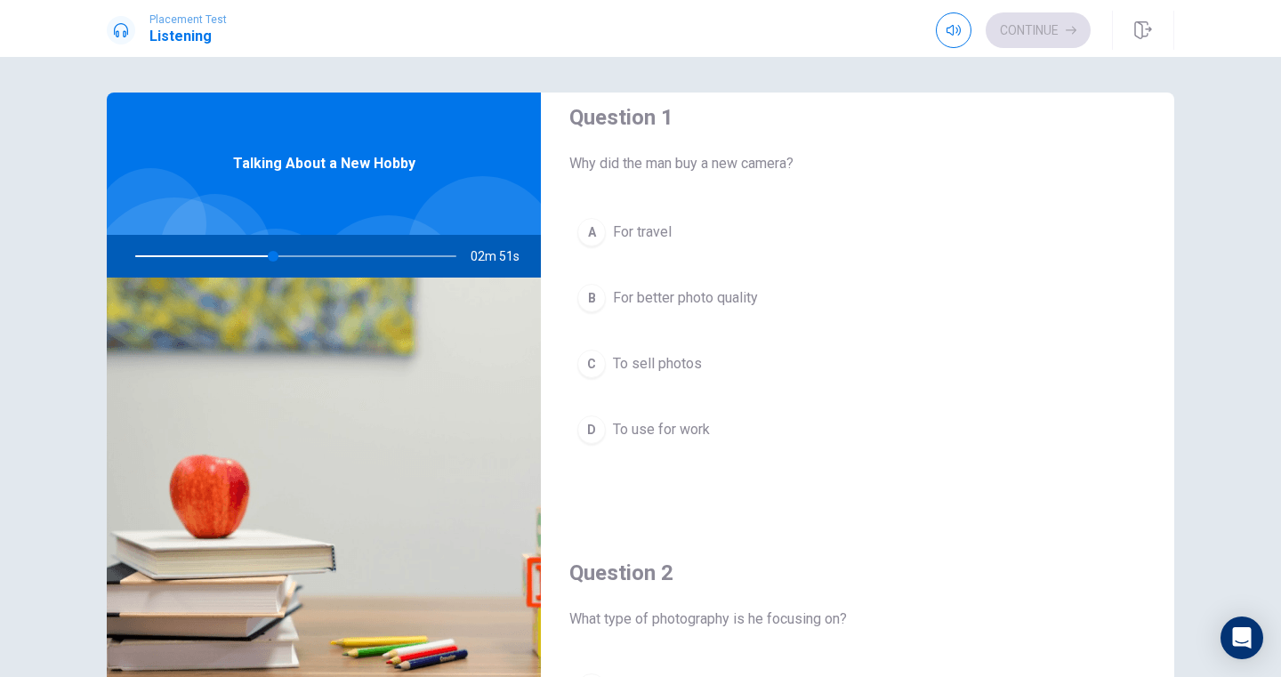
click at [674, 433] on span "To use for work" at bounding box center [661, 429] width 97 height 21
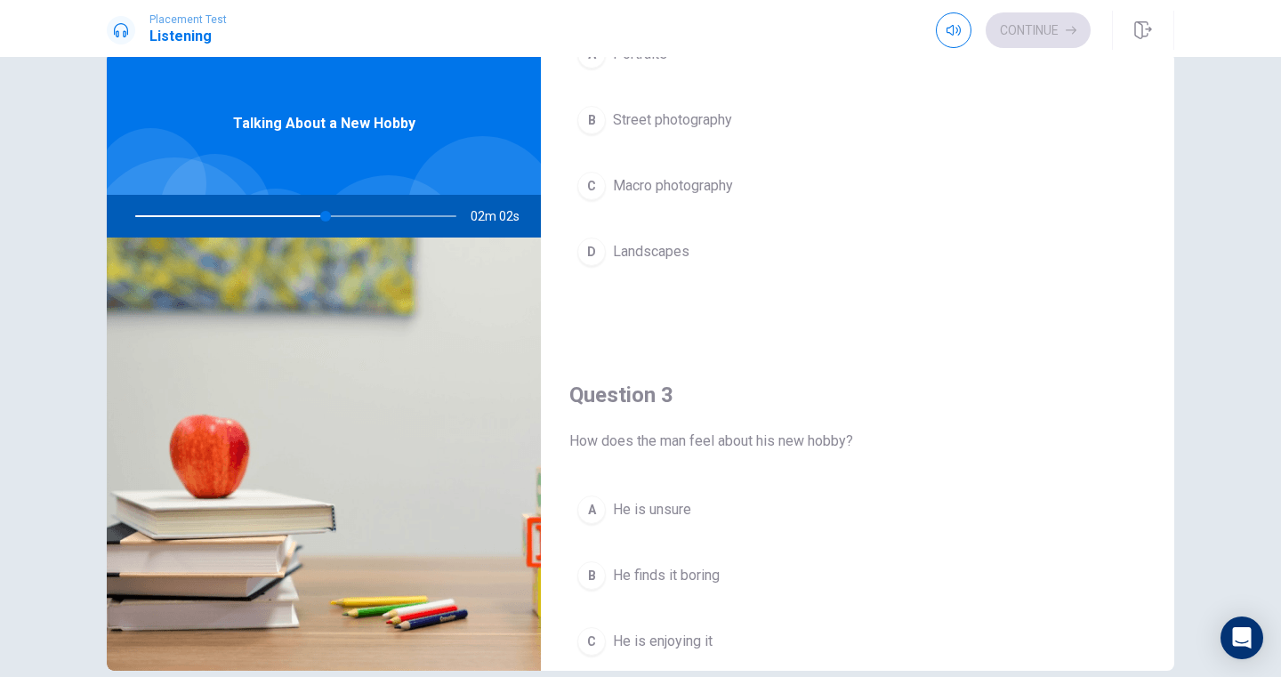
scroll to position [614, 0]
drag, startPoint x: 325, startPoint y: 216, endPoint x: 338, endPoint y: 216, distance: 12.4
click at [322, 216] on div at bounding box center [292, 216] width 357 height 43
drag, startPoint x: 334, startPoint y: 216, endPoint x: 373, endPoint y: 216, distance: 39.1
click at [376, 216] on div at bounding box center [292, 216] width 357 height 43
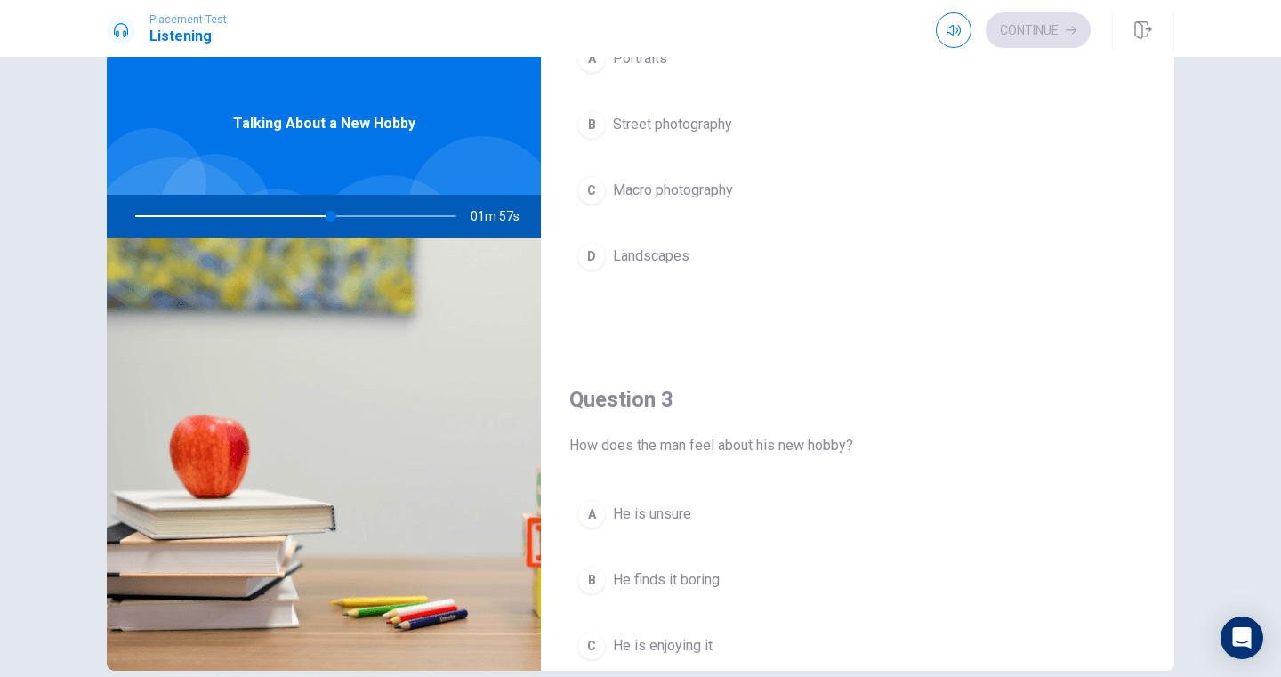
click at [335, 214] on div at bounding box center [292, 216] width 357 height 43
click at [310, 214] on div at bounding box center [292, 216] width 357 height 43
click at [351, 221] on div at bounding box center [292, 216] width 357 height 43
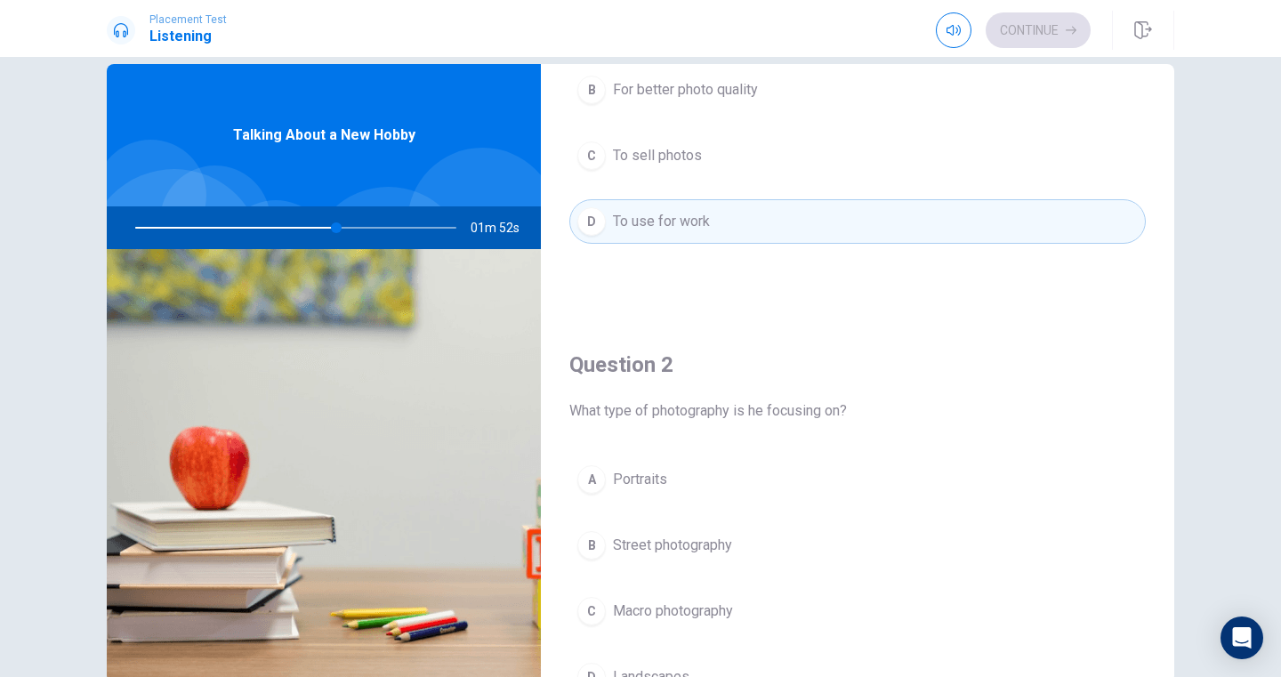
scroll to position [213, 0]
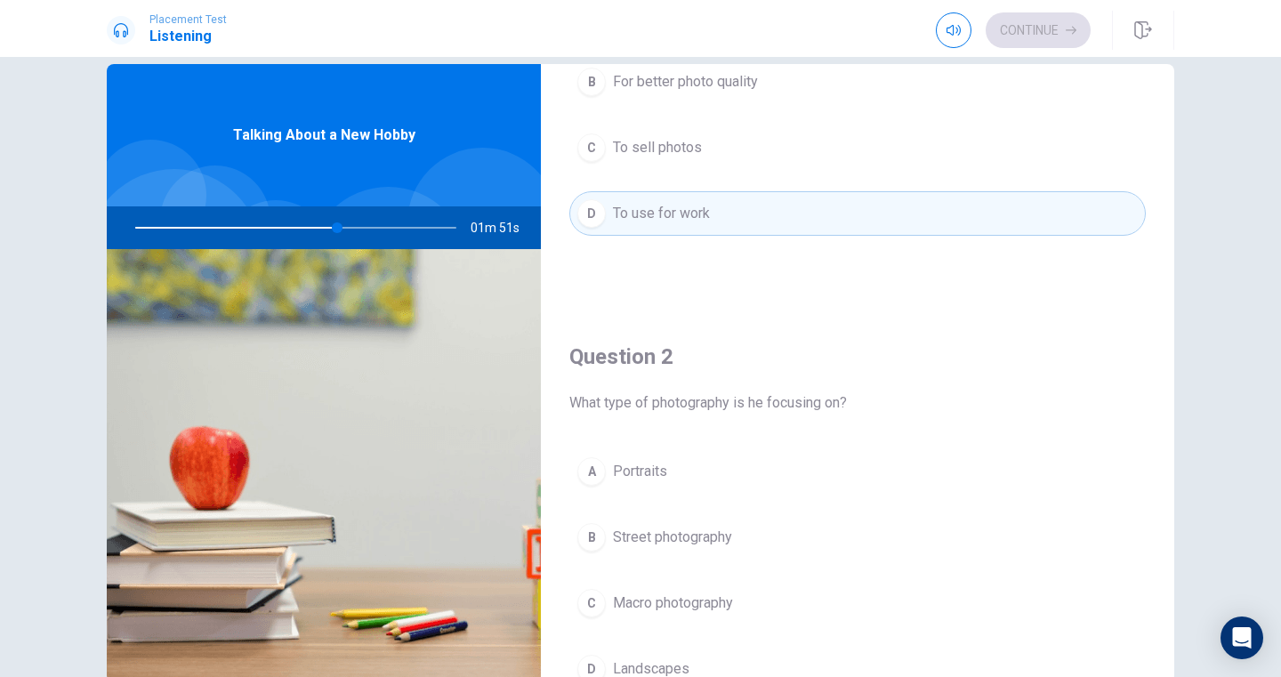
drag, startPoint x: 337, startPoint y: 229, endPoint x: 376, endPoint y: 229, distance: 39.1
click at [376, 229] on div at bounding box center [292, 227] width 357 height 43
click at [287, 219] on div at bounding box center [292, 227] width 357 height 43
click at [132, 21] on div "Placement Test Listening" at bounding box center [167, 30] width 120 height 34
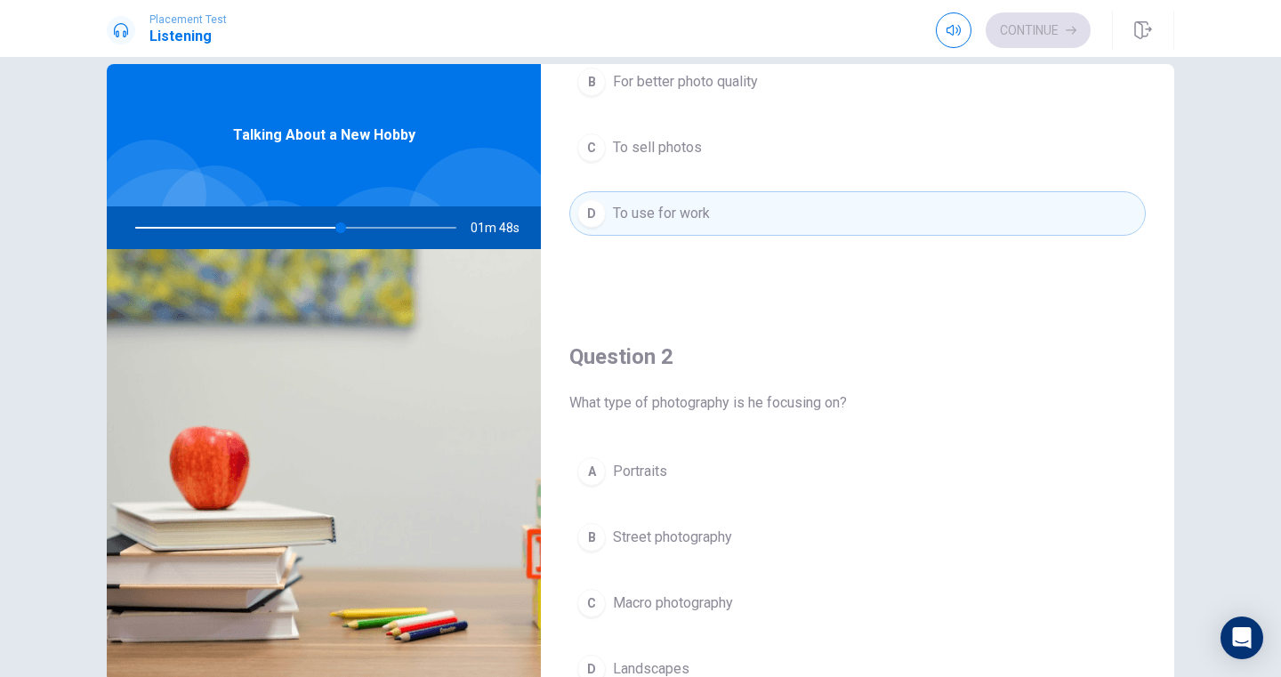
click at [120, 23] on icon at bounding box center [121, 30] width 14 height 14
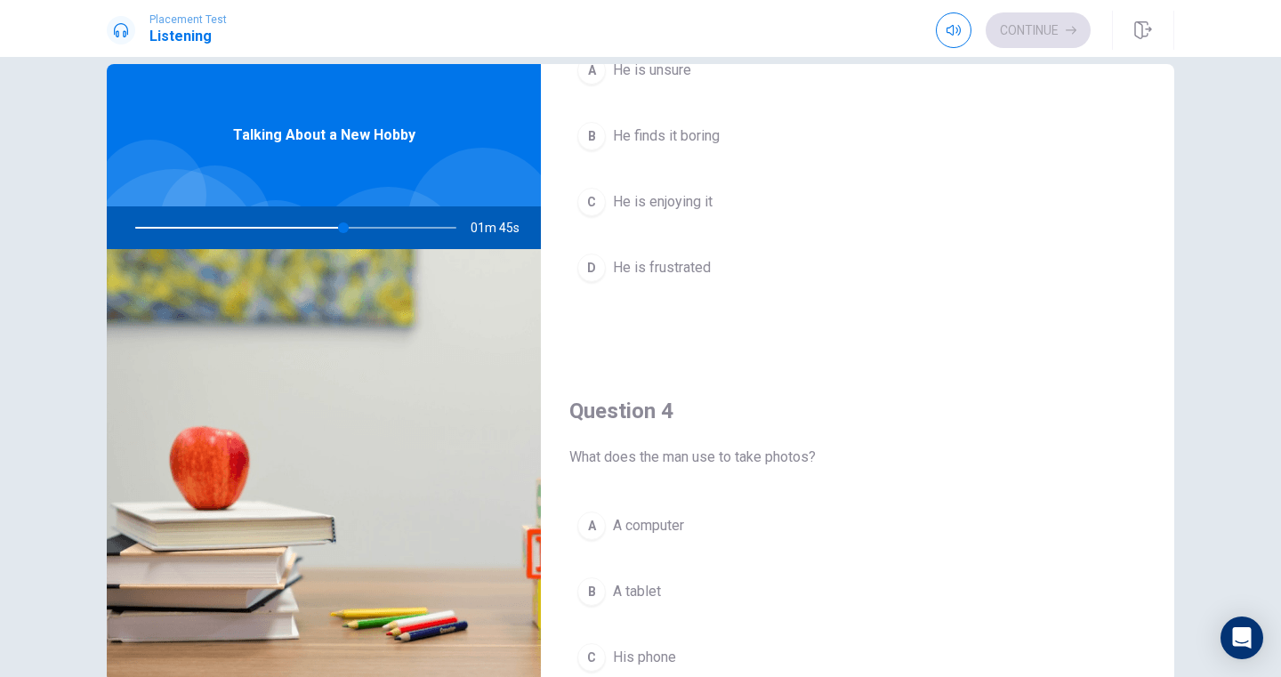
scroll to position [891, 0]
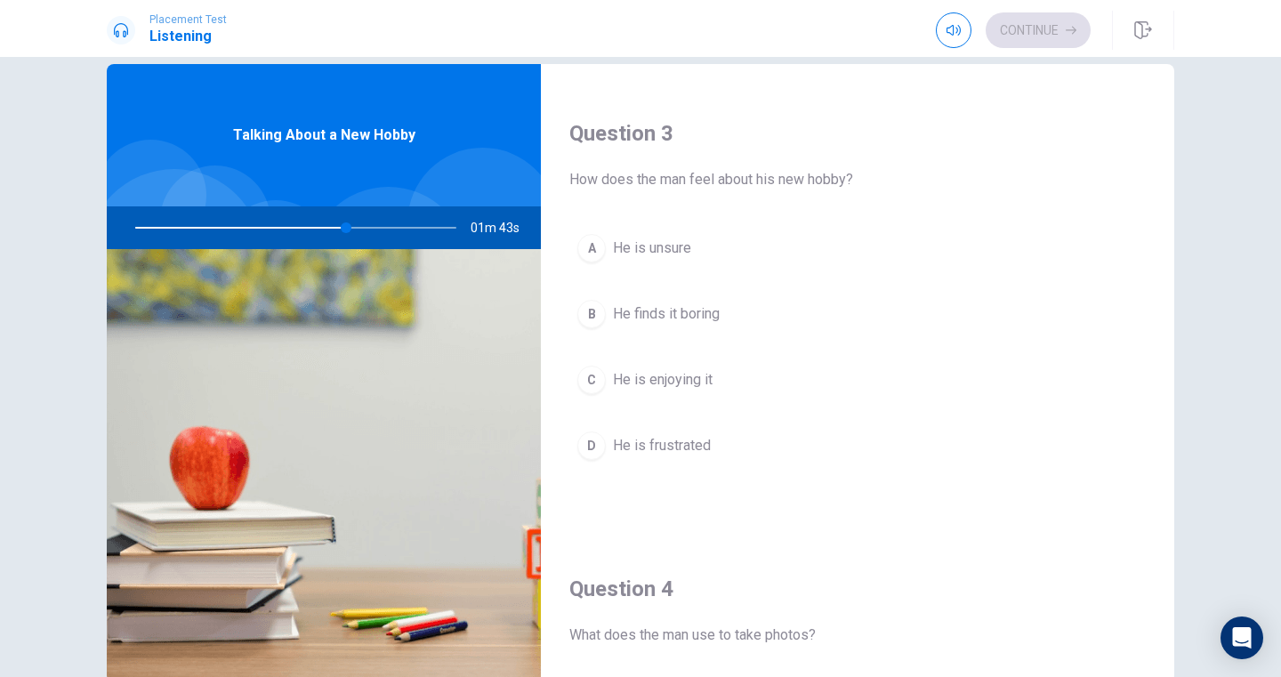
drag, startPoint x: 577, startPoint y: 183, endPoint x: 748, endPoint y: 190, distance: 170.9
click at [751, 190] on div "Question 3 How does the man feel about his new hobby? A He is unsure B He finds…" at bounding box center [857, 311] width 633 height 455
drag, startPoint x: 683, startPoint y: 182, endPoint x: 759, endPoint y: 181, distance: 76.5
click at [759, 181] on span "How does the man feel about his new hobby?" at bounding box center [857, 179] width 576 height 21
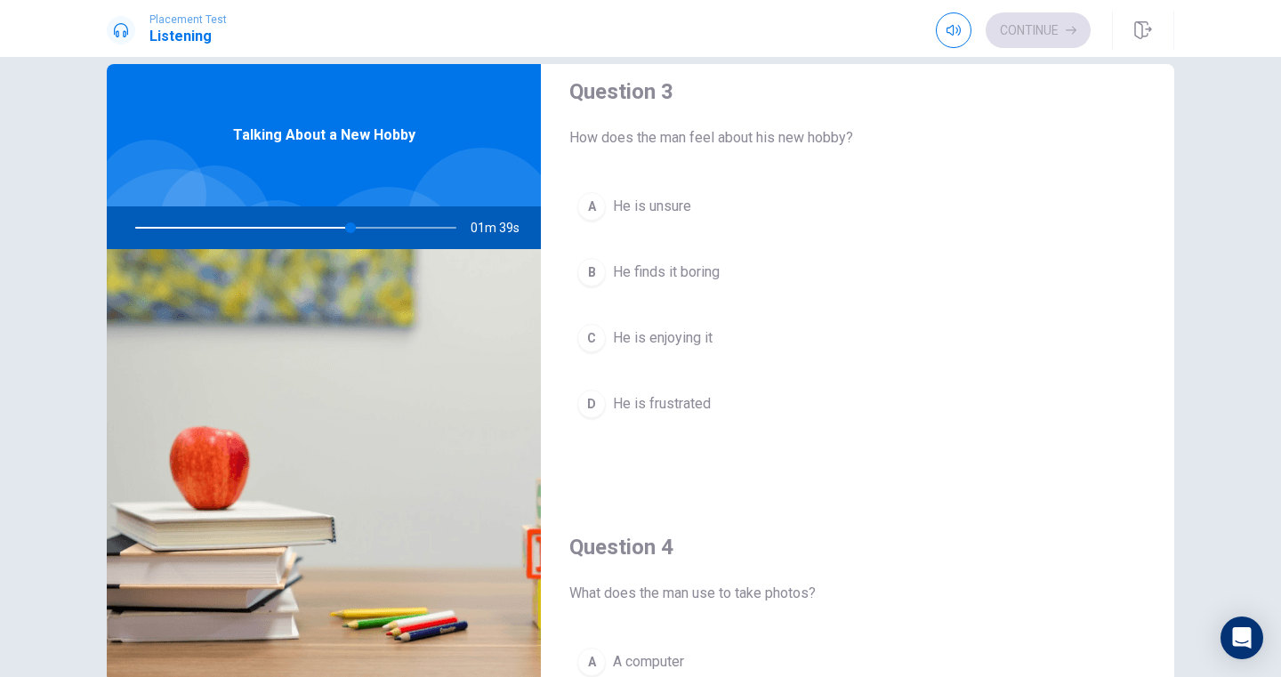
scroll to position [949, 0]
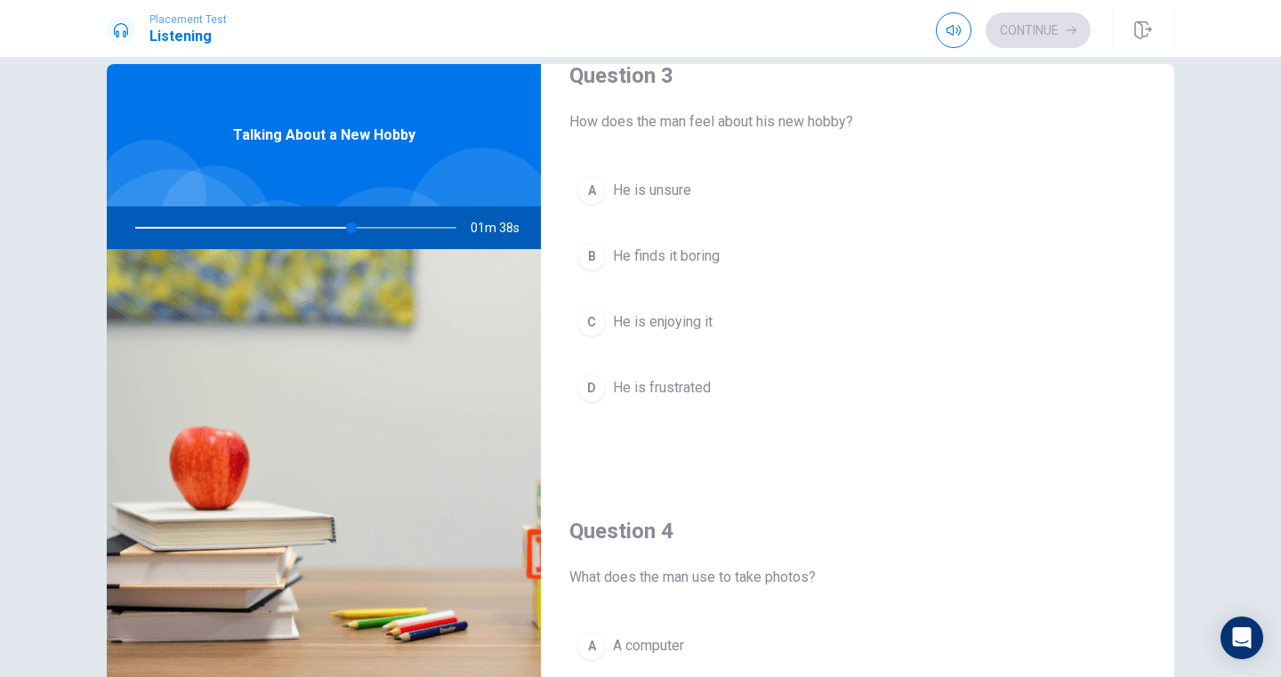
click at [712, 331] on button "C He is enjoying it" at bounding box center [857, 322] width 576 height 44
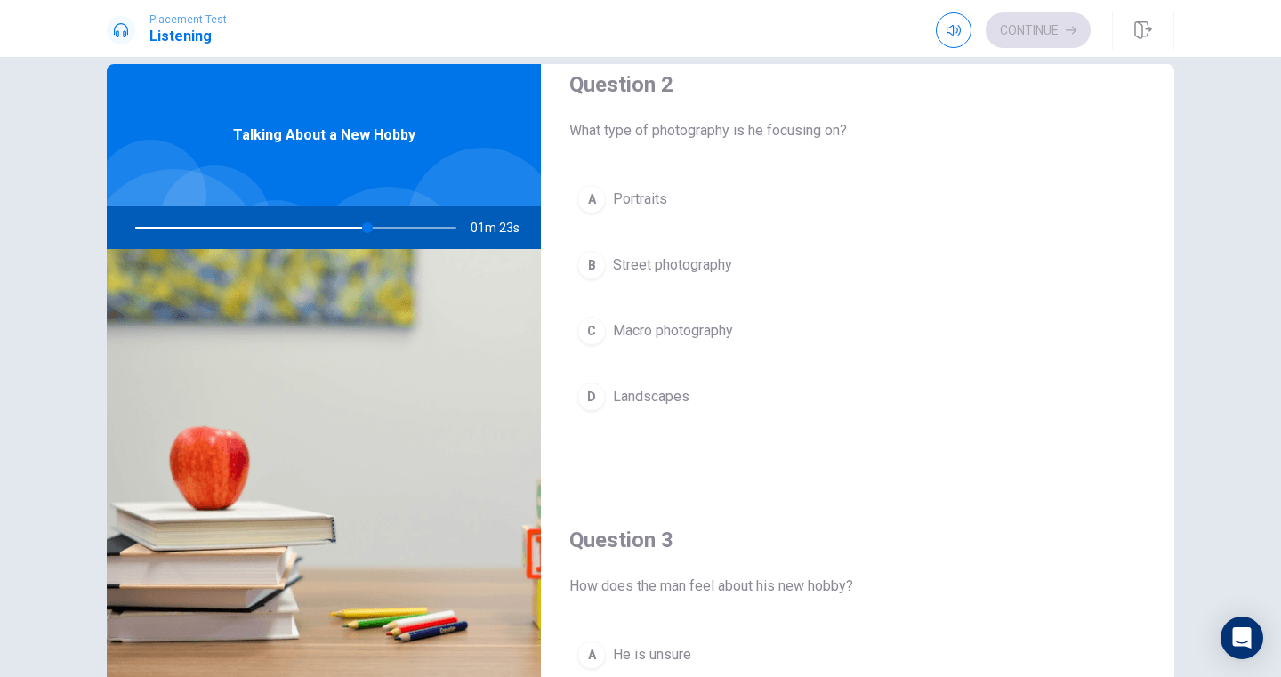
scroll to position [484, 0]
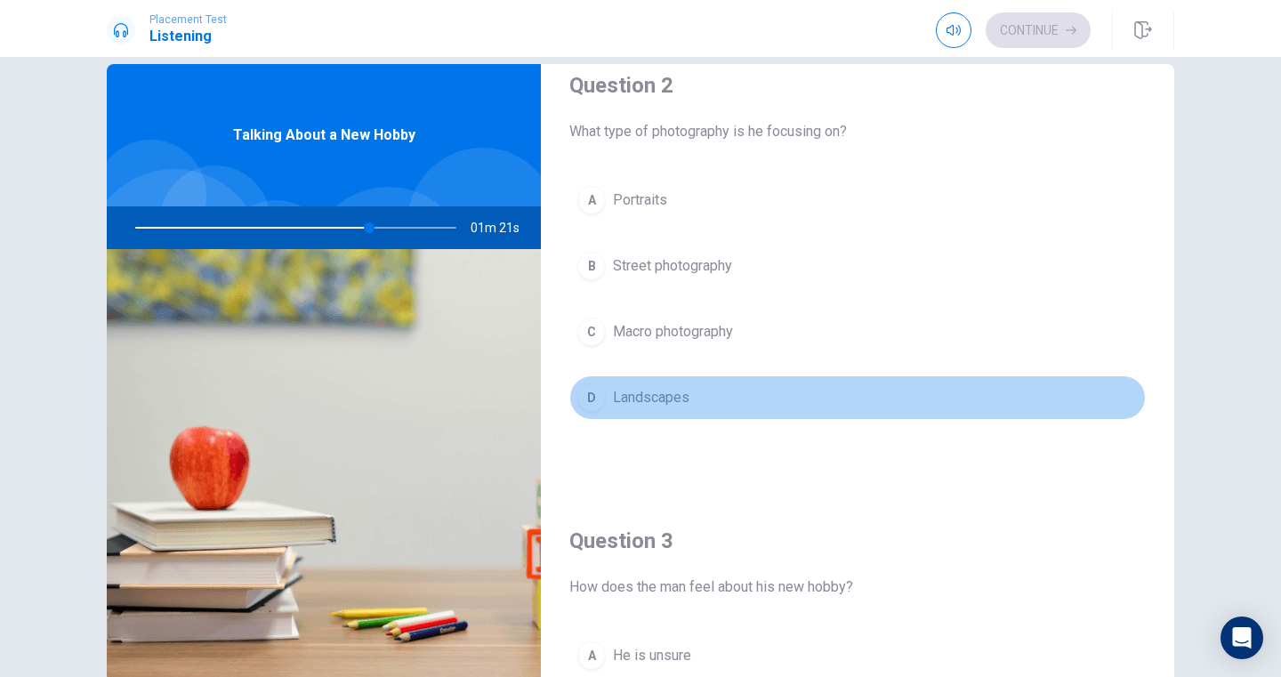
click at [676, 397] on span "Landscapes" at bounding box center [651, 397] width 76 height 21
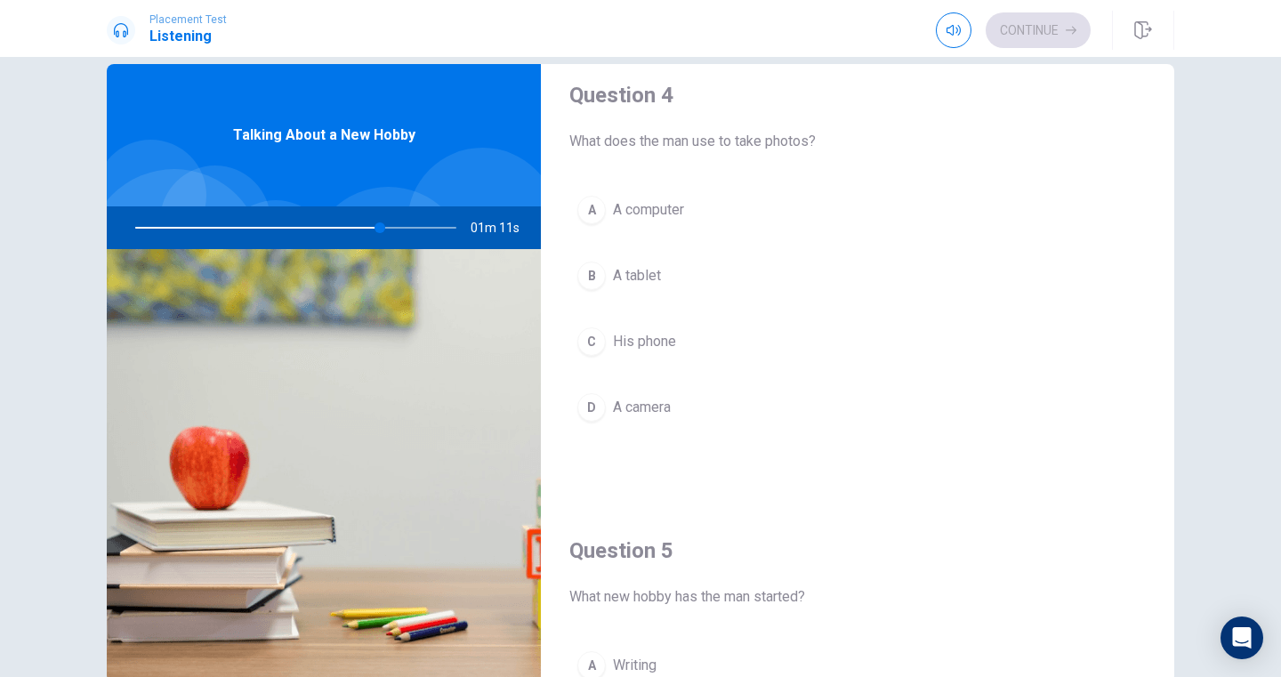
scroll to position [1384, 0]
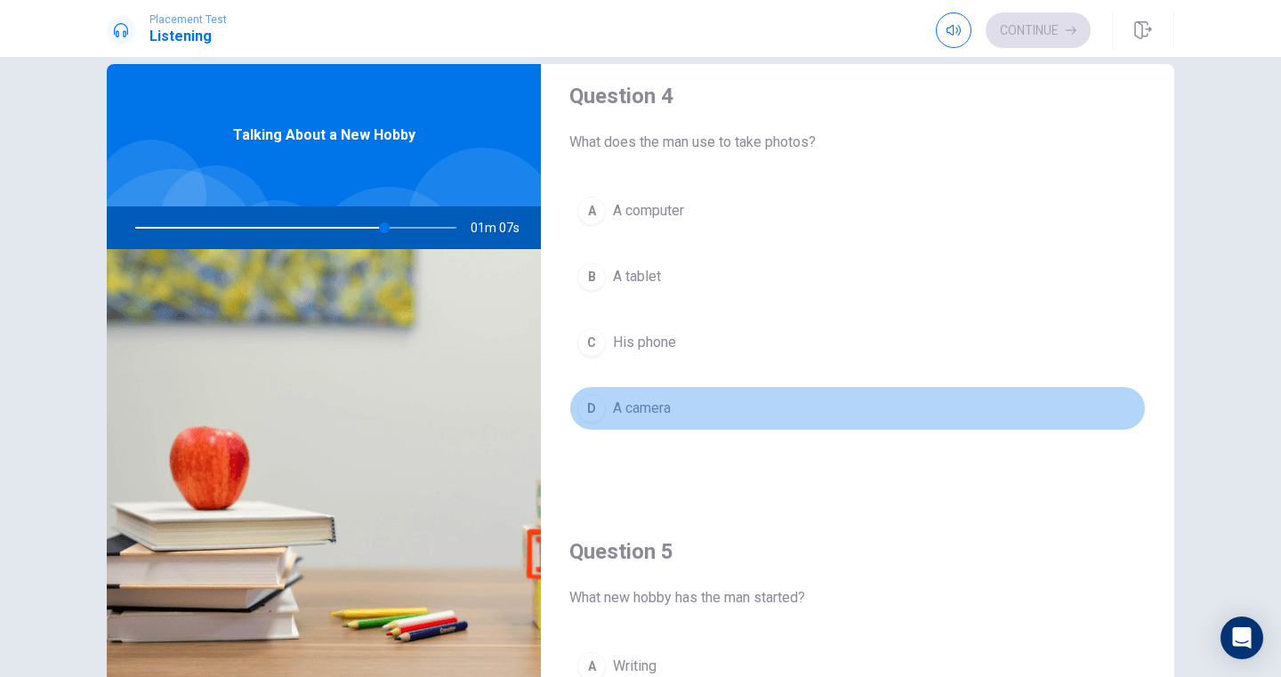
click at [692, 422] on button "D A camera" at bounding box center [857, 408] width 576 height 44
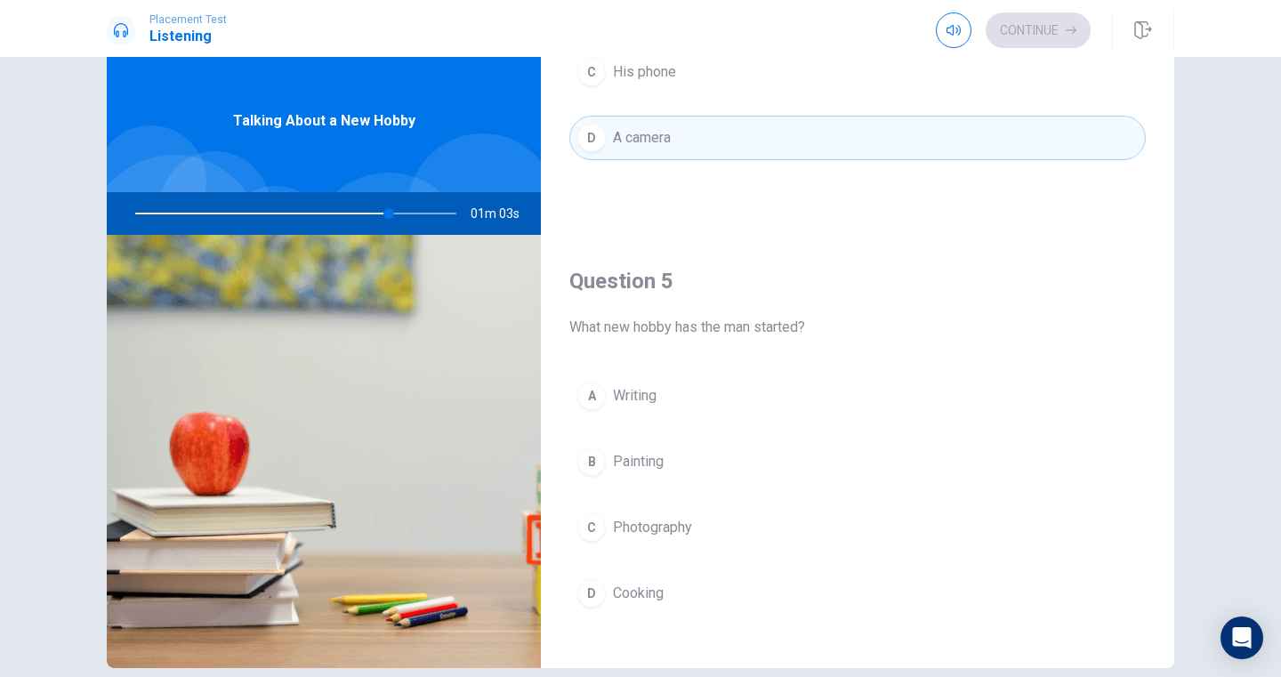
scroll to position [1658, 0]
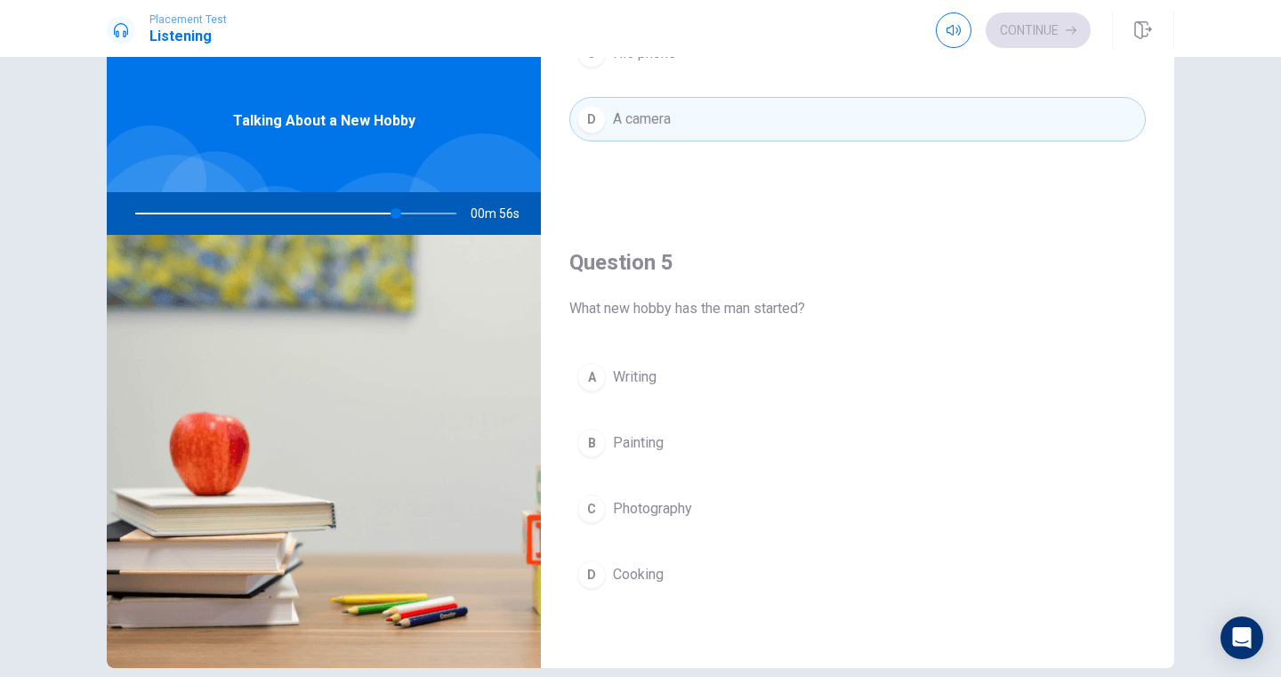
click at [703, 437] on button "B Painting" at bounding box center [857, 443] width 576 height 44
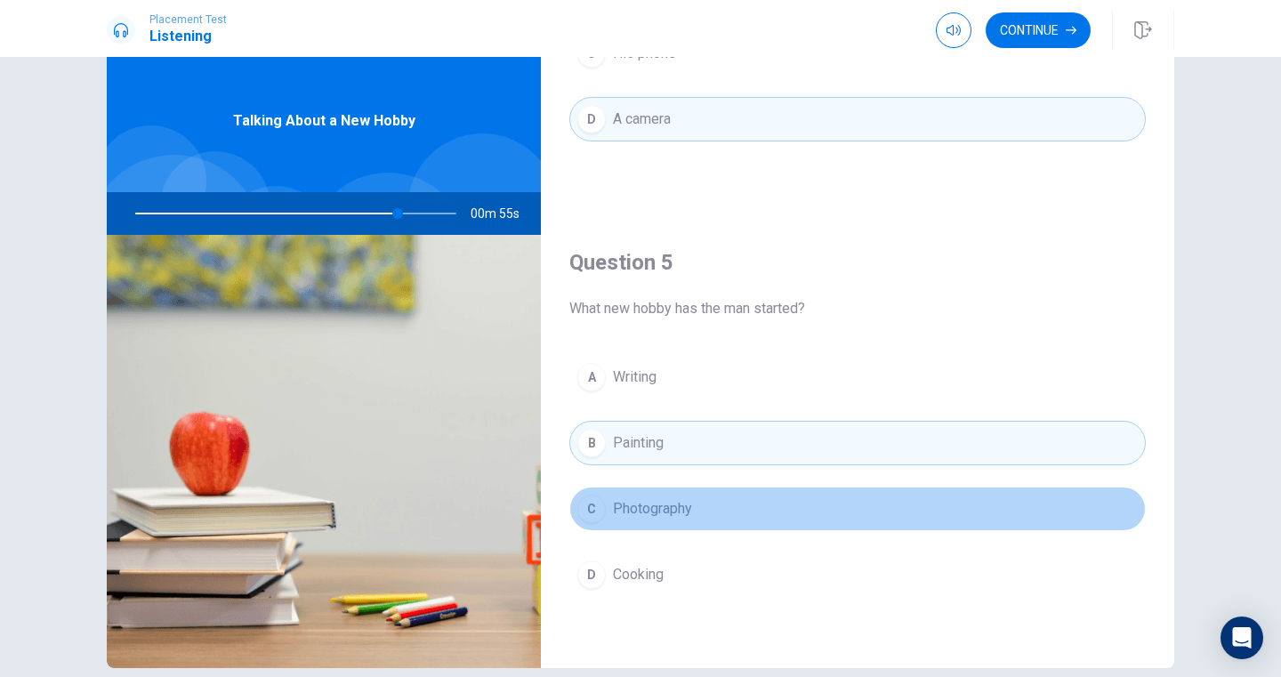
click at [698, 514] on button "C Photography" at bounding box center [857, 508] width 576 height 44
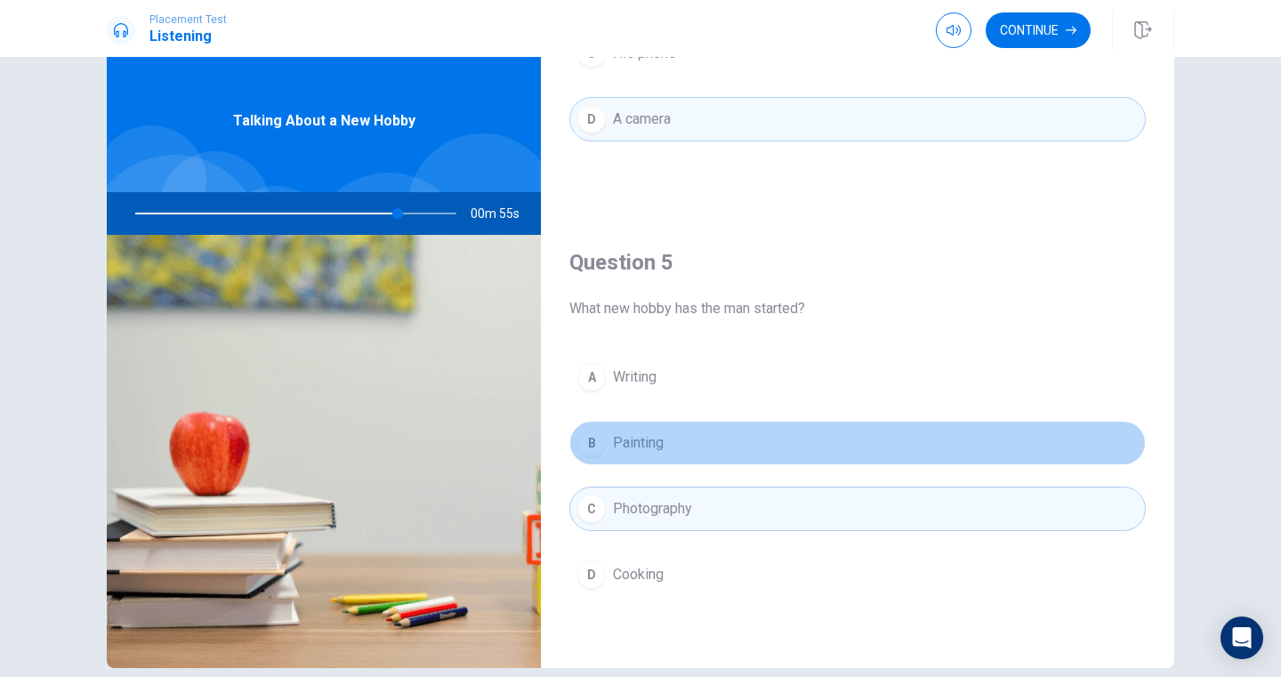
click at [701, 456] on button "B Painting" at bounding box center [857, 443] width 576 height 44
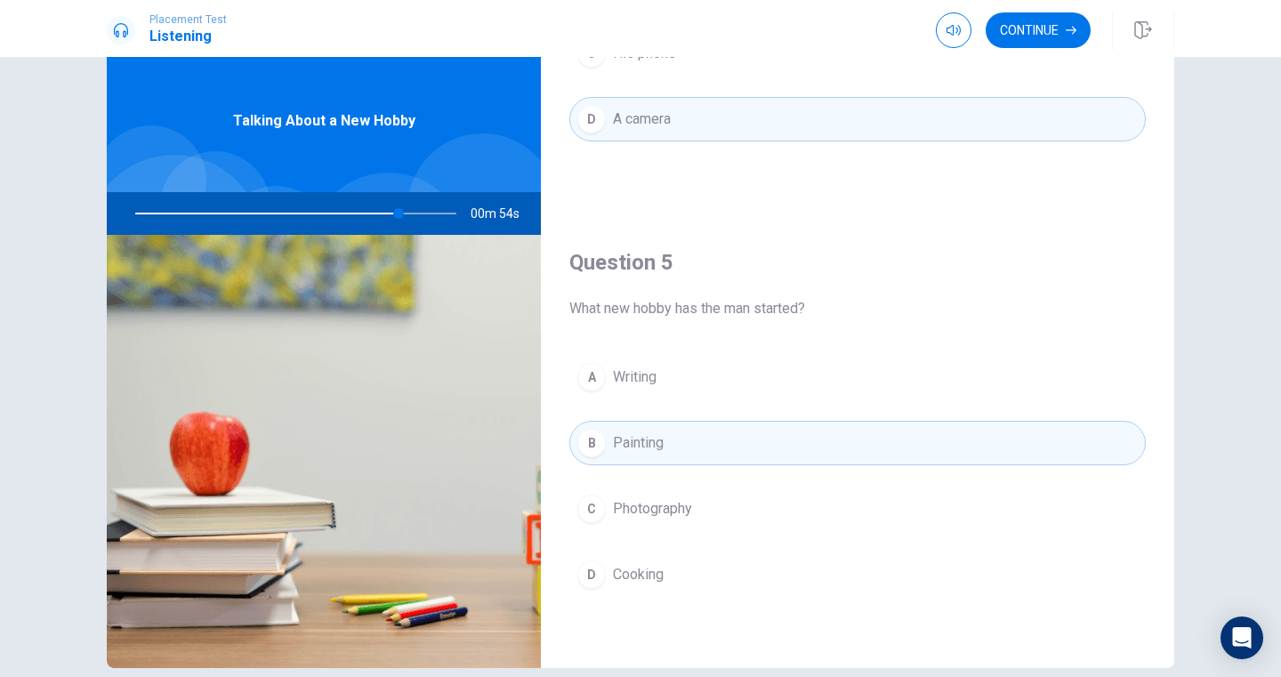
click at [702, 505] on button "C Photography" at bounding box center [857, 508] width 576 height 44
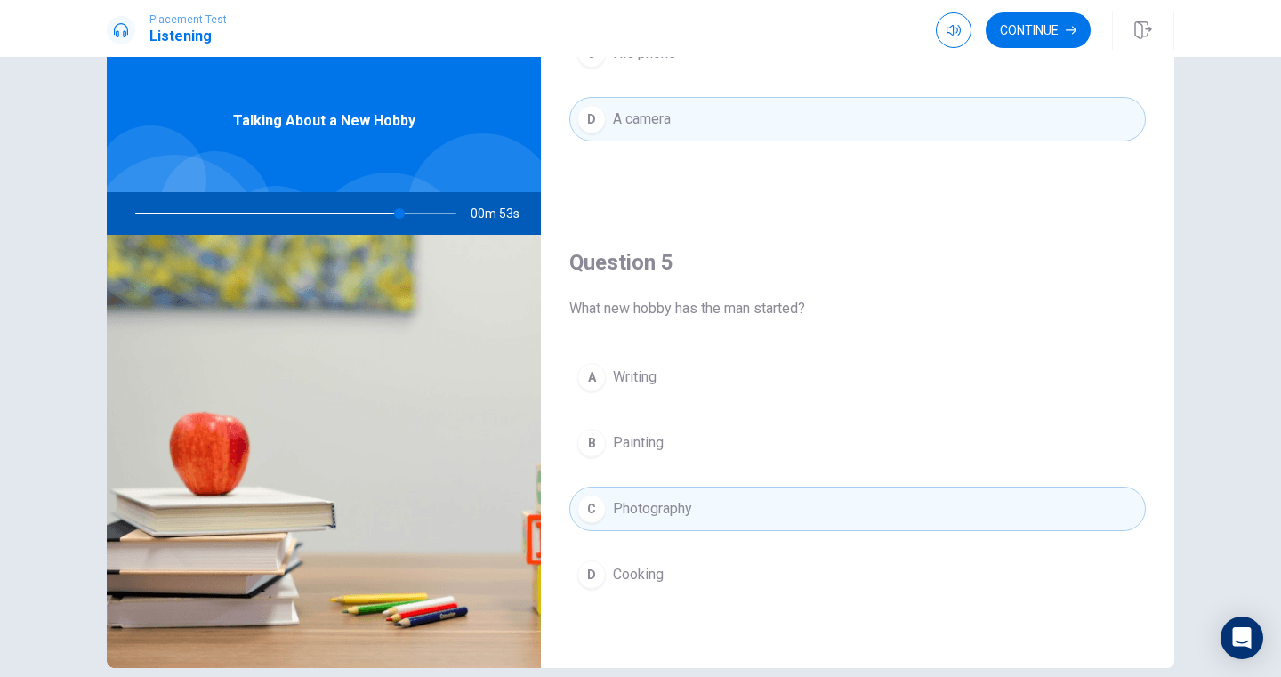
click at [697, 451] on button "B Painting" at bounding box center [857, 443] width 576 height 44
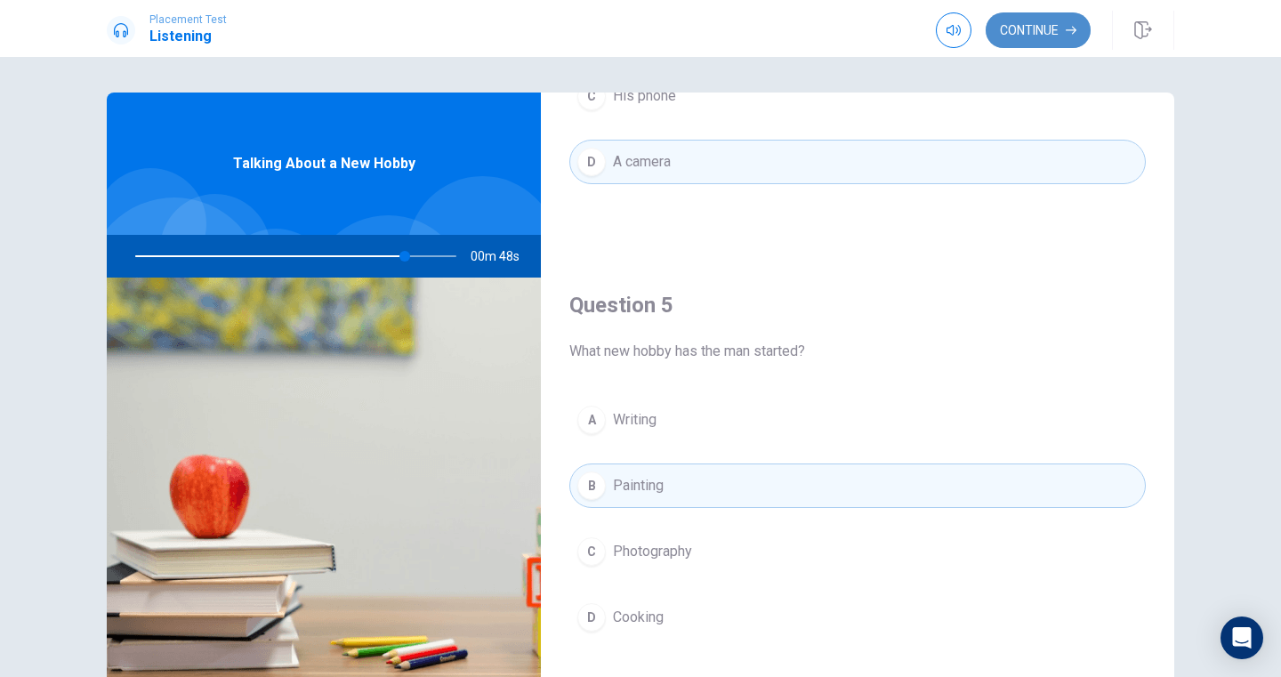
click at [1029, 33] on button "Continue" at bounding box center [1037, 30] width 105 height 36
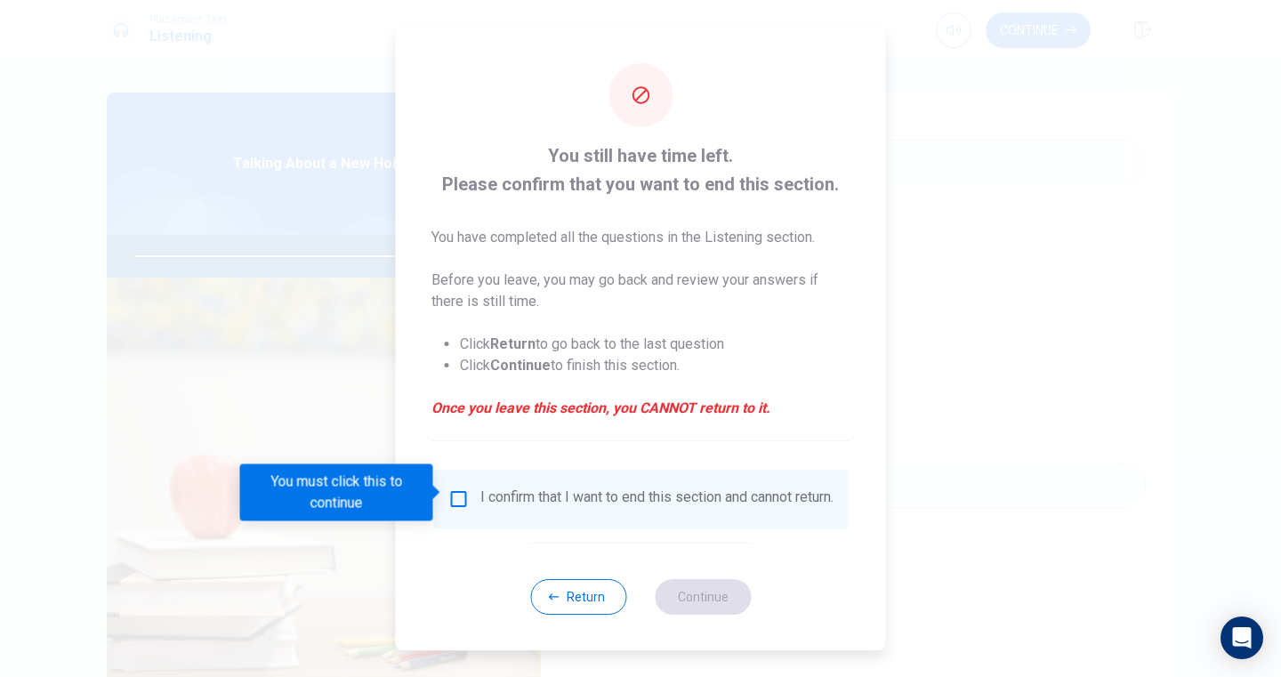
click at [463, 501] on input "You must click this to continue" at bounding box center [458, 498] width 21 height 21
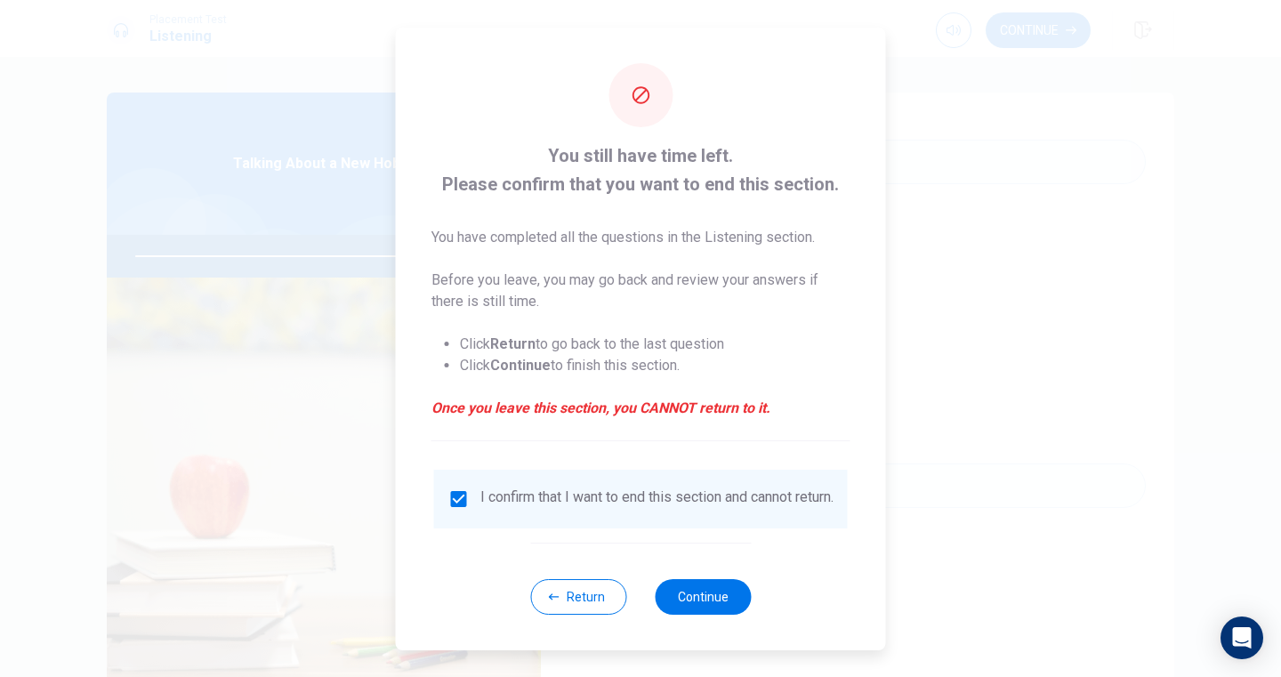
click at [705, 579] on div "Return Continue" at bounding box center [640, 596] width 221 height 108
click at [705, 591] on button "Continue" at bounding box center [702, 597] width 96 height 36
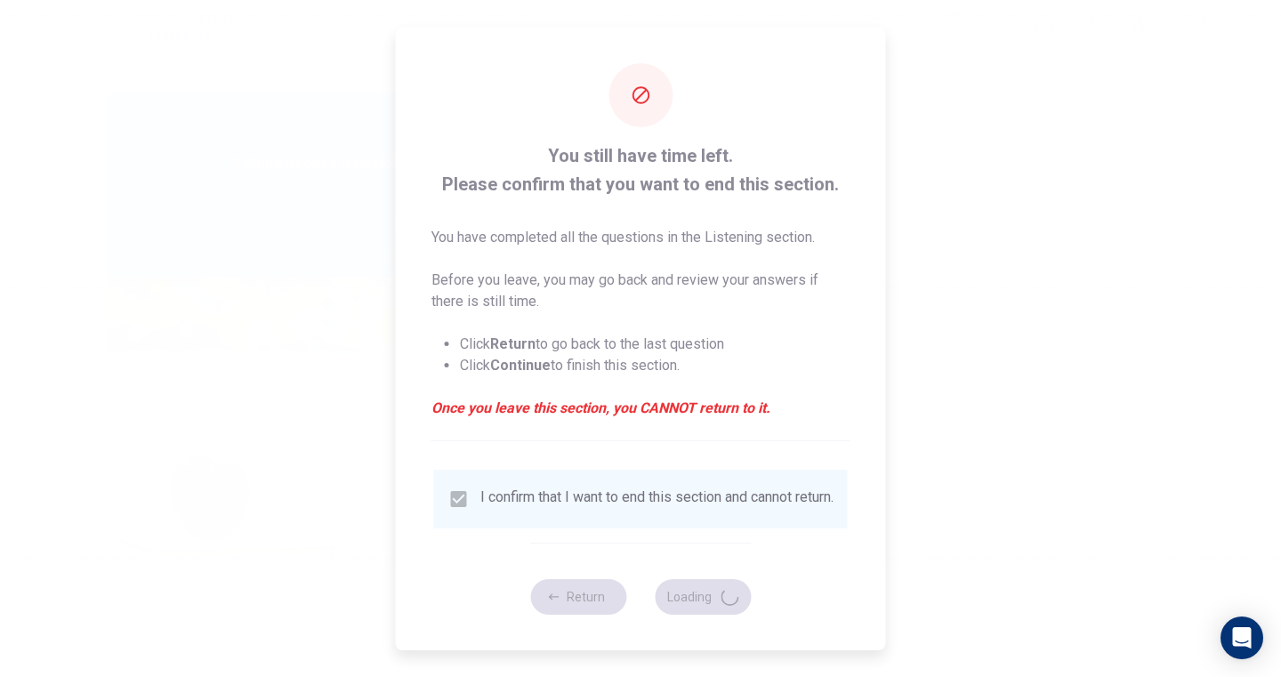
type input "86"
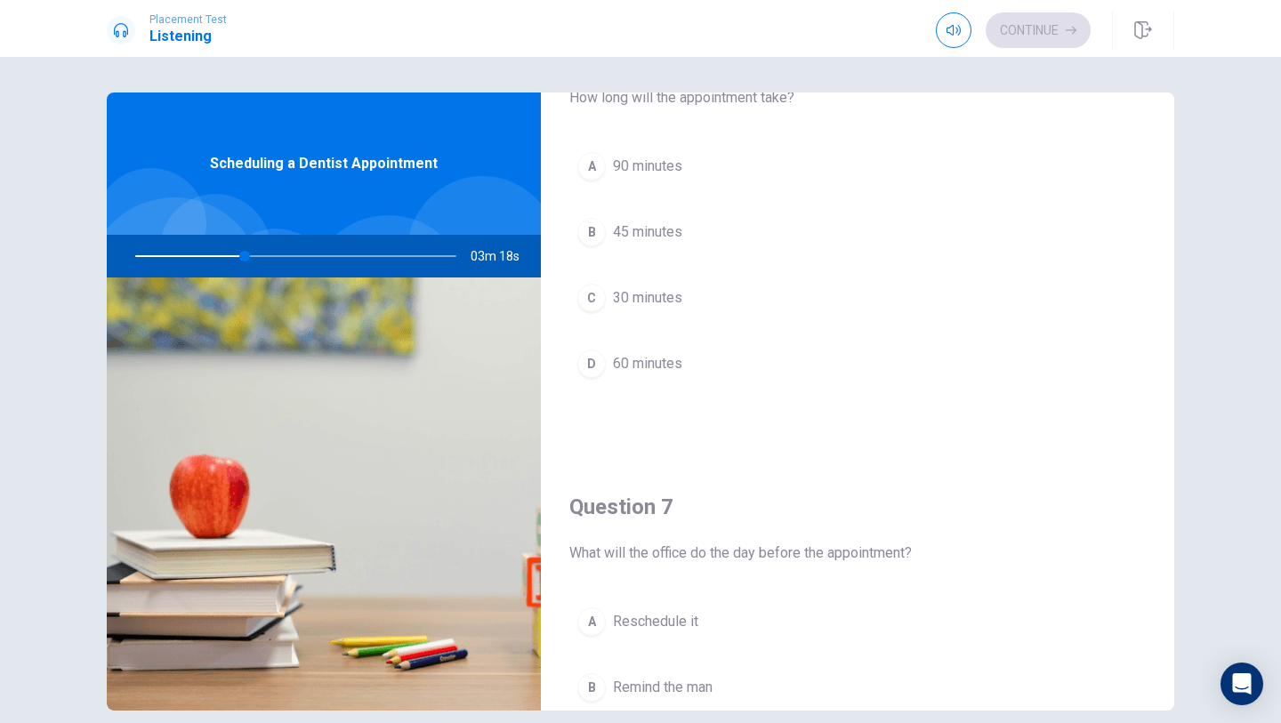
scroll to position [90, 0]
click at [633, 240] on span "45 minutes" at bounding box center [647, 232] width 69 height 21
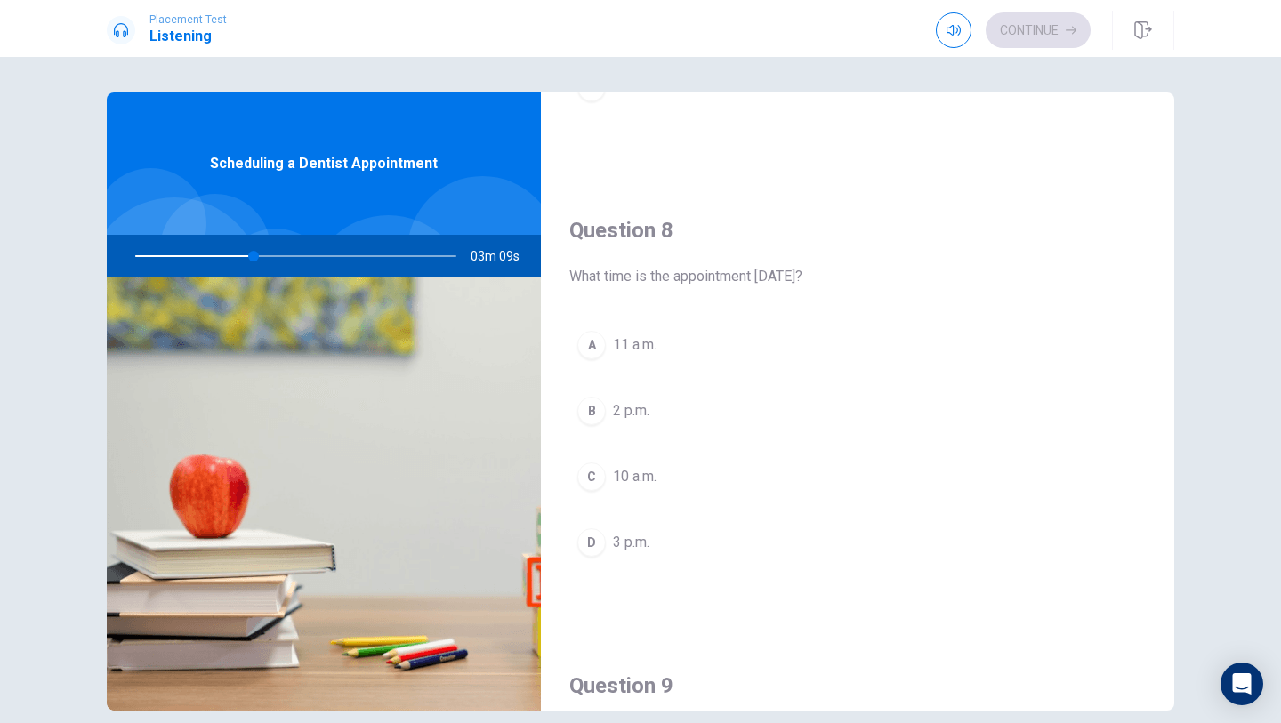
scroll to position [825, 0]
click at [656, 475] on span "10 a.m." at bounding box center [635, 473] width 44 height 21
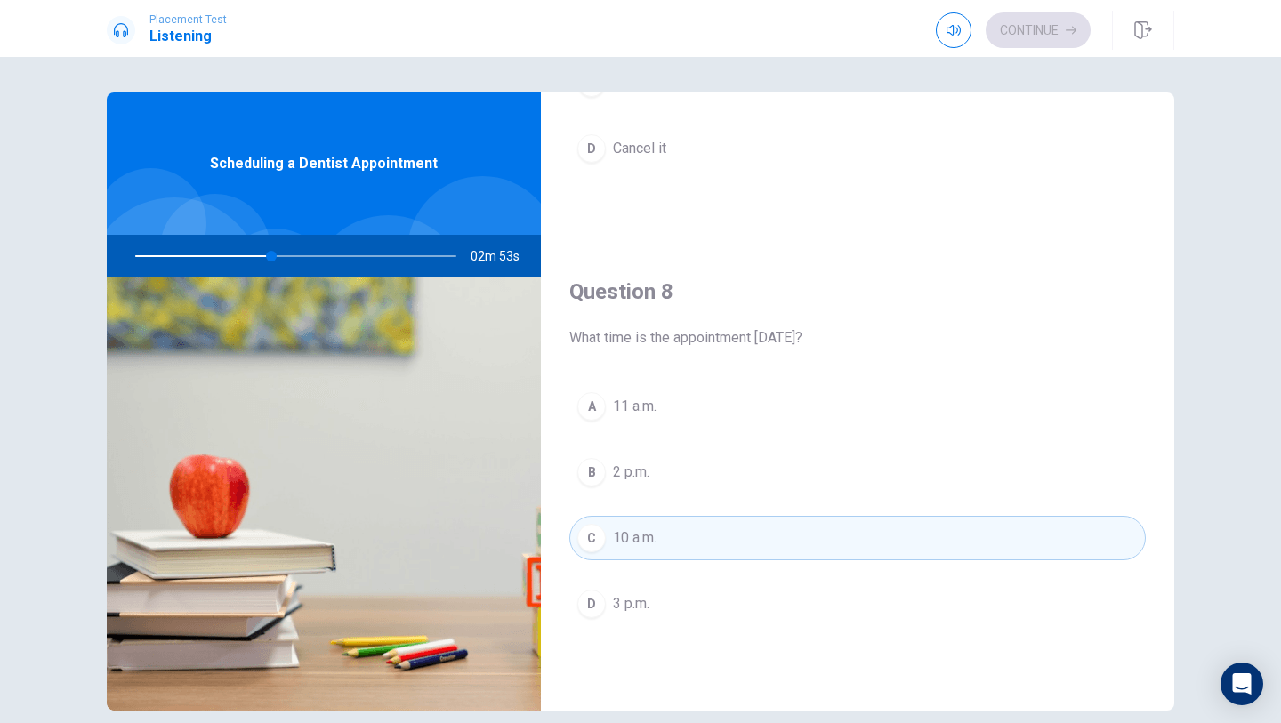
scroll to position [801, 0]
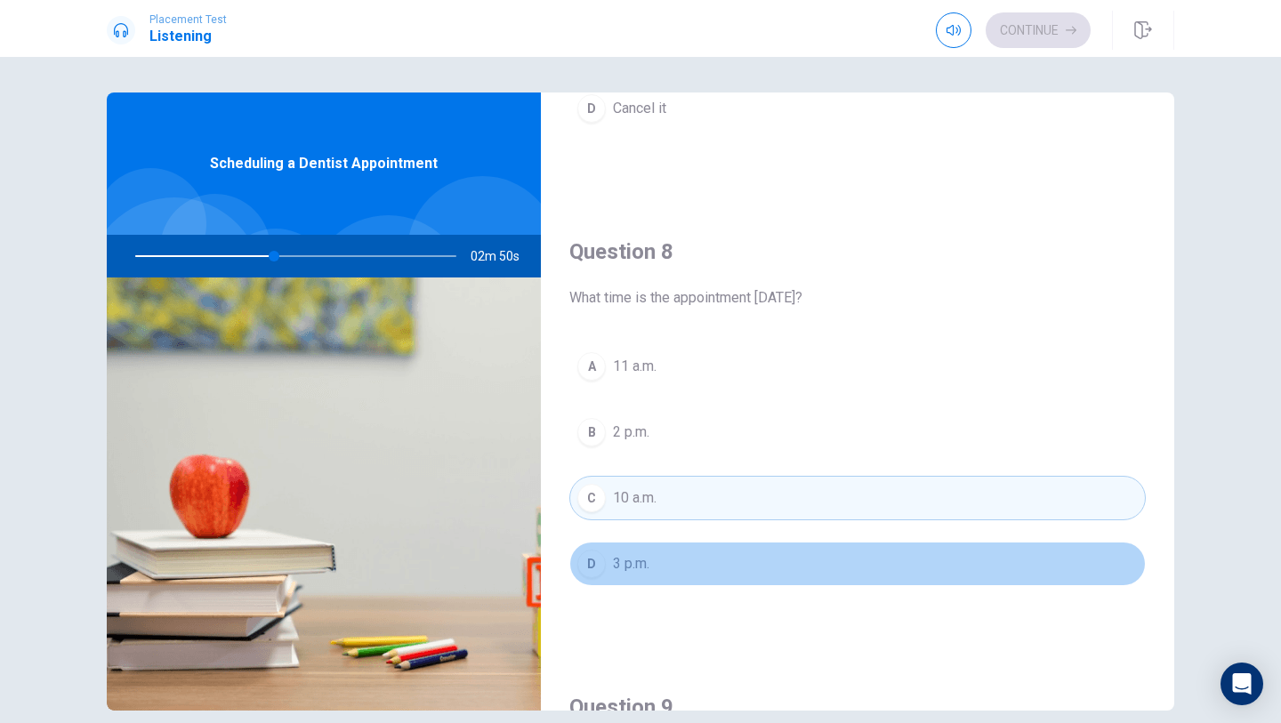
click at [695, 553] on button "D 3 p.m." at bounding box center [857, 564] width 576 height 44
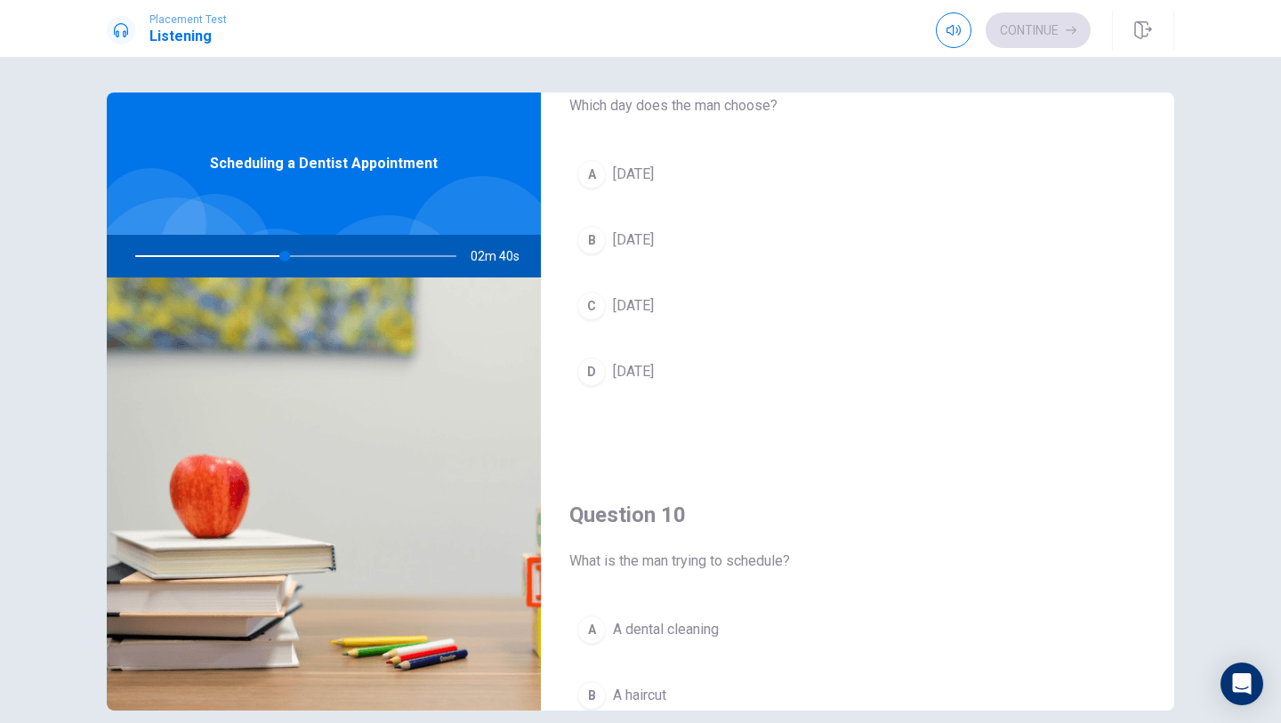
scroll to position [1385, 0]
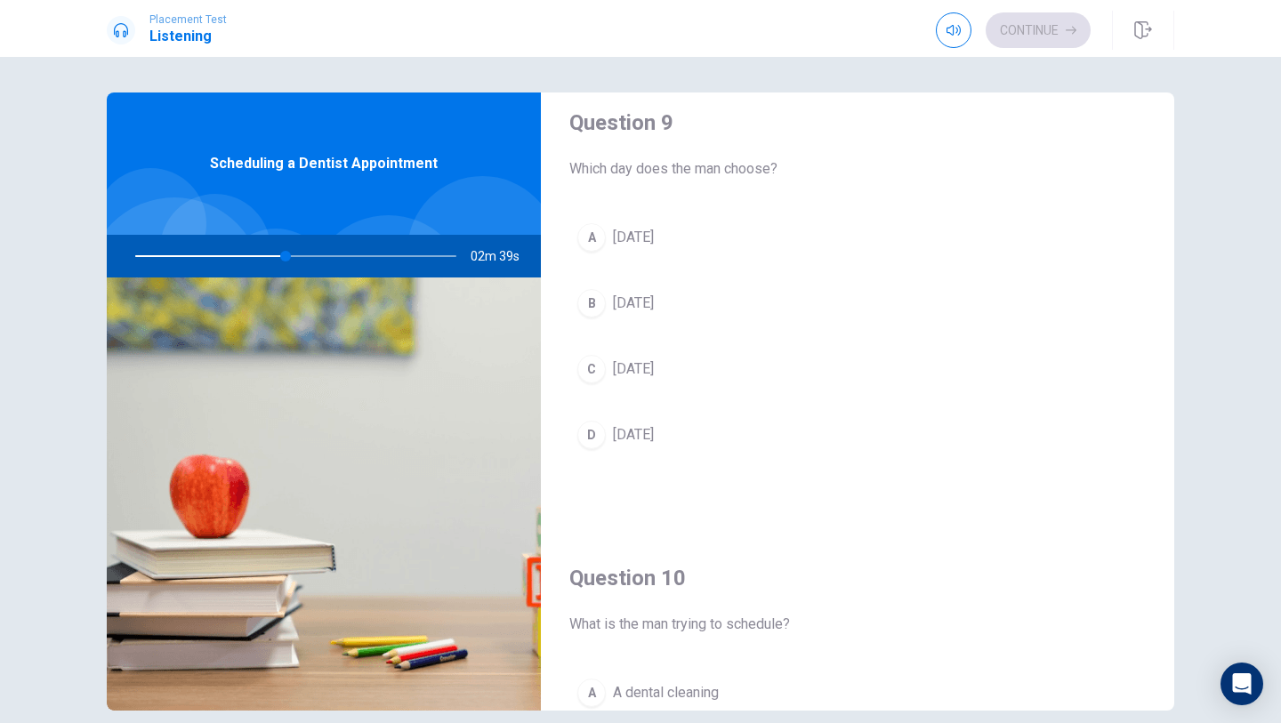
click at [710, 235] on button "A Friday" at bounding box center [857, 237] width 576 height 44
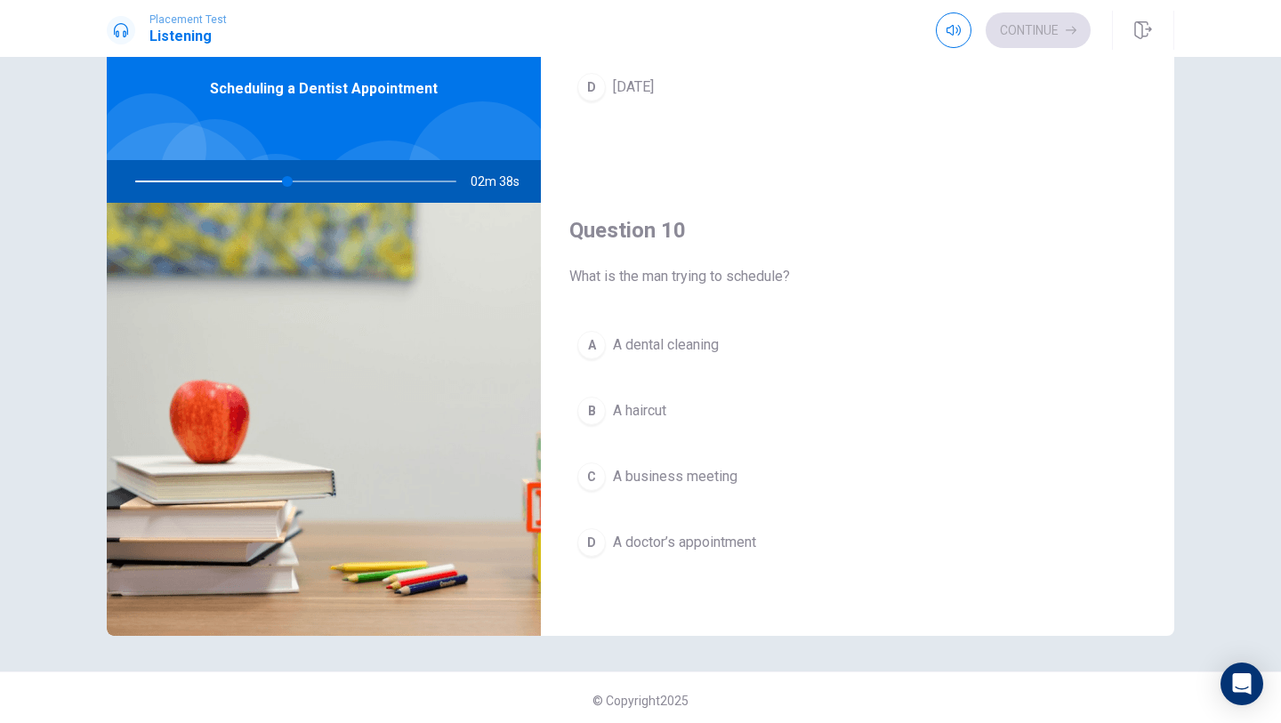
scroll to position [80, 0]
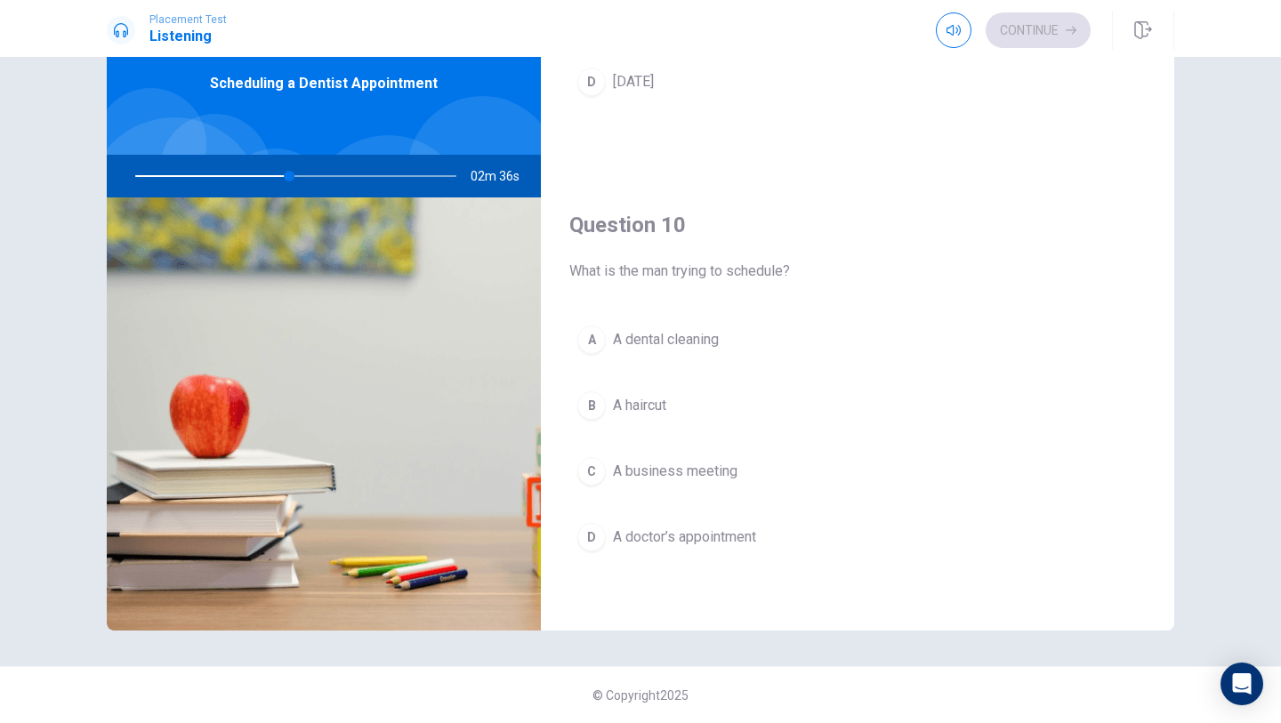
drag, startPoint x: 587, startPoint y: 262, endPoint x: 691, endPoint y: 261, distance: 104.0
click at [695, 261] on span "What is the man trying to schedule?" at bounding box center [857, 271] width 576 height 21
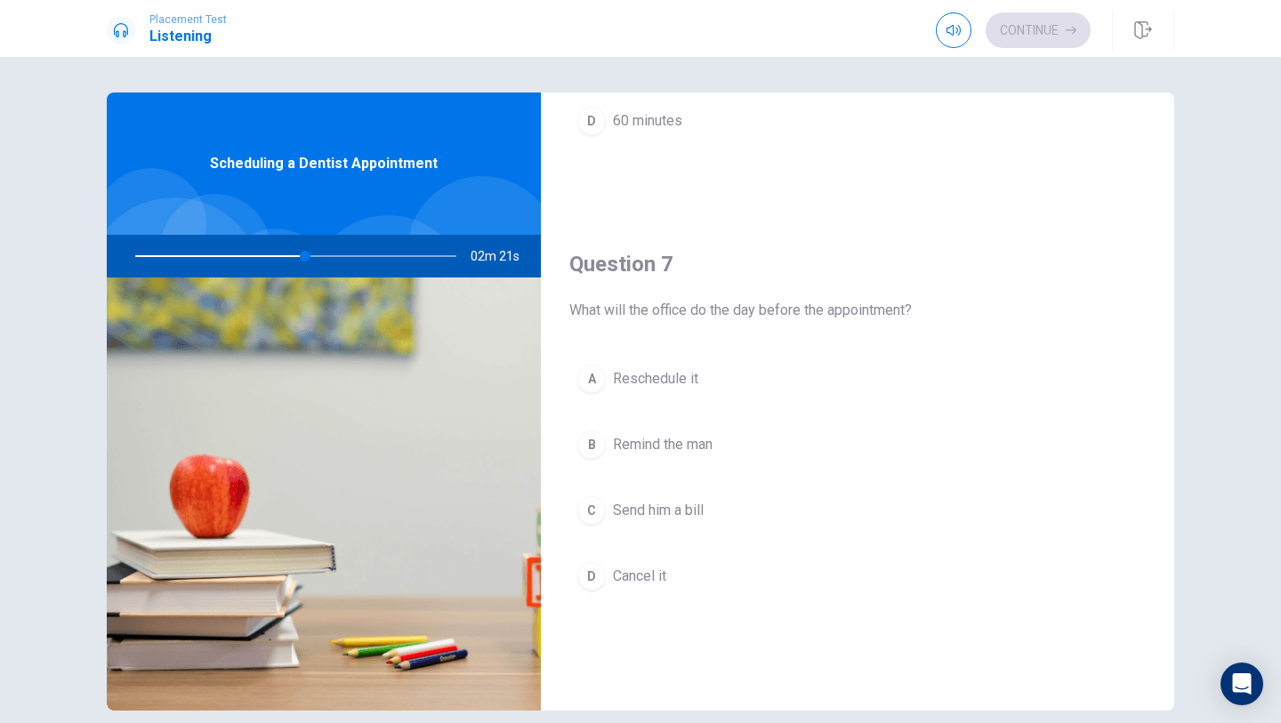
scroll to position [336, 0]
drag, startPoint x: 659, startPoint y: 301, endPoint x: 673, endPoint y: 326, distance: 29.5
click at [673, 326] on div "Question 7 What will the office do the day before the appointment? A Reschedule…" at bounding box center [857, 439] width 633 height 455
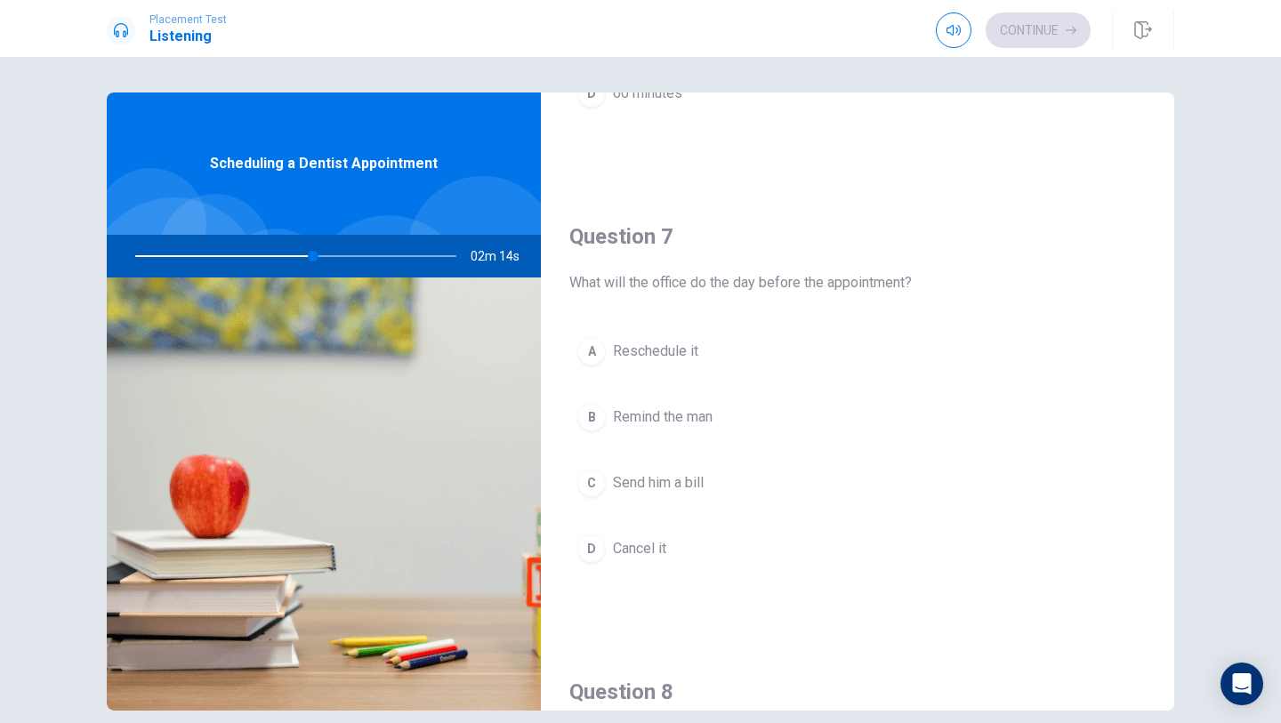
scroll to position [385, 0]
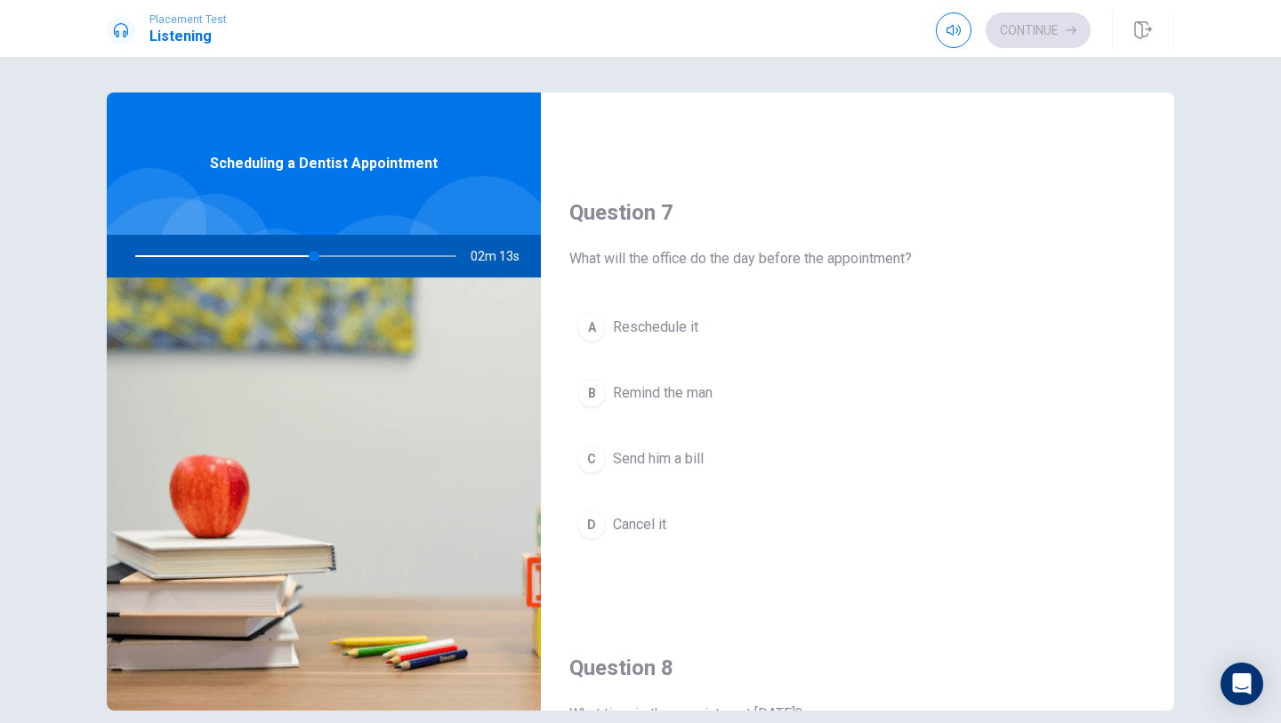
drag, startPoint x: 783, startPoint y: 254, endPoint x: 807, endPoint y: 261, distance: 23.9
click at [807, 261] on span "What will the office do the day before the appointment?" at bounding box center [857, 258] width 576 height 21
drag, startPoint x: 719, startPoint y: 265, endPoint x: 796, endPoint y: 248, distance: 79.2
click at [796, 249] on span "What will the office do the day before the appointment?" at bounding box center [857, 258] width 576 height 21
drag, startPoint x: 811, startPoint y: 255, endPoint x: 799, endPoint y: 302, distance: 48.7
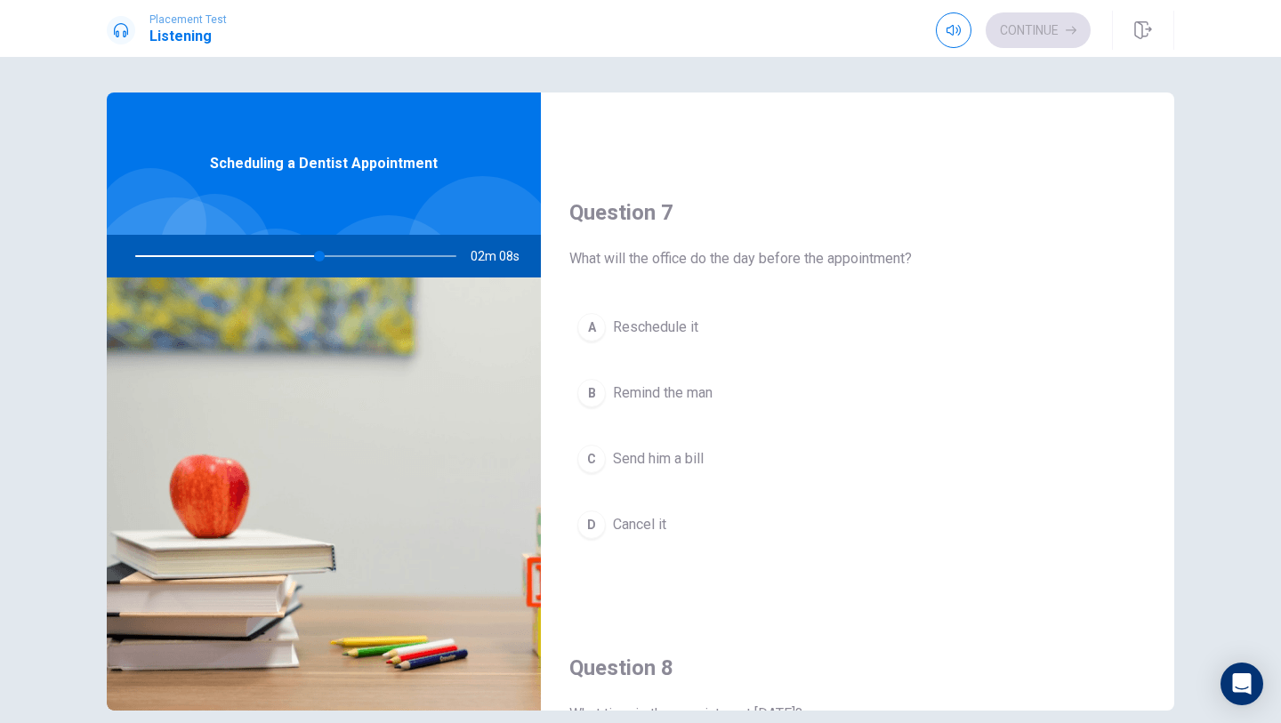
click at [799, 302] on div "Question 7 What will the office do the day before the appointment? A Reschedule…" at bounding box center [857, 390] width 633 height 455
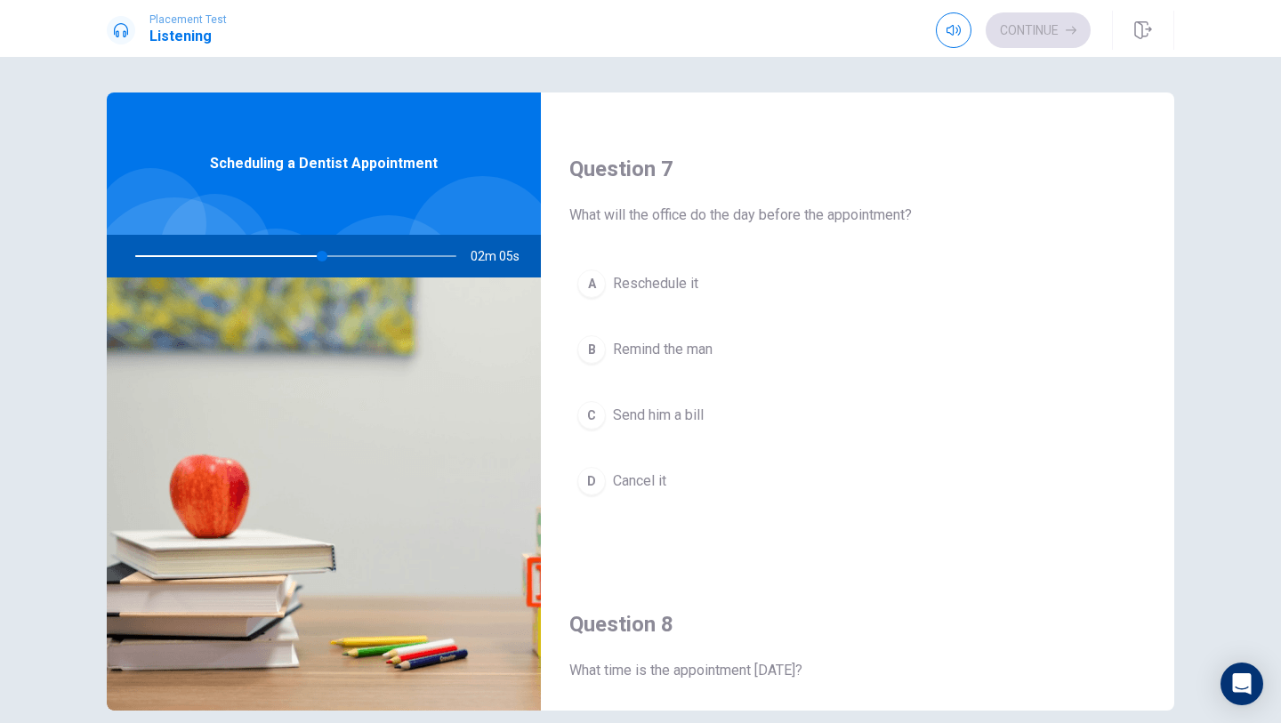
scroll to position [439, 0]
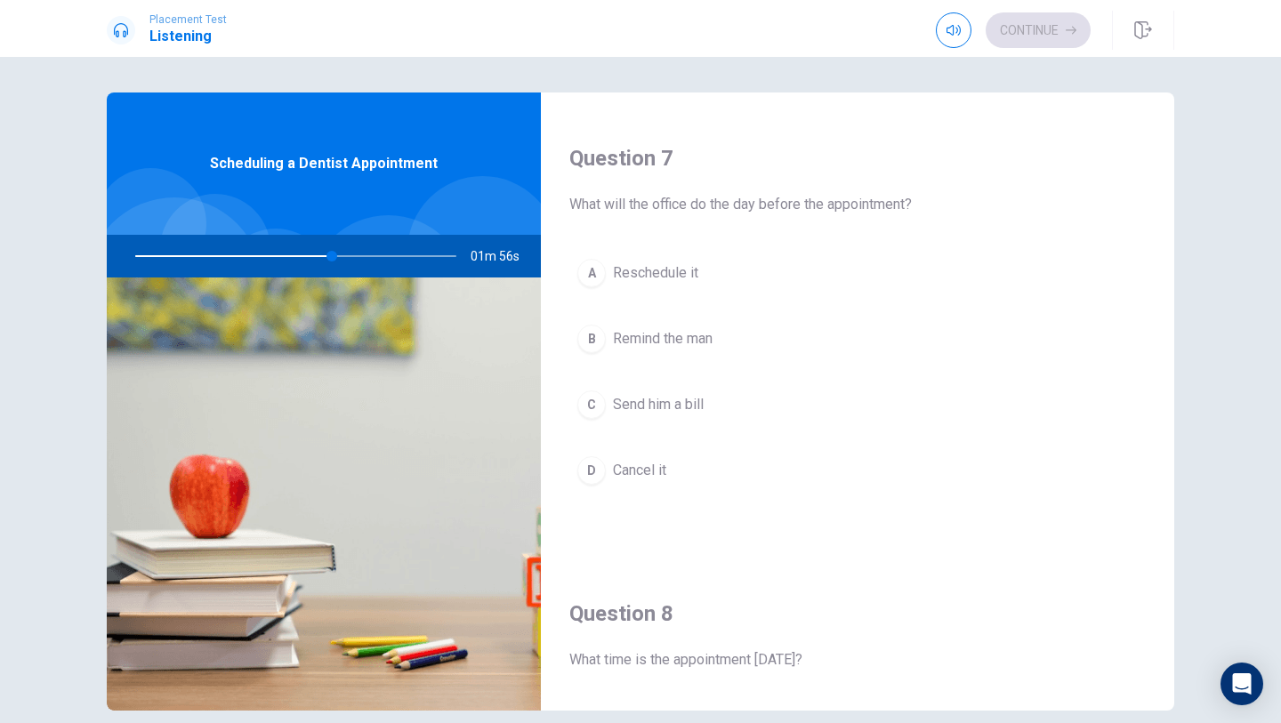
click at [673, 268] on span "Reschedule it" at bounding box center [655, 272] width 85 height 21
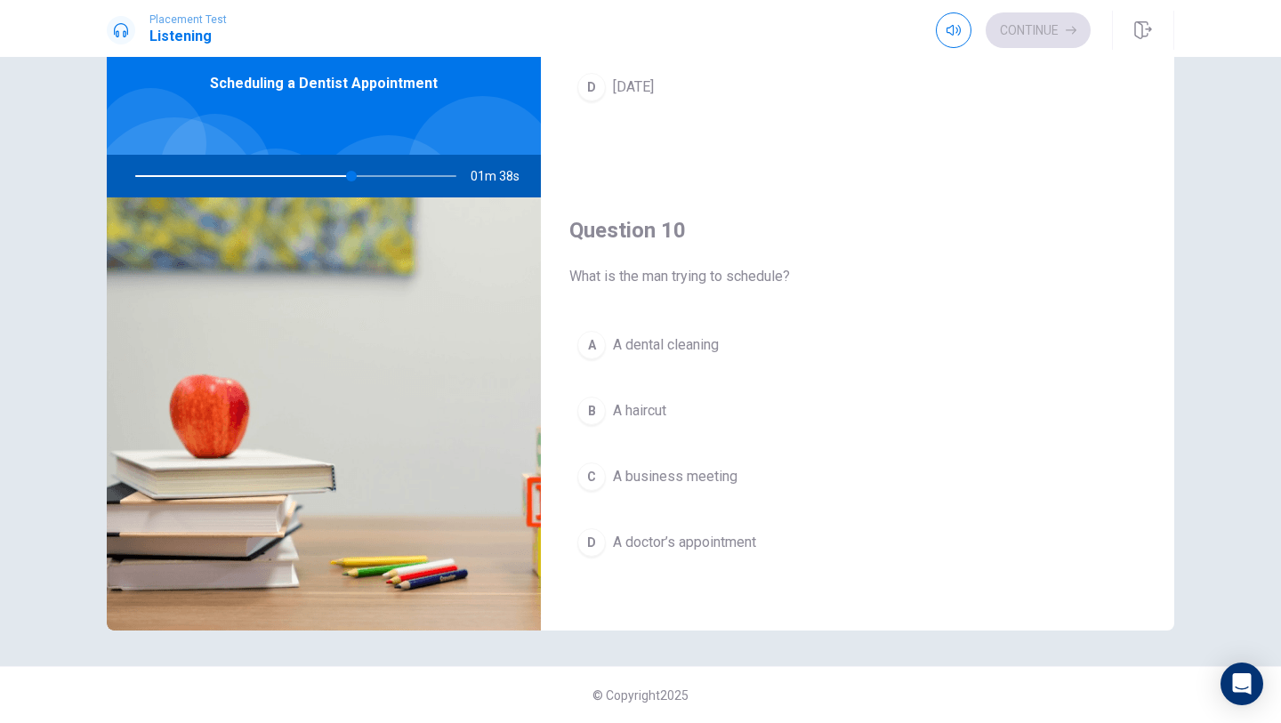
scroll to position [1658, 0]
click at [683, 547] on span "A doctor’s appointment" at bounding box center [684, 536] width 143 height 21
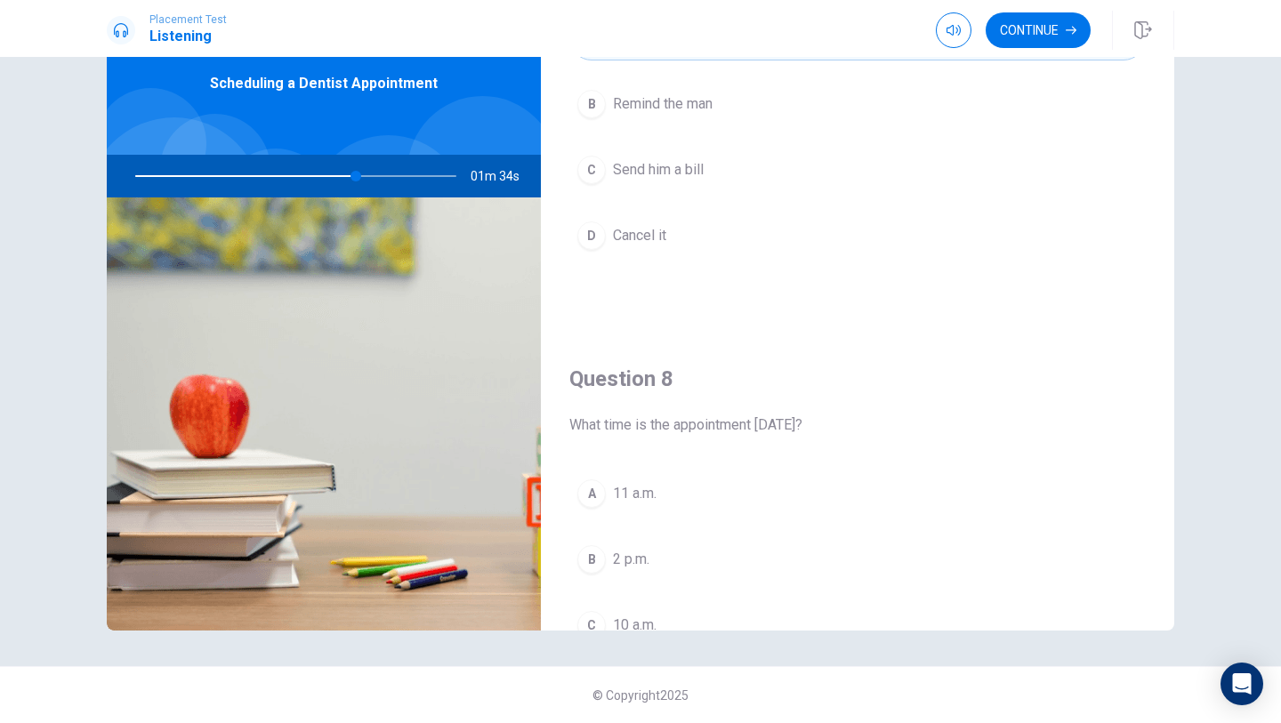
scroll to position [1100, 0]
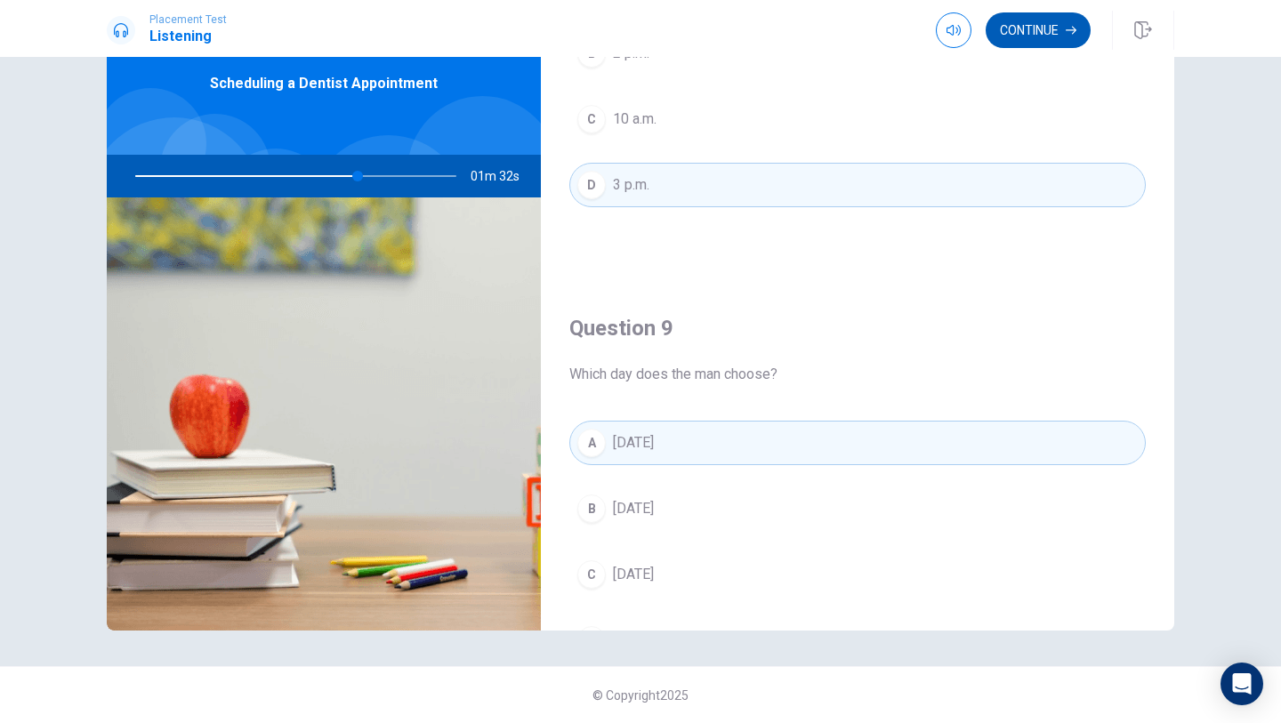
click at [1049, 26] on button "Continue" at bounding box center [1037, 30] width 105 height 36
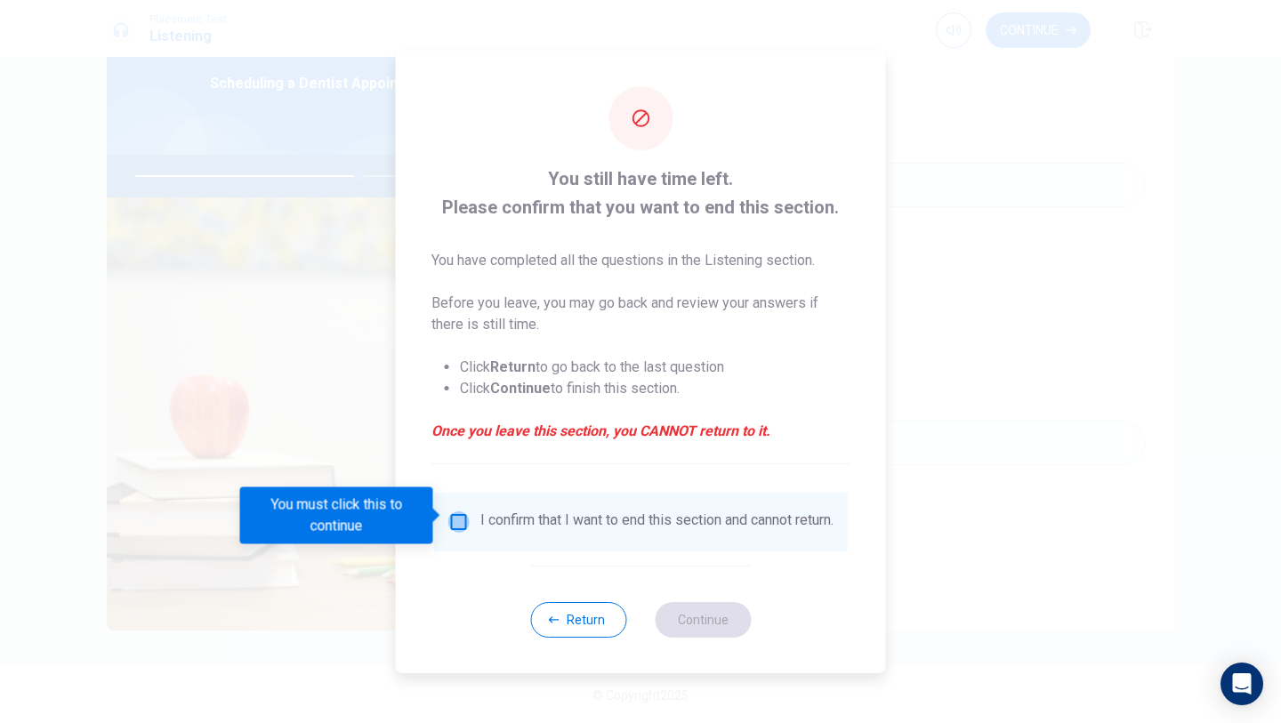
click at [454, 511] on input "You must click this to continue" at bounding box center [458, 521] width 21 height 21
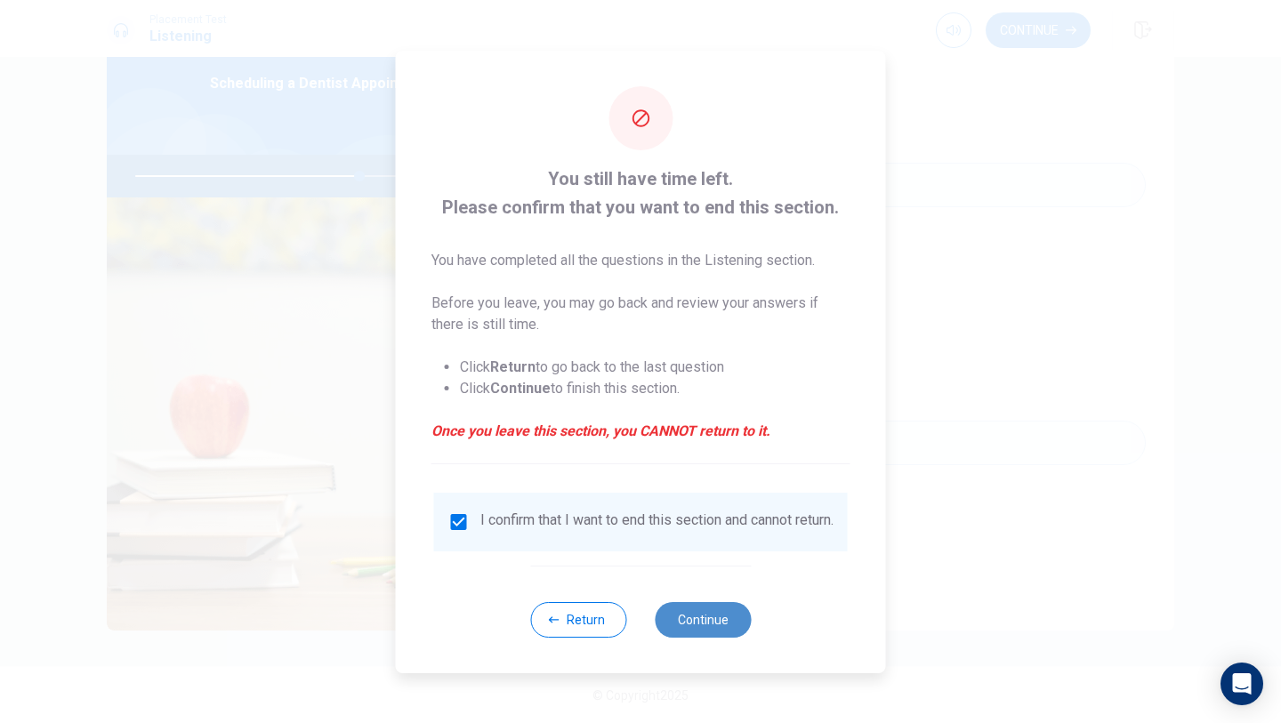
click at [704, 625] on button "Continue" at bounding box center [702, 620] width 96 height 36
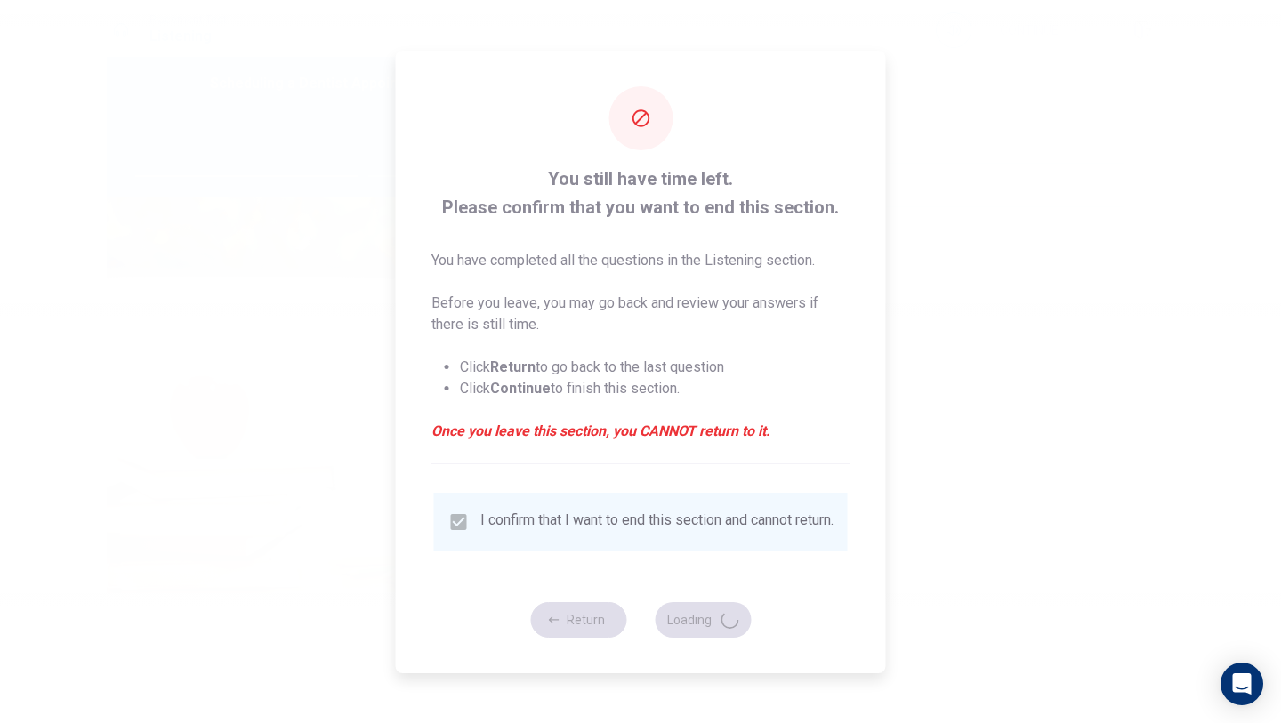
type input "71"
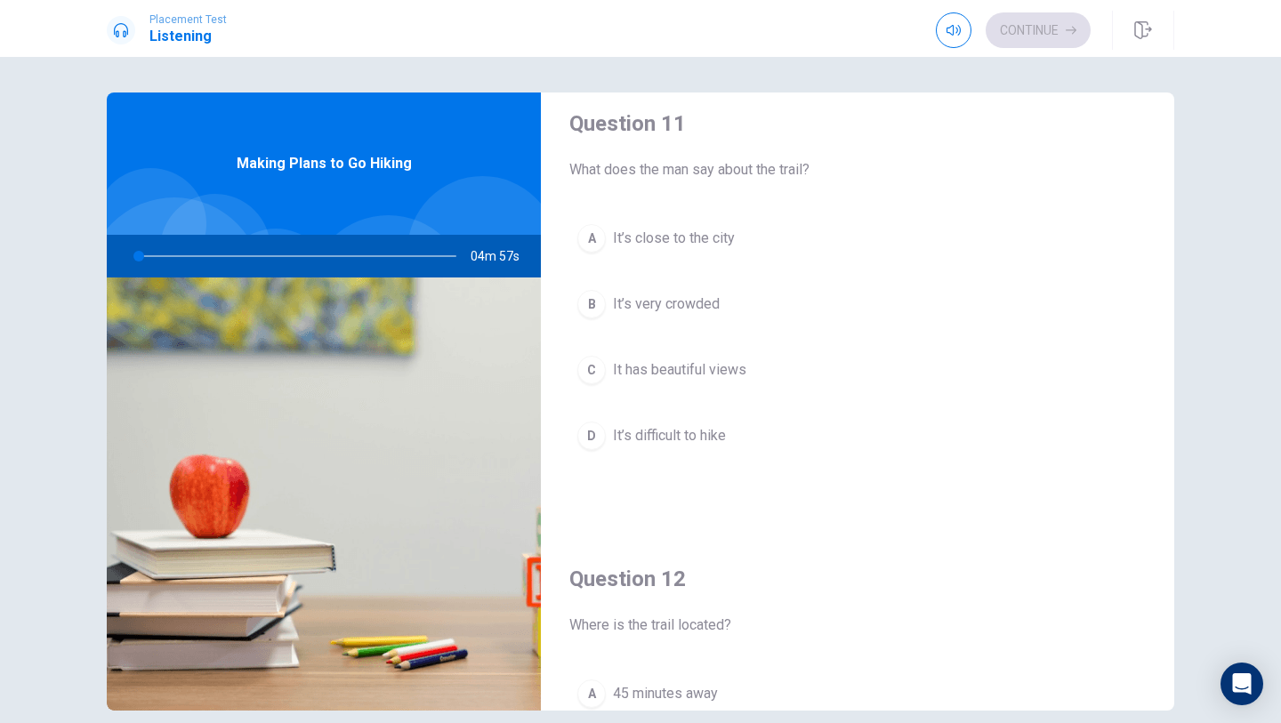
scroll to position [38, 0]
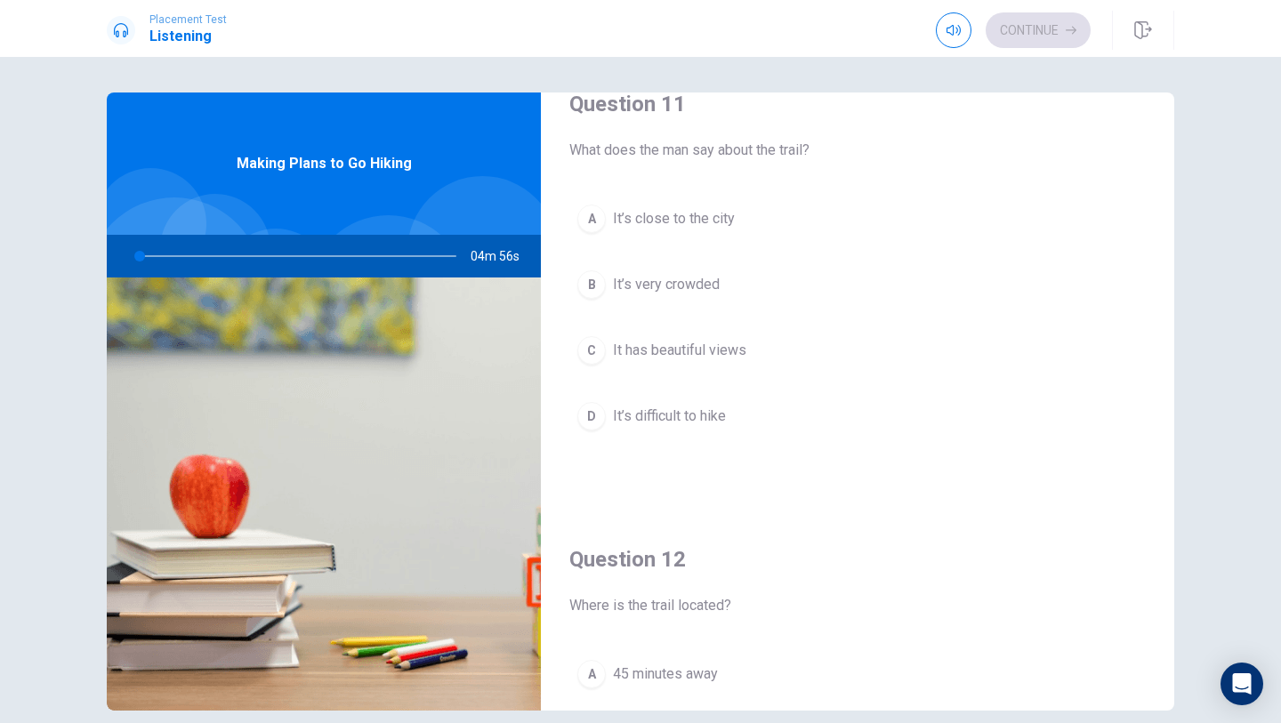
drag, startPoint x: 657, startPoint y: 149, endPoint x: 769, endPoint y: 250, distance: 150.5
click at [771, 250] on div "Question 11 What does the man say about the trail? A It’s close to the city B I…" at bounding box center [857, 281] width 633 height 455
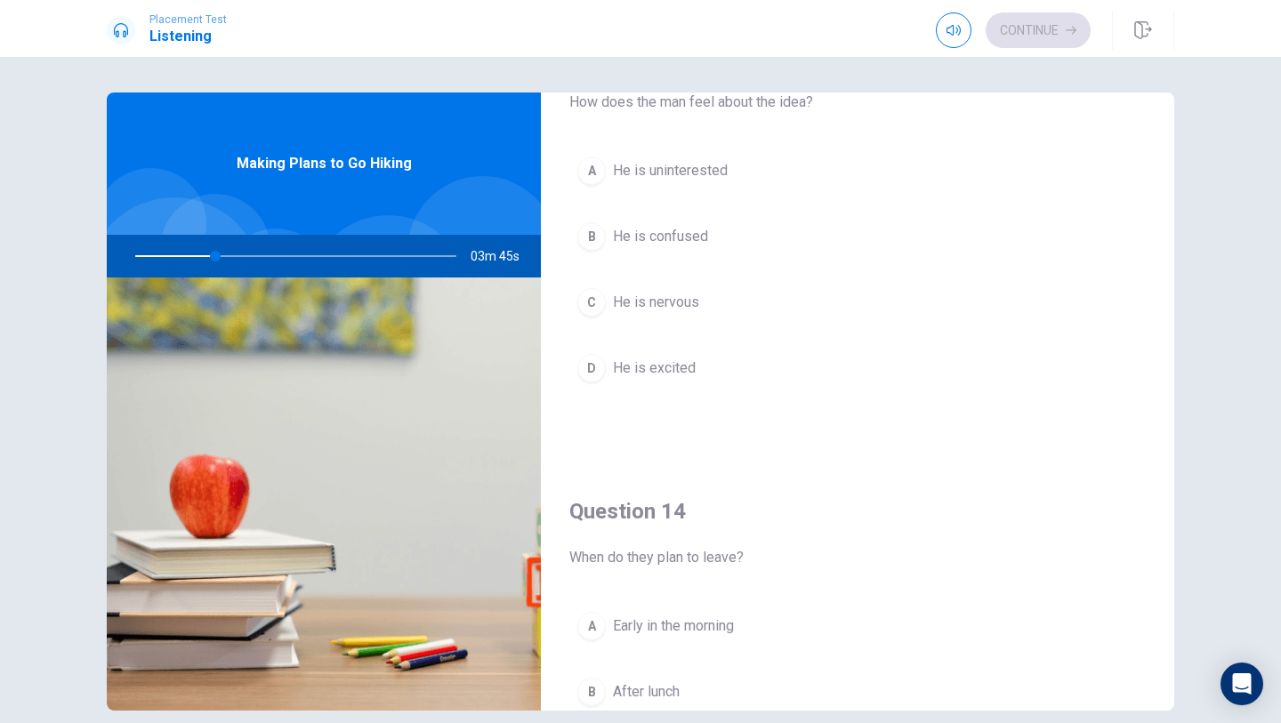
scroll to position [0, 0]
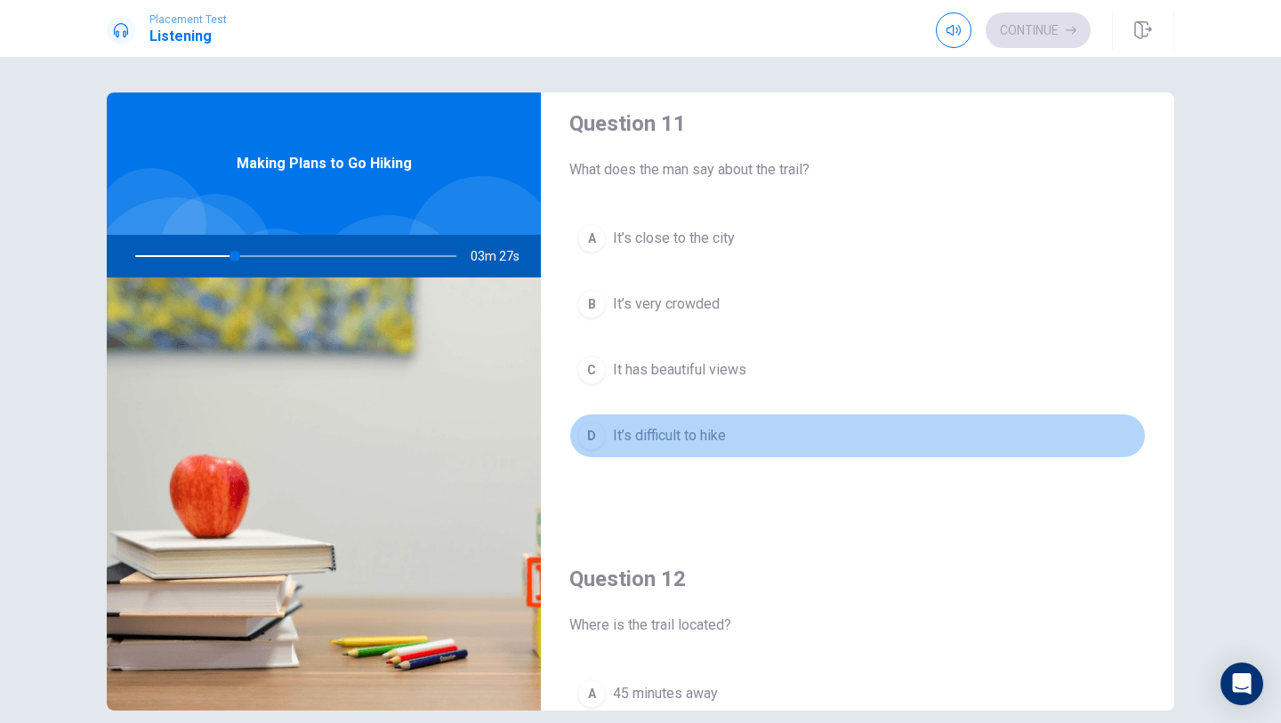
click at [665, 445] on span "It’s difficult to hike" at bounding box center [669, 435] width 113 height 21
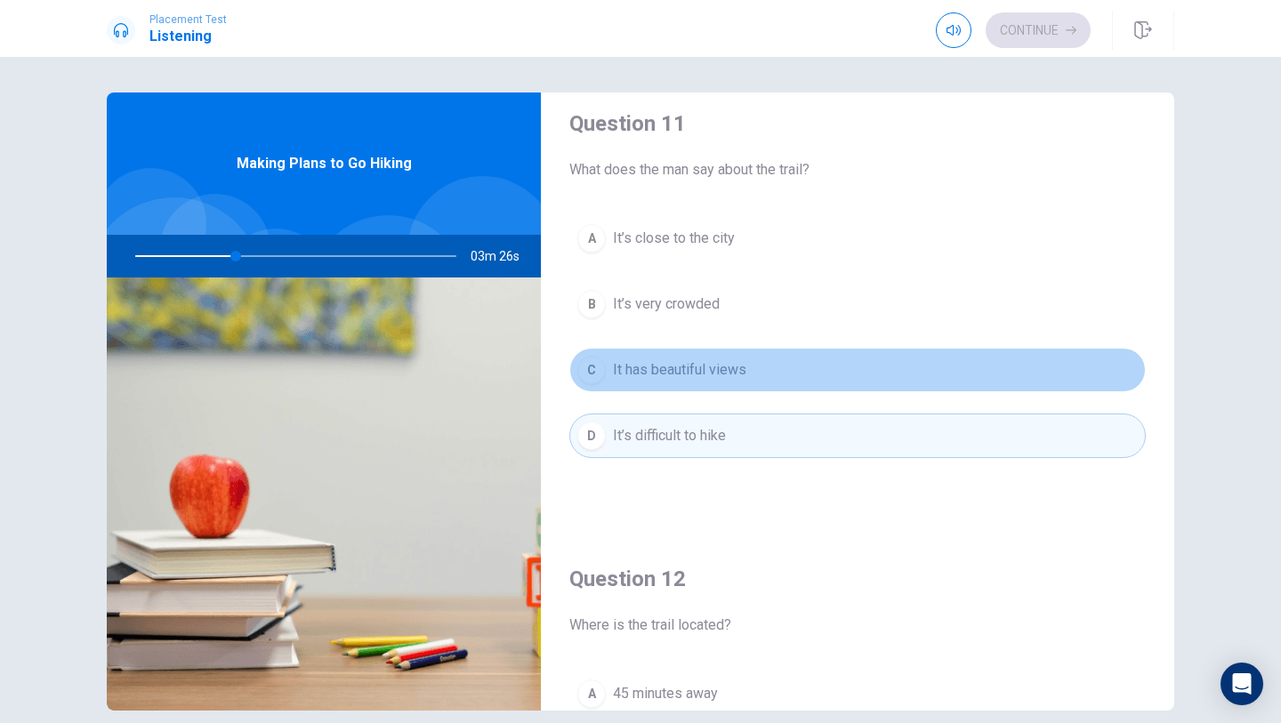
click at [660, 372] on span "It has beautiful views" at bounding box center [679, 369] width 133 height 21
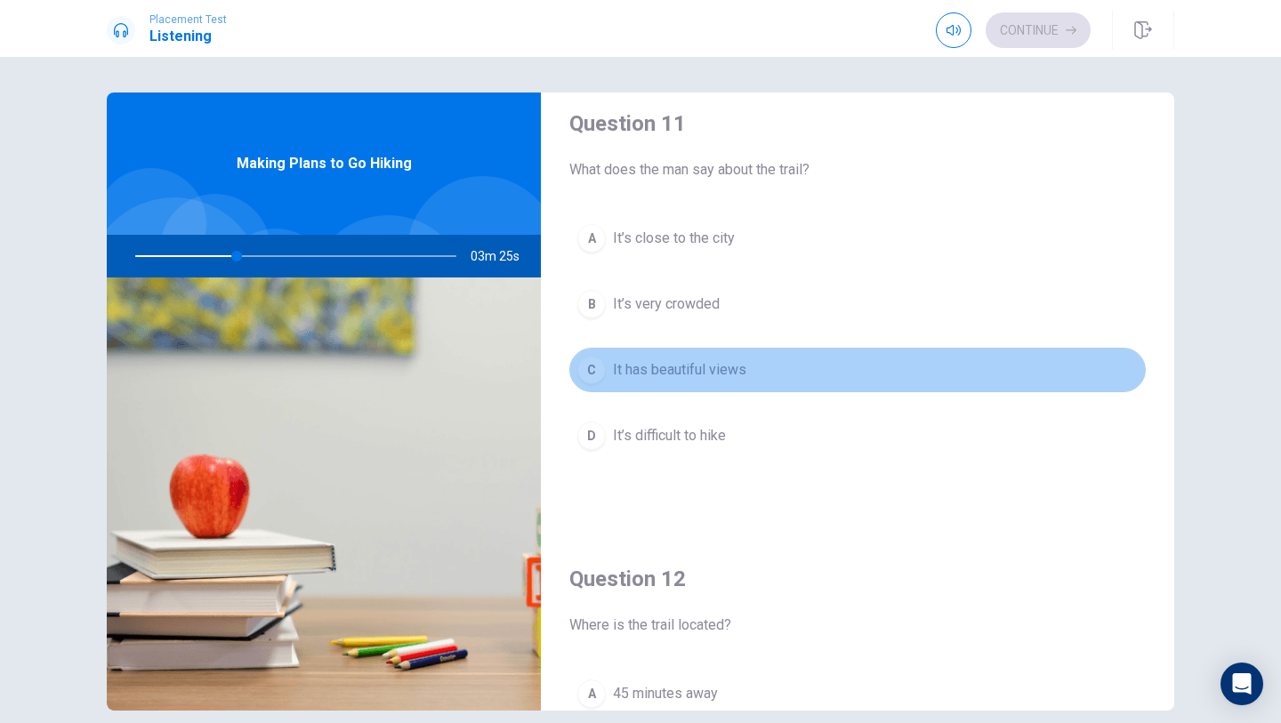
click at [651, 378] on span "It has beautiful views" at bounding box center [679, 369] width 133 height 21
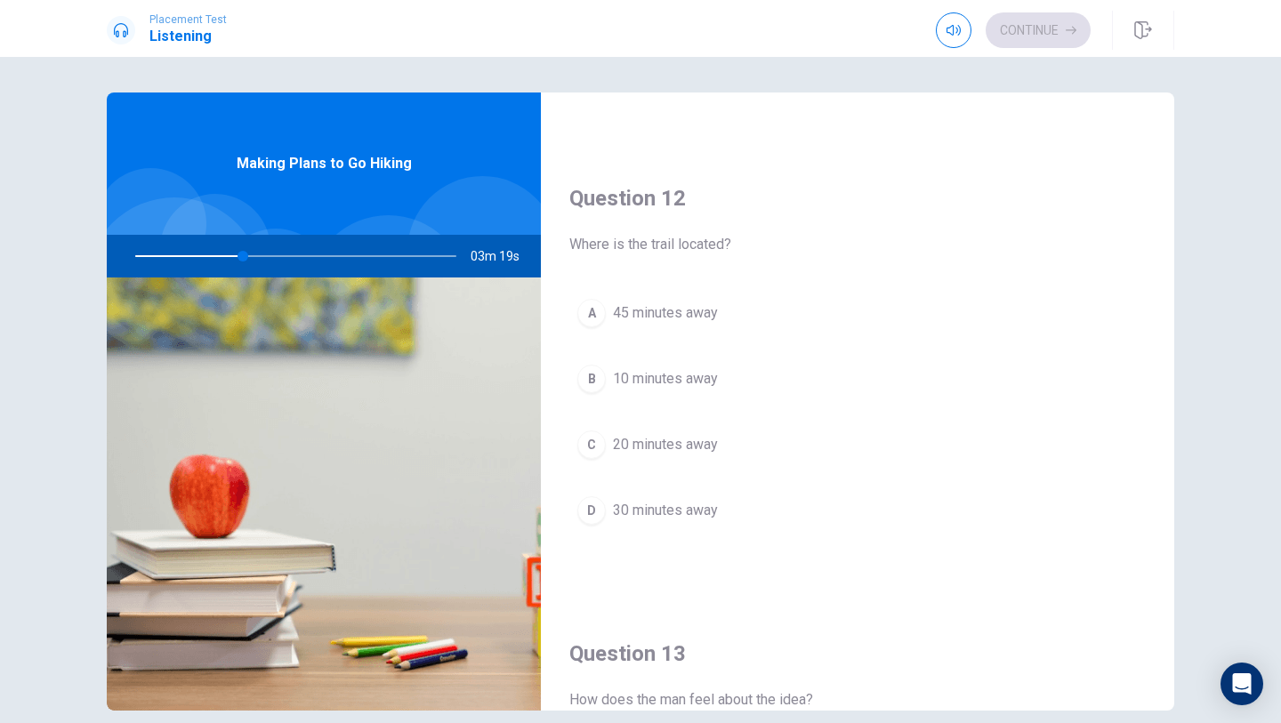
click at [670, 496] on button "D 30 minutes away" at bounding box center [857, 510] width 576 height 44
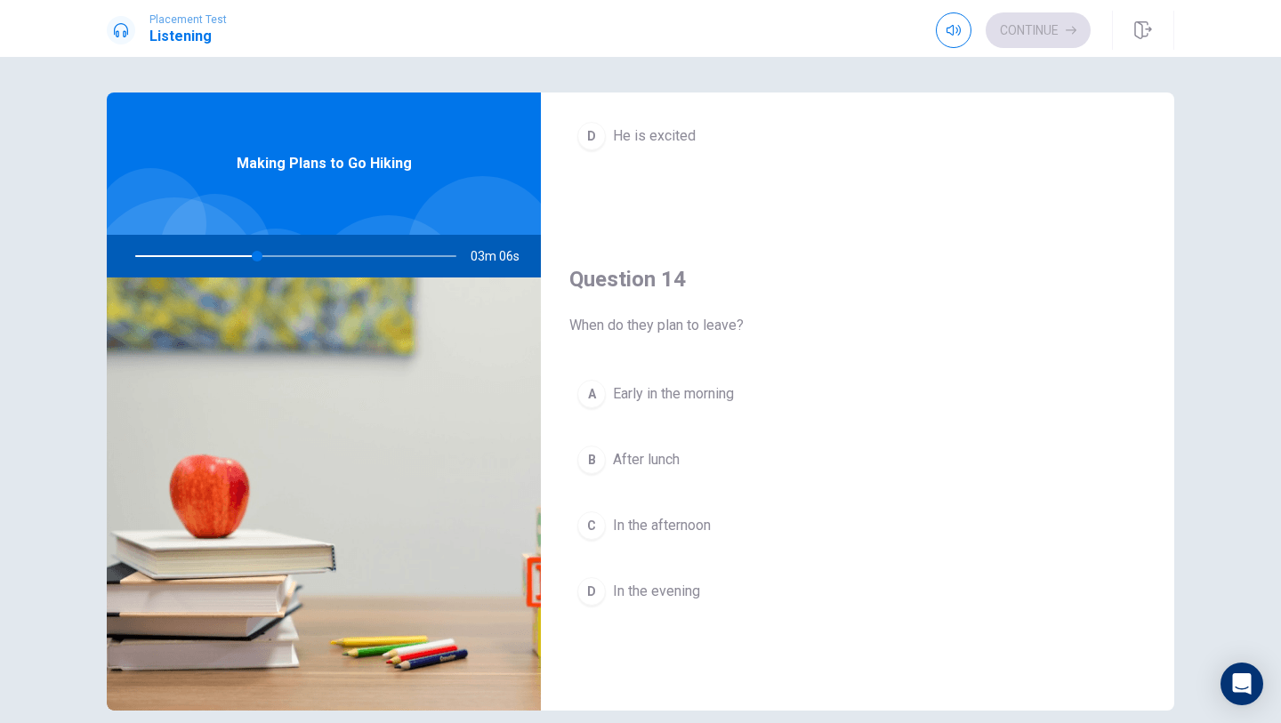
click at [686, 399] on span "Early in the morning" at bounding box center [673, 393] width 121 height 21
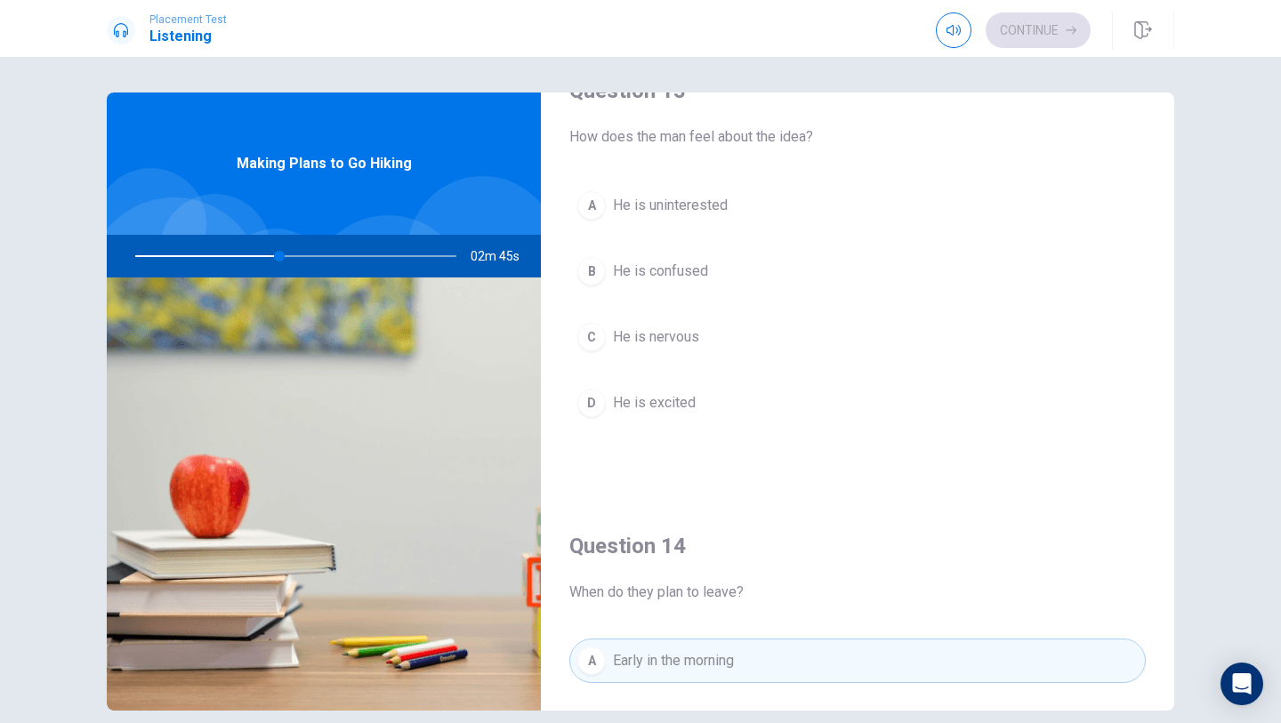
scroll to position [963, 0]
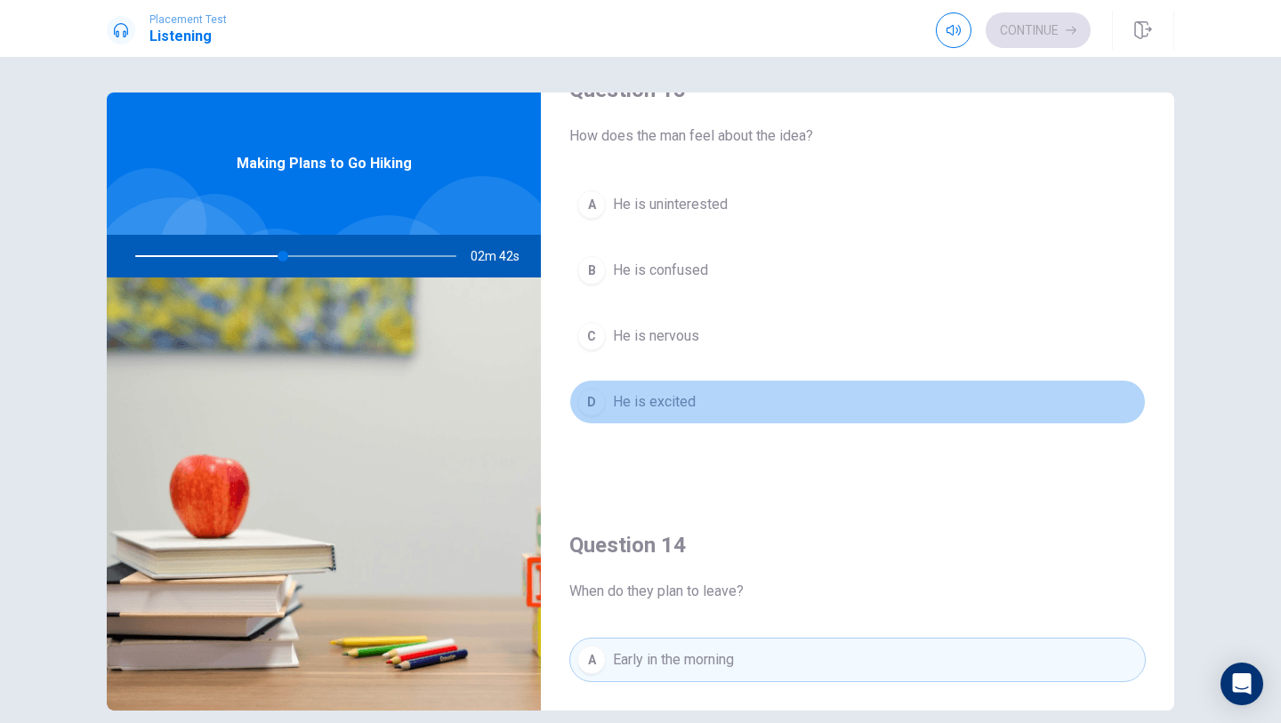
click at [708, 394] on button "D He is excited" at bounding box center [857, 402] width 576 height 44
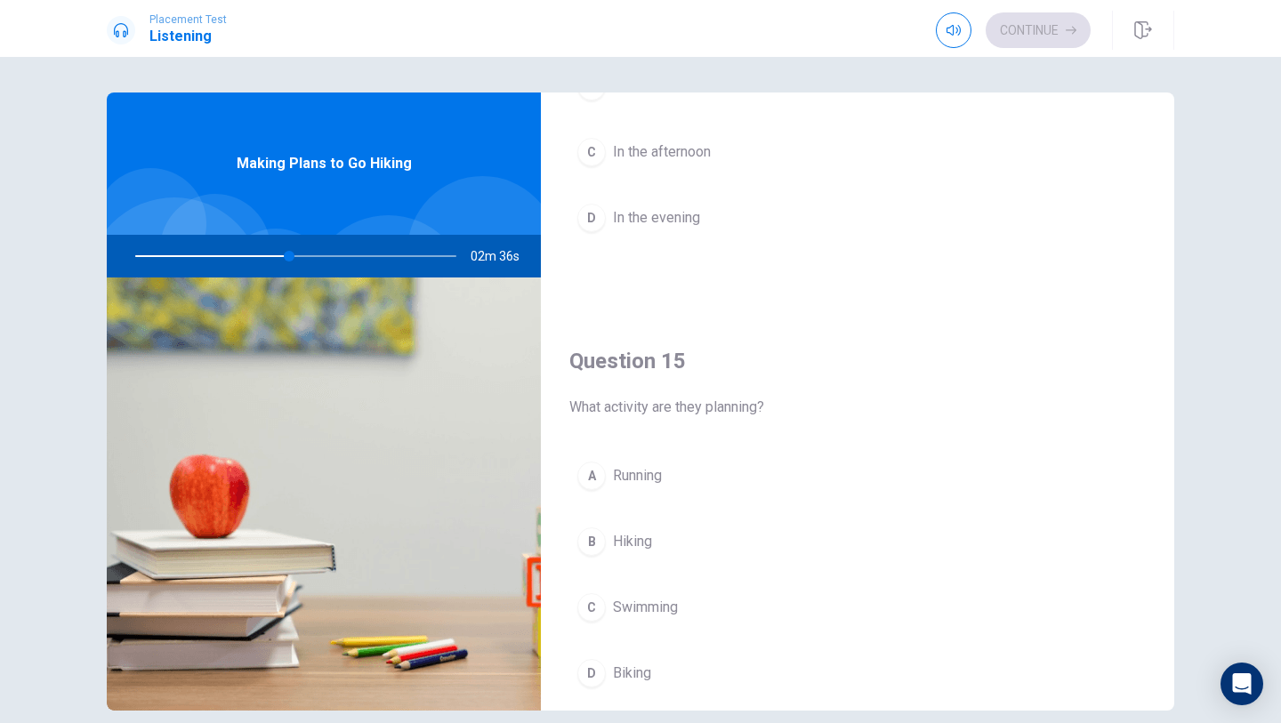
scroll to position [1658, 0]
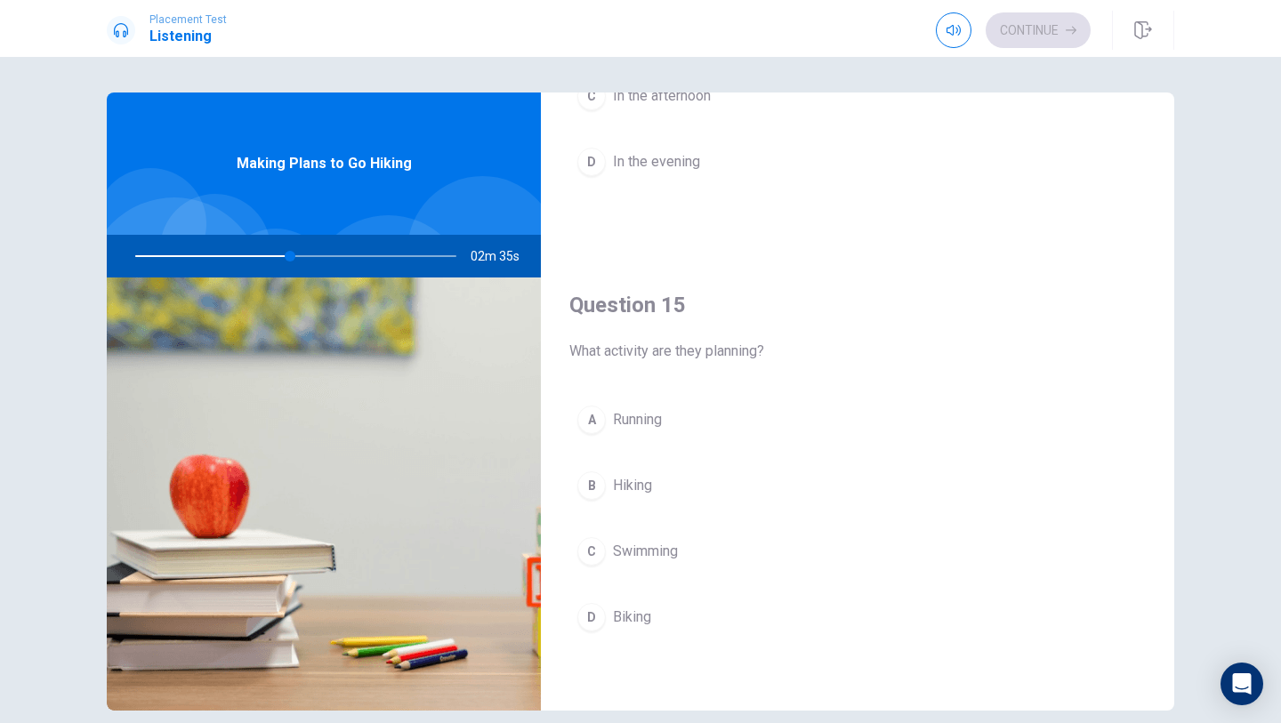
click at [662, 487] on button "B Hiking" at bounding box center [857, 485] width 576 height 44
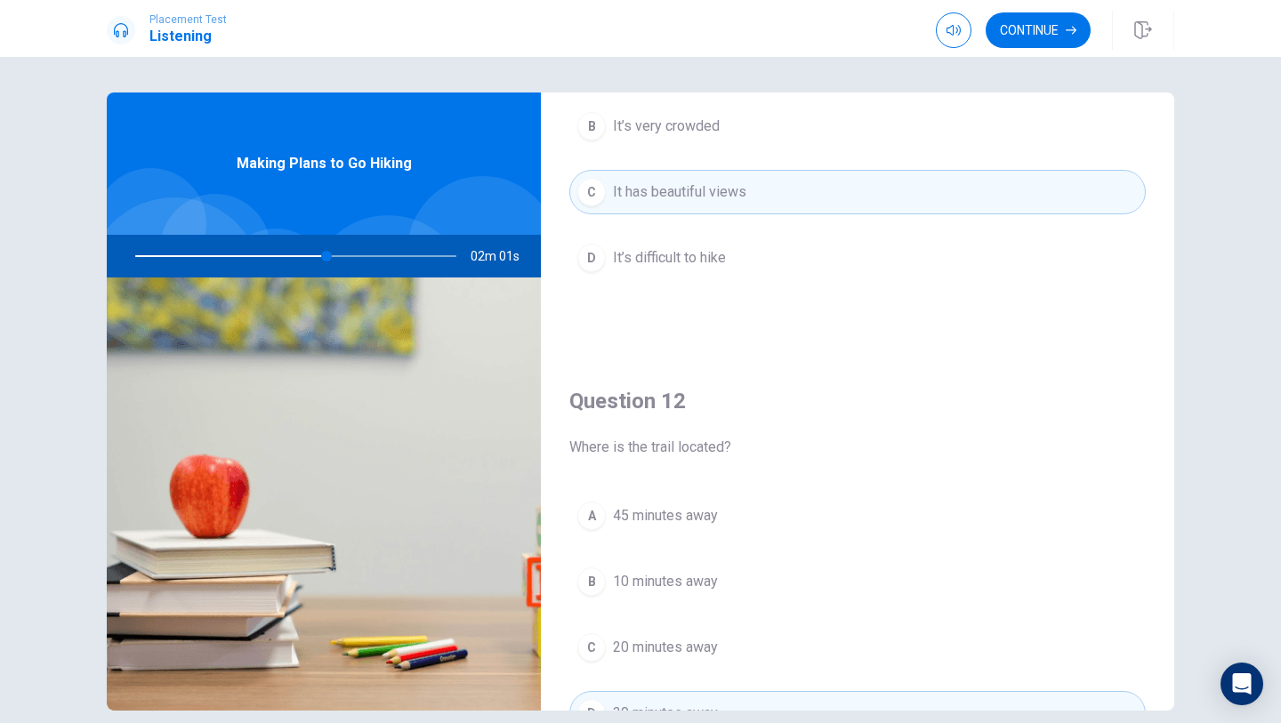
scroll to position [89, 0]
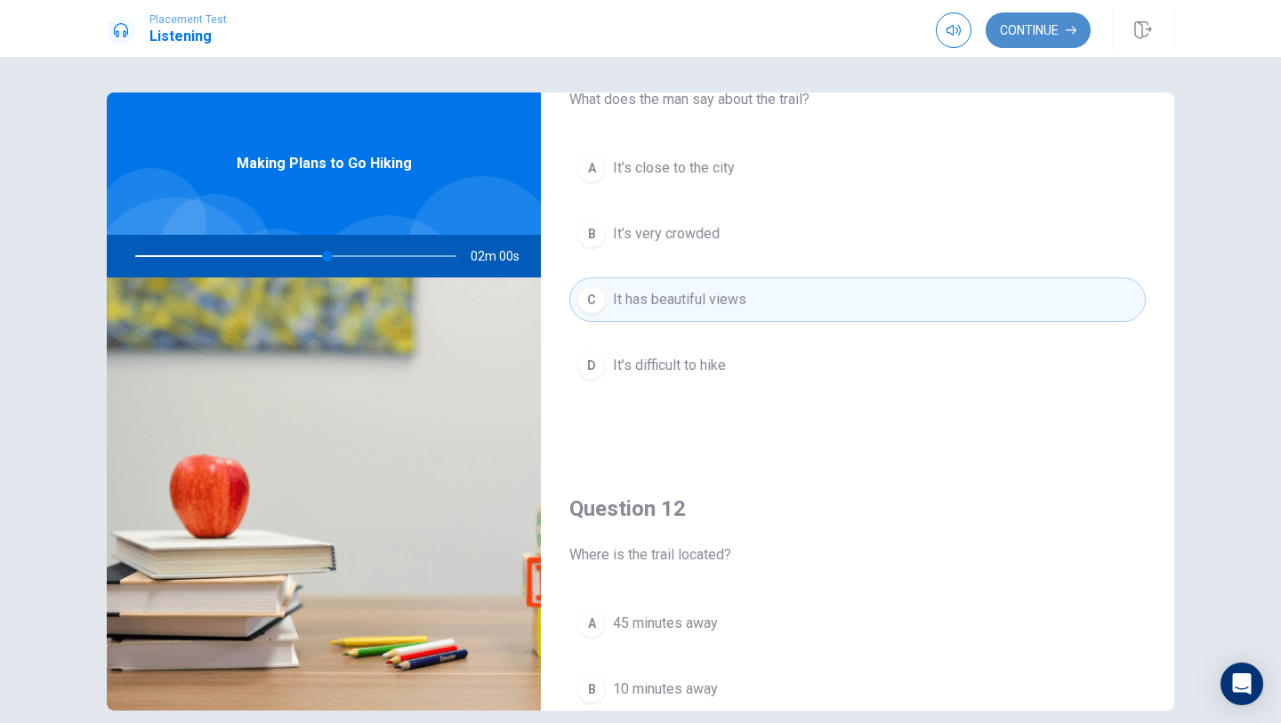
click at [1022, 20] on button "Continue" at bounding box center [1037, 30] width 105 height 36
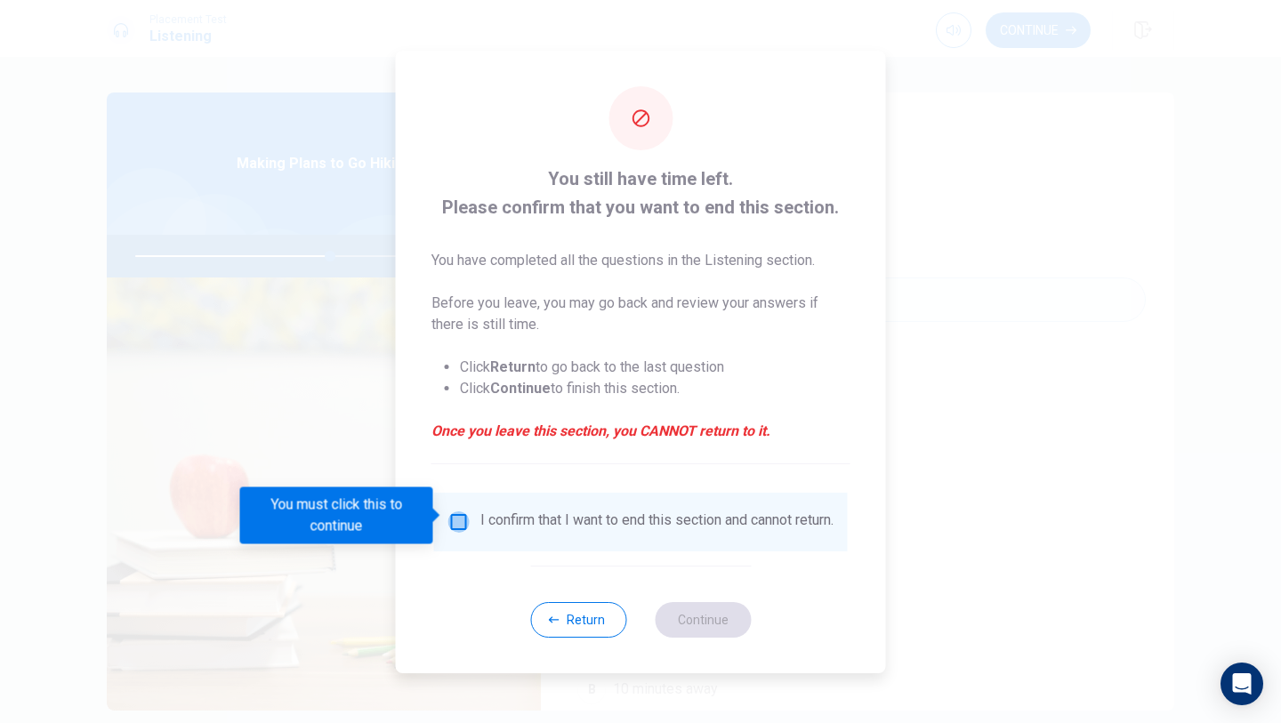
click at [453, 522] on input "You must click this to continue" at bounding box center [458, 521] width 21 height 21
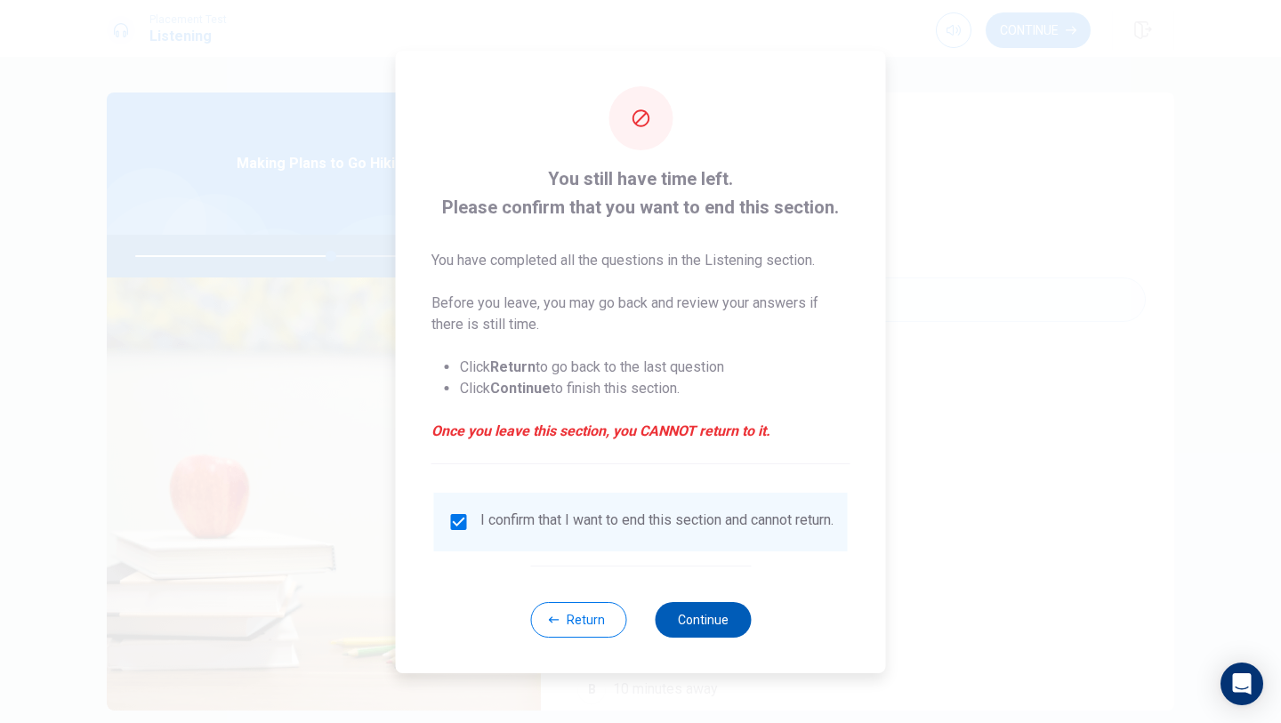
click at [706, 630] on button "Continue" at bounding box center [702, 620] width 96 height 36
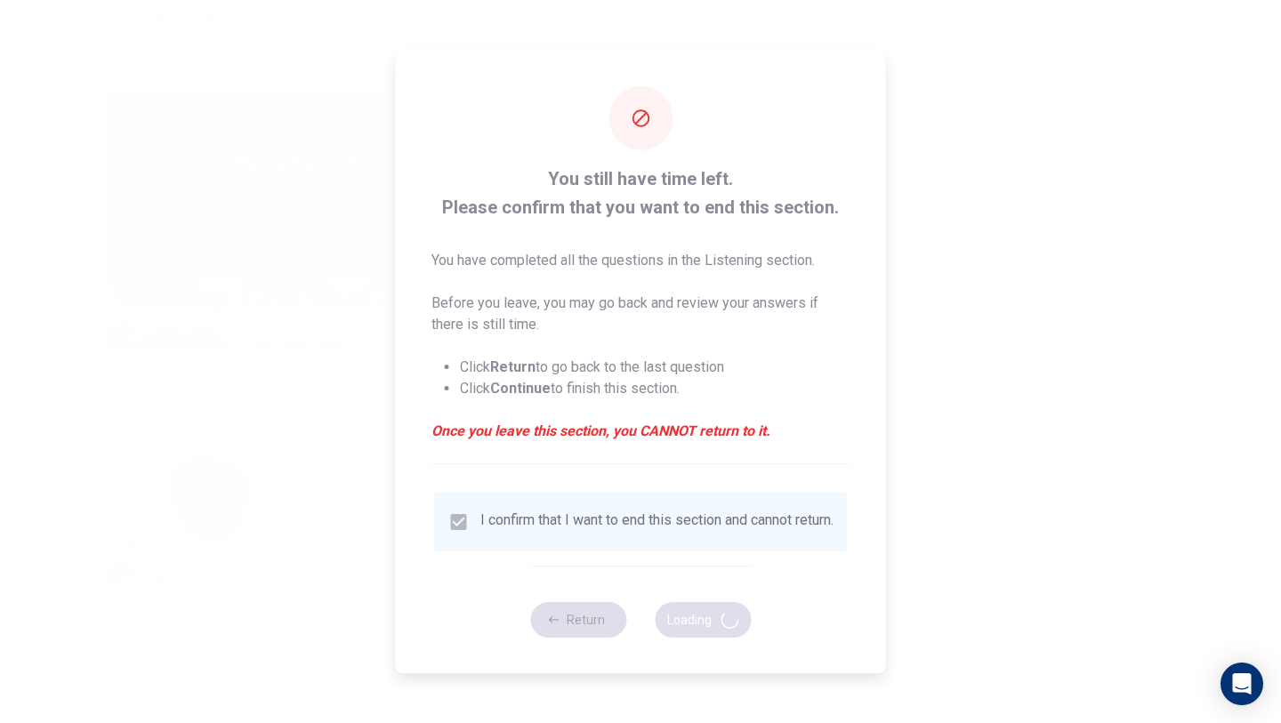
type input "62"
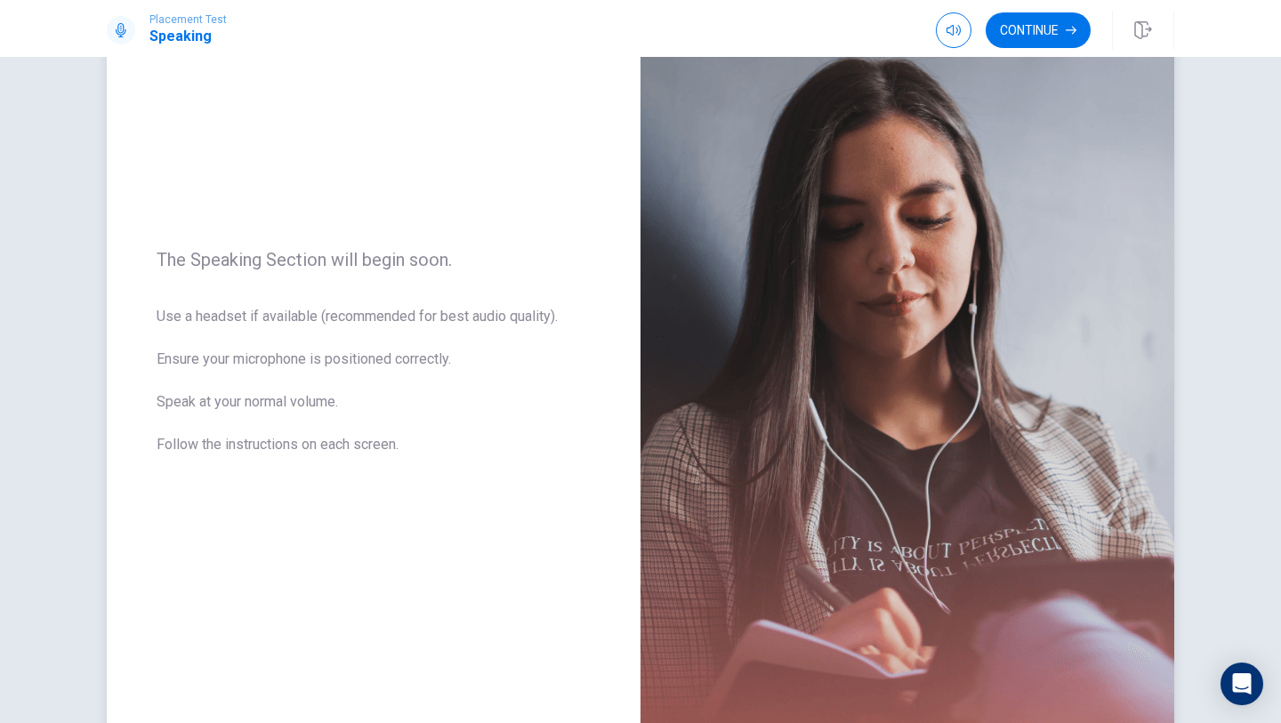
scroll to position [114, 0]
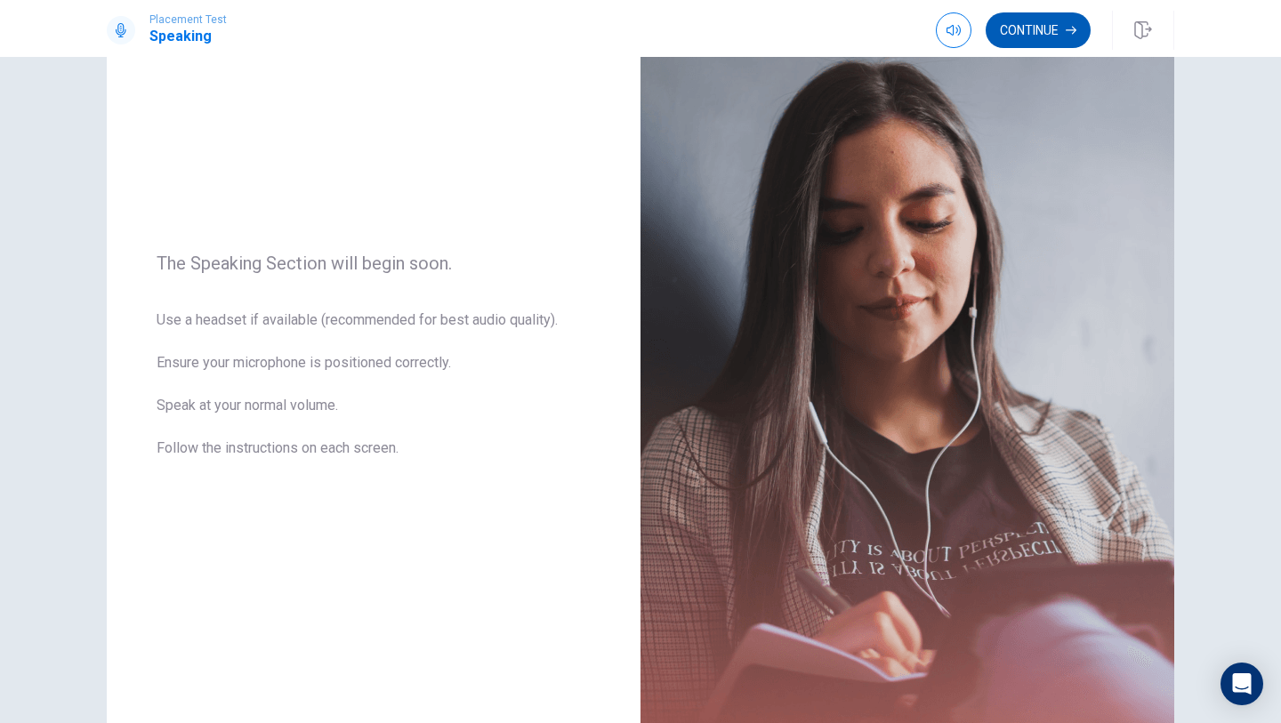
click at [1065, 43] on button "Continue" at bounding box center [1037, 30] width 105 height 36
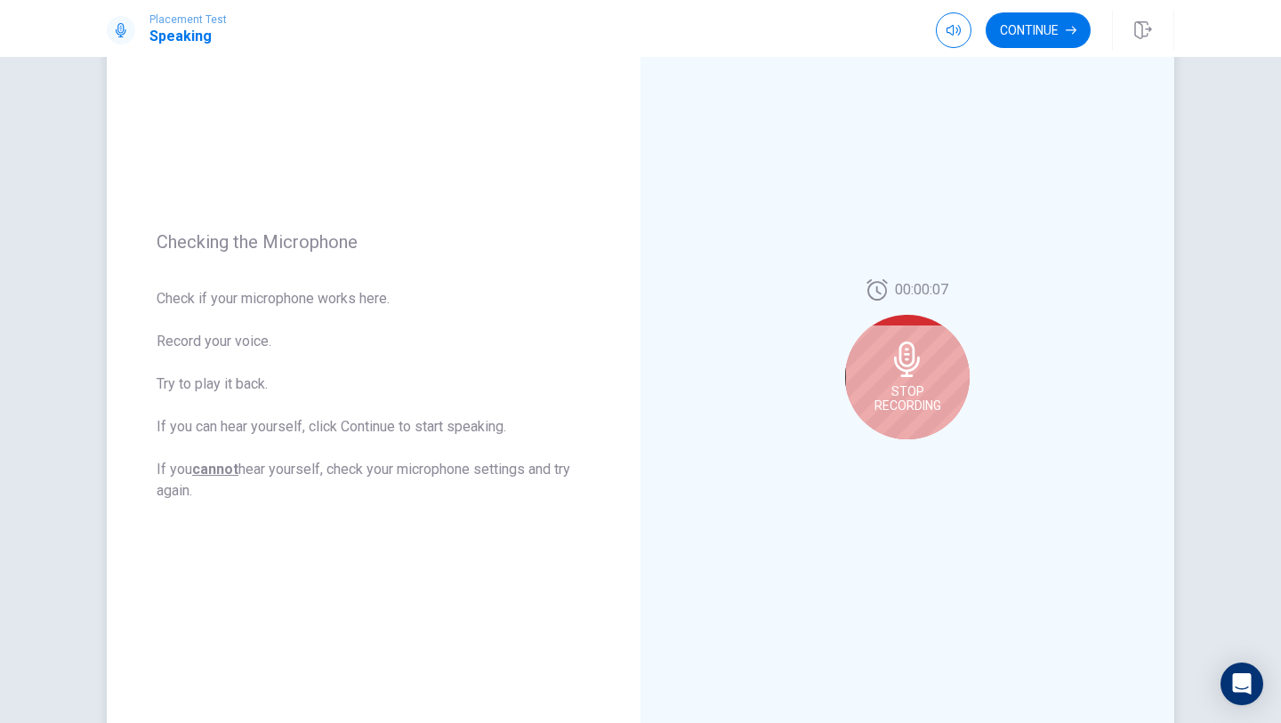
click at [952, 345] on div "Stop Recording" at bounding box center [907, 377] width 124 height 124
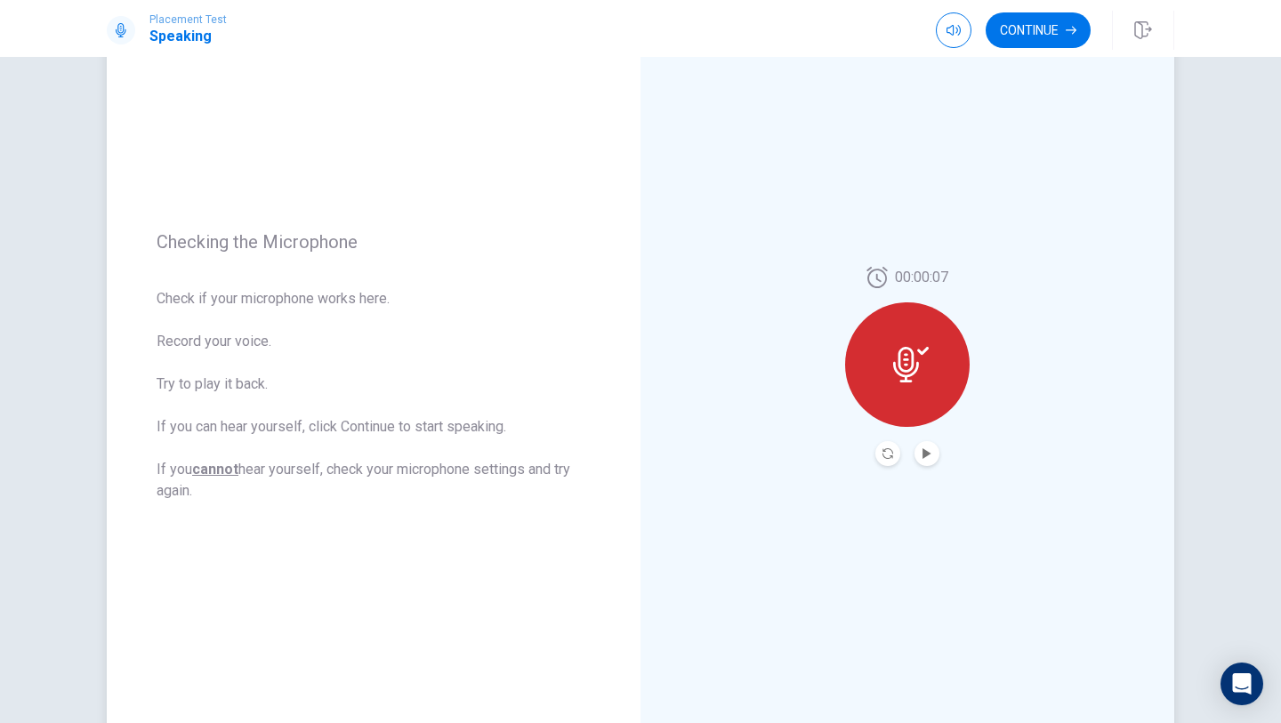
click at [952, 345] on div at bounding box center [907, 364] width 124 height 124
click at [919, 368] on icon at bounding box center [911, 365] width 36 height 36
click at [915, 356] on icon at bounding box center [911, 365] width 36 height 36
click at [885, 453] on icon "Record Again" at bounding box center [887, 453] width 11 height 11
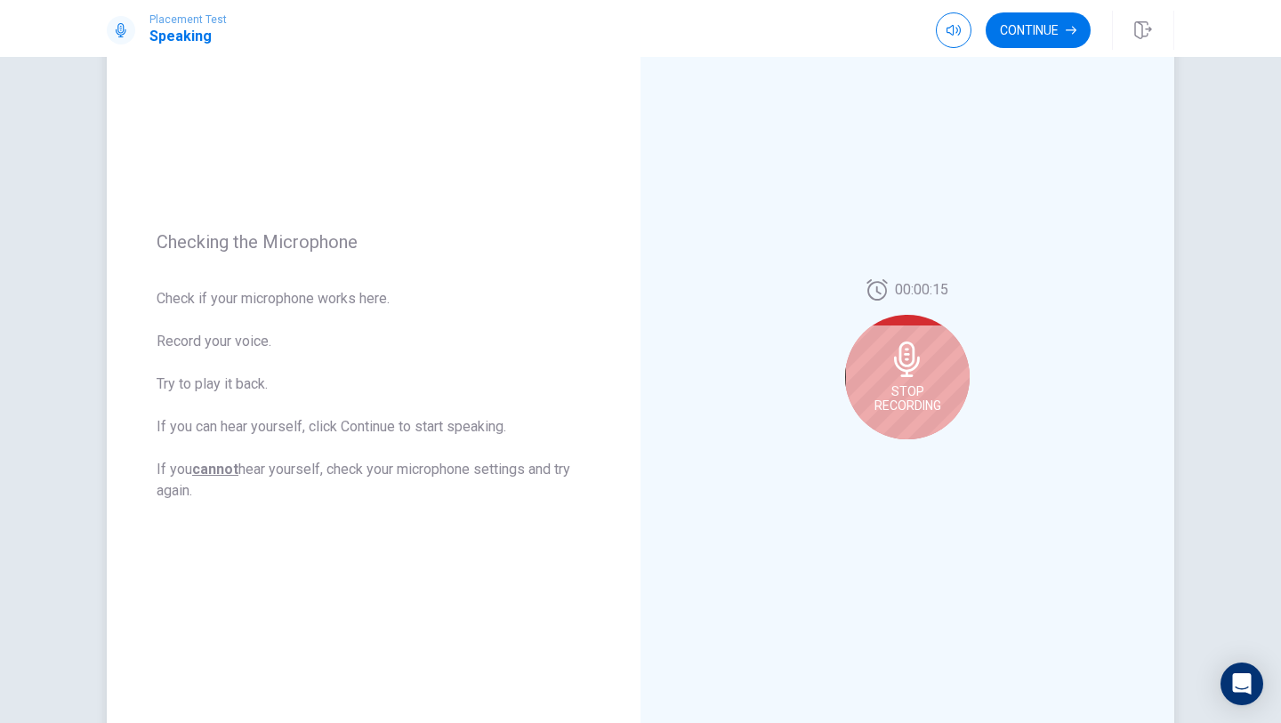
click at [909, 386] on span "Stop Recording" at bounding box center [907, 398] width 67 height 28
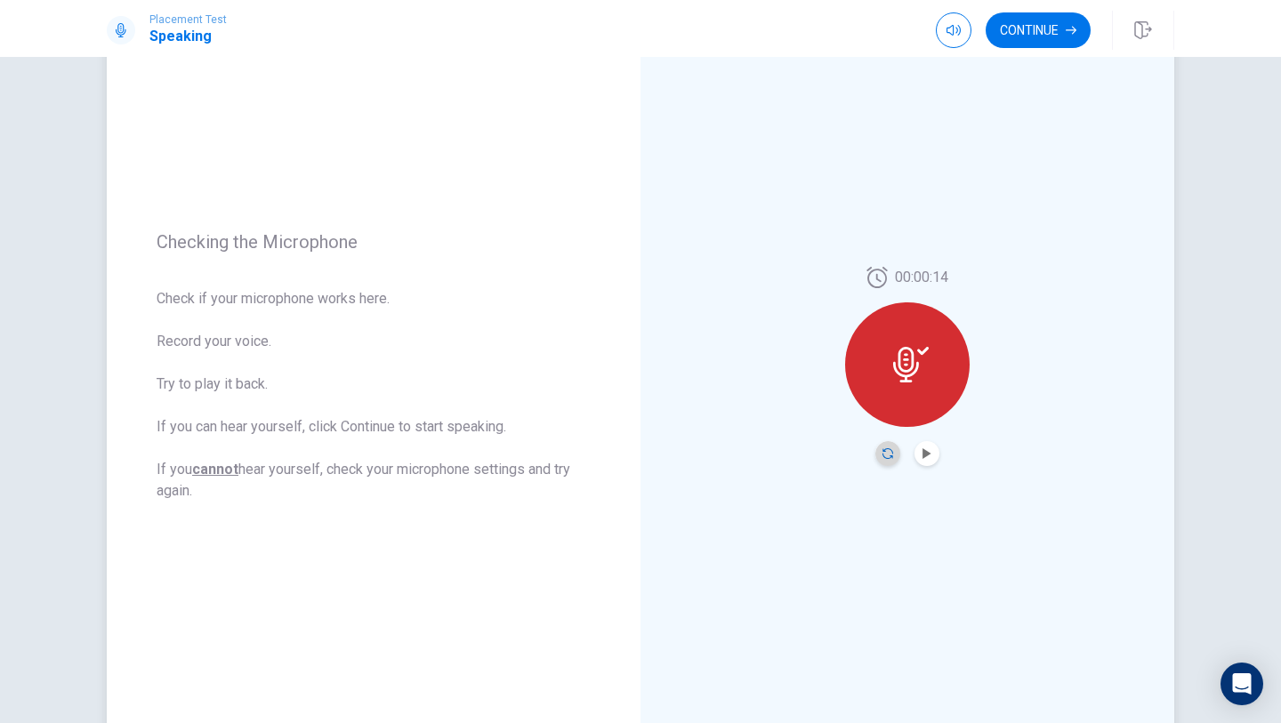
click at [885, 452] on icon "Record Again" at bounding box center [887, 453] width 11 height 11
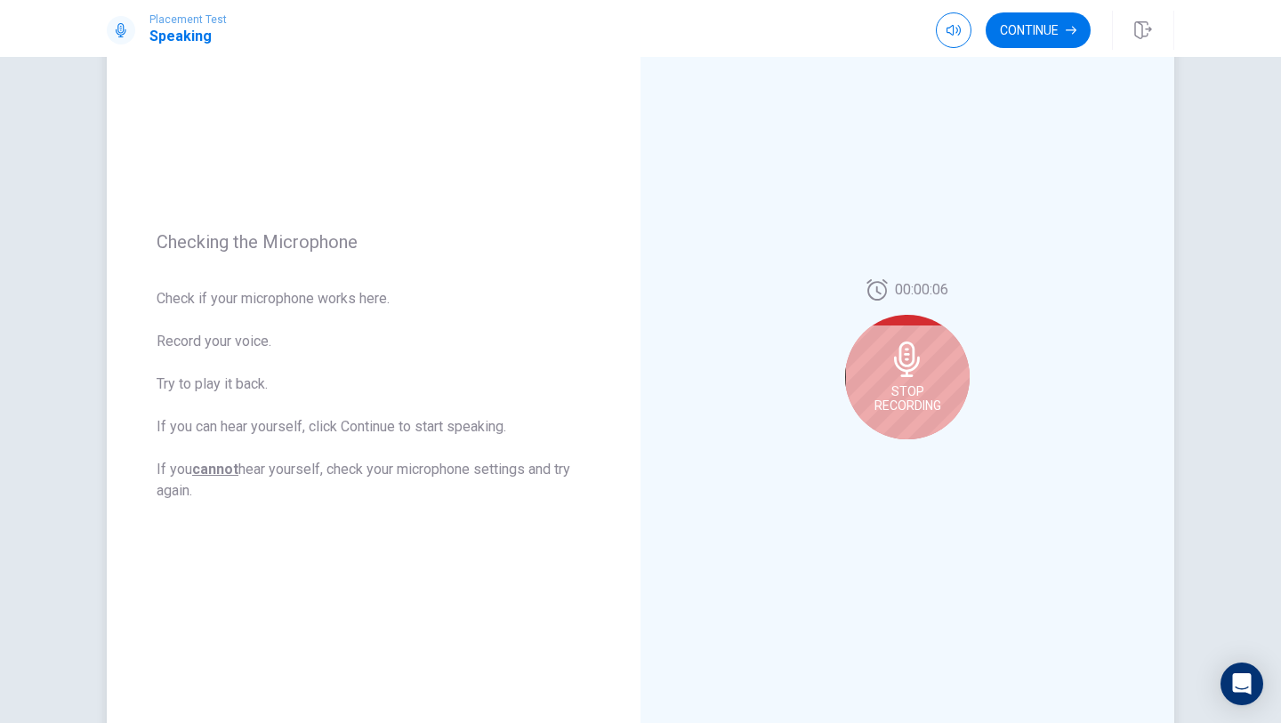
click at [905, 399] on span "Stop Recording" at bounding box center [907, 398] width 67 height 28
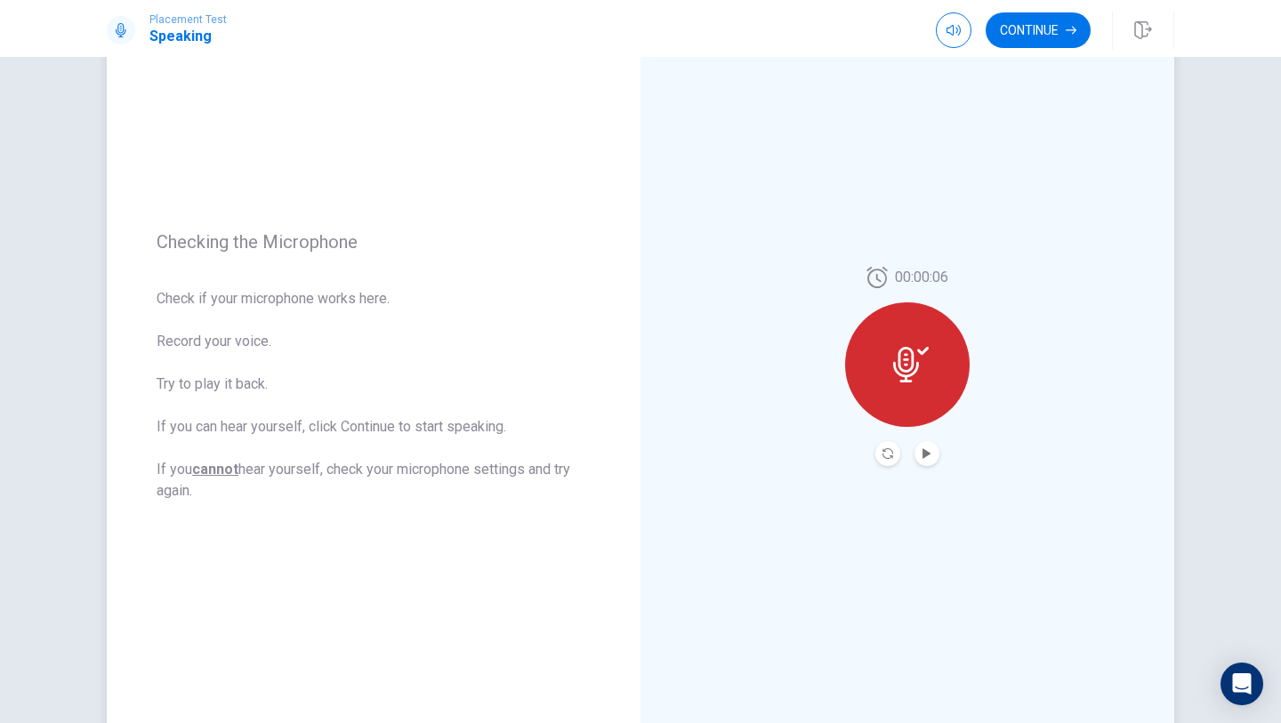
click at [927, 461] on button "Play Audio" at bounding box center [926, 453] width 25 height 25
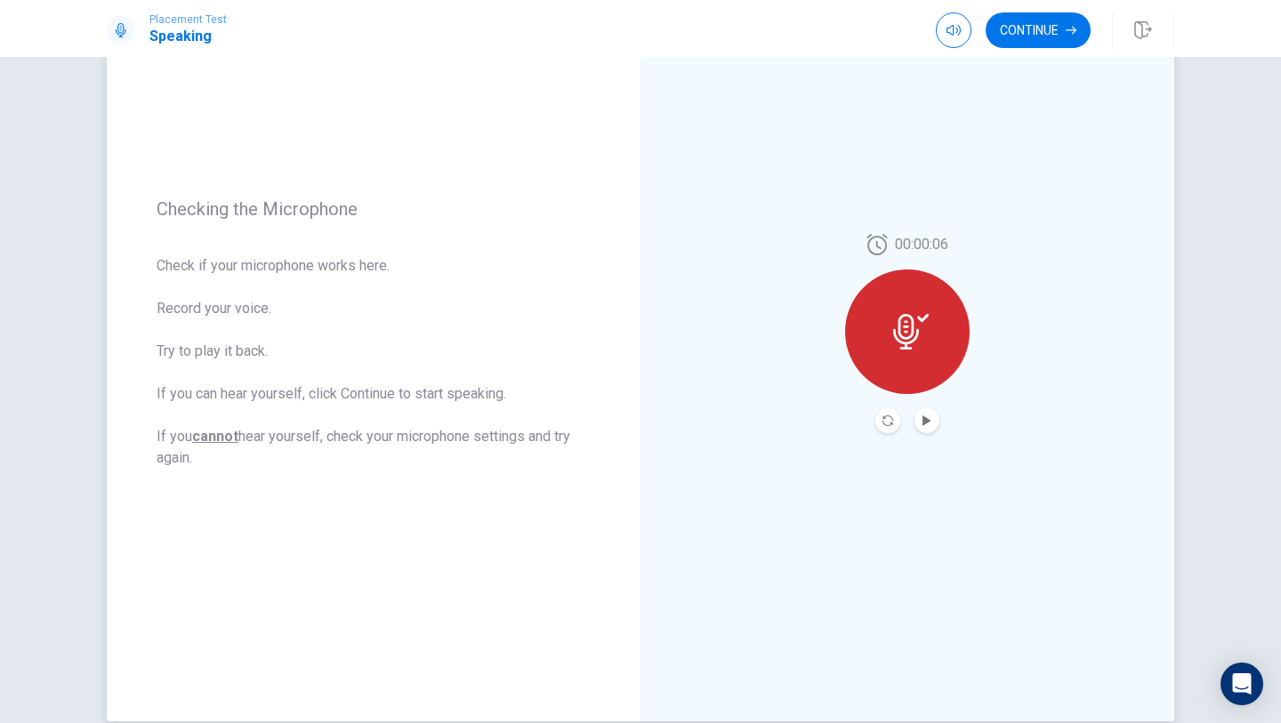
scroll to position [172, 0]
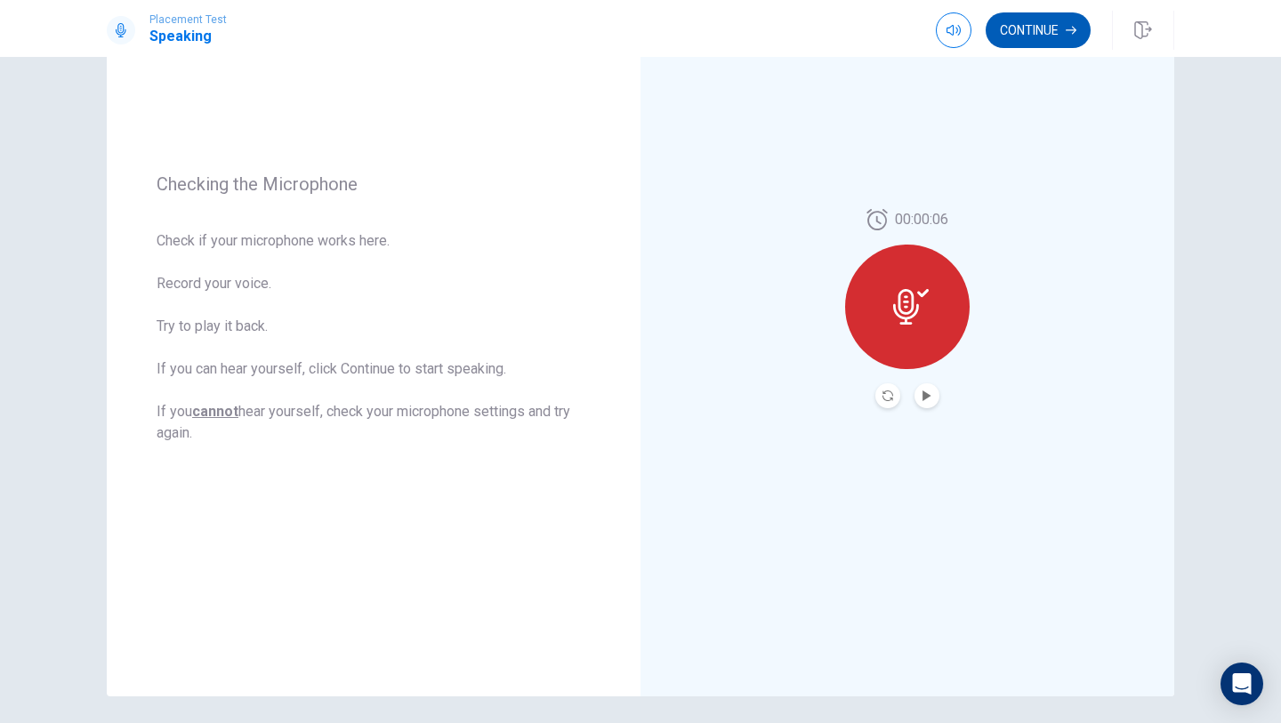
click at [1077, 24] on button "Continue" at bounding box center [1037, 30] width 105 height 36
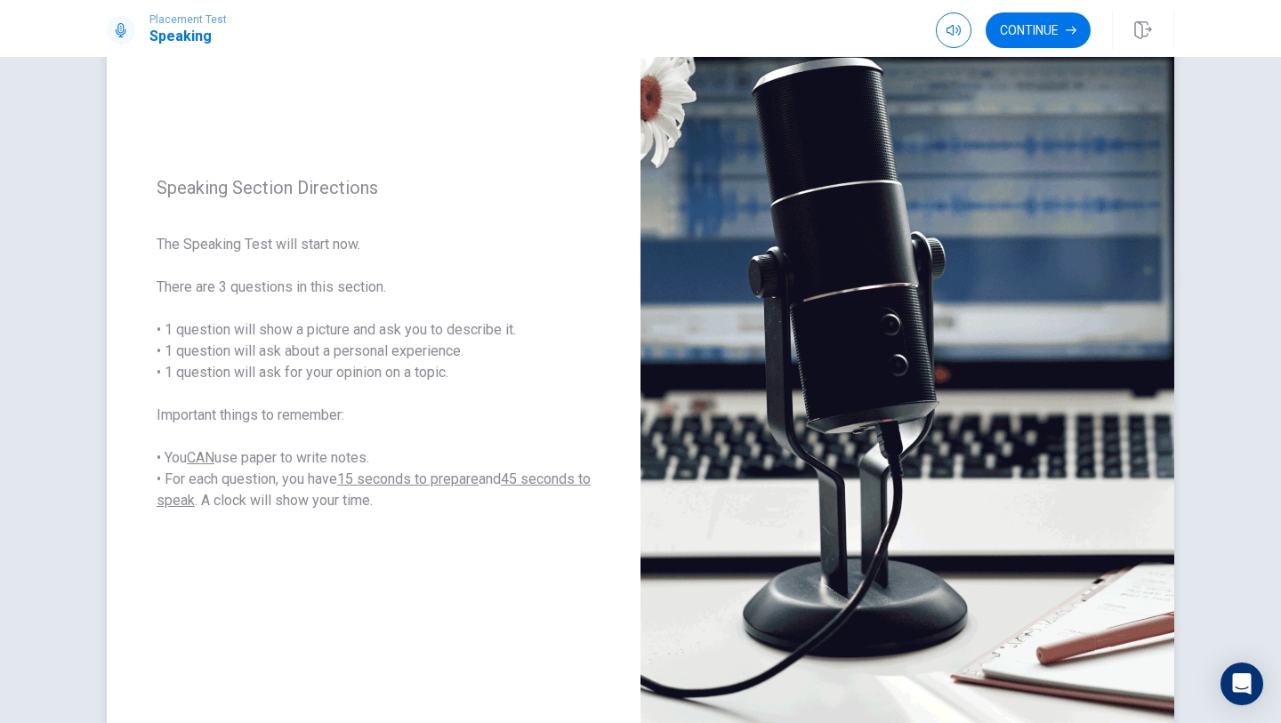
scroll to position [110, 0]
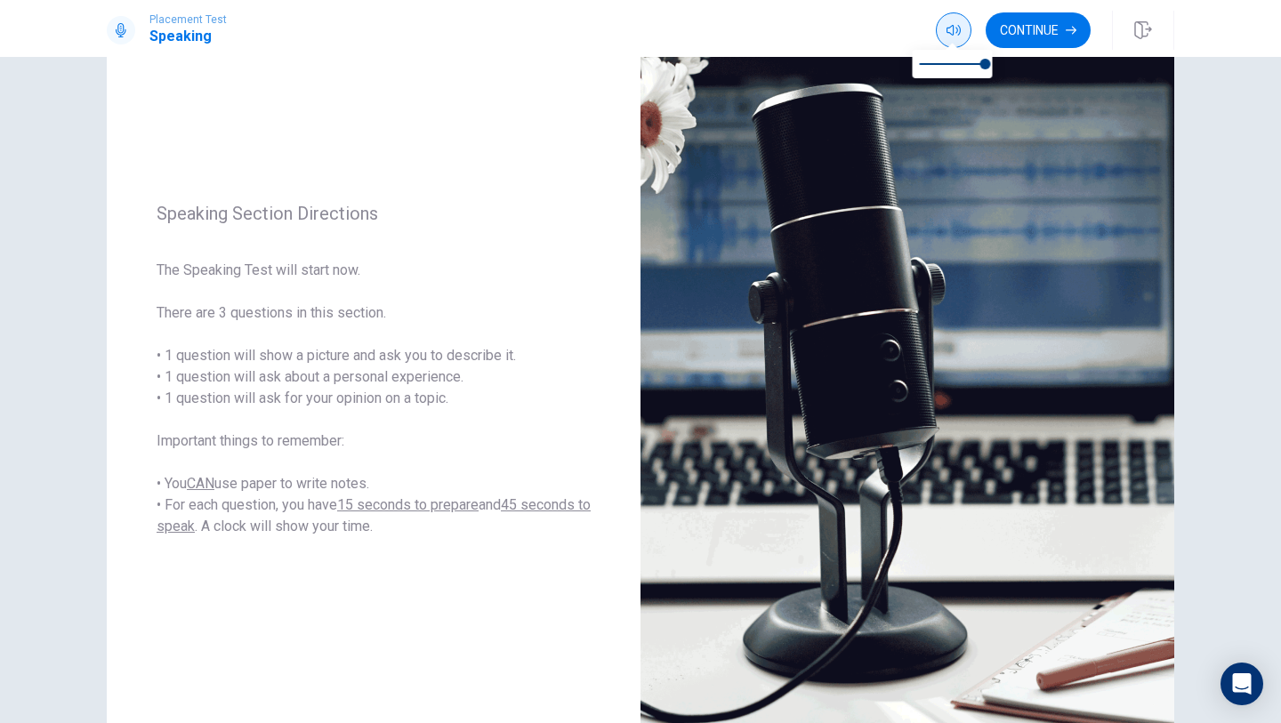
click at [959, 31] on button "button" at bounding box center [953, 30] width 36 height 36
click at [958, 28] on icon "button" at bounding box center [953, 30] width 14 height 11
click at [680, 188] on img at bounding box center [907, 369] width 534 height 775
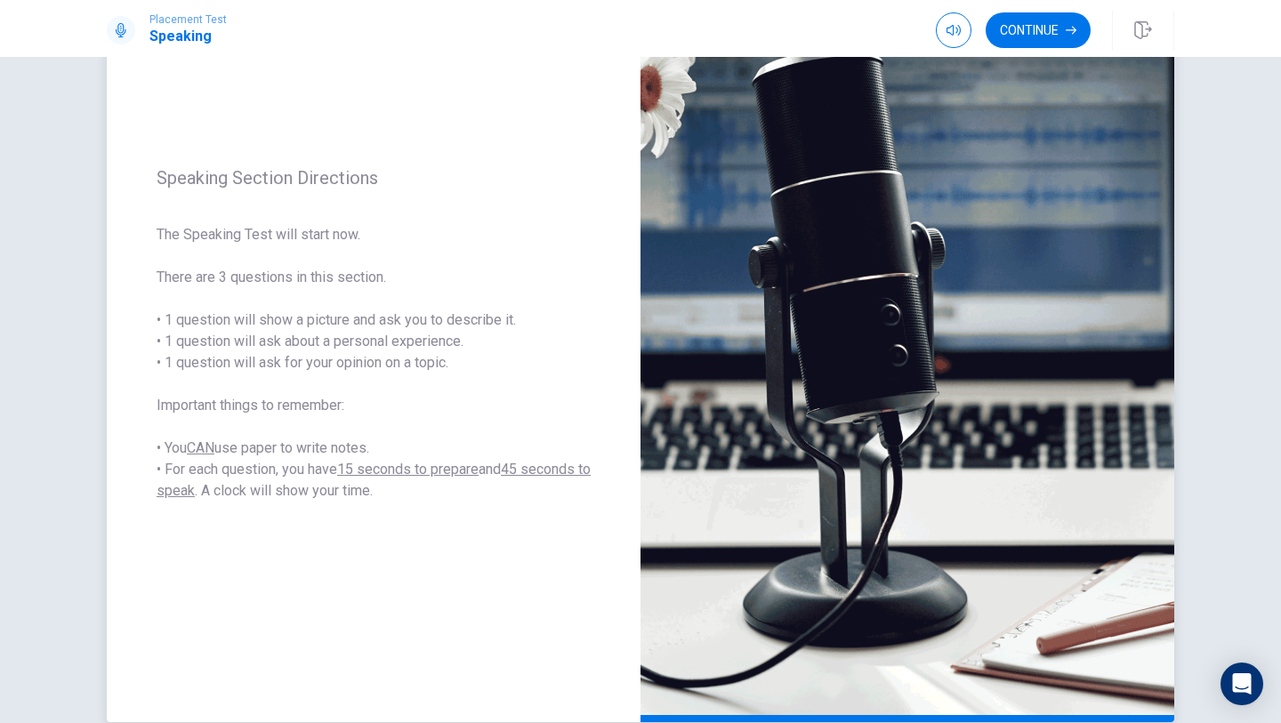
scroll to position [157, 0]
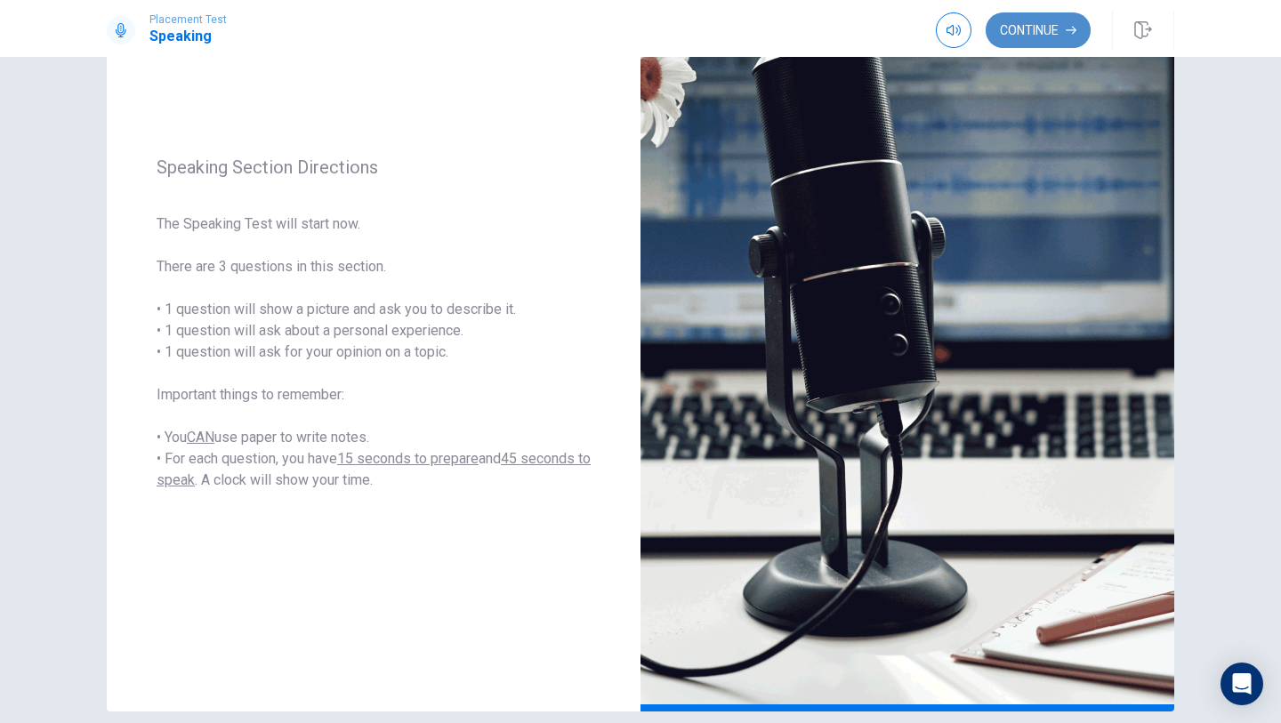
click at [1016, 43] on button "Continue" at bounding box center [1037, 30] width 105 height 36
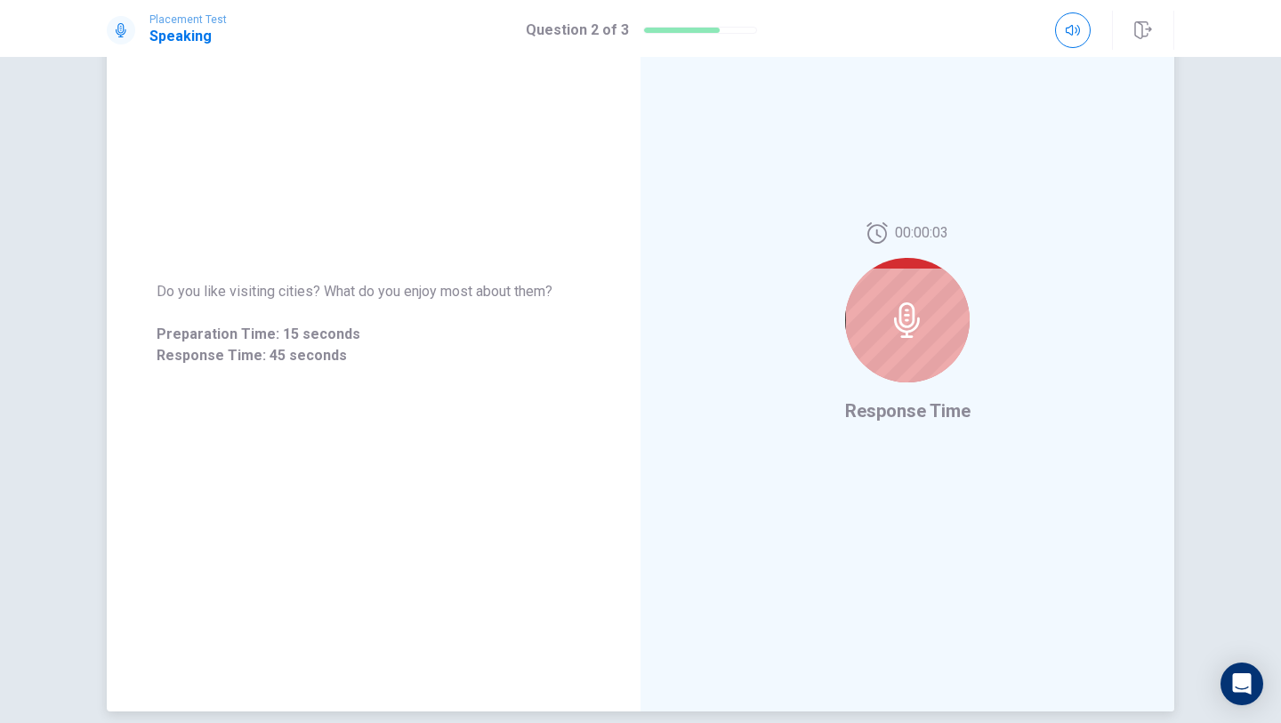
click at [940, 337] on div at bounding box center [907, 320] width 124 height 124
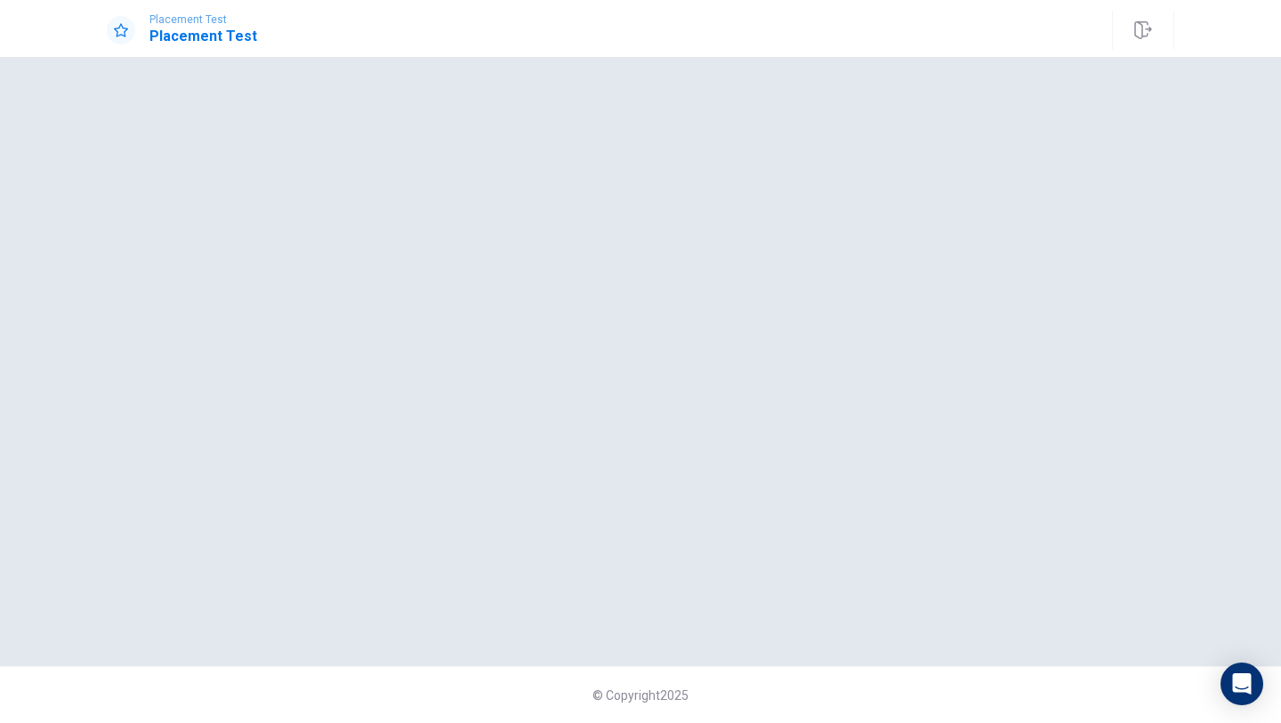
scroll to position [0, 0]
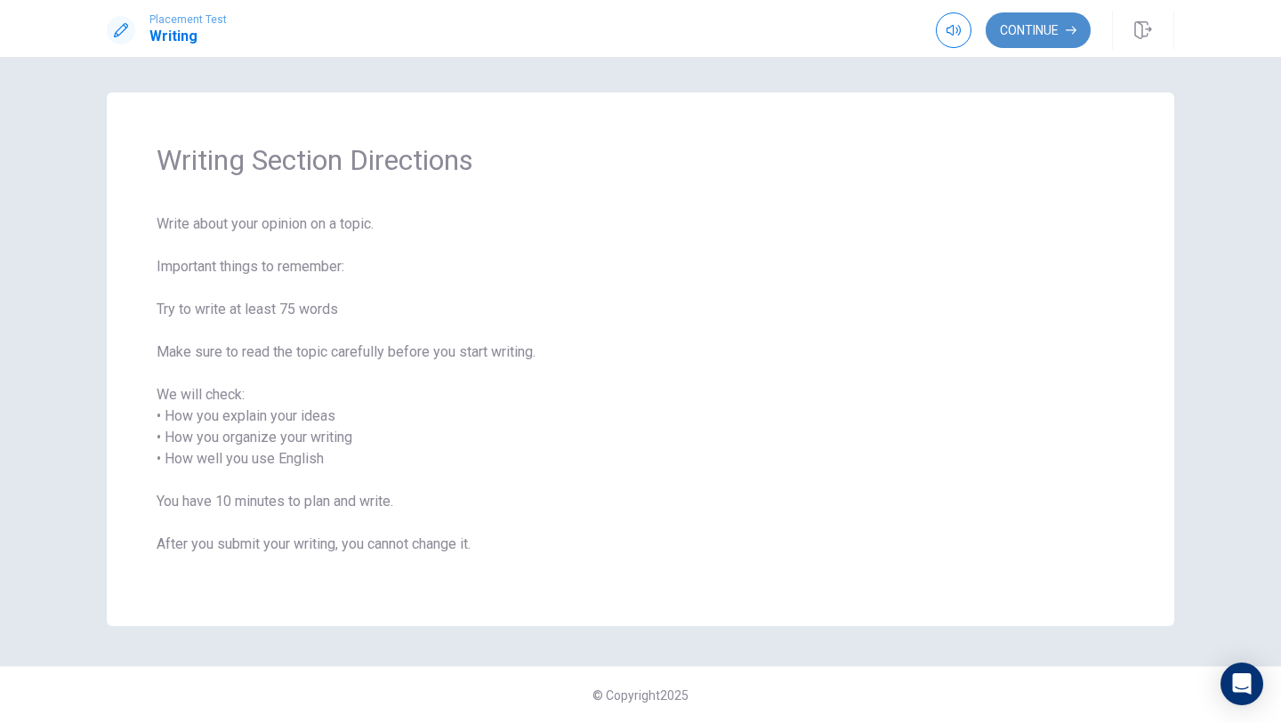
click at [1064, 19] on button "Continue" at bounding box center [1037, 30] width 105 height 36
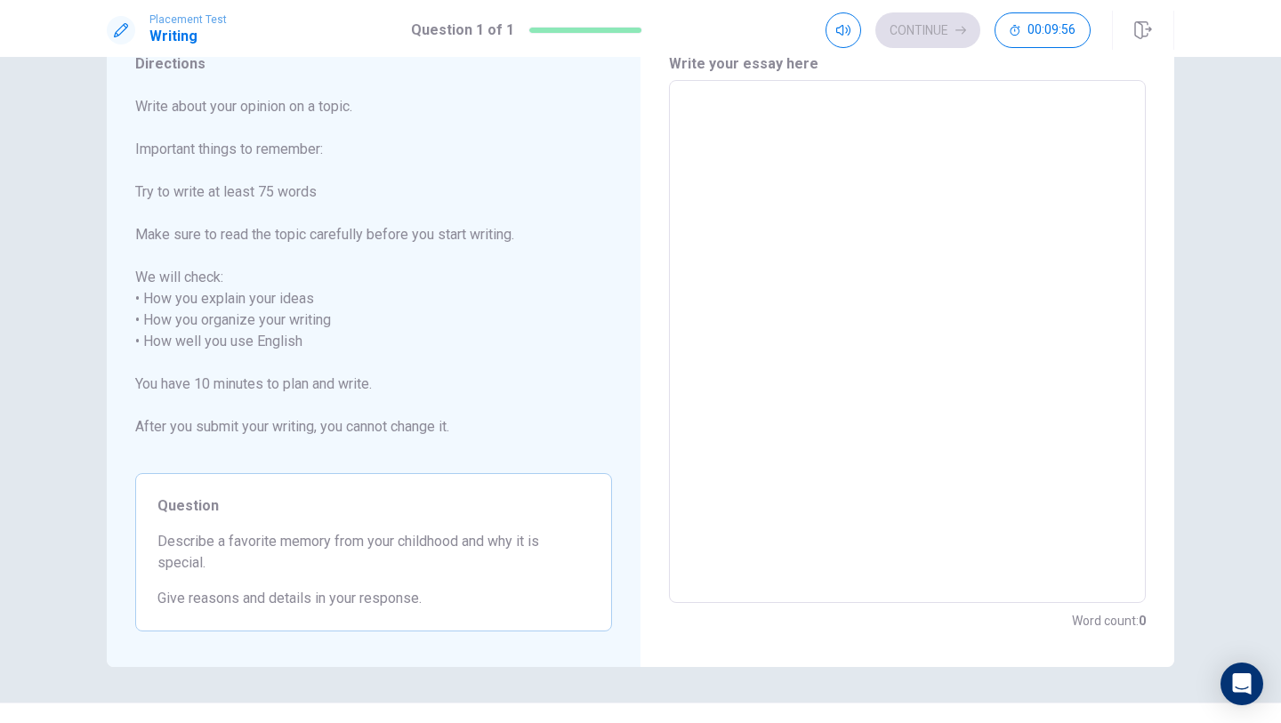
scroll to position [17, 0]
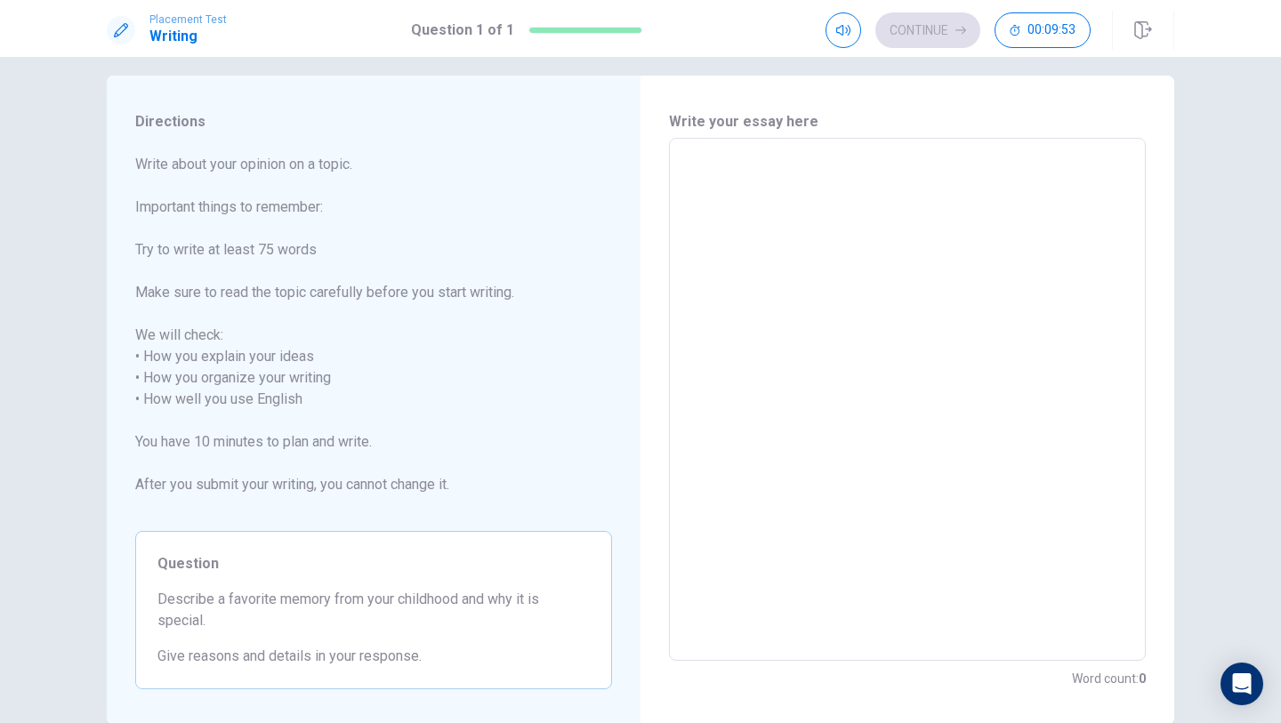
drag, startPoint x: 270, startPoint y: 592, endPoint x: 309, endPoint y: 595, distance: 39.2
click at [312, 597] on span "Describe a favorite memory from your childhood and why it is special." at bounding box center [373, 610] width 432 height 43
drag, startPoint x: 333, startPoint y: 587, endPoint x: 352, endPoint y: 608, distance: 29.0
click at [357, 619] on div "Question Describe a favorite memory from your childhood and why it is special. …" at bounding box center [373, 610] width 477 height 158
drag, startPoint x: 492, startPoint y: 588, endPoint x: 237, endPoint y: 632, distance: 259.1
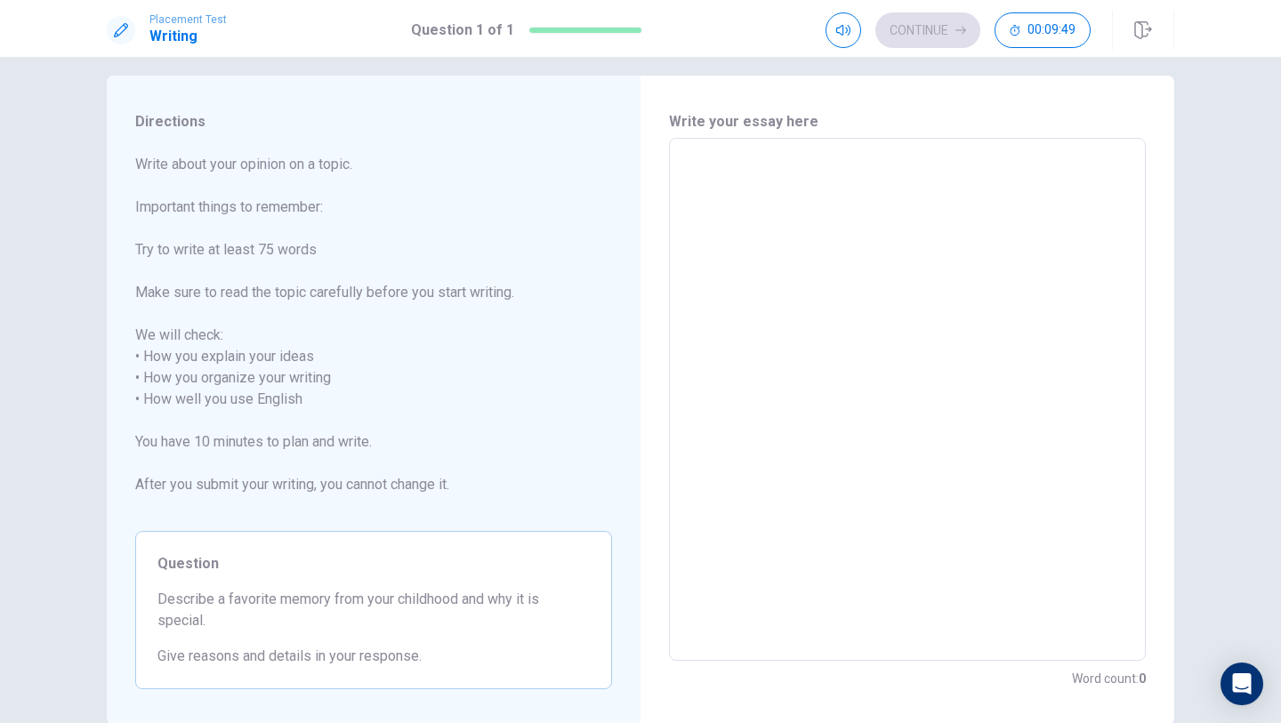
click at [240, 635] on div "Question Describe a favorite memory from your childhood and why it is special. …" at bounding box center [373, 610] width 477 height 158
click at [747, 170] on textarea at bounding box center [907, 396] width 452 height 494
drag, startPoint x: 99, startPoint y: 111, endPoint x: 226, endPoint y: 162, distance: 136.9
click at [226, 162] on div "Directions Write about your opinion on a topic. Important things to remember: T…" at bounding box center [640, 396] width 1124 height 649
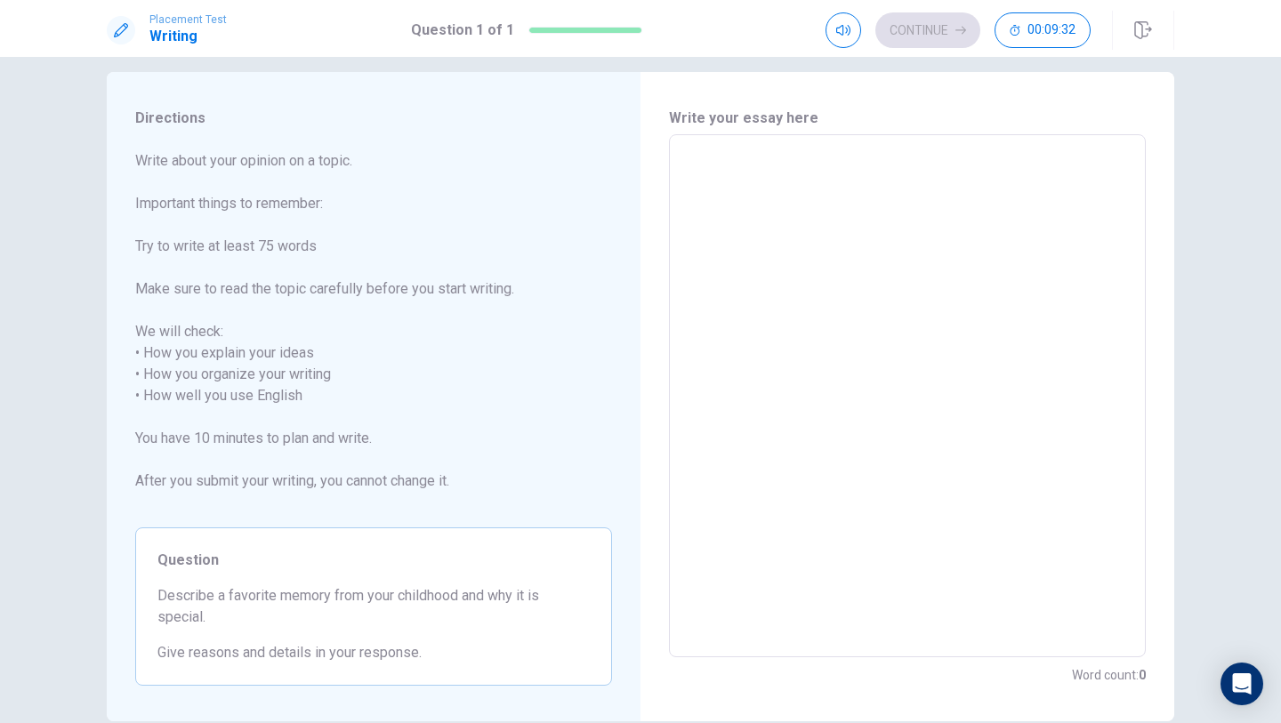
click at [711, 173] on textarea at bounding box center [907, 396] width 452 height 494
type textarea "A"
type textarea "x"
type textarea "A"
type textarea "x"
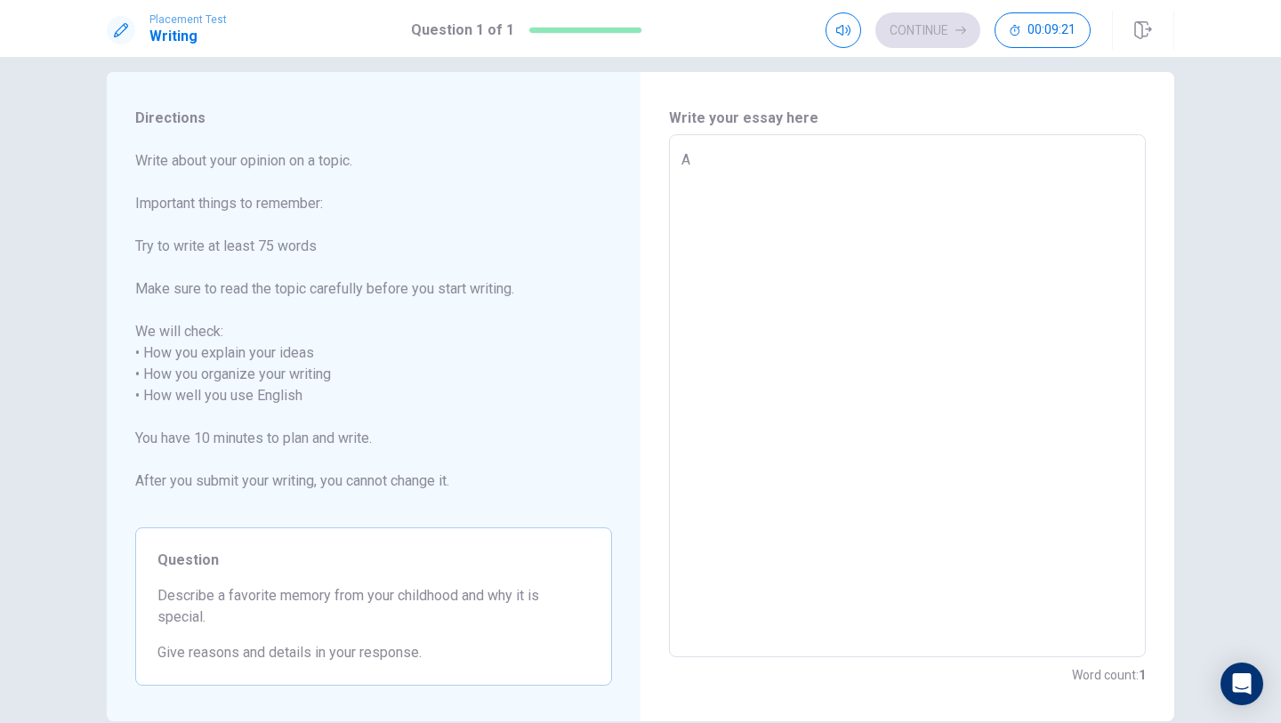
type textarea "A s"
type textarea "x"
type textarea "A sp"
type textarea "x"
type textarea "A spe"
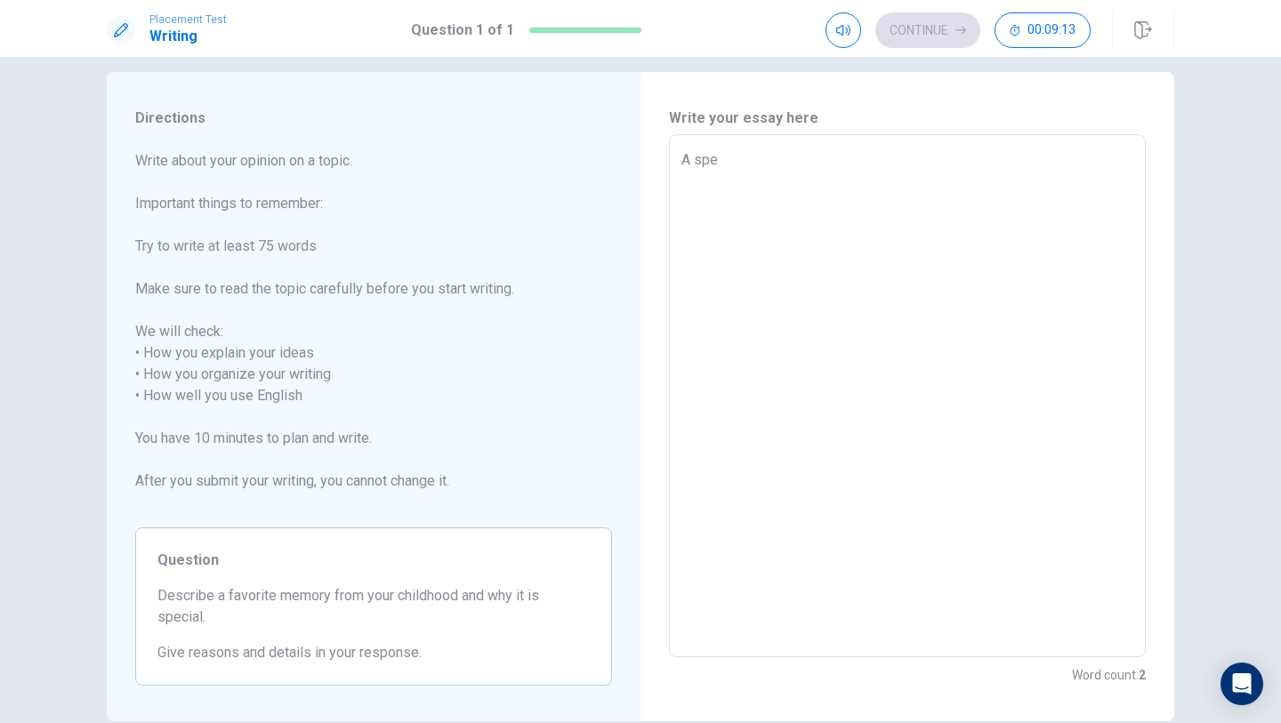
type textarea "x"
type textarea "A spec"
type textarea "x"
type textarea "A speci"
type textarea "x"
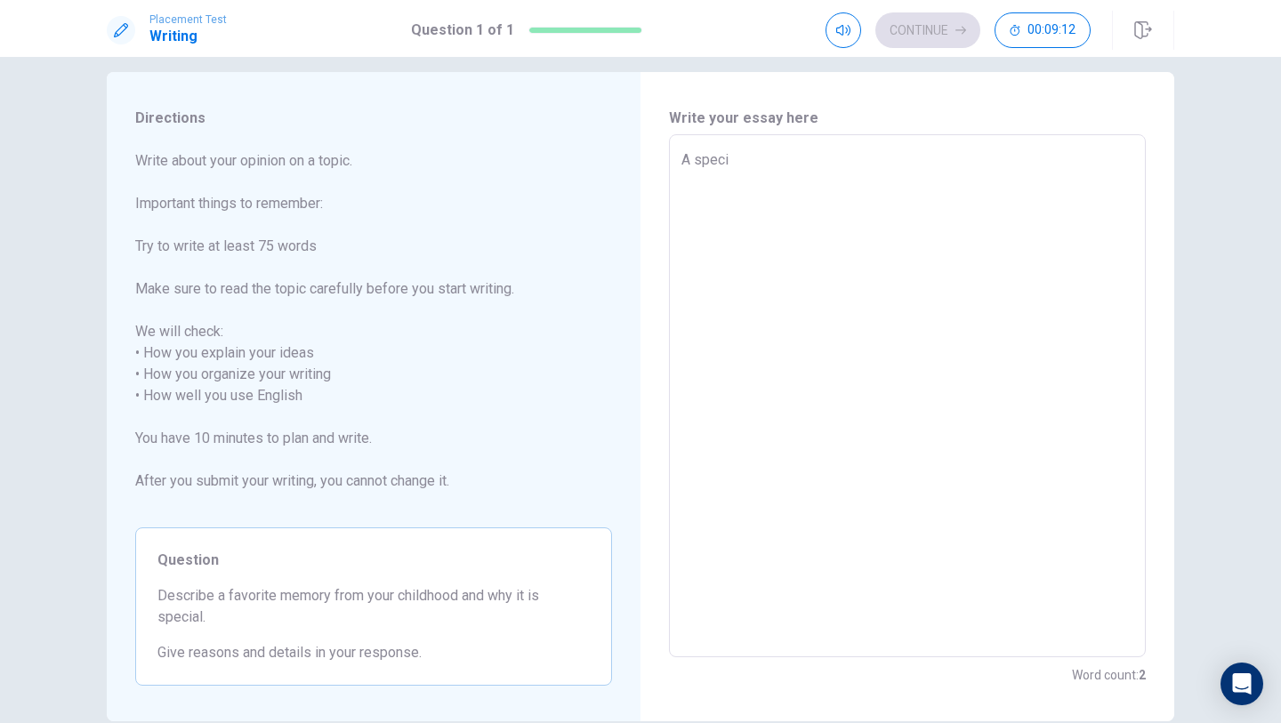
type textarea "A specia"
type textarea "x"
type textarea "A special"
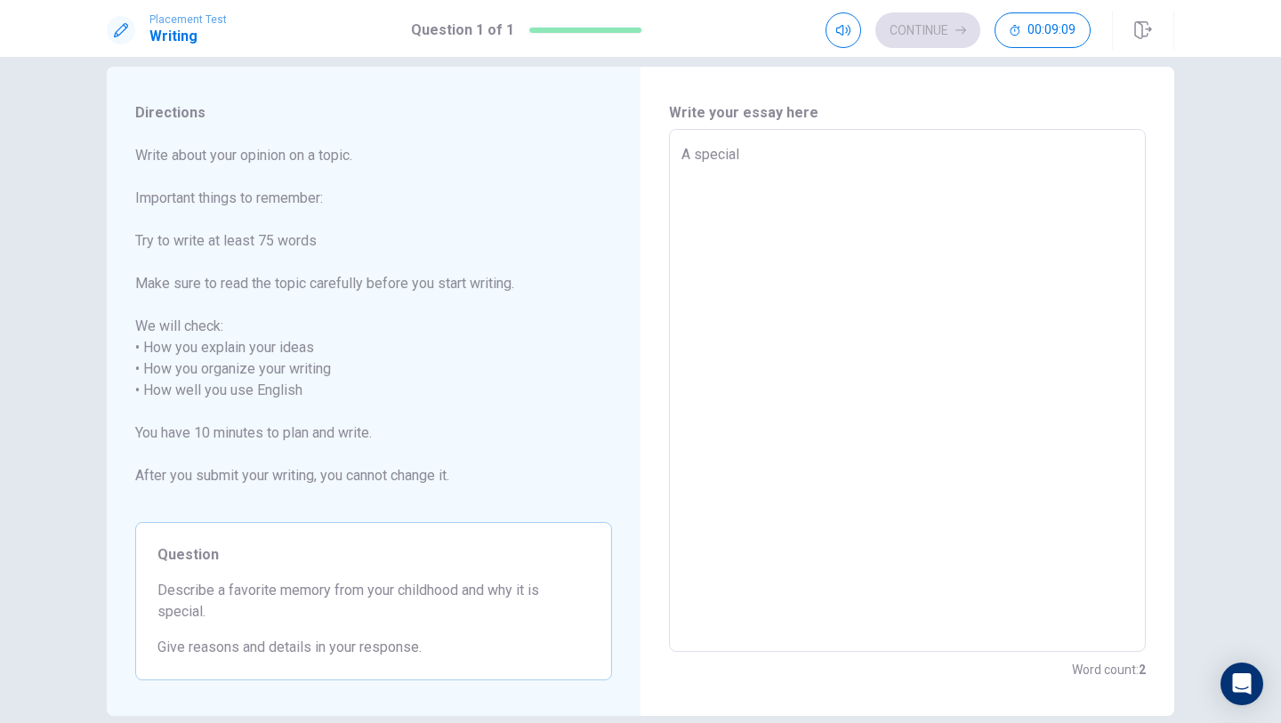
scroll to position [34, 0]
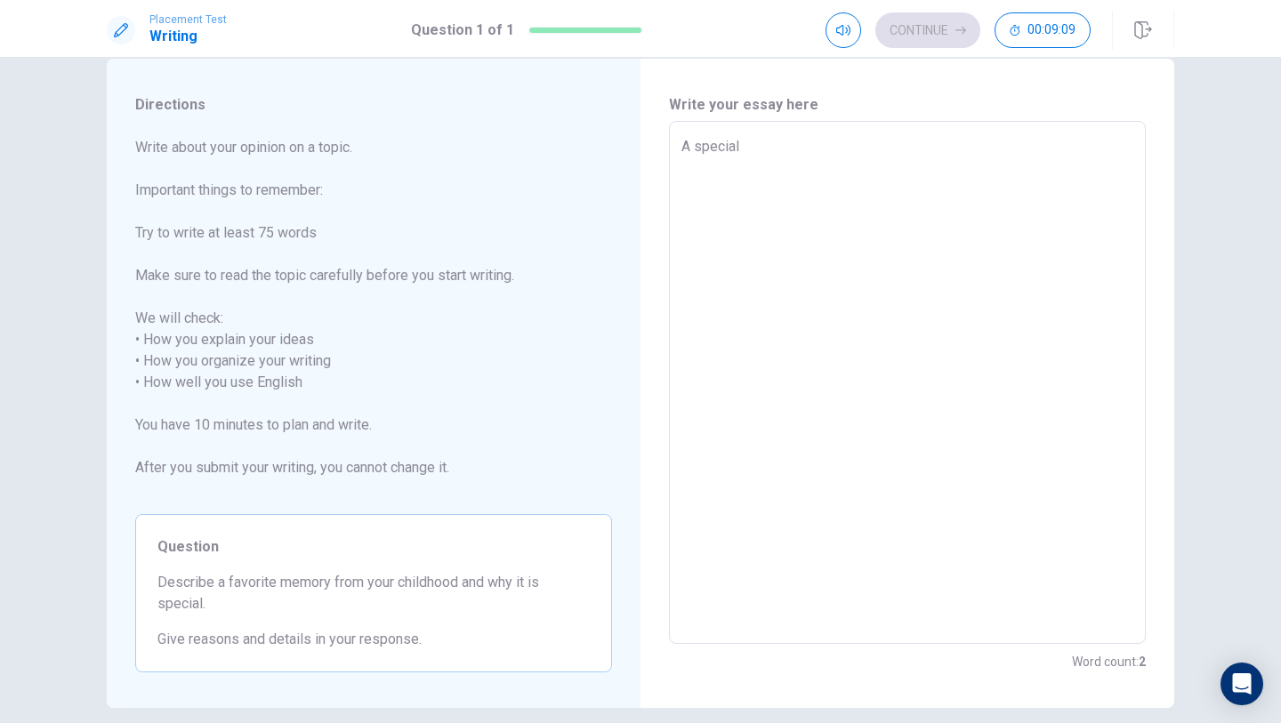
type textarea "x"
type textarea "A special"
type textarea "x"
type textarea "A special M"
type textarea "x"
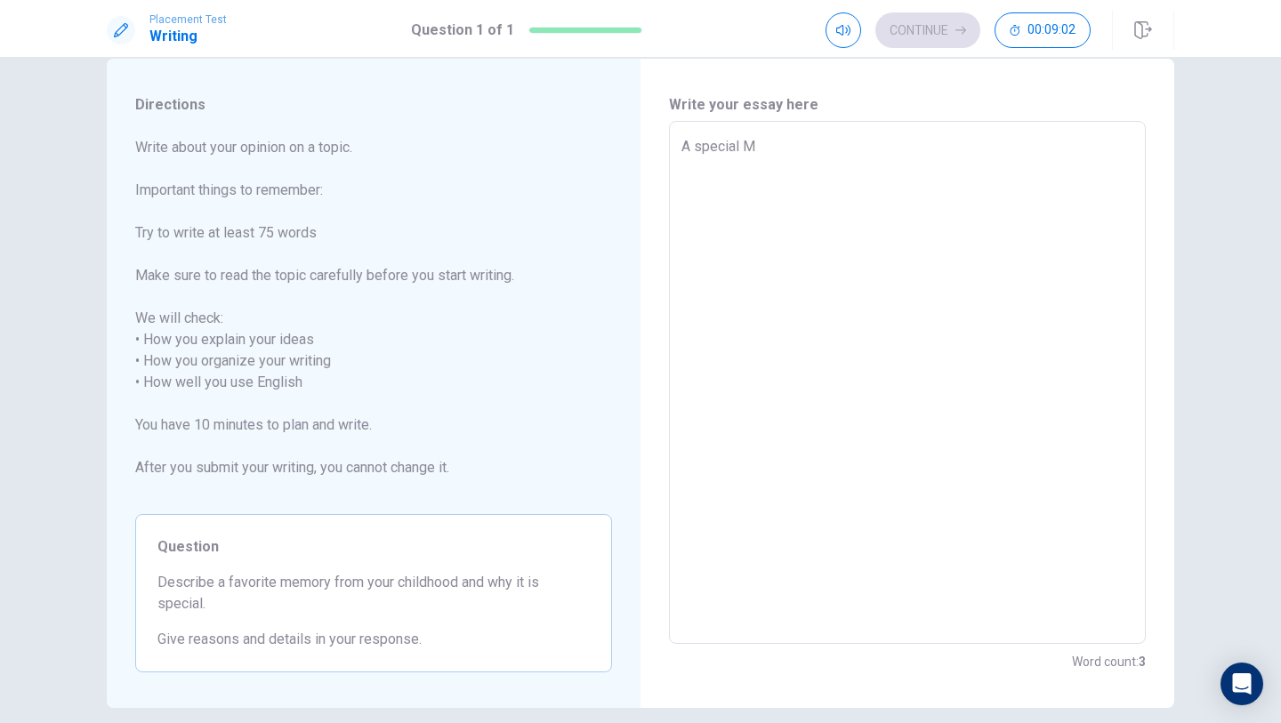
type textarea "A special"
type textarea "x"
type textarea "A special m"
type textarea "x"
type textarea "A special me"
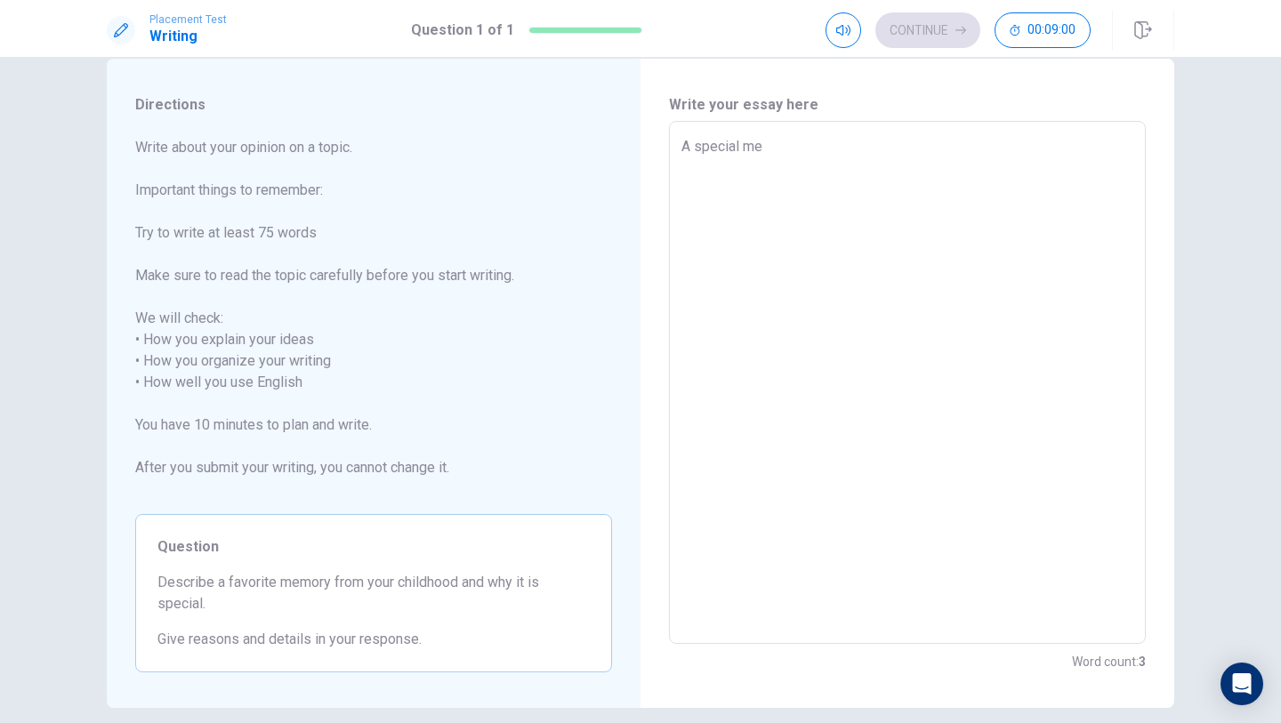
type textarea "x"
type textarea "A special mem"
type textarea "x"
type textarea "A special memo"
type textarea "x"
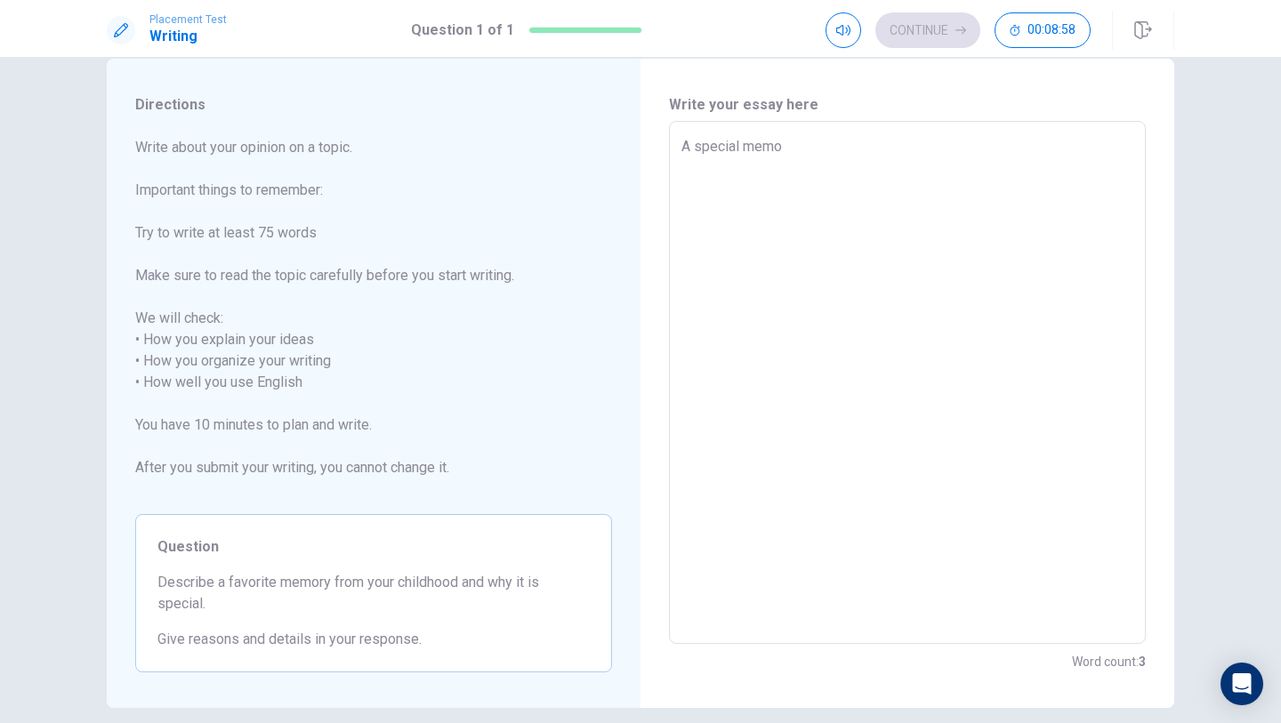
type textarea "A special memor"
type textarea "x"
type textarea "A special memory"
type textarea "x"
type textarea "A special memory"
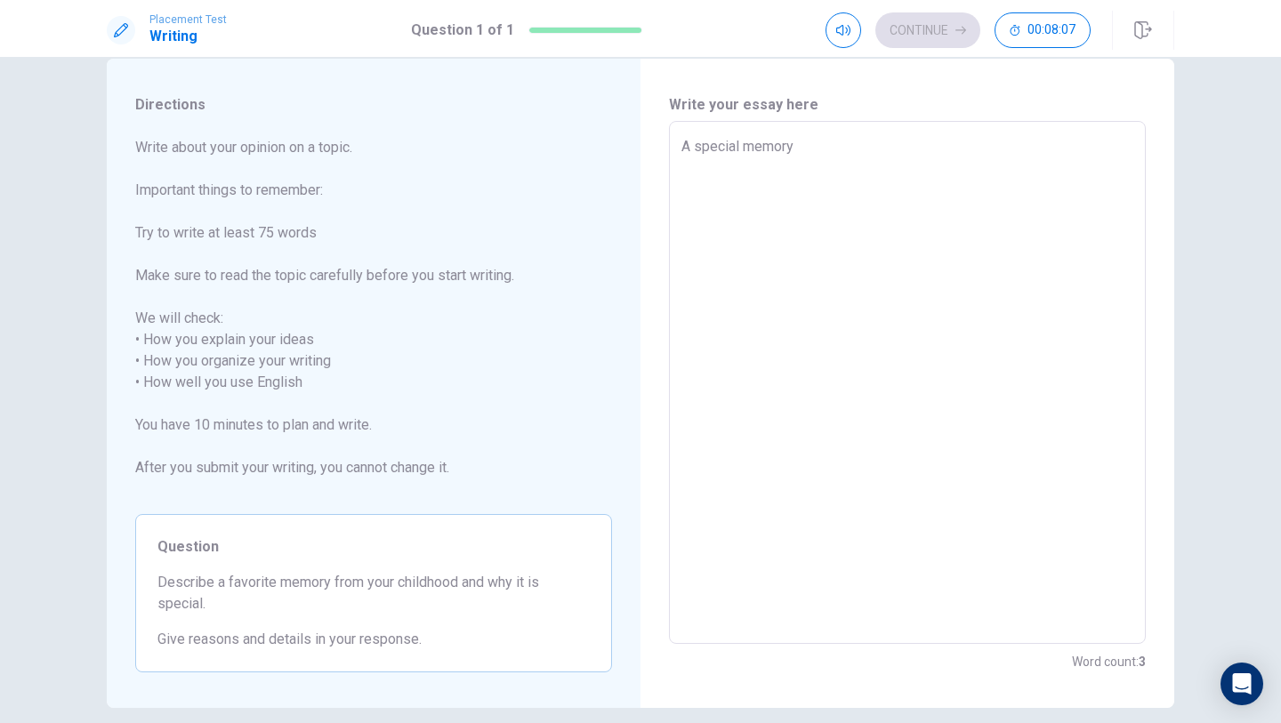
type textarea "x"
type textarea "A special memory W"
type textarea "x"
type textarea "A special memory Wh"
type textarea "x"
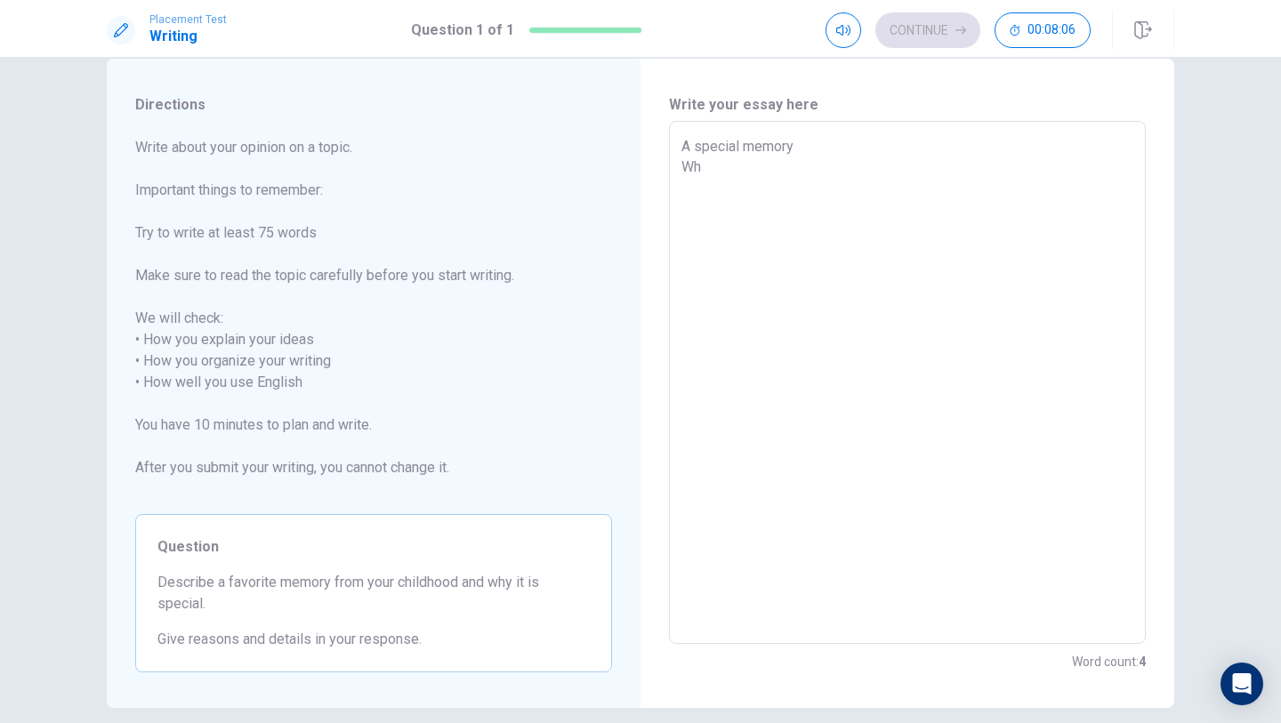
type textarea "A special memory Whe"
type textarea "x"
type textarea "A special memory When"
type textarea "x"
type textarea "A special memory When"
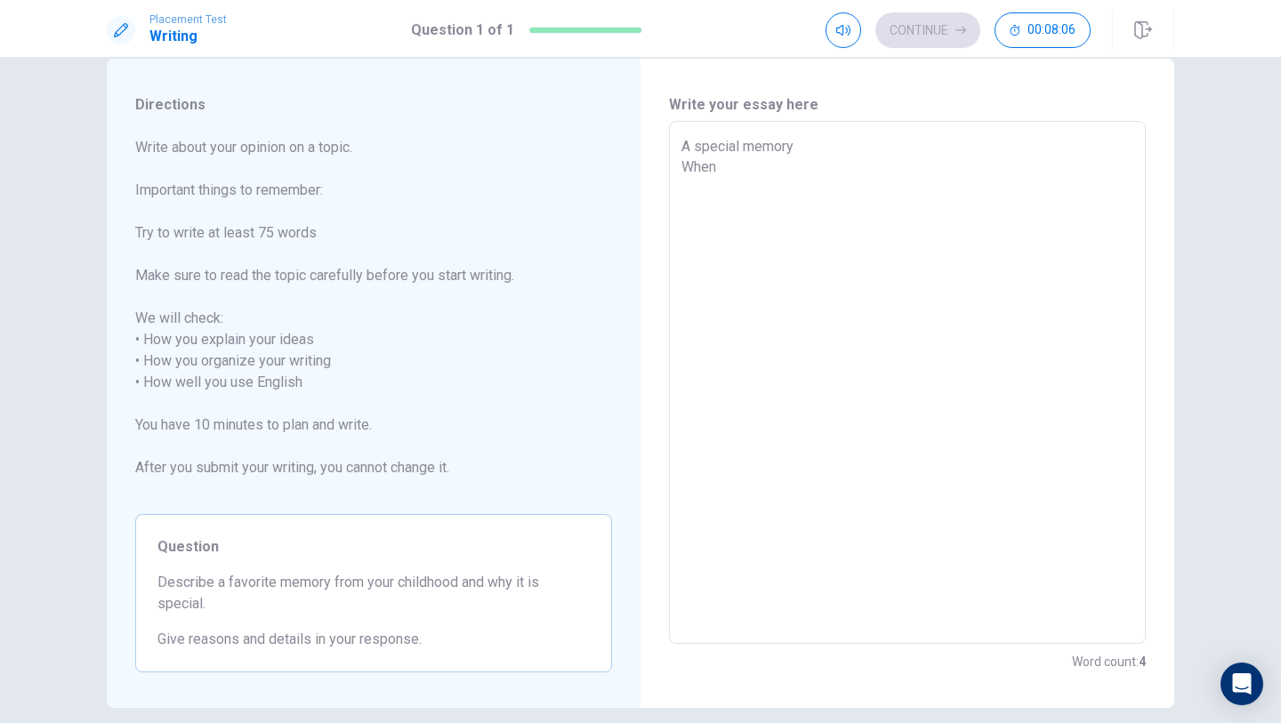
type textarea "x"
type textarea "A special memory When I"
type textarea "x"
type textarea "A special memory When I"
type textarea "x"
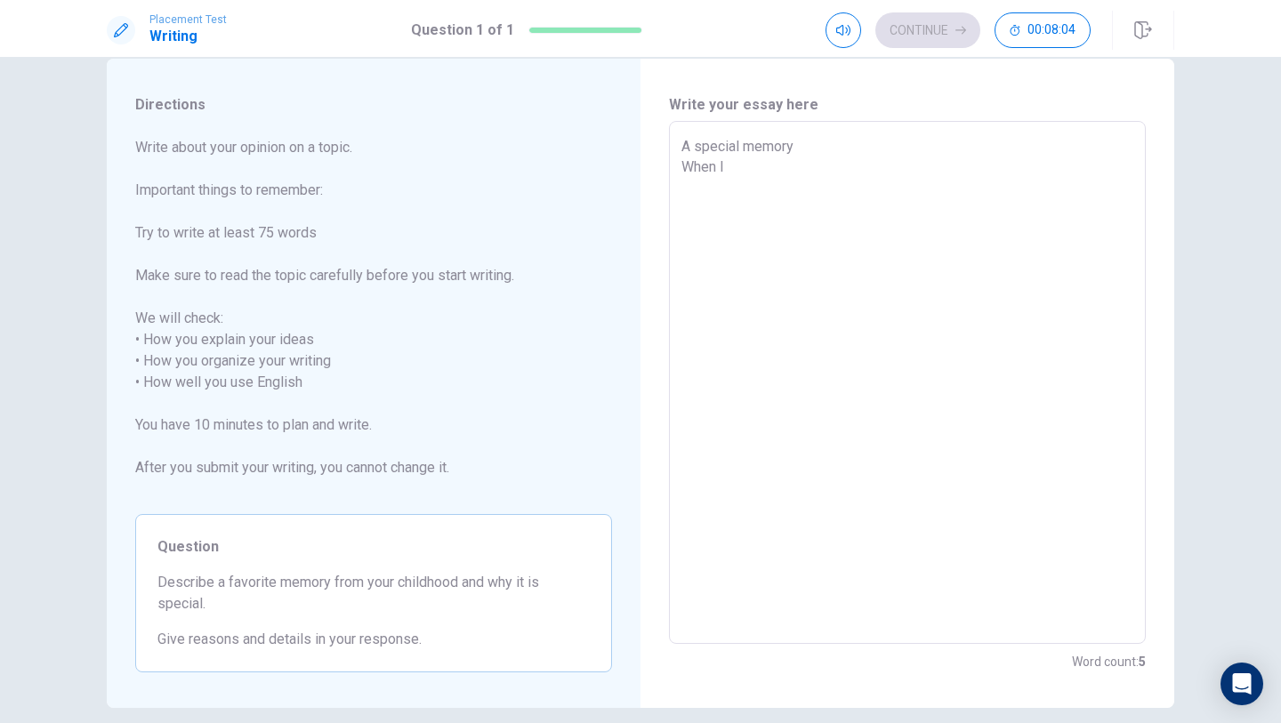
type textarea "A special memory When I w"
type textarea "x"
type textarea "A special memory When I wa"
type textarea "x"
type textarea "A special memory When I was"
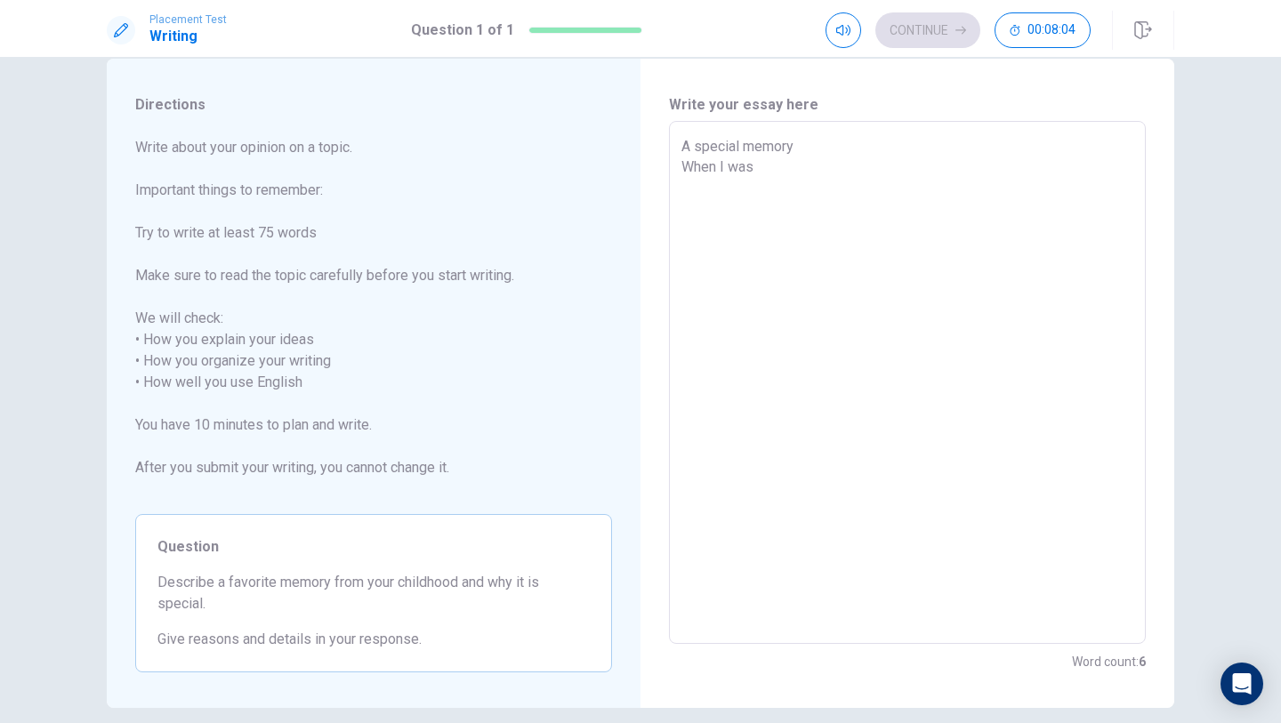
type textarea "x"
type textarea "A special memory When I was"
type textarea "x"
type textarea "A special memory When I was y"
type textarea "x"
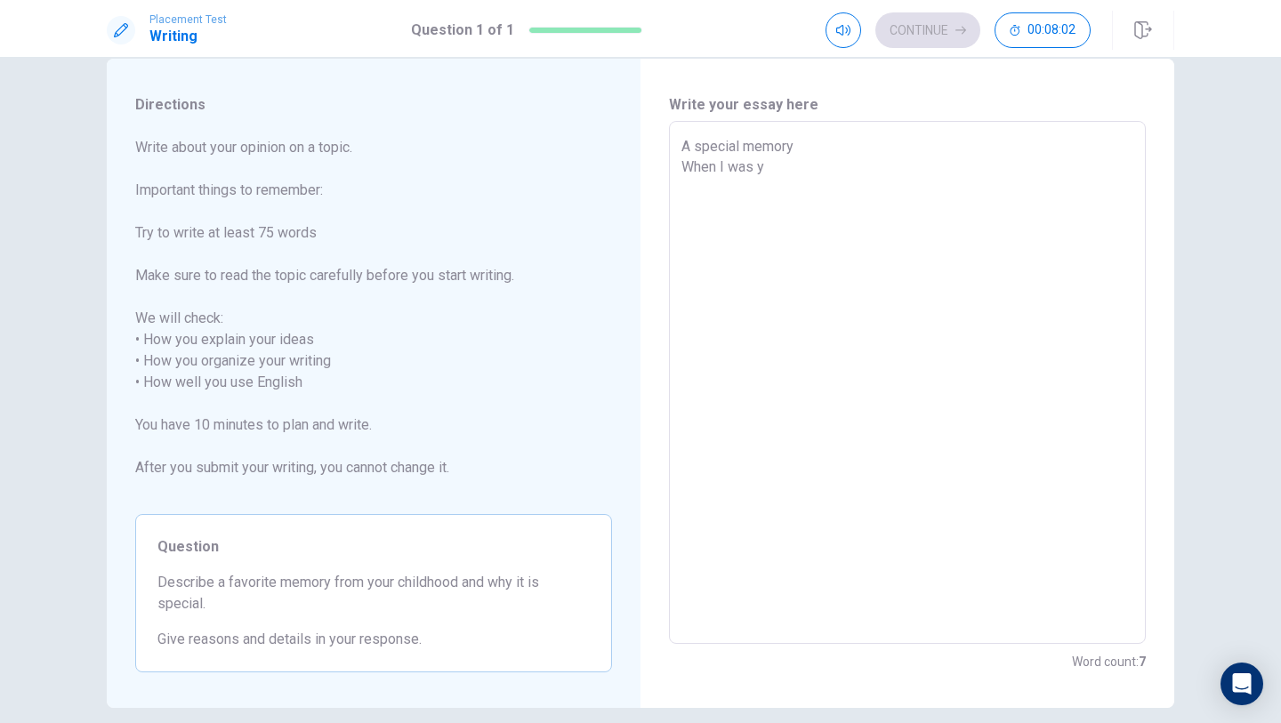
type textarea "A special memory When I was yo"
type textarea "x"
type textarea "A special memory When I was you"
type textarea "x"
type textarea "A special memory When I was youn"
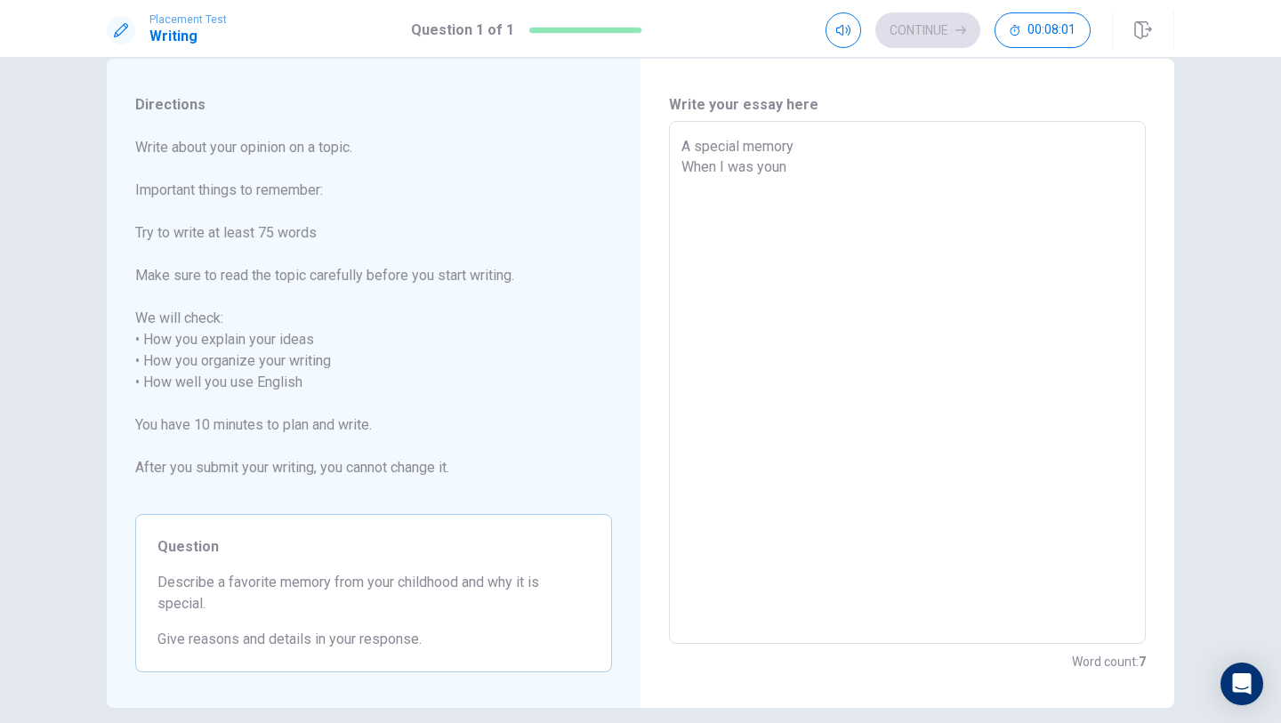
type textarea "x"
type textarea "A special memory When I was young"
type textarea "x"
type textarea "A special memory When I was young,"
type textarea "x"
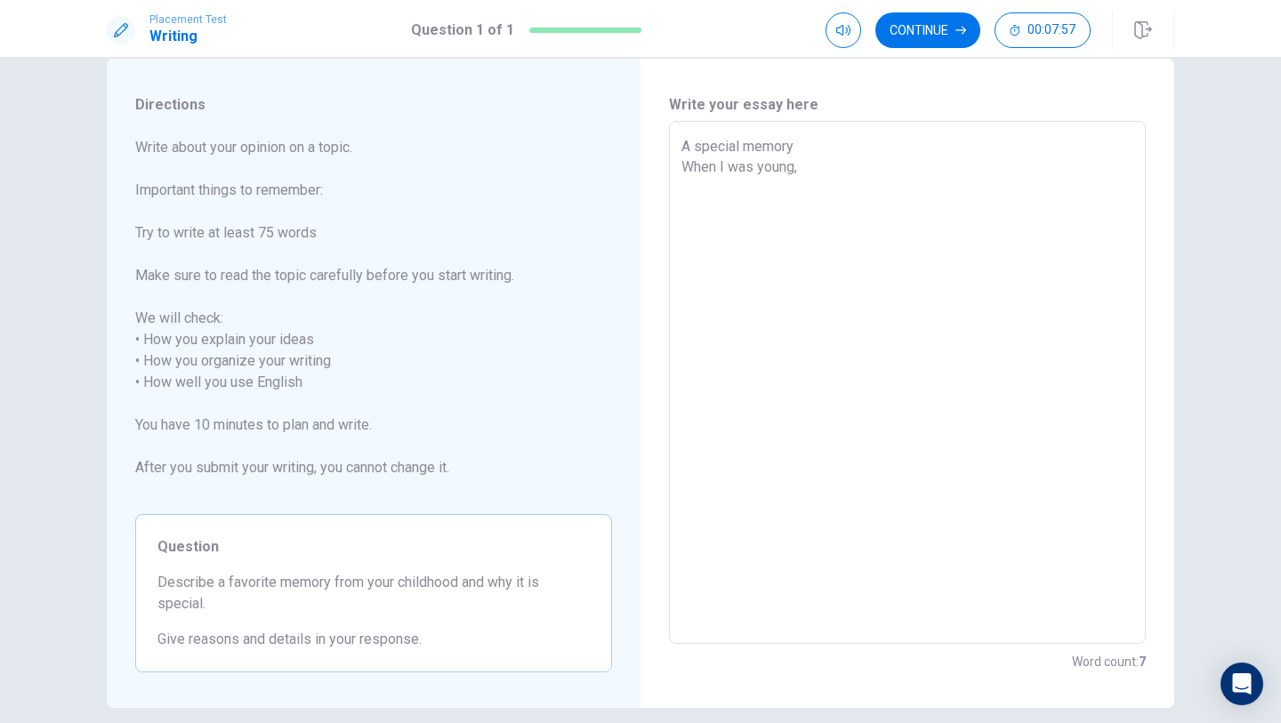
type textarea "A special memory When I was young,"
type textarea "x"
type textarea "A special memory When I was young, I"
drag, startPoint x: 739, startPoint y: 146, endPoint x: 695, endPoint y: 152, distance: 44.0
click at [695, 152] on textarea "A special memory When I was young, I" at bounding box center [907, 383] width 452 height 494
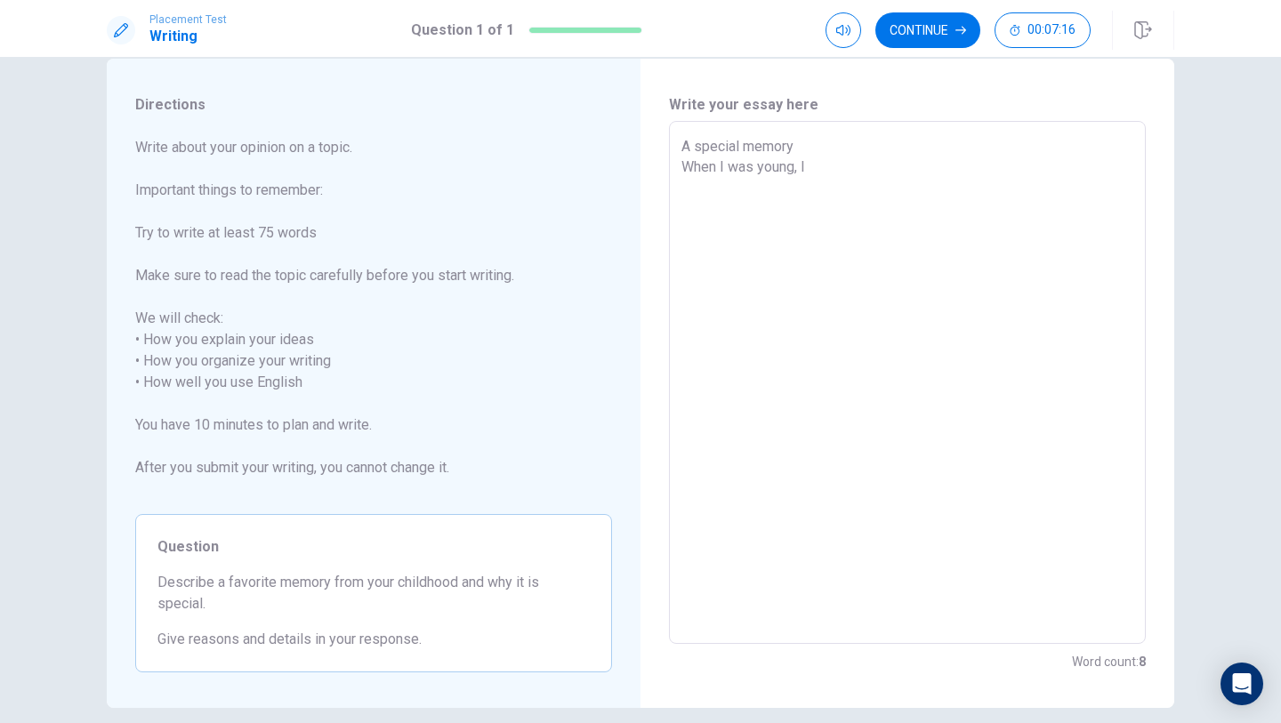
click at [808, 174] on textarea "A special memory When I was young, I" at bounding box center [907, 383] width 452 height 494
drag, startPoint x: 759, startPoint y: 171, endPoint x: 799, endPoint y: 171, distance: 40.0
click at [799, 171] on textarea "A special memory When I was young, I" at bounding box center [907, 383] width 452 height 494
type textarea "x"
type textarea "A special memory When I was I"
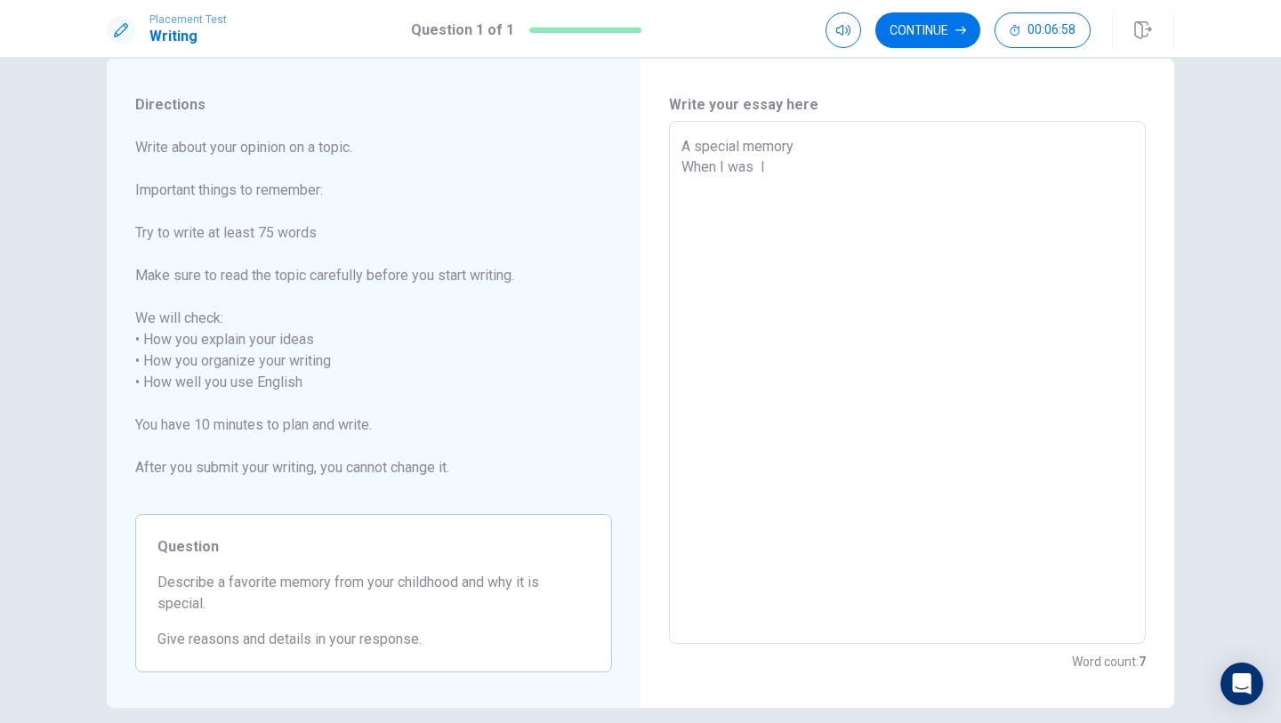
type textarea "x"
type textarea "A special memory When I was g I"
type textarea "x"
type textarea "A special memory When I was gr I"
type textarea "x"
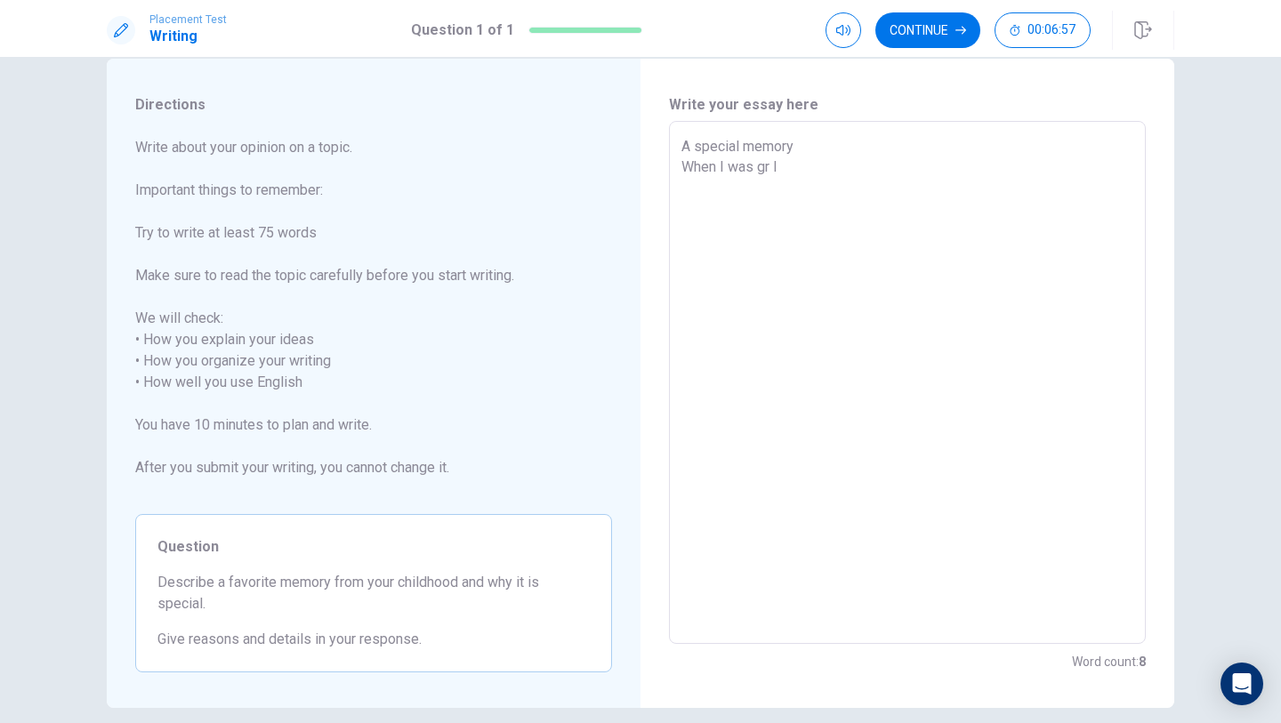
type textarea "A special memory When I was gra I"
type textarea "x"
type textarea "A special memory When I was grad I"
type textarea "x"
type textarea "A special memory When I was grade I"
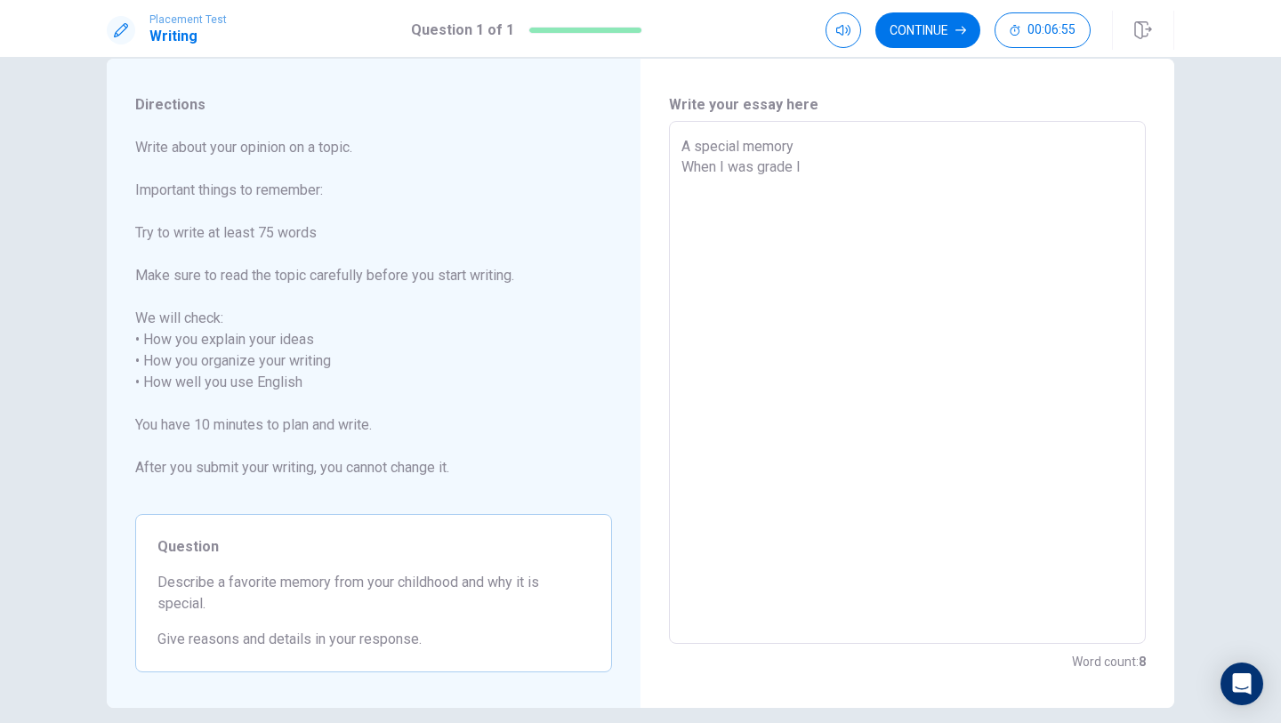
type textarea "x"
type textarea "A special memory When I was grade I"
type textarea "x"
type textarea "A special memory When I was grade 3 I"
type textarea "x"
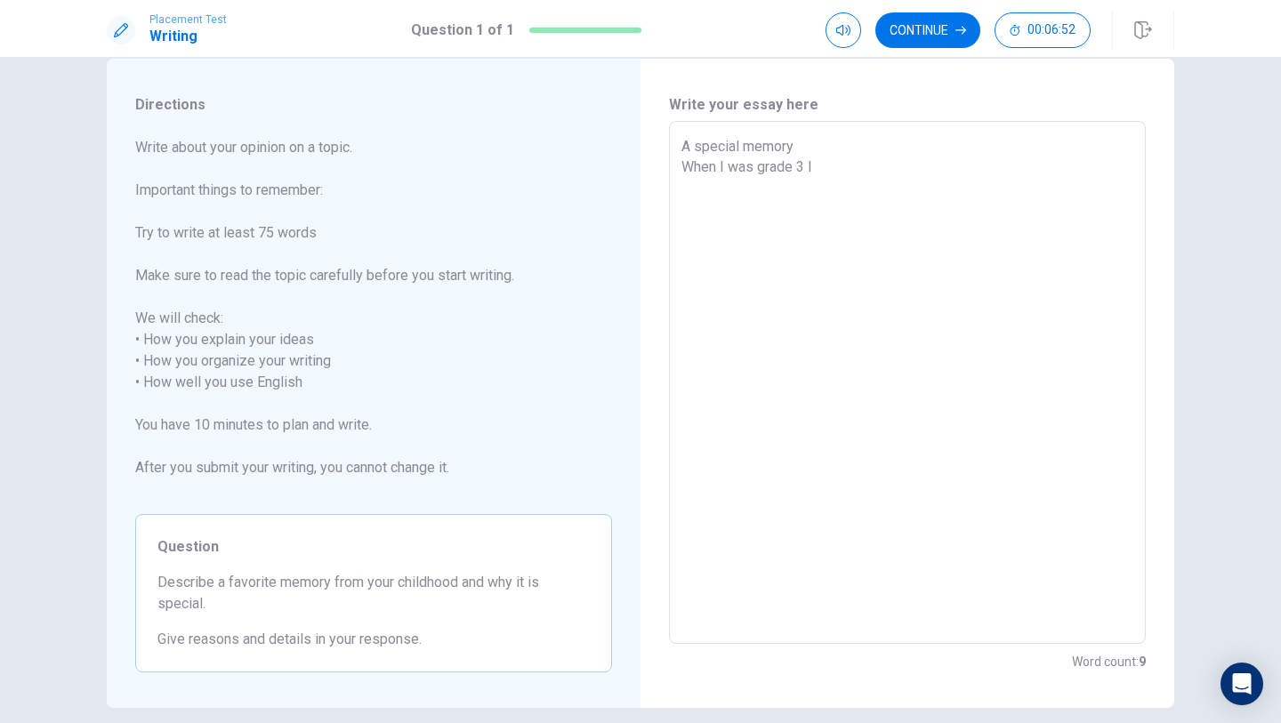
type textarea "A special memory When I was grade 3, I"
type textarea "x"
click at [817, 163] on textarea "A special memory When I was grade 3, I" at bounding box center [907, 383] width 452 height 494
type textarea "A special memory When I was grade 3, I"
type textarea "x"
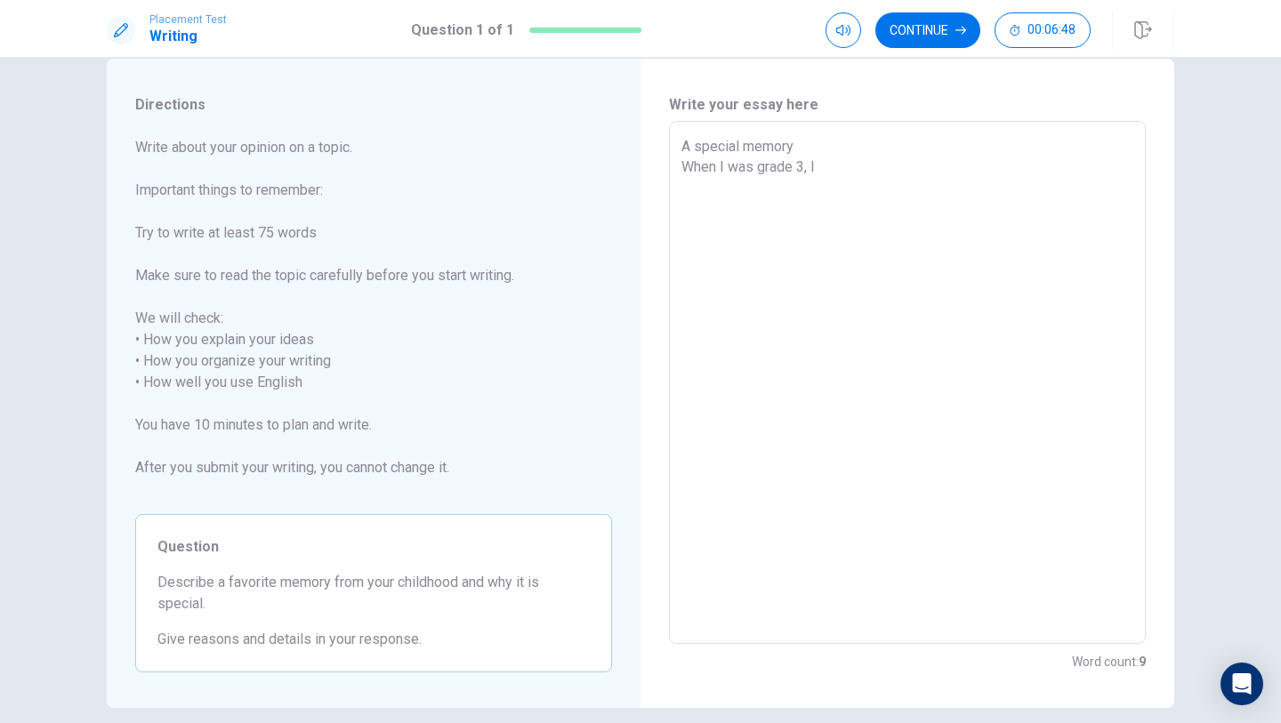
type textarea "A special memory When I was grade 3, I w"
type textarea "x"
type textarea "A special memory When I was grade 3, I we"
type textarea "x"
type textarea "A special memory When I was grade 3, I wen"
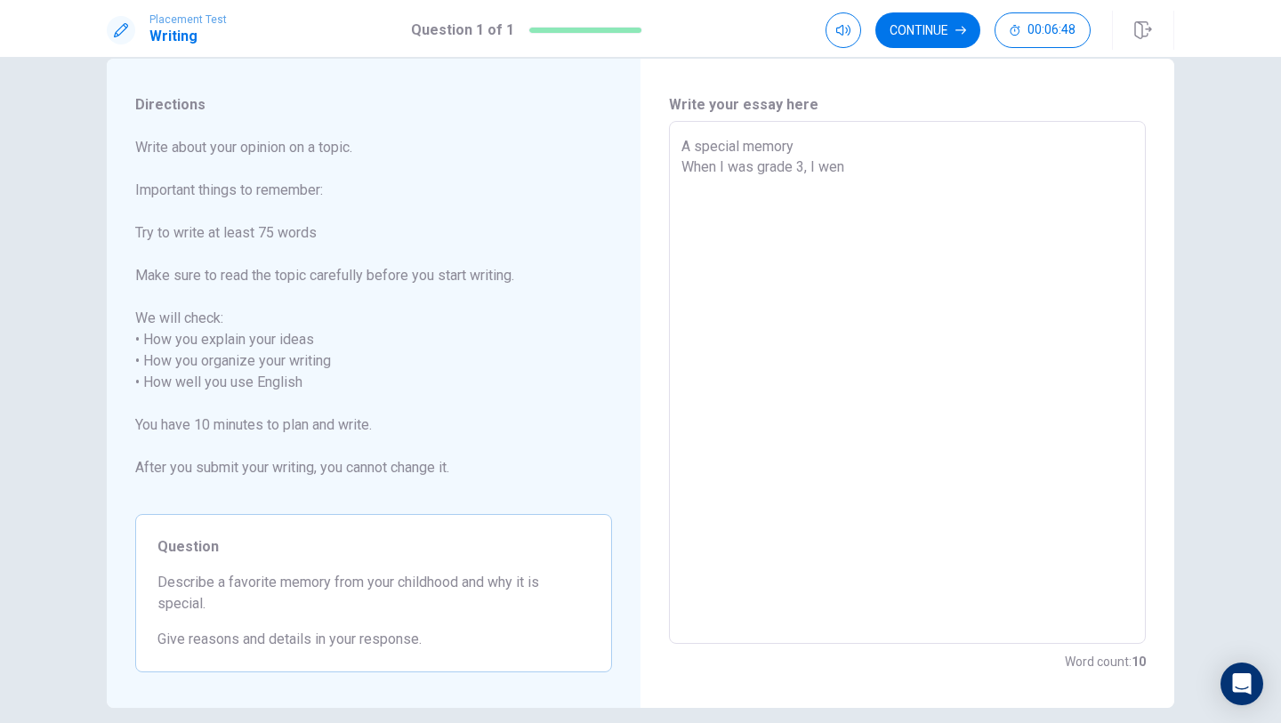
type textarea "x"
type textarea "A special memory When I was grade 3, I went"
type textarea "x"
type textarea "A special memory When I was grade 3, I went"
type textarea "x"
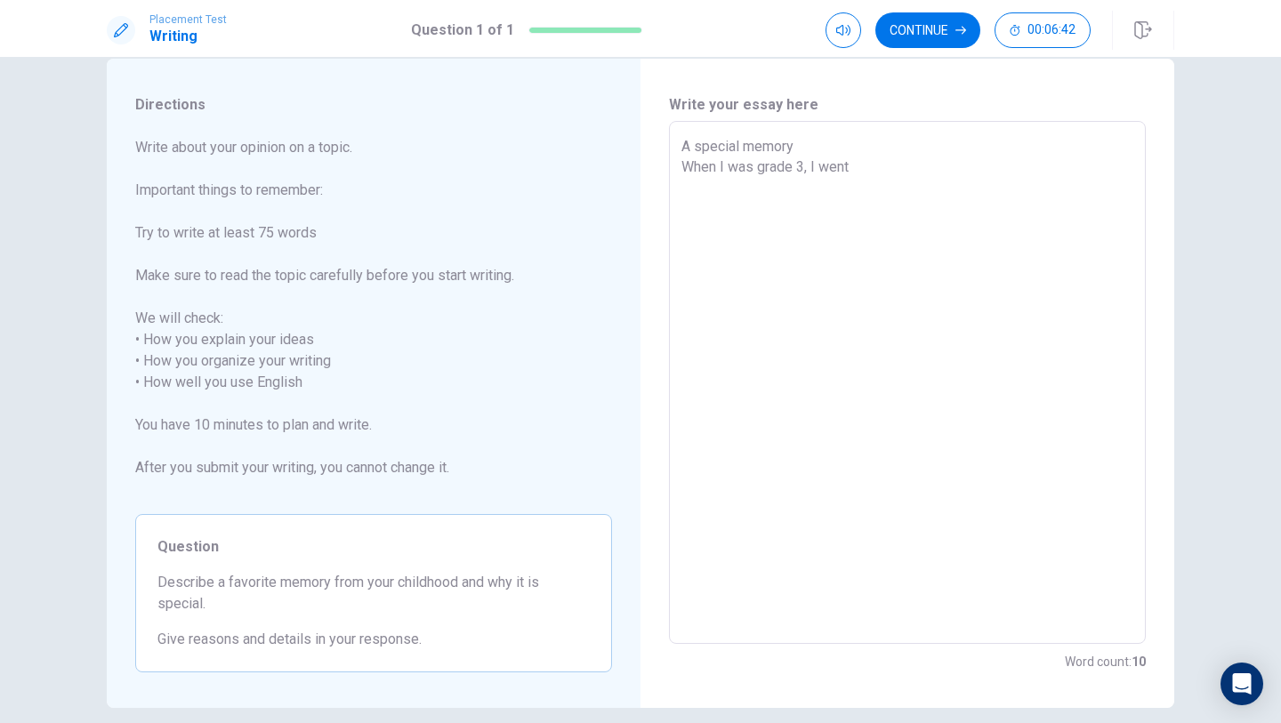
type textarea "A special memory When I was grade 3, I went t"
type textarea "x"
type textarea "A special memory When I was grade 3, I went to"
type textarea "x"
type textarea "A special memory When I was grade 3, I went to"
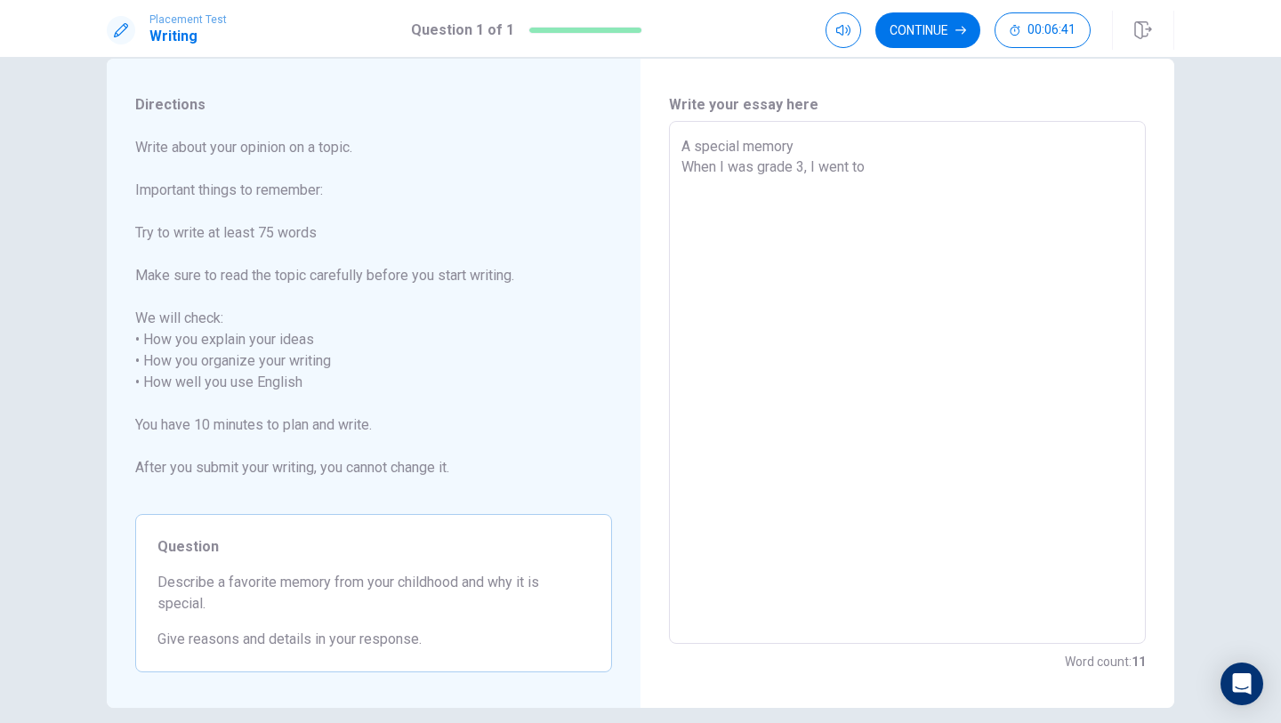
type textarea "x"
type textarea "A special memory When I was grade 3, I went to t"
type textarea "x"
type textarea "A special memory When I was grade 3, I went to th"
type textarea "x"
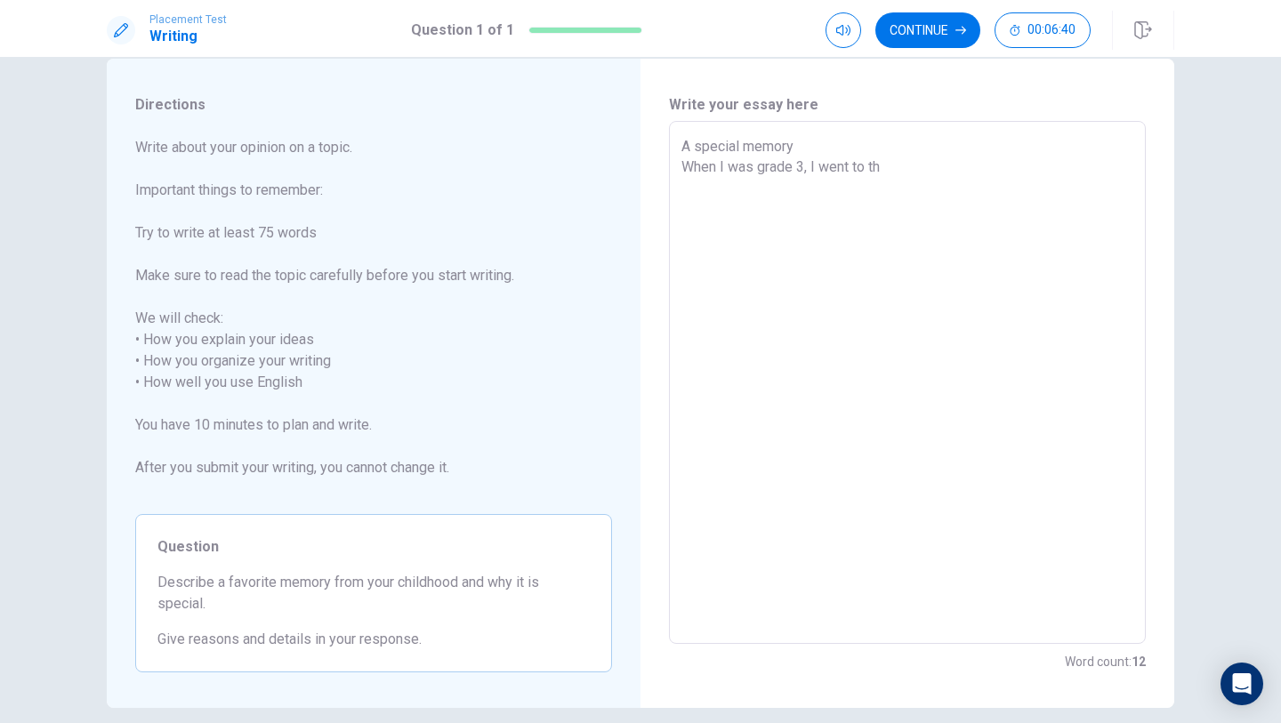
type textarea "A special memory When I was grade 3, I went to the"
type textarea "x"
type textarea "A special memory When I was grade 3, I went to the"
type textarea "x"
type textarea "A special memory When I was grade 3, I went to the"
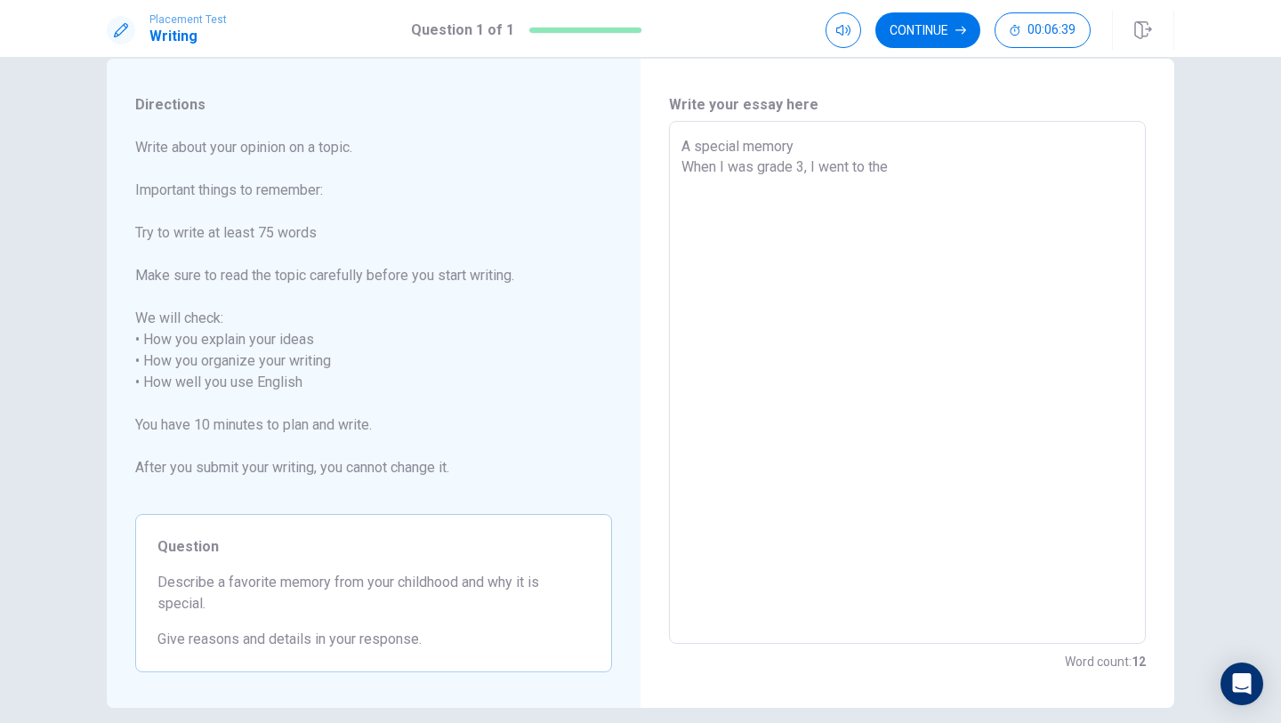
type textarea "x"
type textarea "A special memory When I was grade 3, I went to th"
type textarea "x"
type textarea "A special memory When I was grade 3, I went to t"
type textarea "x"
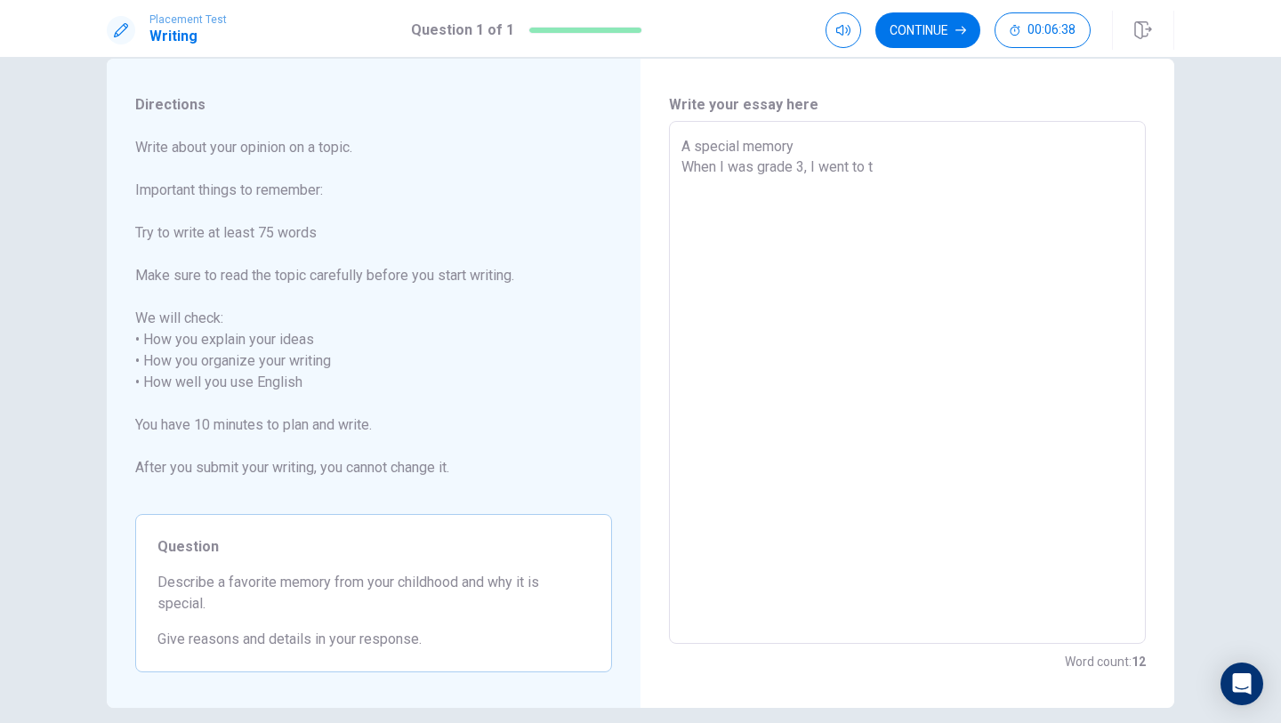
type textarea "A special memory When I was grade 3, I went to"
type textarea "x"
type textarea "A special memory When I was grade 3, I went to a"
type textarea "x"
type textarea "A special memory When I was grade 3, I went to au"
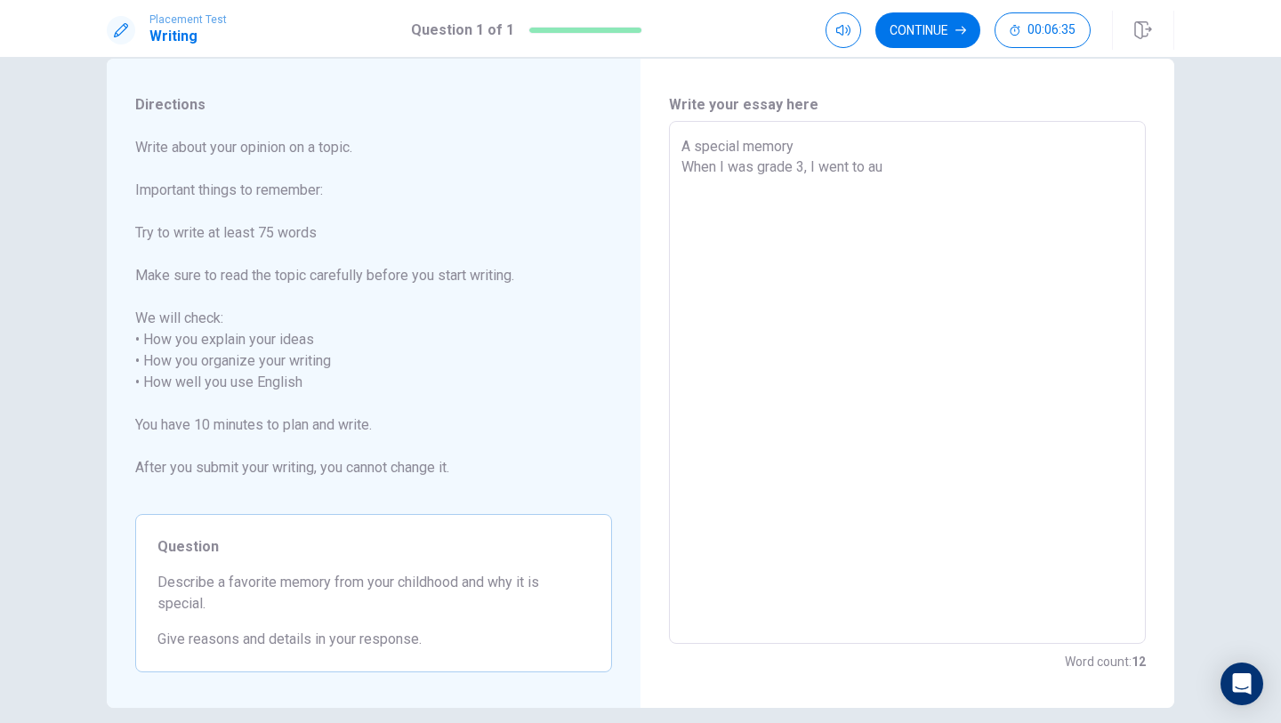
type textarea "x"
type textarea "A special memory When I was grade 3, I went to aus"
type textarea "x"
type textarea "A special memory When I was grade 3, I went to aust"
type textarea "x"
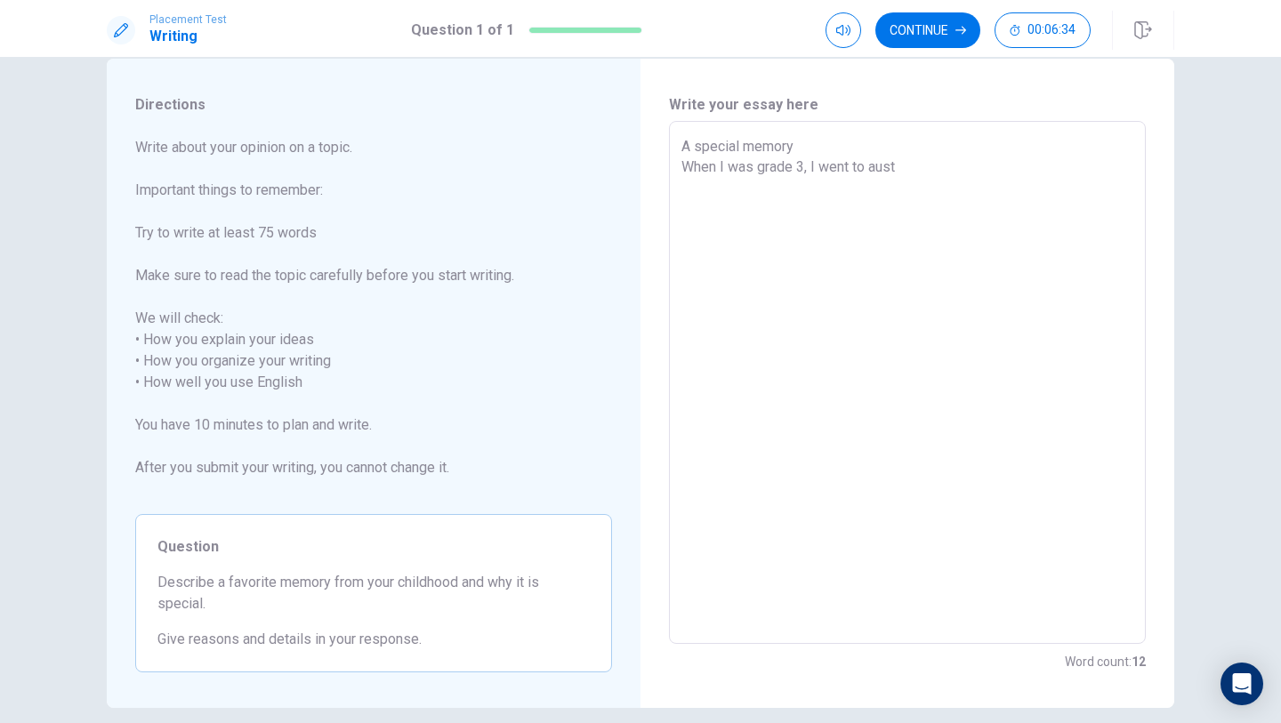
type textarea "A special memory When I was grade 3, I went to austr"
type textarea "x"
type textarea "A special memory When I was grade 3, I went to aust"
type textarea "x"
type textarea "A special memory When I was grade 3, I went to aus"
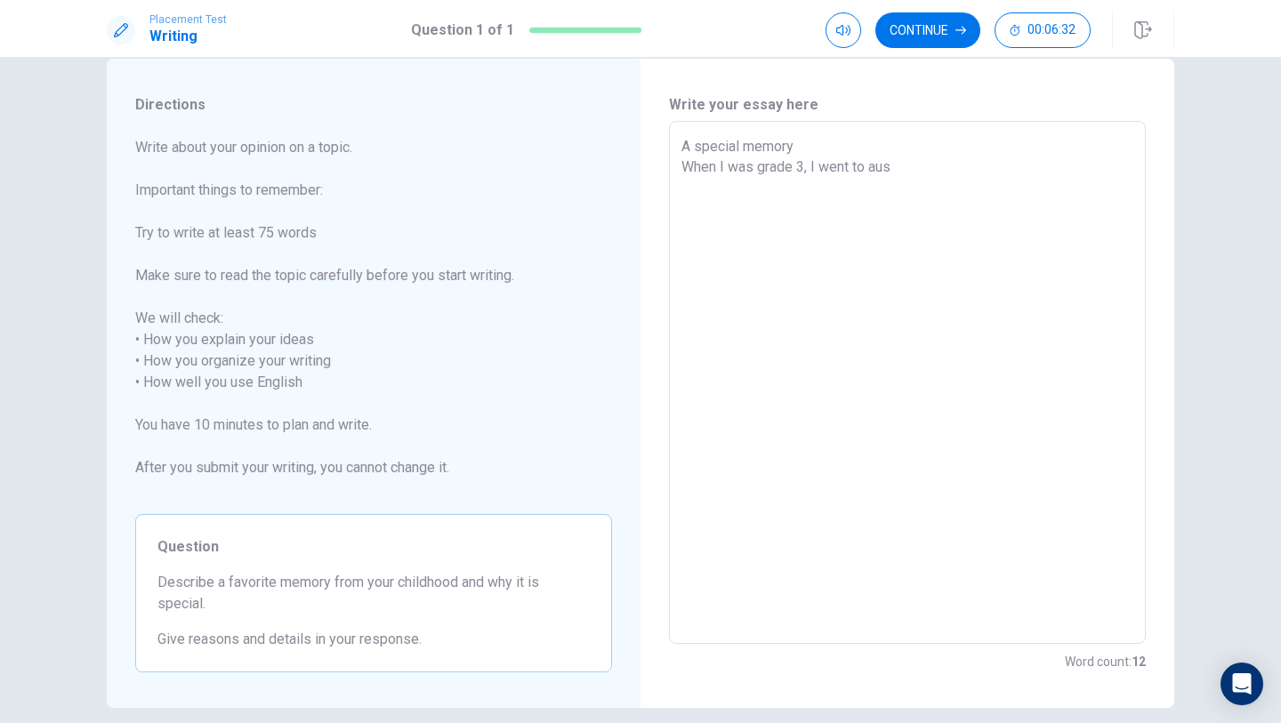
type textarea "x"
type textarea "A special memory When I was grade 3, I went to au"
type textarea "x"
type textarea "A special memory When I was grade 3, I went to a"
type textarea "x"
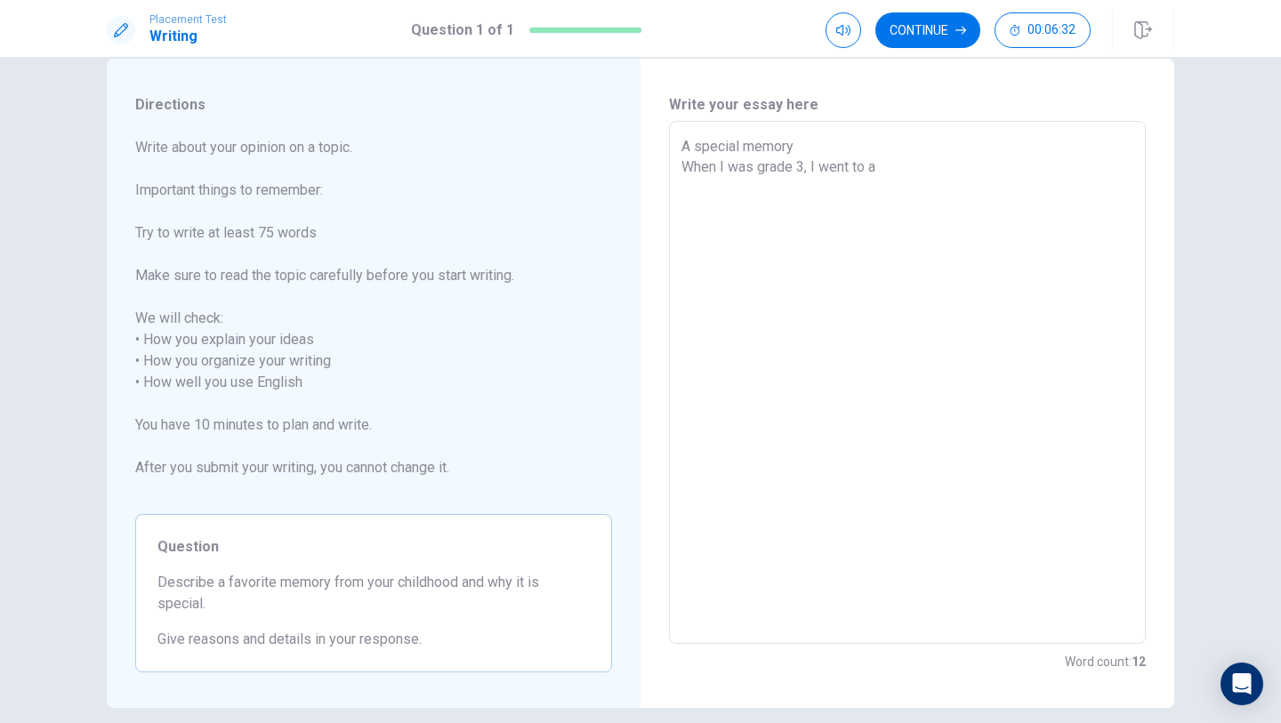
type textarea "A special memory When I was grade 3, I went to"
type textarea "x"
type textarea "A special memory When I was grade 3, I went to A"
type textarea "x"
type textarea "A special memory When I was grade 3, I went to Au"
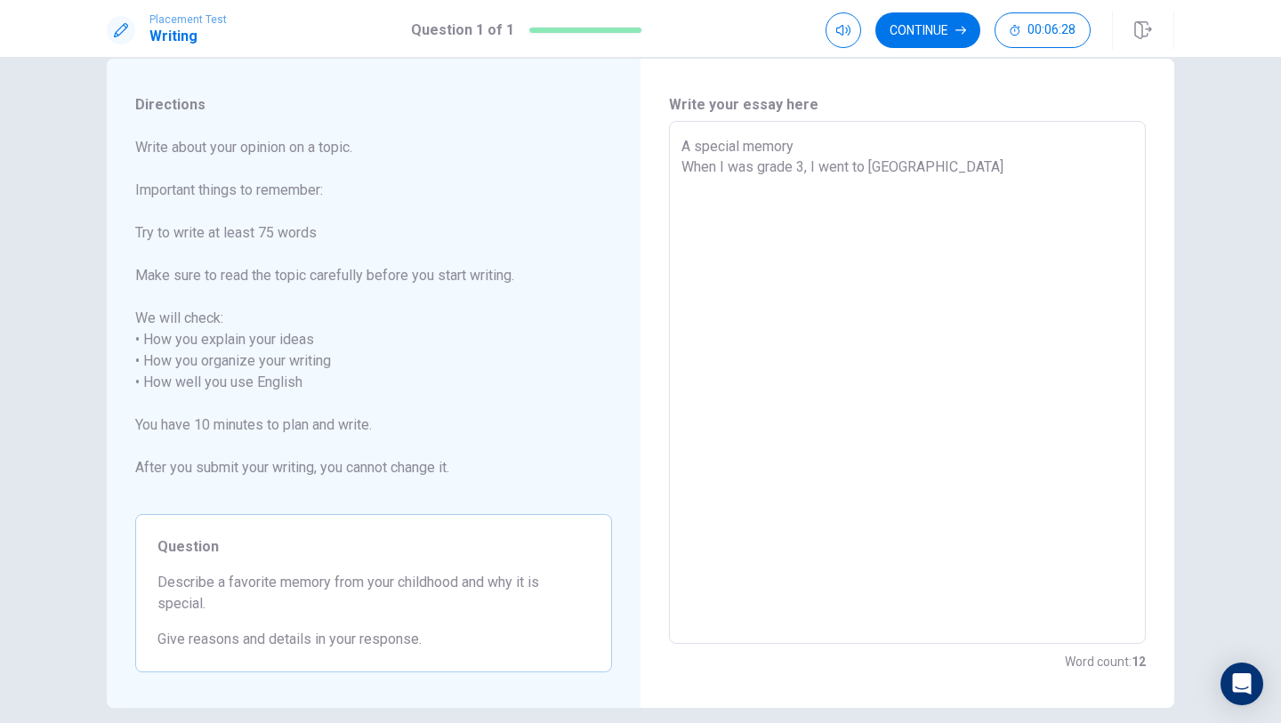
type textarea "x"
type textarea "A special memory When I was grade 3, I went to Aus"
type textarea "x"
type textarea "A special memory When I was grade 3, I went to Aust"
type textarea "x"
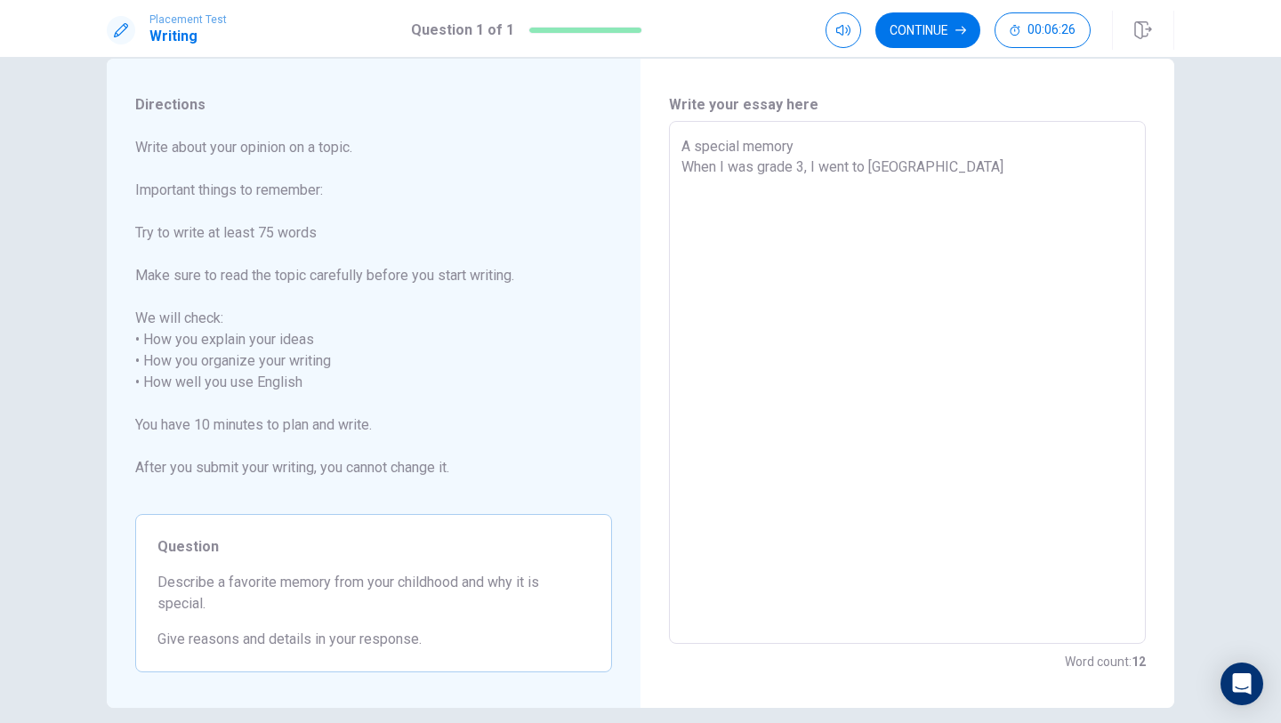
type textarea "A special memory When I was grade 3, I went to Austr"
type textarea "x"
type textarea "A special memory When I was grade 3, I went to Austrr"
type textarea "x"
type textarea "A special memory When I was grade 3, I went to Austrra"
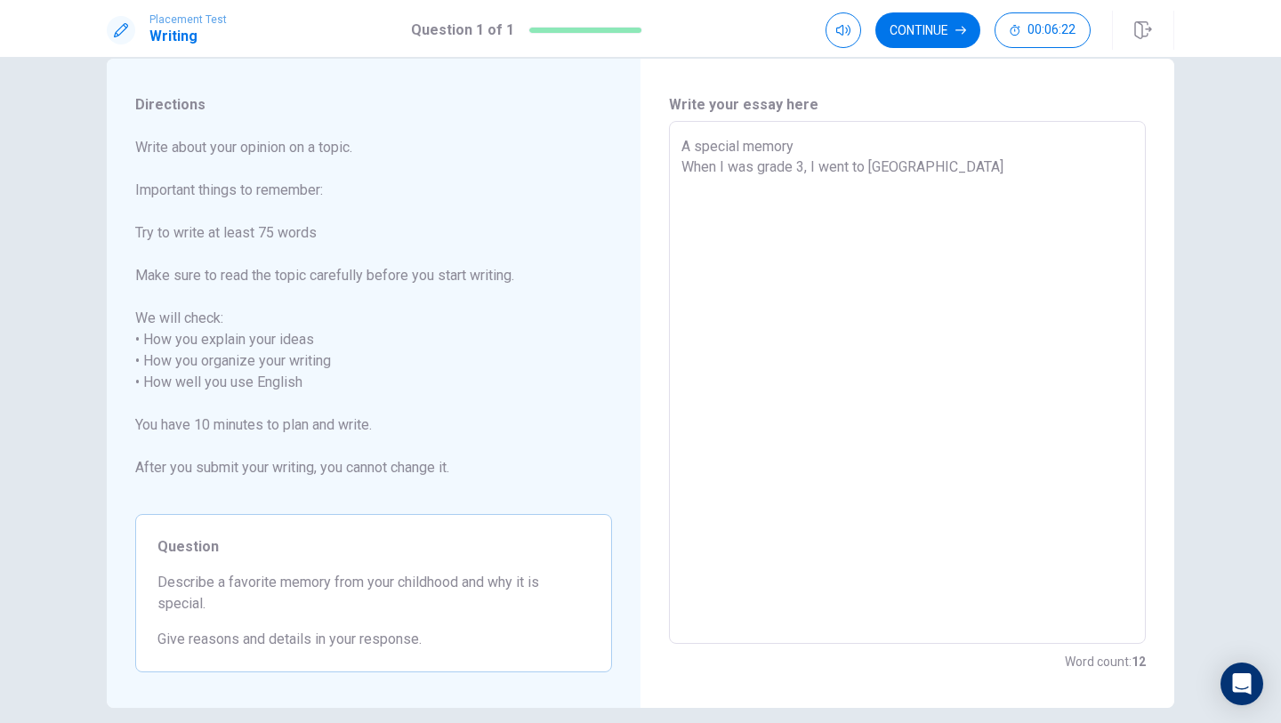
type textarea "x"
type textarea "A special memory When I was grade 3, I went to Austrr"
type textarea "x"
type textarea "A special memory When I was grade 3, I went to Austr"
type textarea "x"
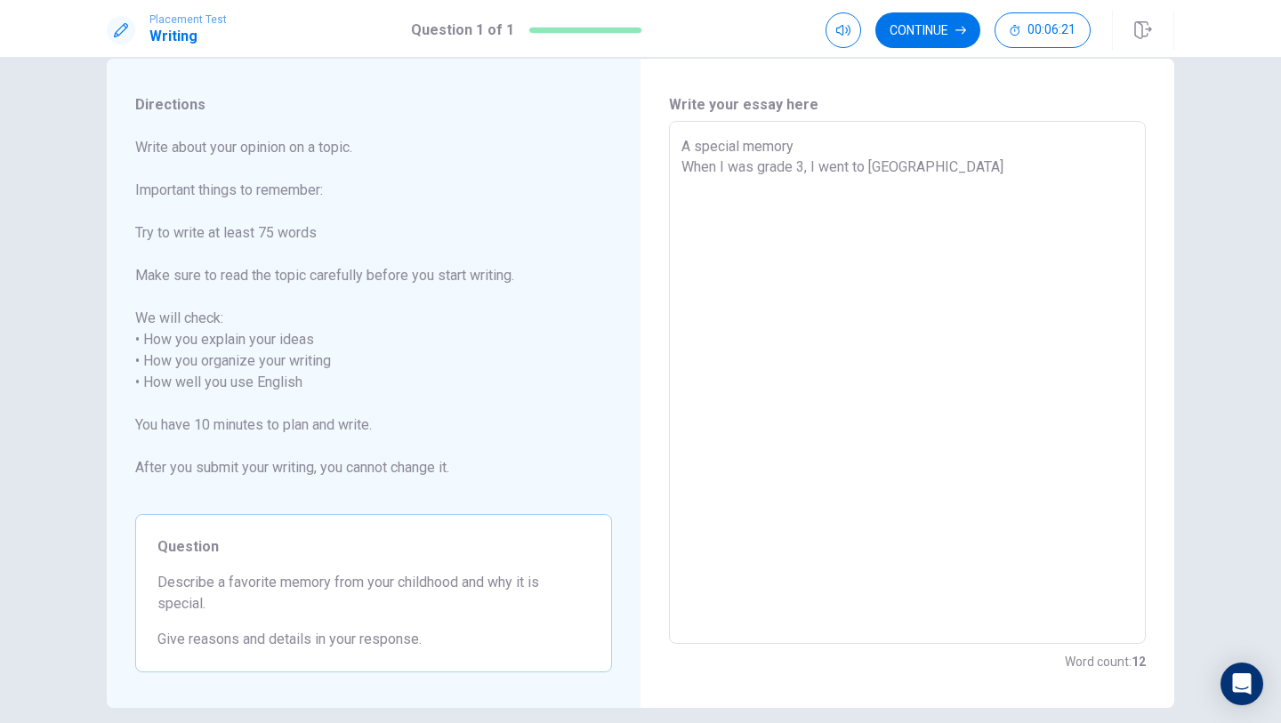
type textarea "A special memory When I was grade 3, I went to Austra"
type textarea "x"
type textarea "A special memory When I was grade 3, I went to Austral"
type textarea "x"
type textarea "A special memory When I was grade 3, I went to Australi"
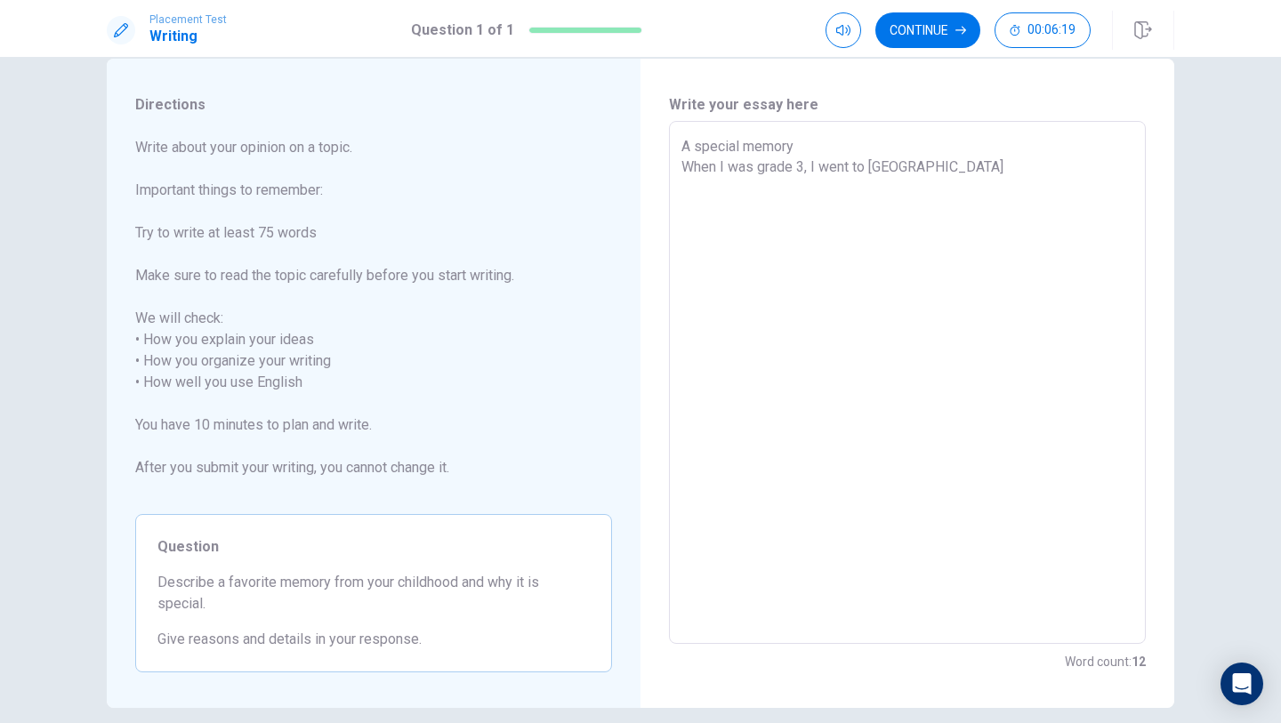
type textarea "x"
type textarea "A special memory When I was grade 3, I went to Australia"
type textarea "x"
type textarea "A special memory When I was grade 3, I went to Australia"
type textarea "x"
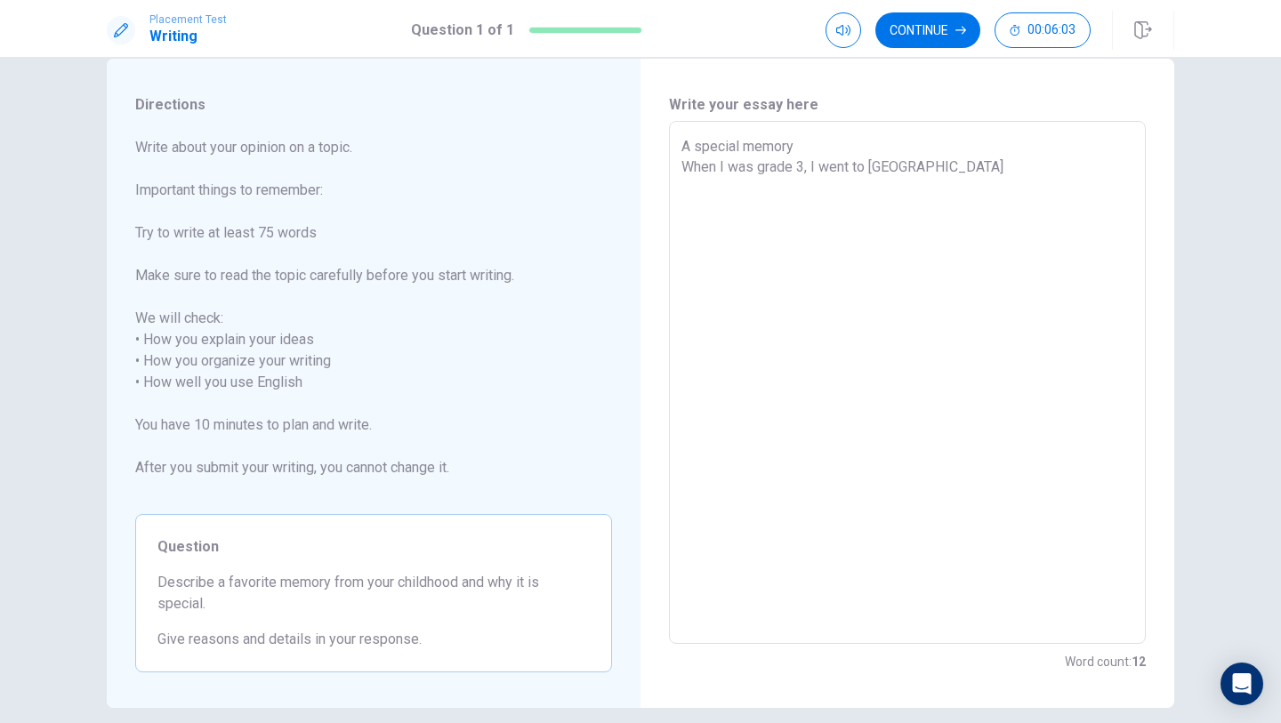
type textarea "A special memory When I was grade 3, I went to Australia"
type textarea "x"
type textarea "A special memory When I was grade 3, I went to Australia."
type textarea "x"
type textarea "A special memory When I was grade 3, I went to Australia."
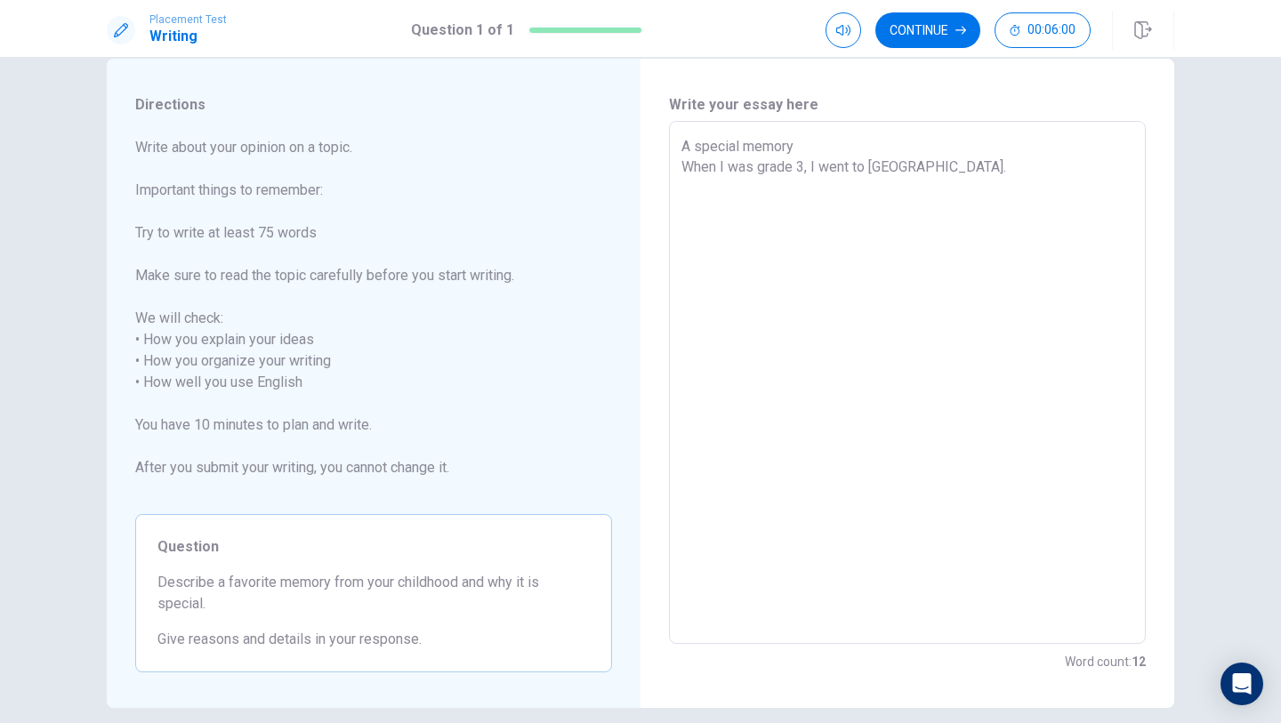
type textarea "x"
type textarea "A special memory When I was grade 3, I went to Australia. T"
type textarea "x"
type textarea "A special memory When I was grade 3, I went to Australia. Th"
type textarea "x"
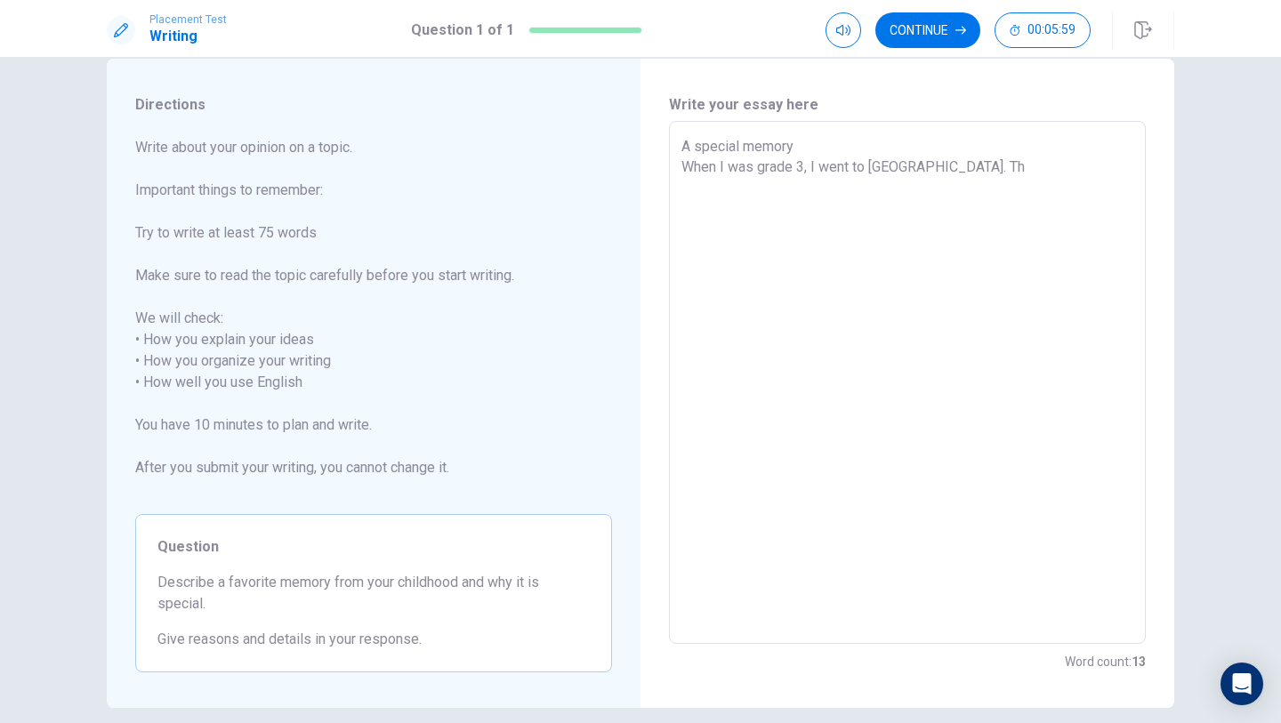
type textarea "A special memory When I was grade 3, I went to Australia. The"
type textarea "x"
type textarea "A special memory When I was grade 3, I went to Australia. The"
type textarea "x"
type textarea "A special memory When I was grade 3, I went to Australia. The c"
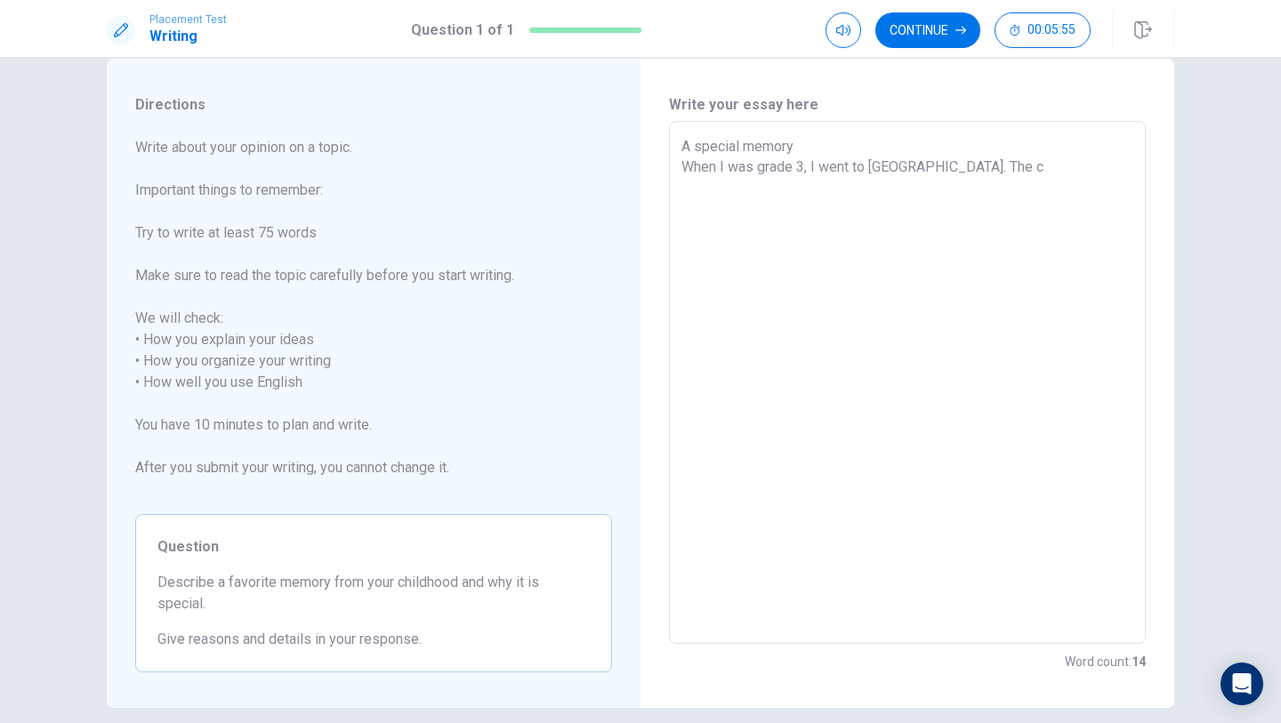
type textarea "x"
type textarea "A special memory When I was grade 3, I went to Australia. The"
type textarea "x"
type textarea "A special memory When I was grade 3, I went to Australia. The s"
type textarea "x"
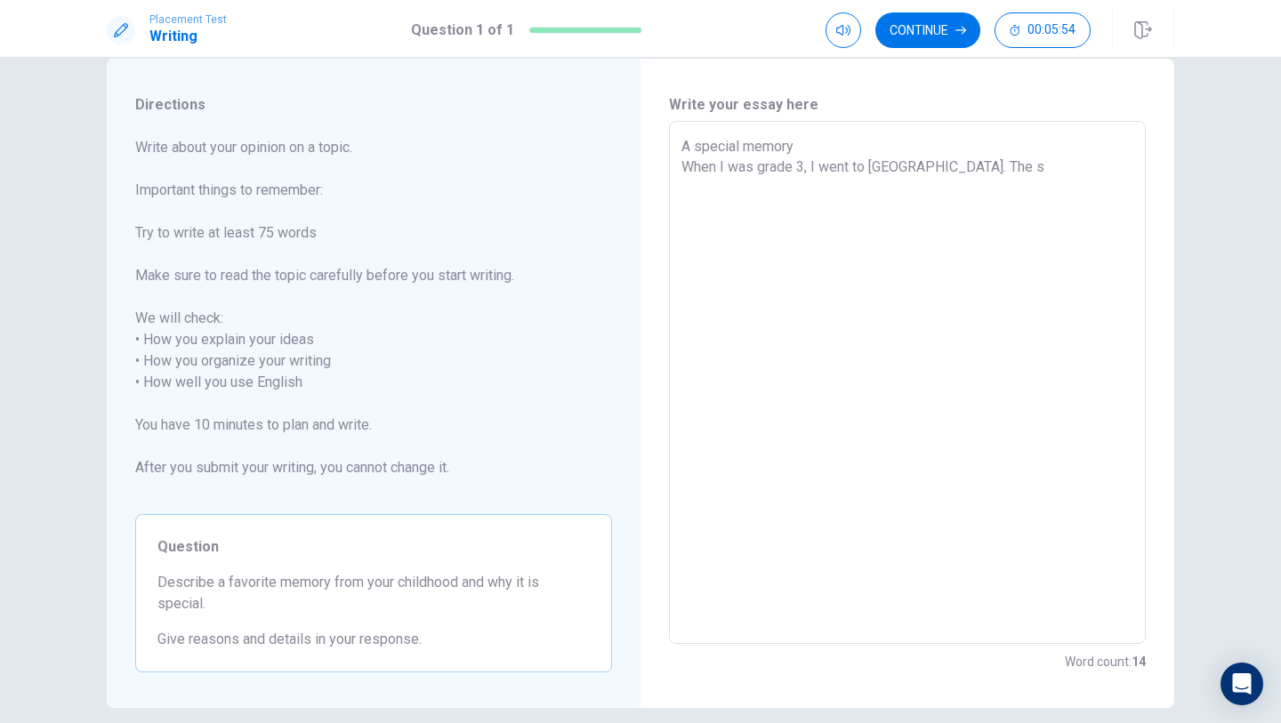
type textarea "A special memory When I was grade 3, I went to Australia. The sc"
click at [931, 164] on textarea "A special memory When I was grade 3, I went to Australia. The school organized" at bounding box center [907, 383] width 452 height 494
click at [841, 168] on textarea "A special memory When I was grade 3, I went to AustraliaThe school organized" at bounding box center [907, 383] width 452 height 494
click at [847, 168] on textarea "A special memory When I was grade 3, I went to AustraliaThe school organized" at bounding box center [907, 383] width 452 height 494
click at [945, 168] on textarea "A special memory When I was grade 3, I traveled to AustraliaThe school organized" at bounding box center [907, 383] width 452 height 494
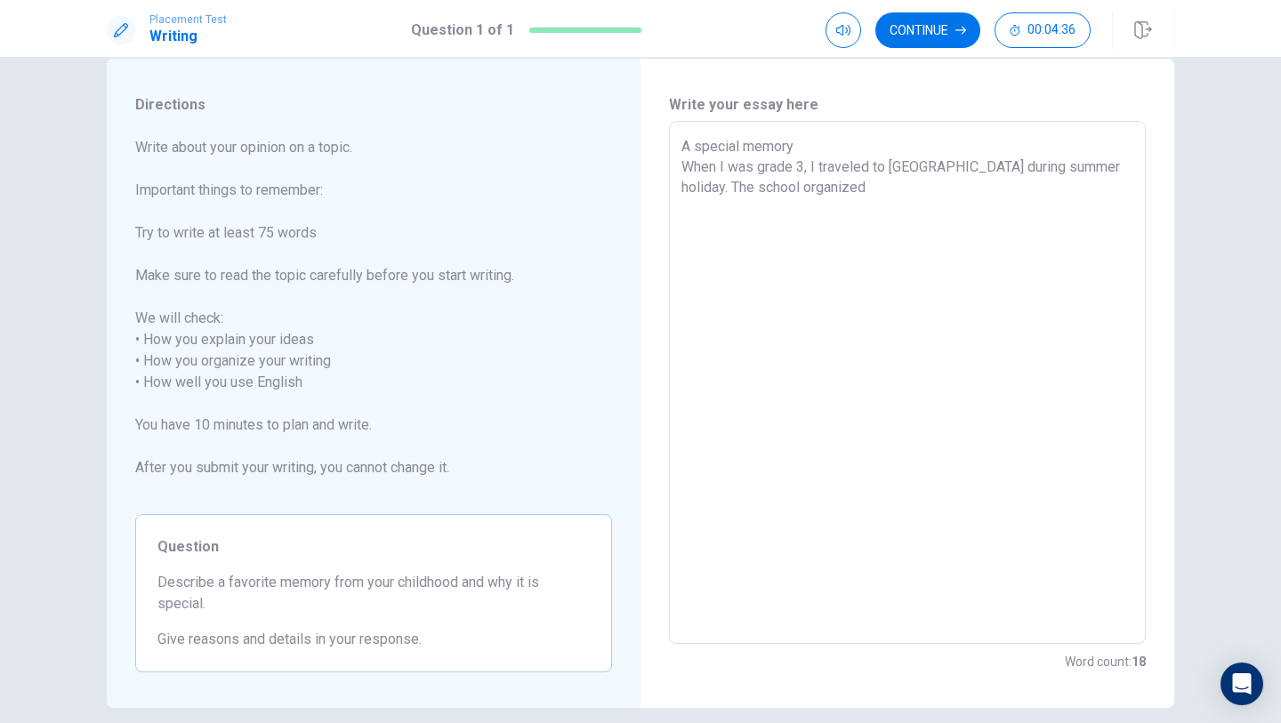
click at [1130, 169] on textarea "A special memory When I was grade 3, I traveled to Australia during summer holi…" at bounding box center [907, 383] width 452 height 494
click at [861, 191] on textarea "A special memory When I was grade 3, I traveled to Australia during summer holi…" at bounding box center [907, 383] width 452 height 494
click at [1053, 207] on textarea "A special memory When I was grade 3, I traveled to Australia during summer holi…" at bounding box center [907, 383] width 452 height 494
click at [1101, 215] on textarea "A special memory When I was grade 3, I traveled to Australia during summer holi…" at bounding box center [907, 383] width 452 height 494
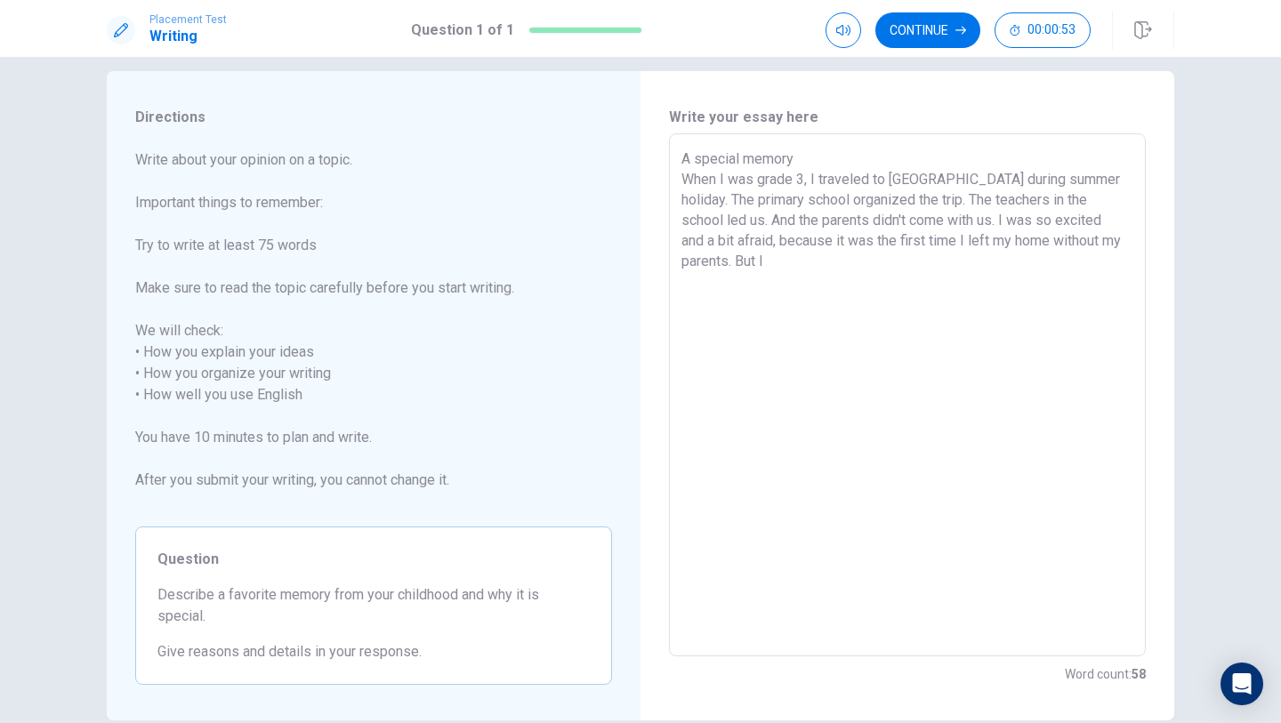
scroll to position [0, 0]
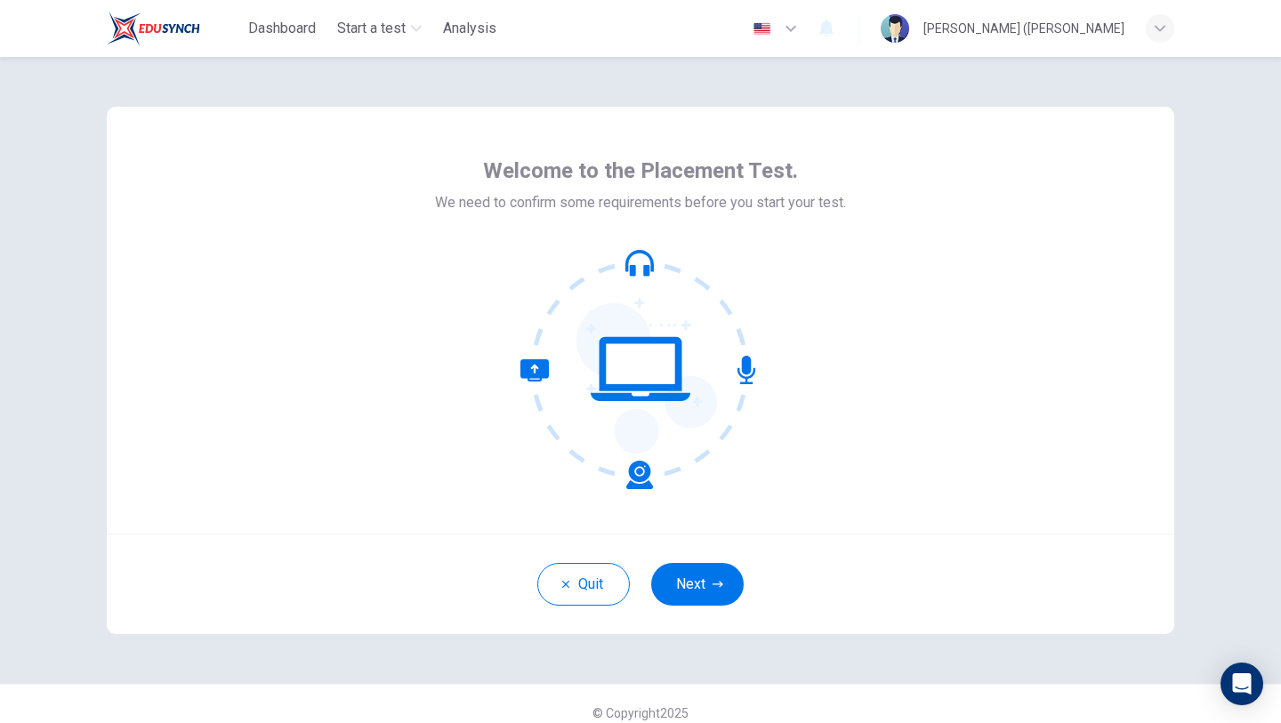
click at [1280, 353] on html "Dashboard Start a test Analysis English en ​ Lee (Lily) Yu Welcome to the Place…" at bounding box center [640, 361] width 1281 height 723
click at [709, 585] on button "Next" at bounding box center [697, 584] width 92 height 43
